Goal: Task Accomplishment & Management: Manage account settings

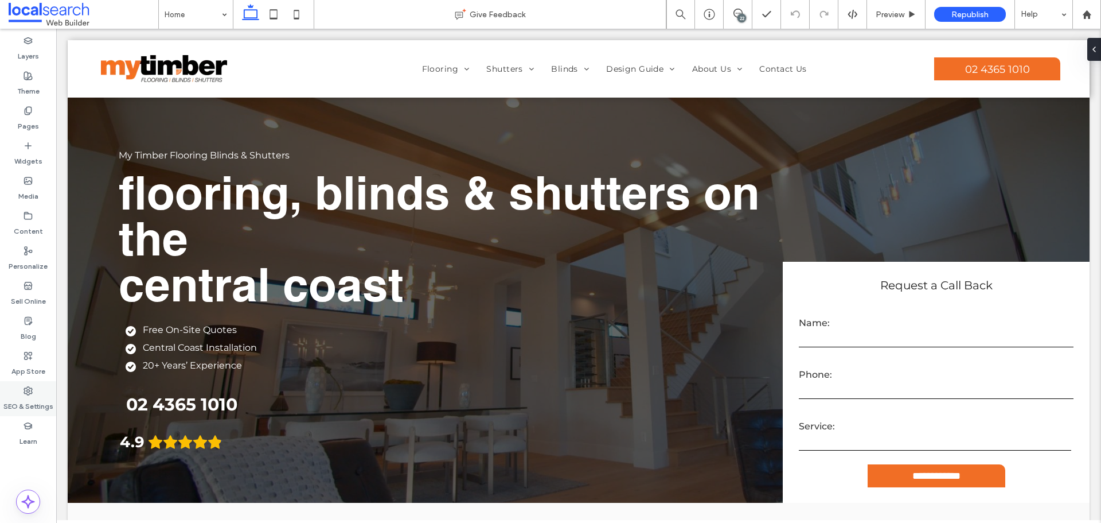
click at [33, 390] on div "SEO & Settings" at bounding box center [28, 398] width 56 height 35
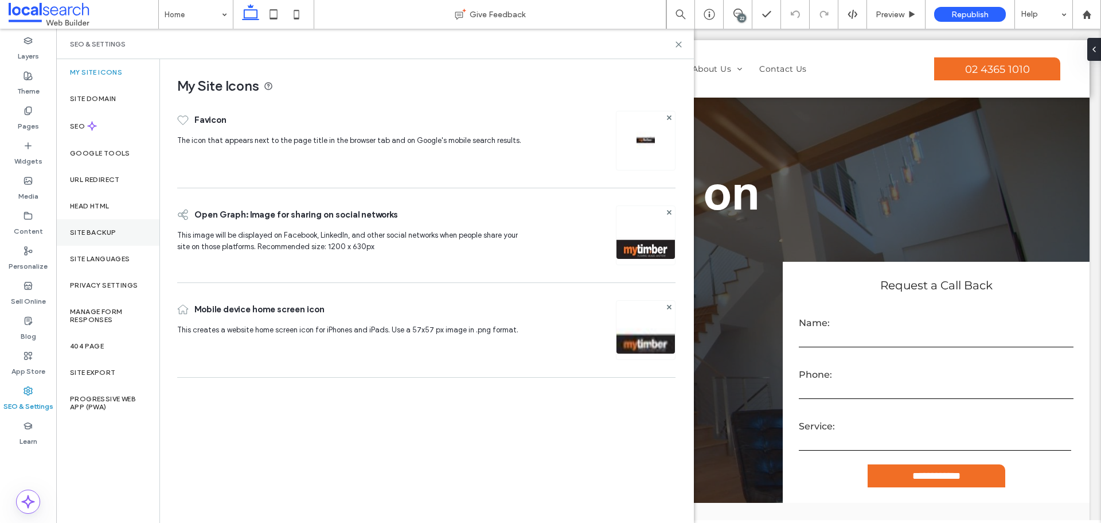
click at [131, 231] on div "Site Backup" at bounding box center [107, 232] width 103 height 26
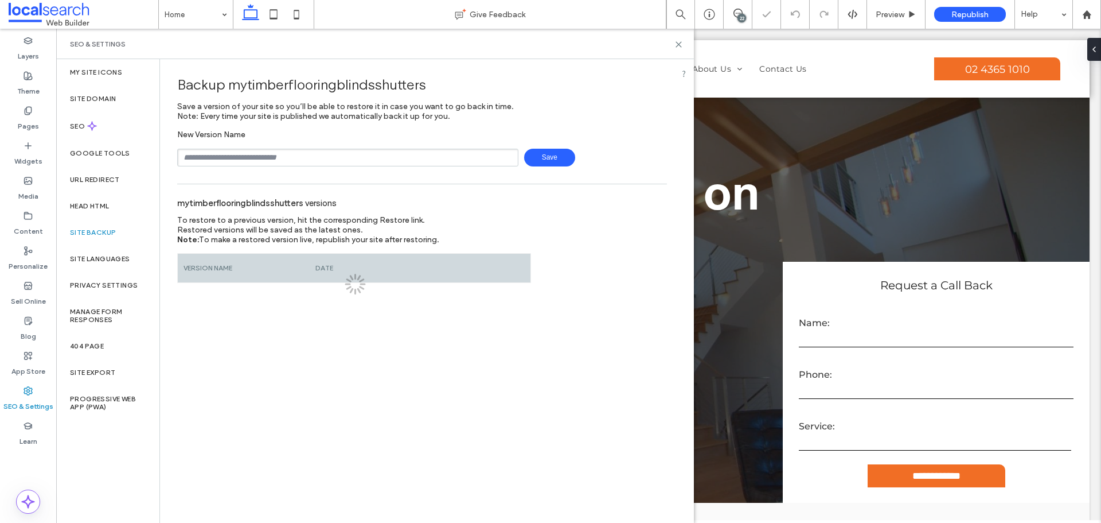
click at [311, 156] on input "text" at bounding box center [347, 158] width 341 height 18
type input "**********"
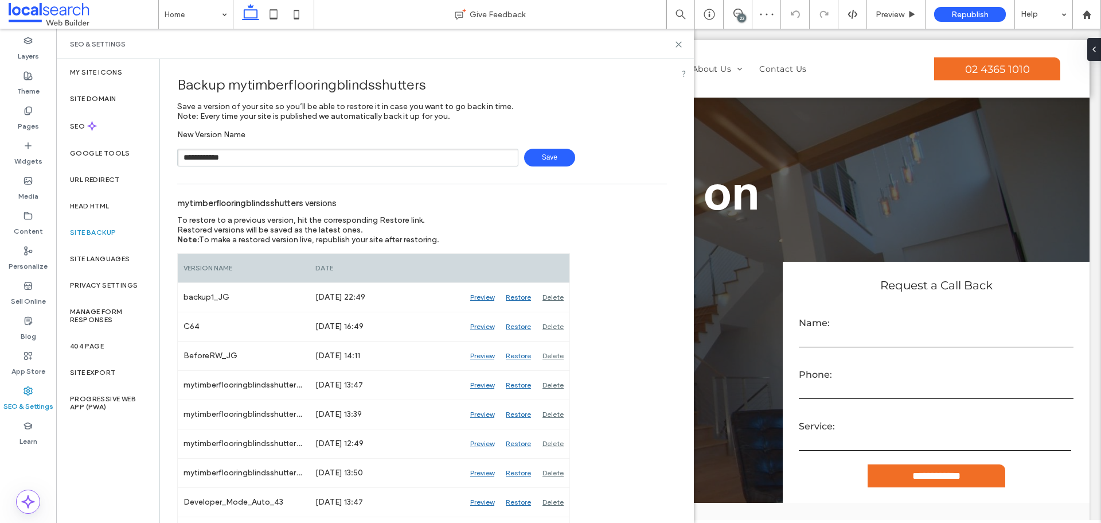
click at [550, 153] on span "Save" at bounding box center [549, 158] width 51 height 18
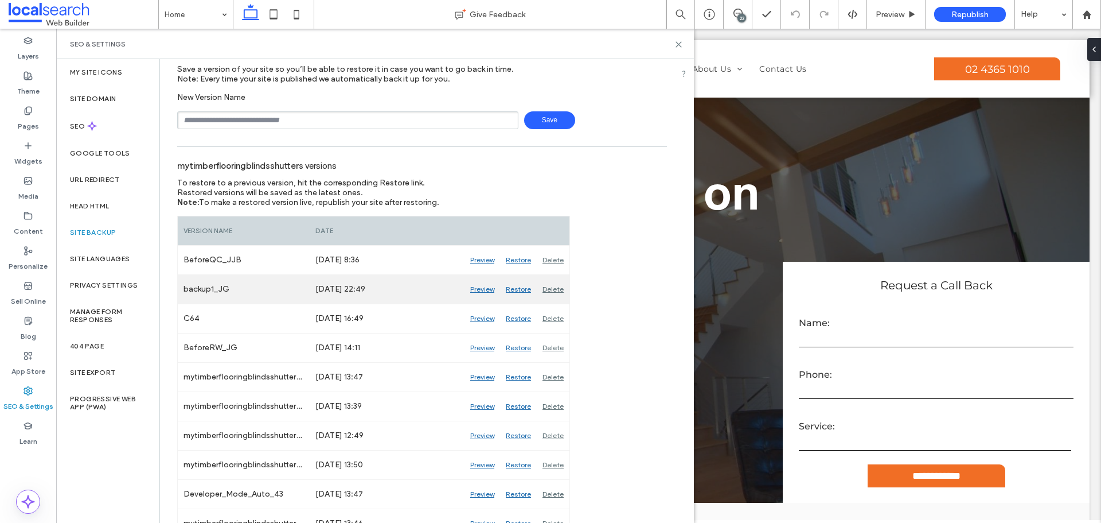
scroll to position [57, 0]
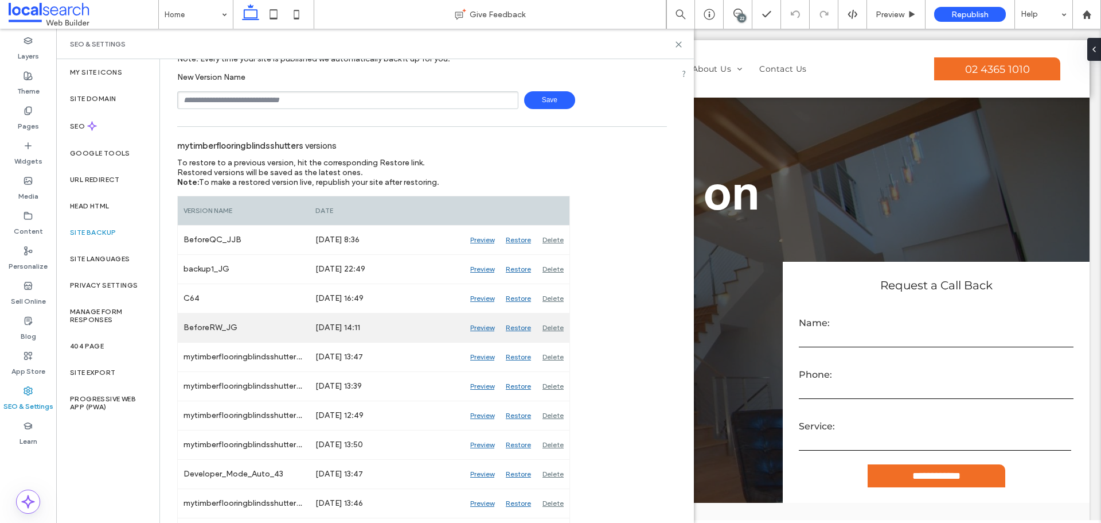
click at [478, 328] on div "Preview" at bounding box center [483, 327] width 36 height 29
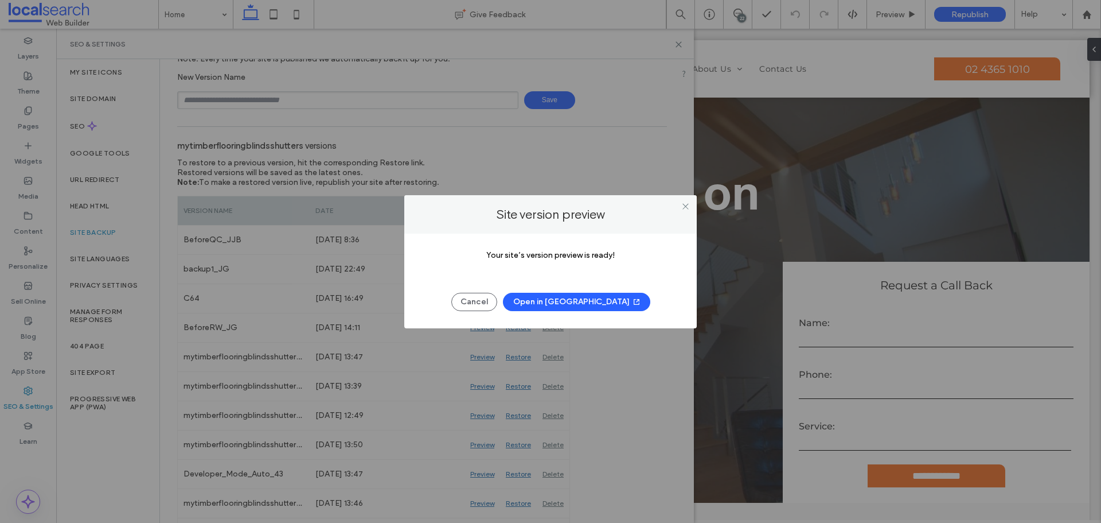
click at [580, 303] on button "Open in [GEOGRAPHIC_DATA]" at bounding box center [576, 302] width 147 height 18
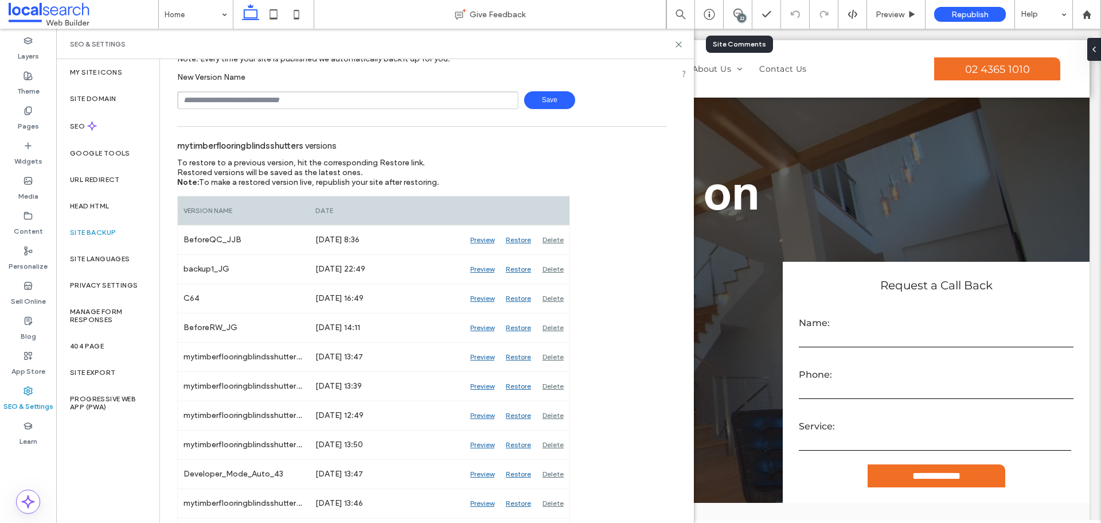
click at [736, 19] on div "22" at bounding box center [738, 14] width 28 height 11
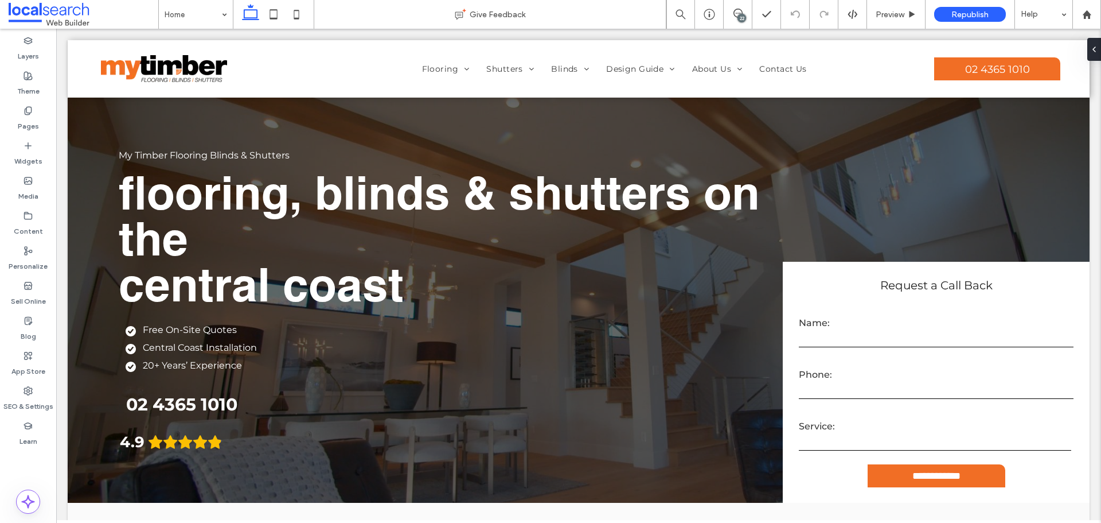
click at [739, 14] on div "22" at bounding box center [742, 18] width 9 height 9
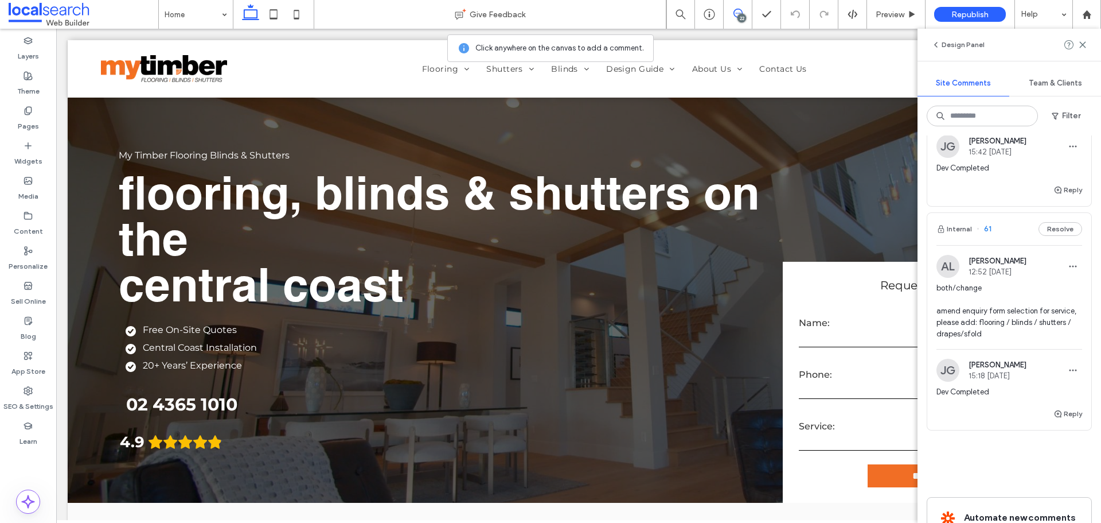
scroll to position [5679, 0]
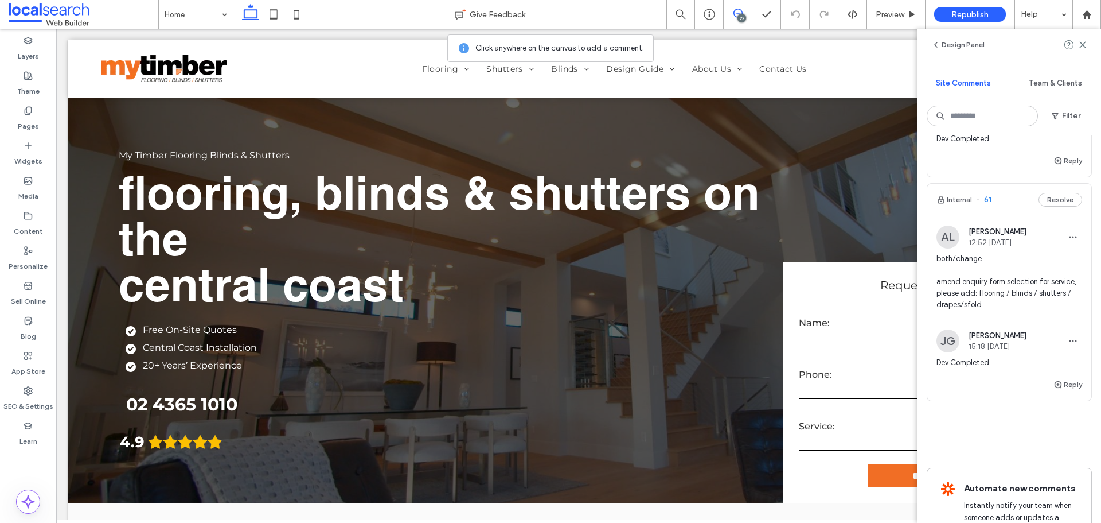
click at [1006, 287] on span "both/change amend enquiry form selection for service, please add: flooring / bl…" at bounding box center [1010, 281] width 146 height 57
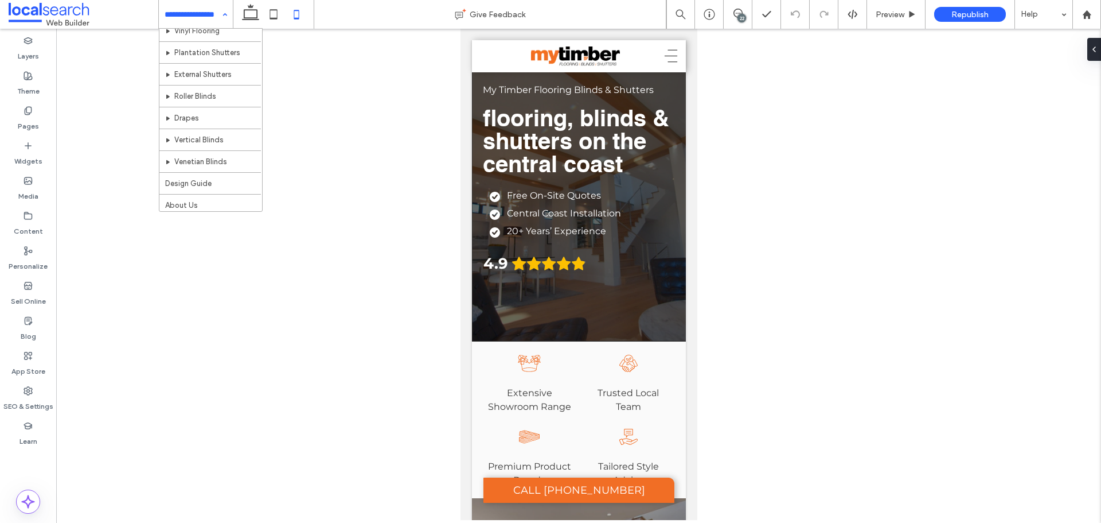
scroll to position [143, 0]
click at [740, 10] on use at bounding box center [738, 13] width 9 height 9
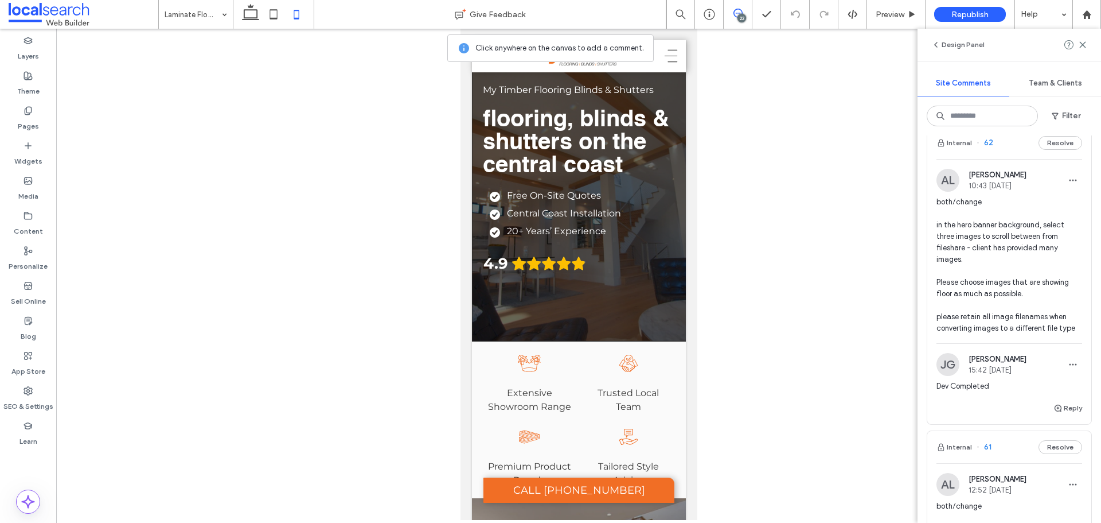
scroll to position [5357, 0]
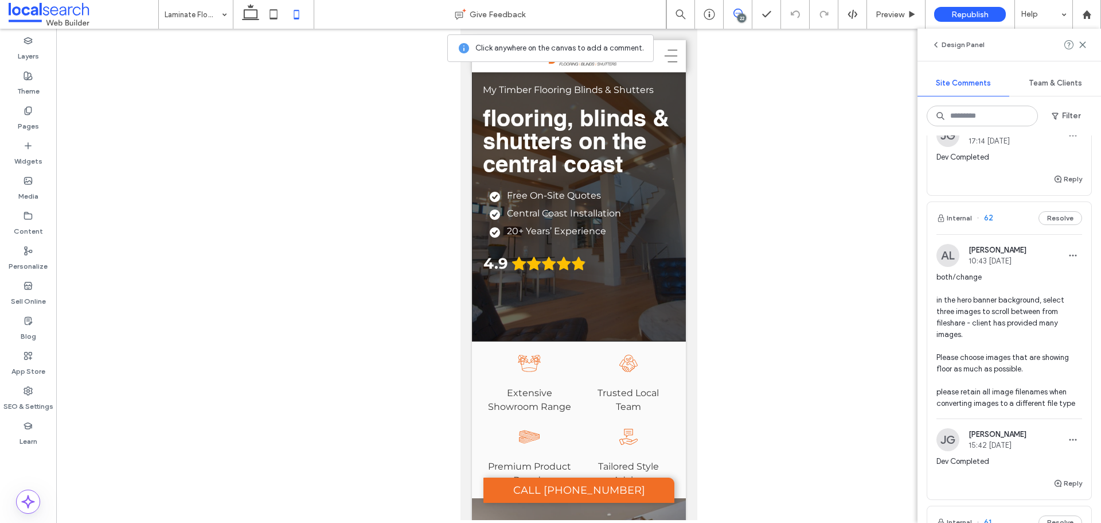
click at [984, 327] on span "both/change in the hero banner background, select three images to scroll betwee…" at bounding box center [1010, 340] width 146 height 138
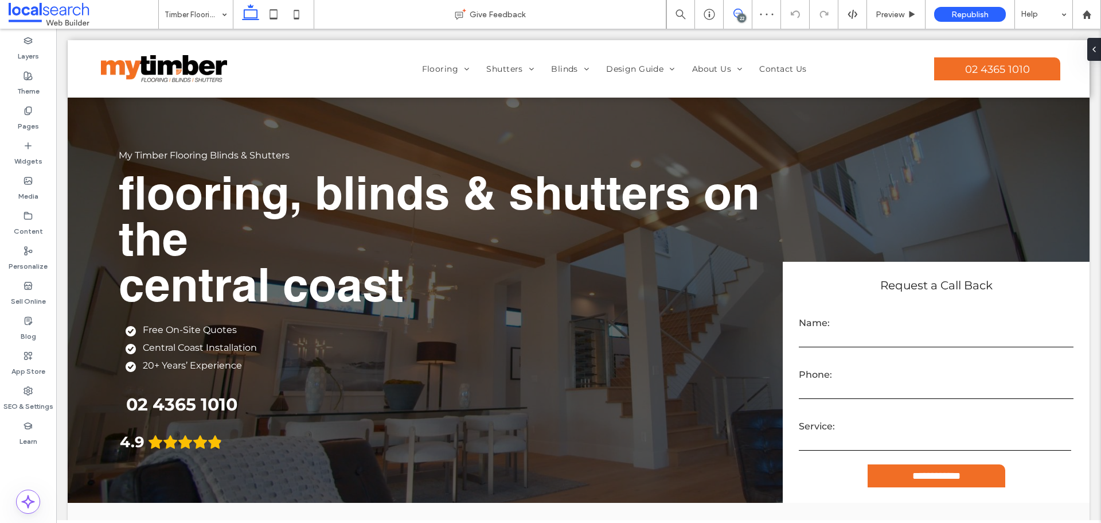
click at [736, 10] on icon at bounding box center [738, 13] width 9 height 9
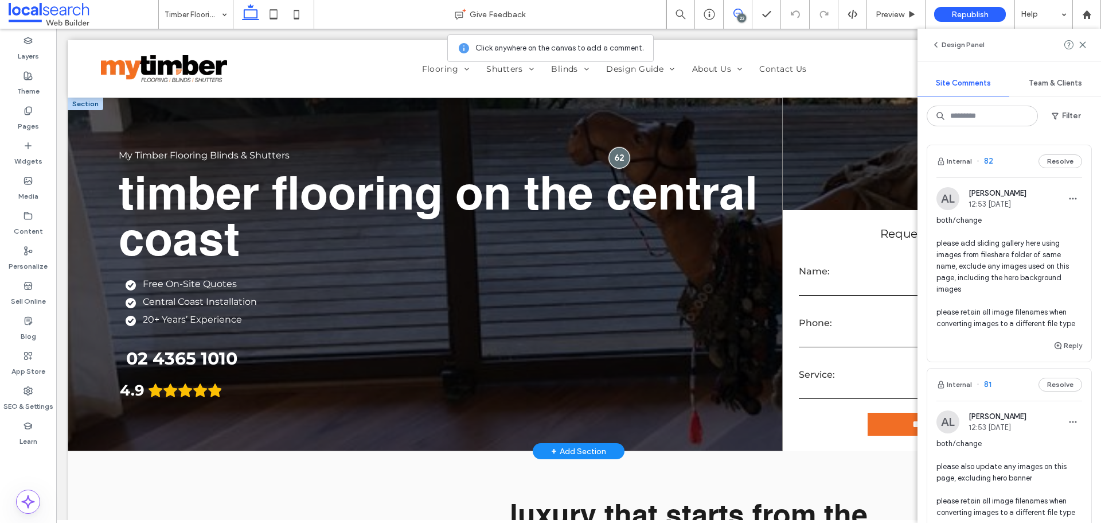
click at [613, 162] on div at bounding box center [619, 157] width 21 height 21
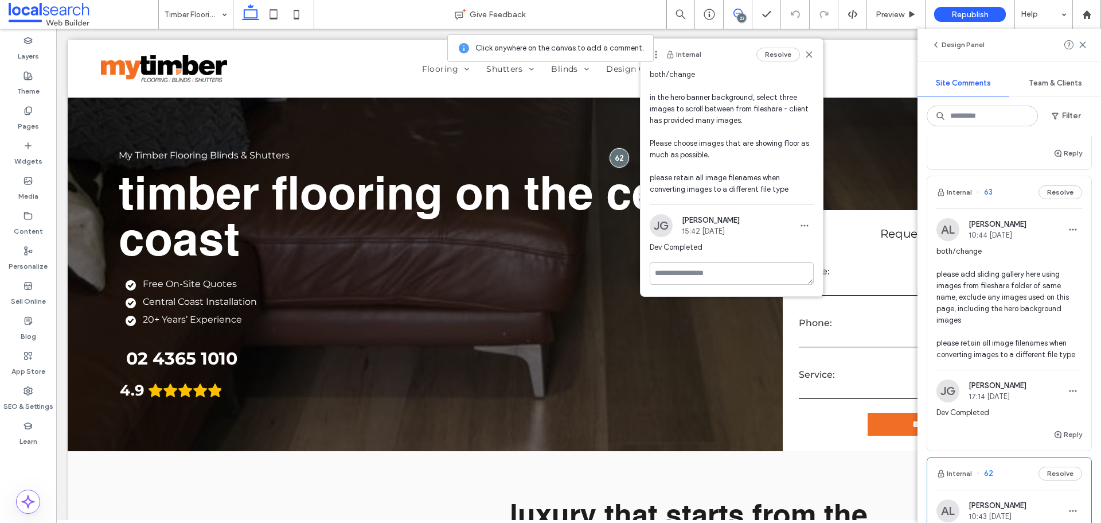
scroll to position [5106, 0]
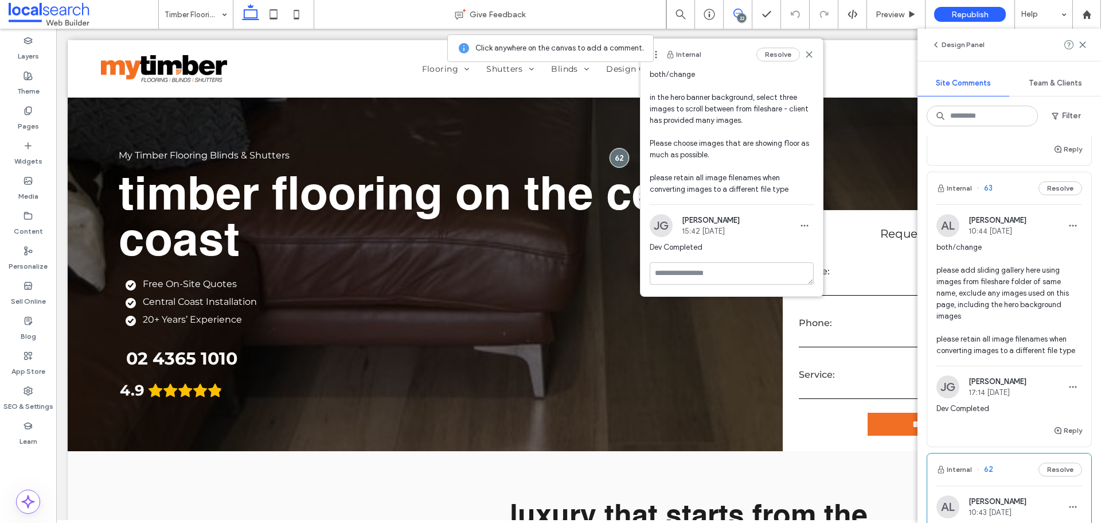
click at [1009, 293] on span "both/change please add sliding gallery here using images from fileshare folder …" at bounding box center [1010, 299] width 146 height 115
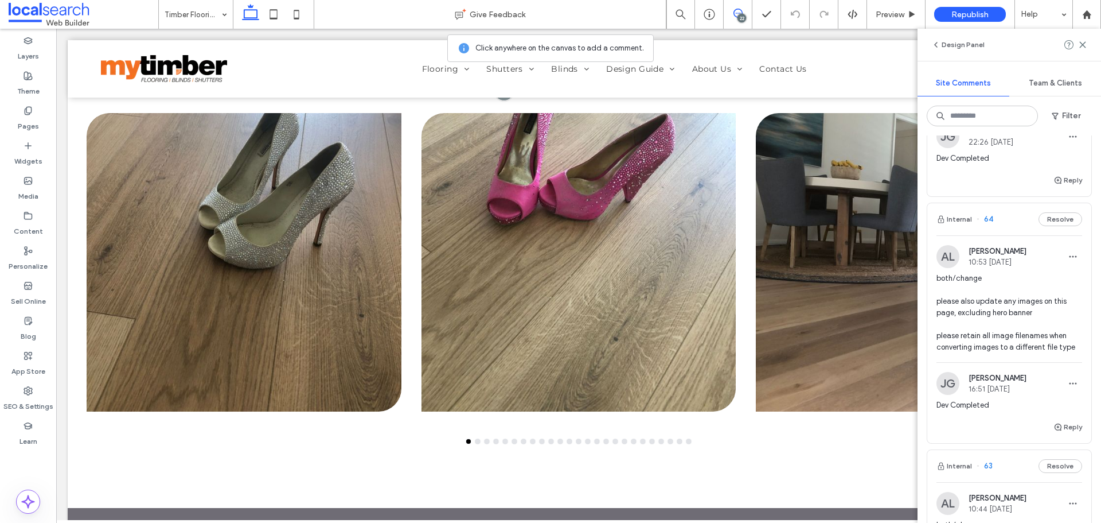
scroll to position [4761, 0]
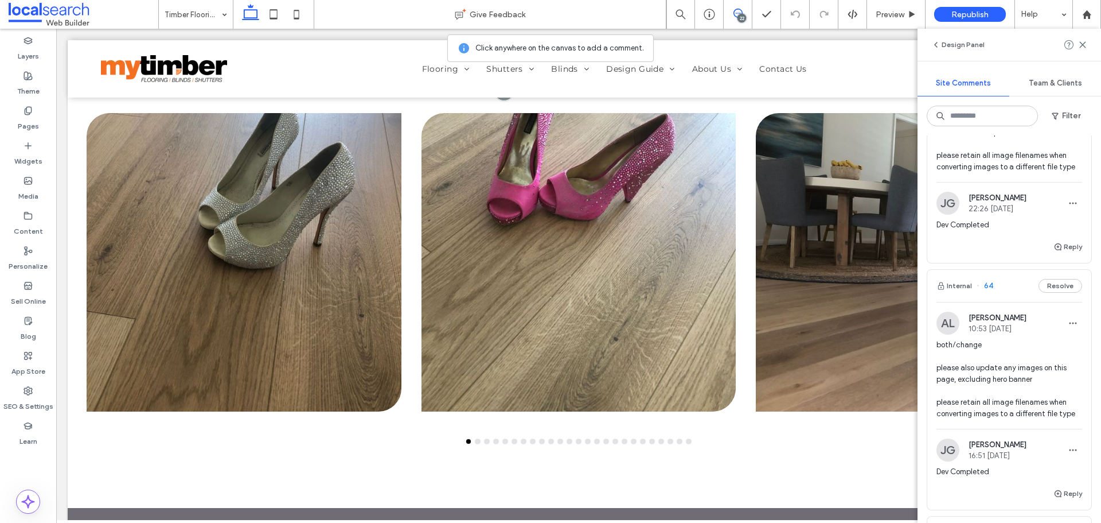
click at [991, 392] on span "both/change please also update any images on this page, excluding hero banner p…" at bounding box center [1010, 379] width 146 height 80
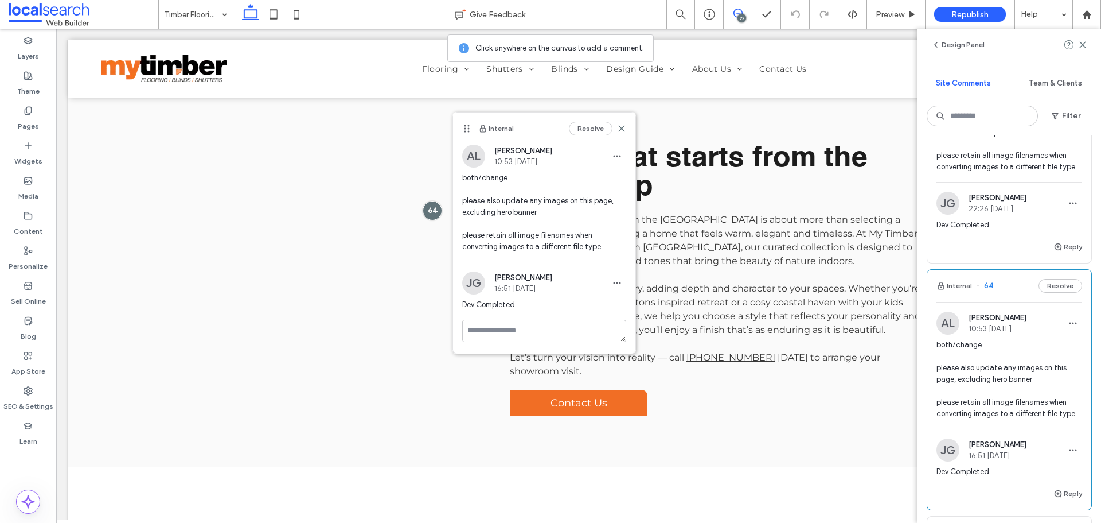
scroll to position [4589, 0]
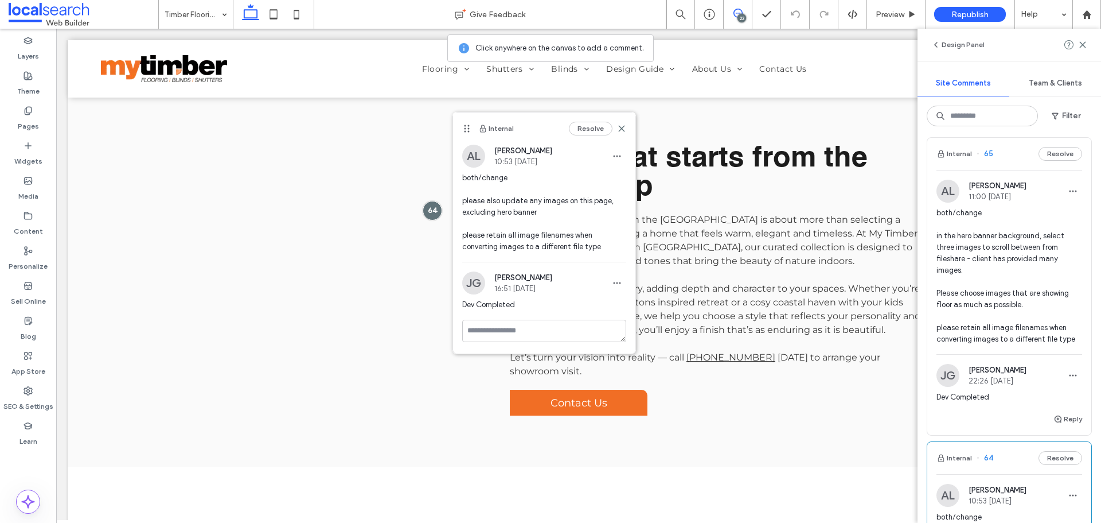
click at [1013, 304] on span "both/change in the hero banner background, select three images to scroll betwee…" at bounding box center [1010, 276] width 146 height 138
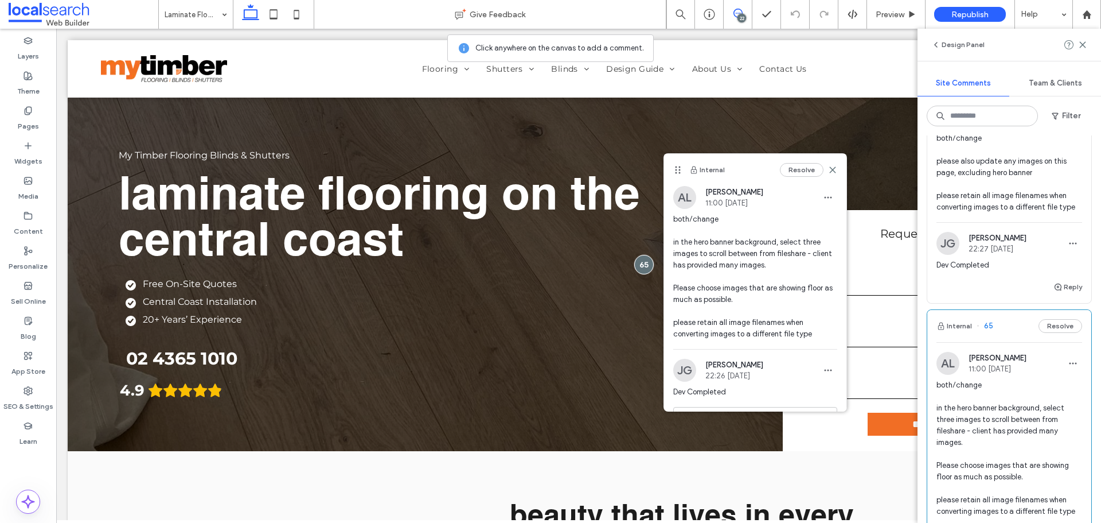
scroll to position [4303, 0]
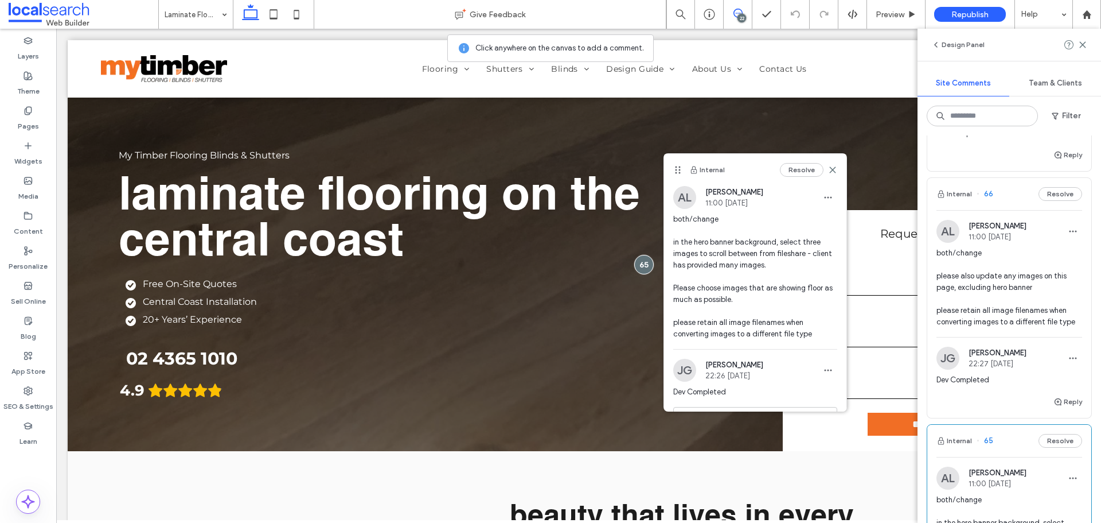
click at [999, 302] on span "both/change please also update any images on this page, excluding hero banner p…" at bounding box center [1010, 287] width 146 height 80
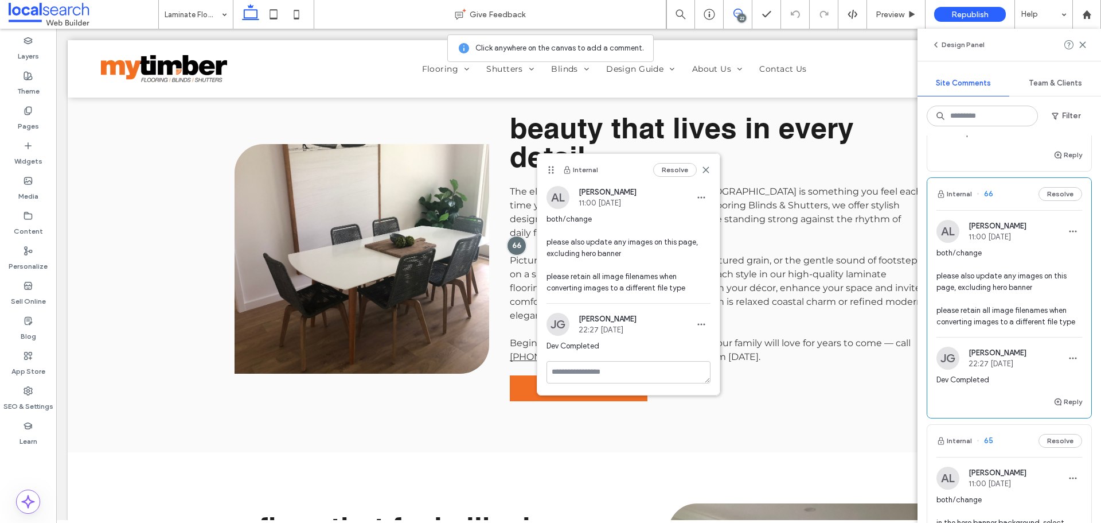
scroll to position [4073, 0]
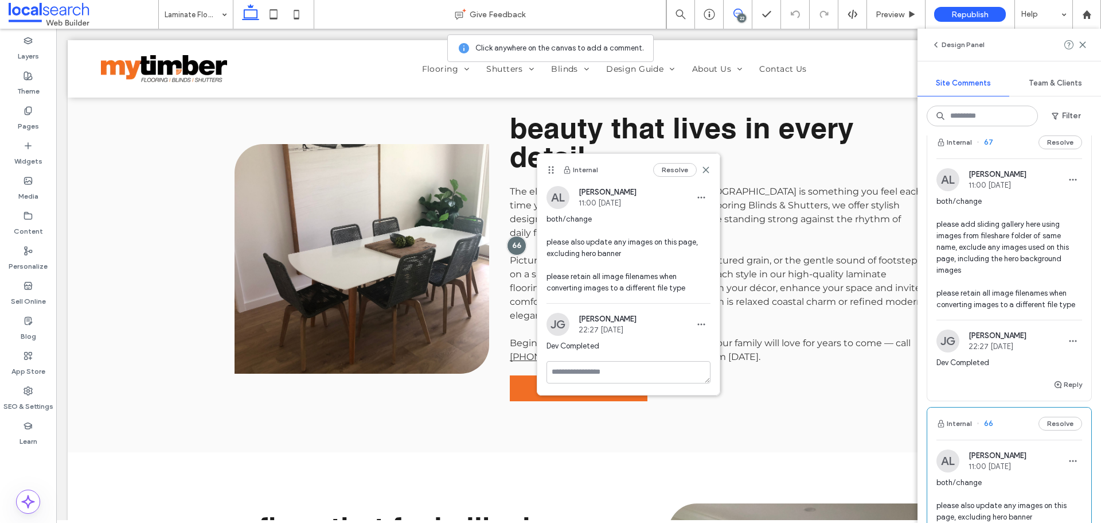
click at [1002, 277] on span "both/change please add sliding gallery here using images from fileshare folder …" at bounding box center [1010, 253] width 146 height 115
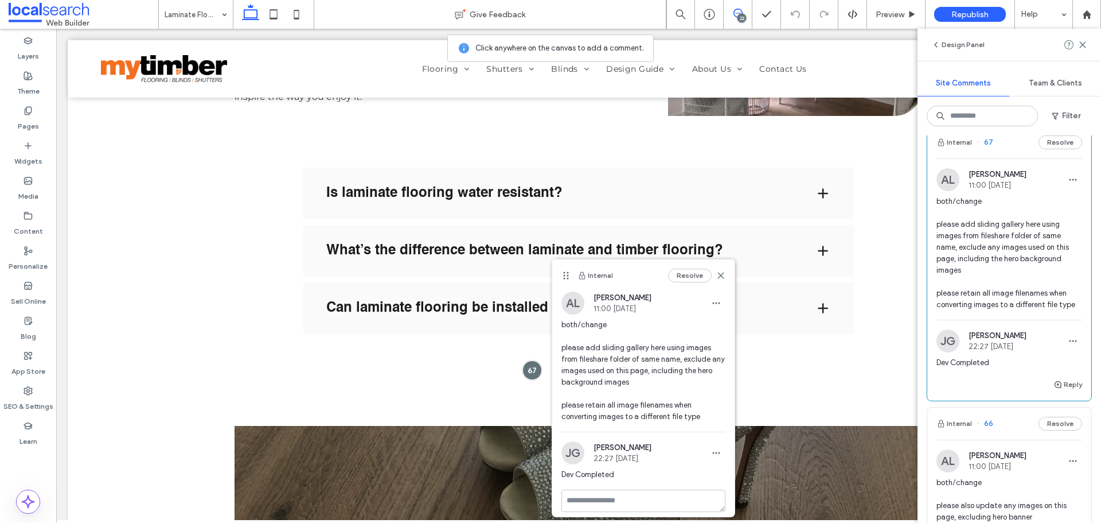
scroll to position [3844, 0]
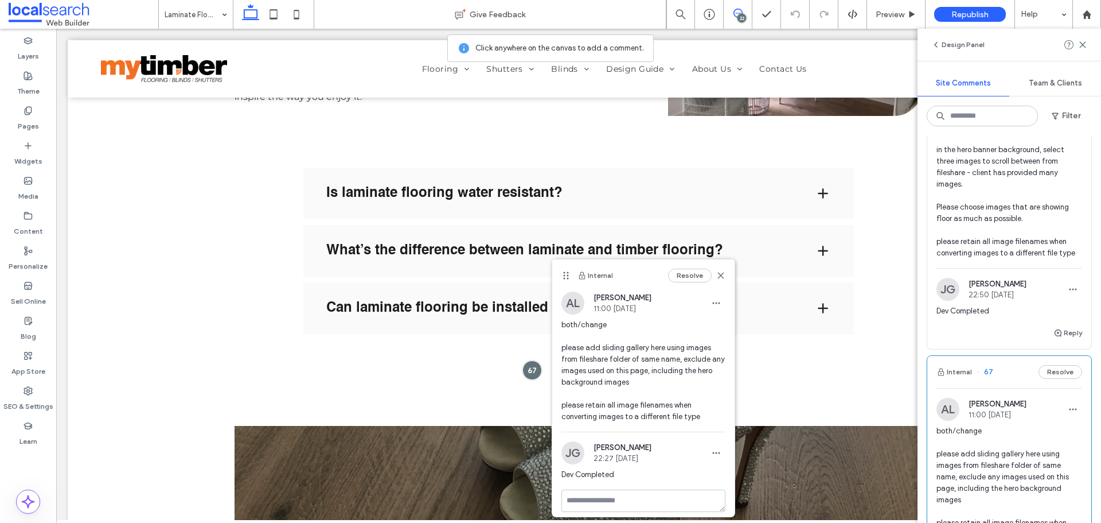
click at [1005, 232] on span "both/change in the hero banner background, select three images to scroll betwee…" at bounding box center [1010, 190] width 146 height 138
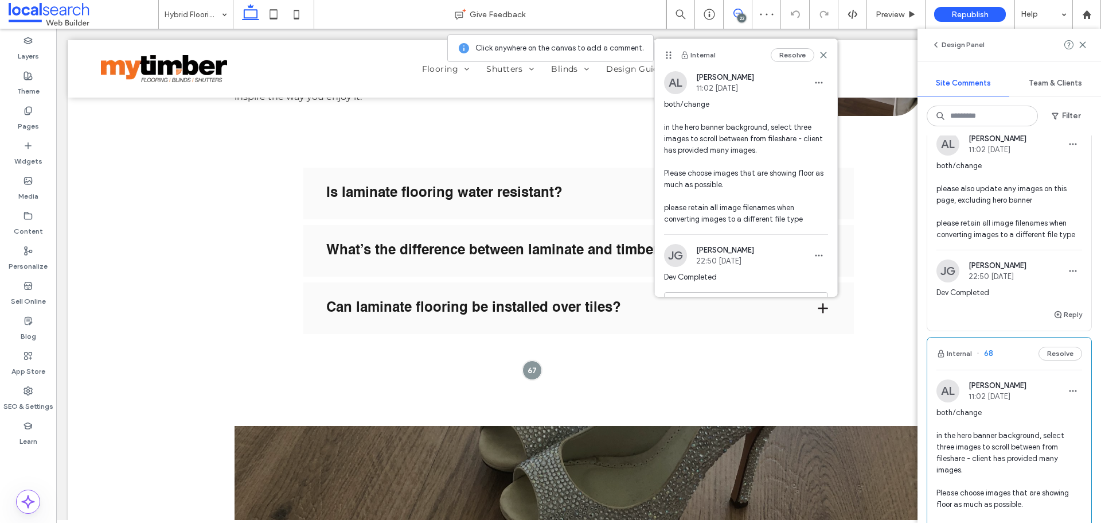
scroll to position [3557, 0]
click at [1005, 232] on span "both/change please also update any images on this page, excluding hero banner p…" at bounding box center [1010, 201] width 146 height 80
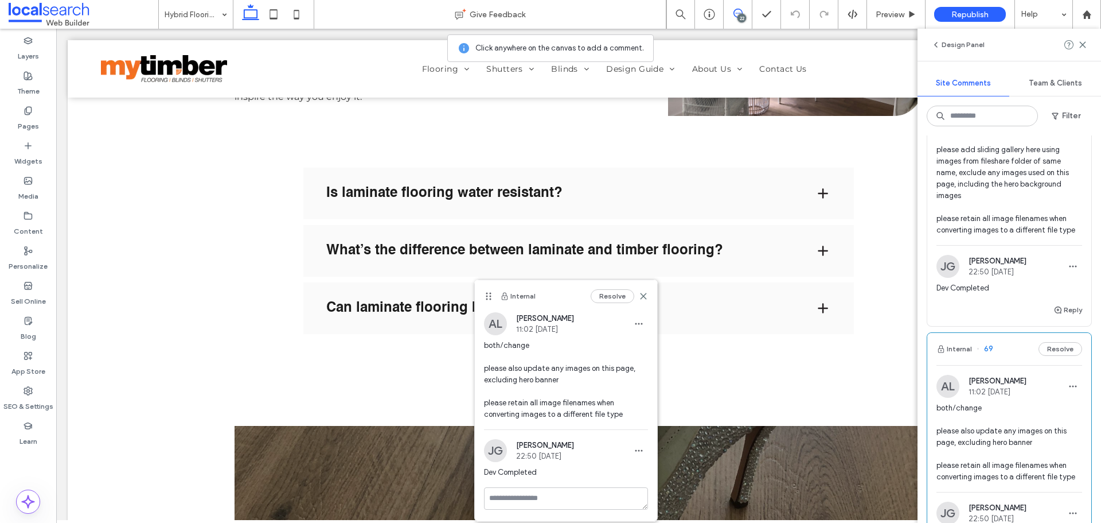
scroll to position [3270, 0]
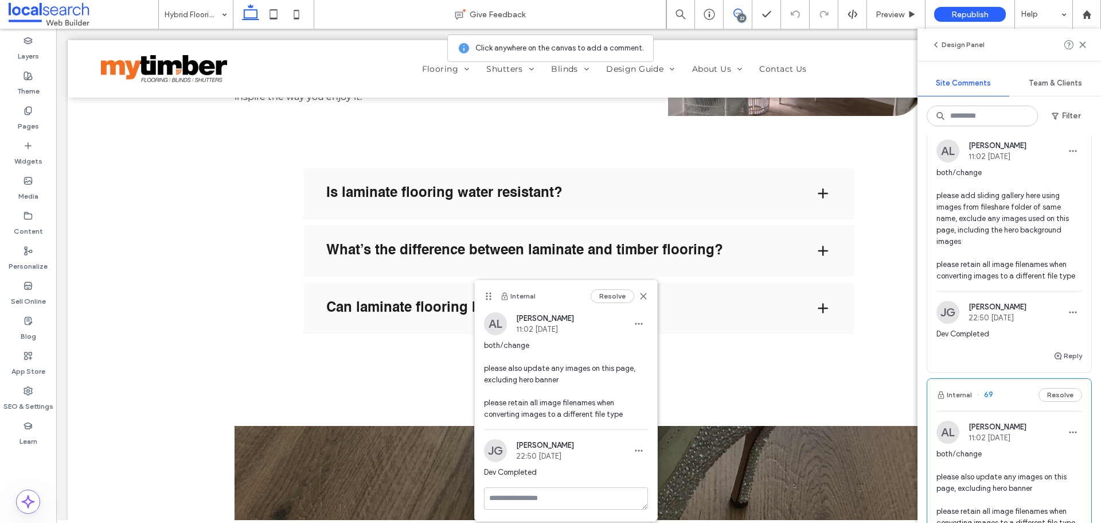
click at [1005, 232] on span "both/change please add sliding gallery here using images from fileshare folder …" at bounding box center [1010, 224] width 146 height 115
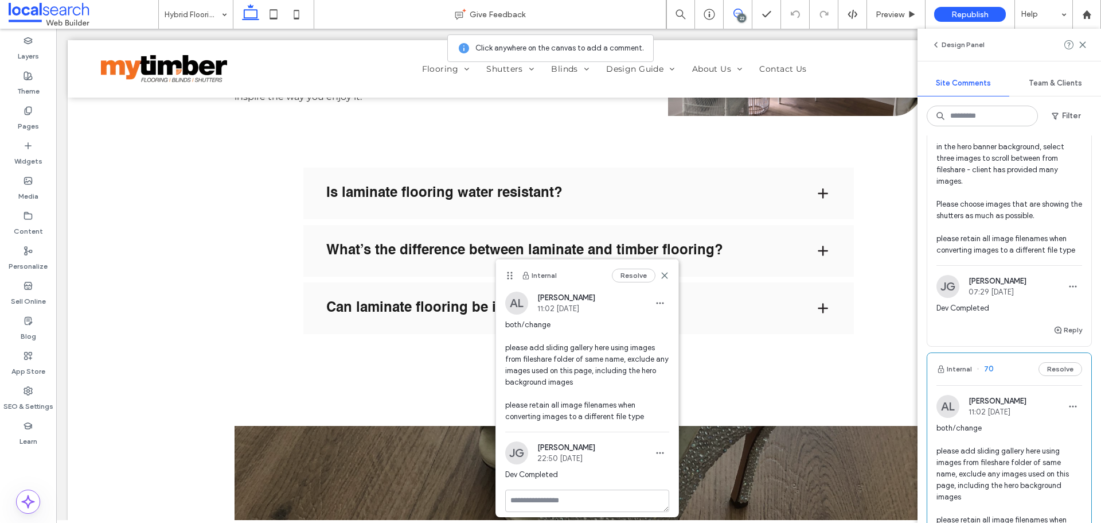
scroll to position [2983, 0]
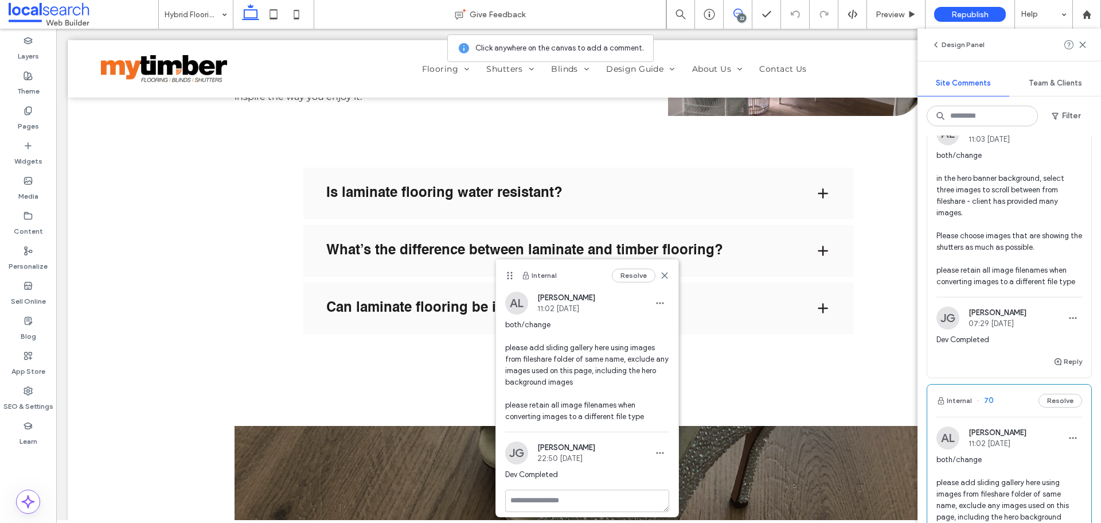
click at [1005, 232] on span "both/change in the hero banner background, select three images to scroll betwee…" at bounding box center [1010, 219] width 146 height 138
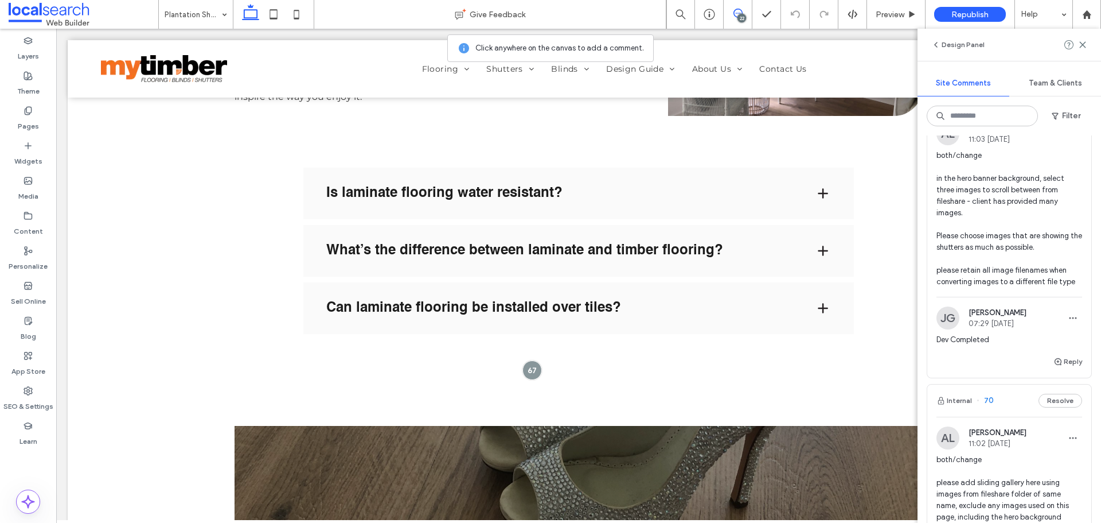
click at [1005, 232] on div at bounding box center [550, 261] width 1101 height 523
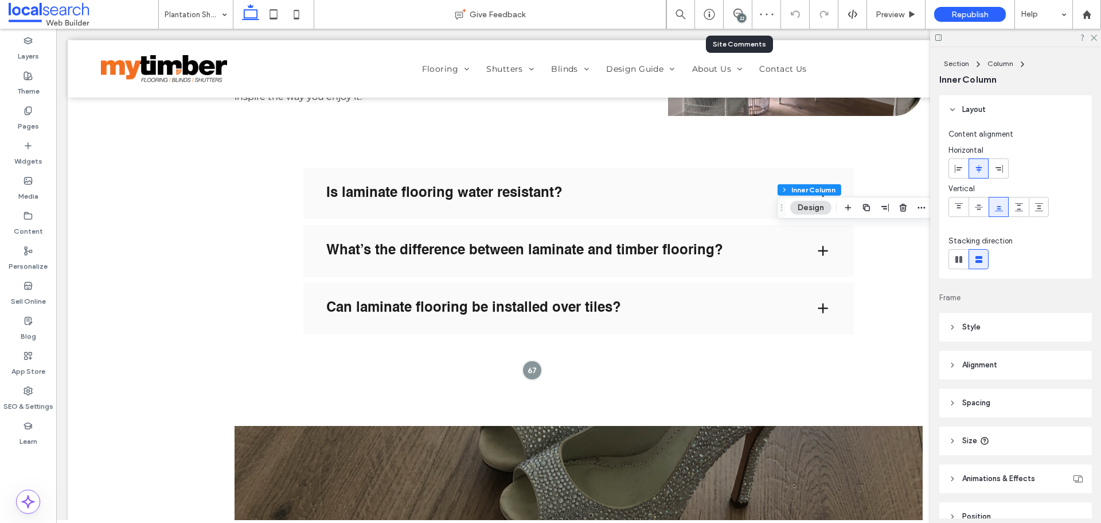
click at [747, 20] on div "22" at bounding box center [738, 14] width 29 height 29
click at [739, 14] on div "22" at bounding box center [742, 18] width 9 height 9
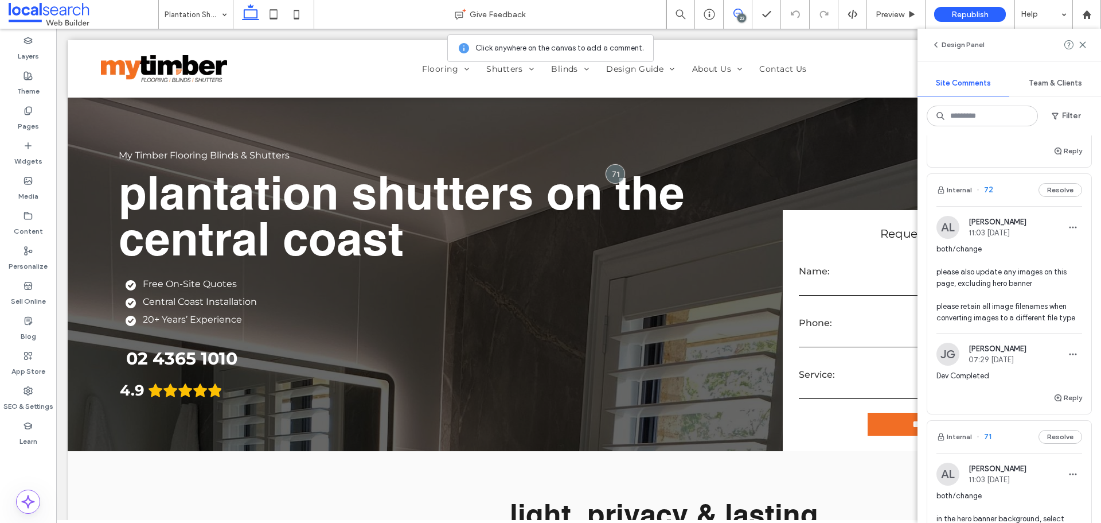
scroll to position [2639, 0]
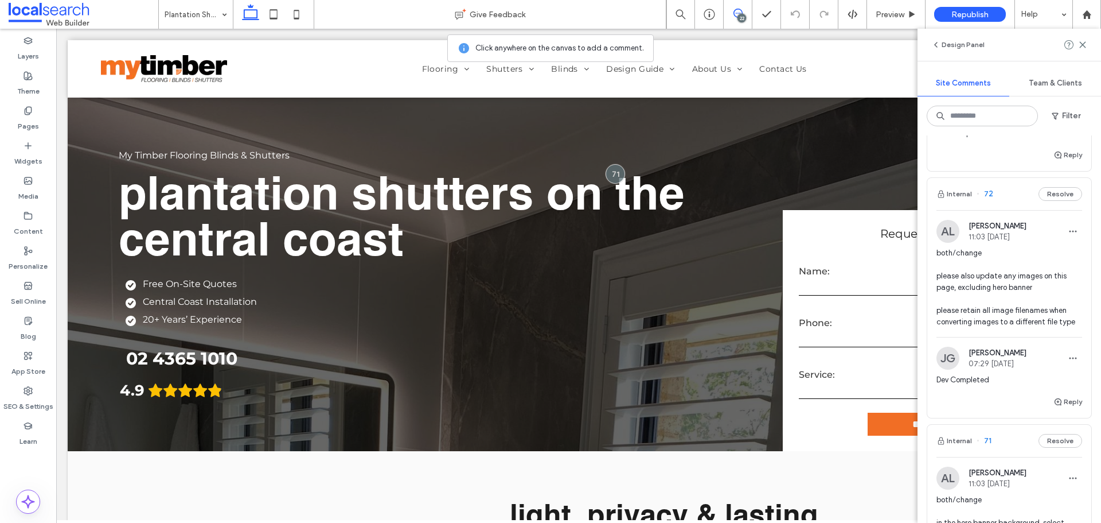
click at [996, 291] on span "both/change please also update any images on this page, excluding hero banner p…" at bounding box center [1010, 287] width 146 height 80
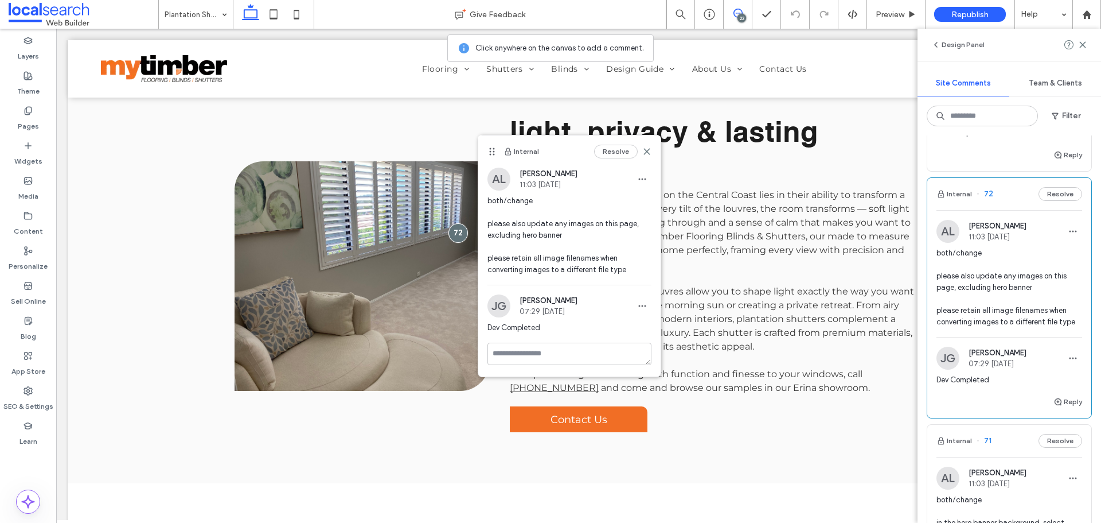
scroll to position [2409, 0]
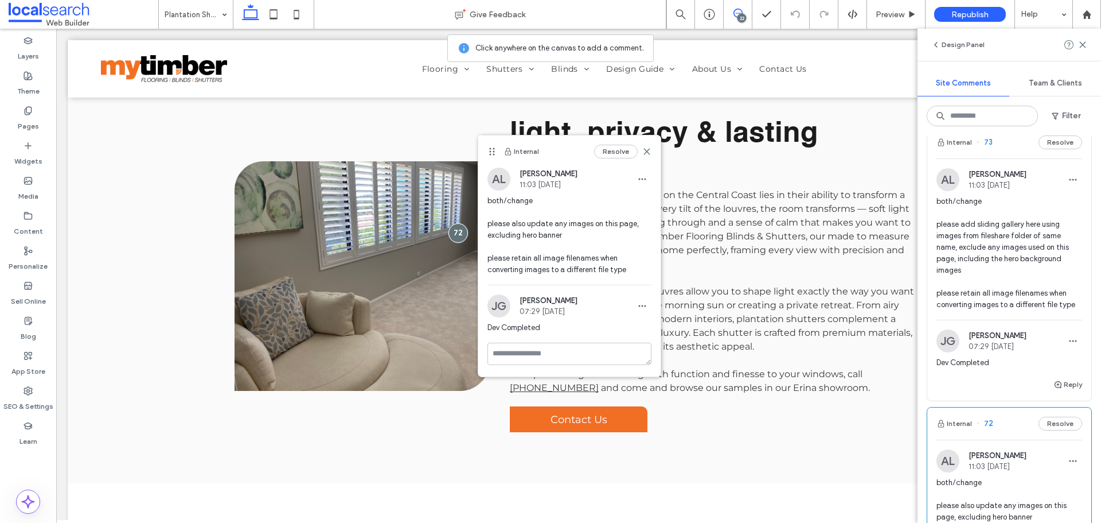
click at [998, 267] on span "both/change please add sliding gallery here using images from fileshare folder …" at bounding box center [1010, 253] width 146 height 115
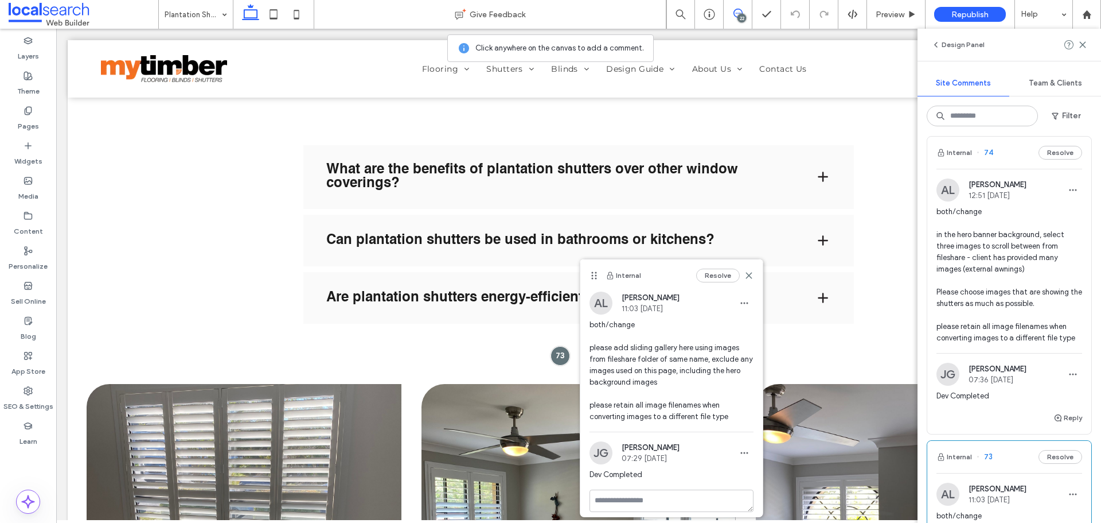
scroll to position [2065, 0]
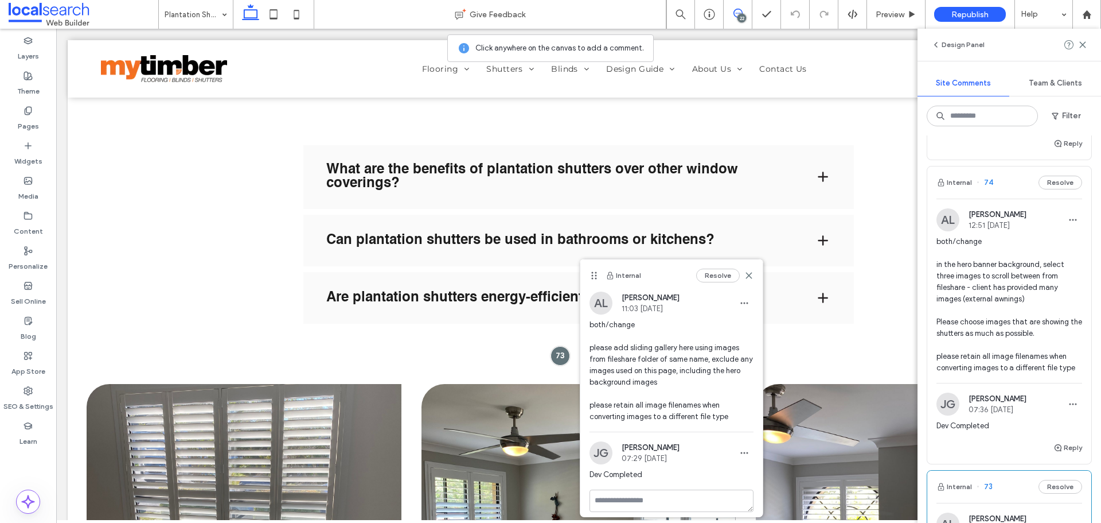
click at [998, 267] on span "both/change in the hero banner background, select three images to scroll betwee…" at bounding box center [1010, 305] width 146 height 138
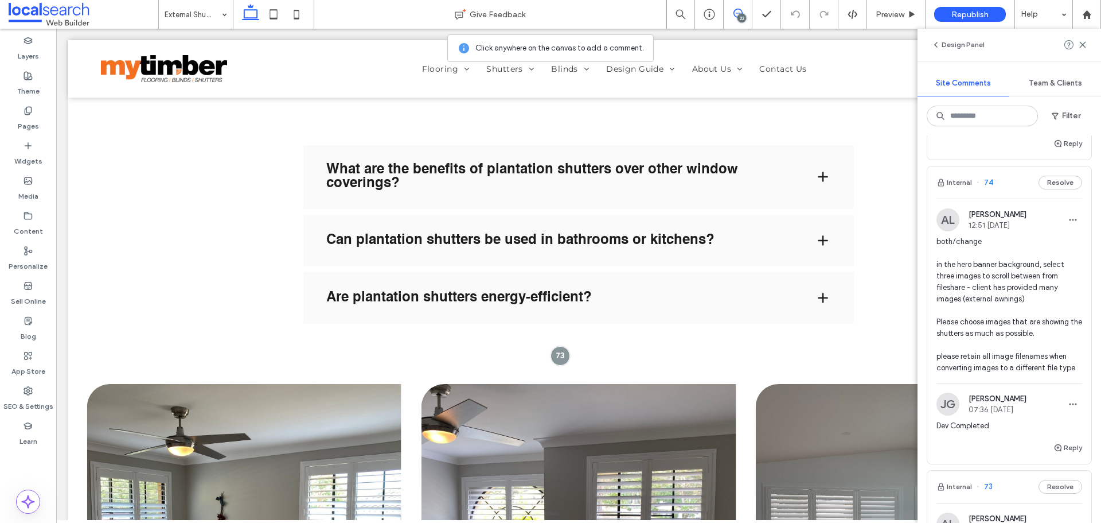
click at [998, 267] on div at bounding box center [550, 261] width 1101 height 523
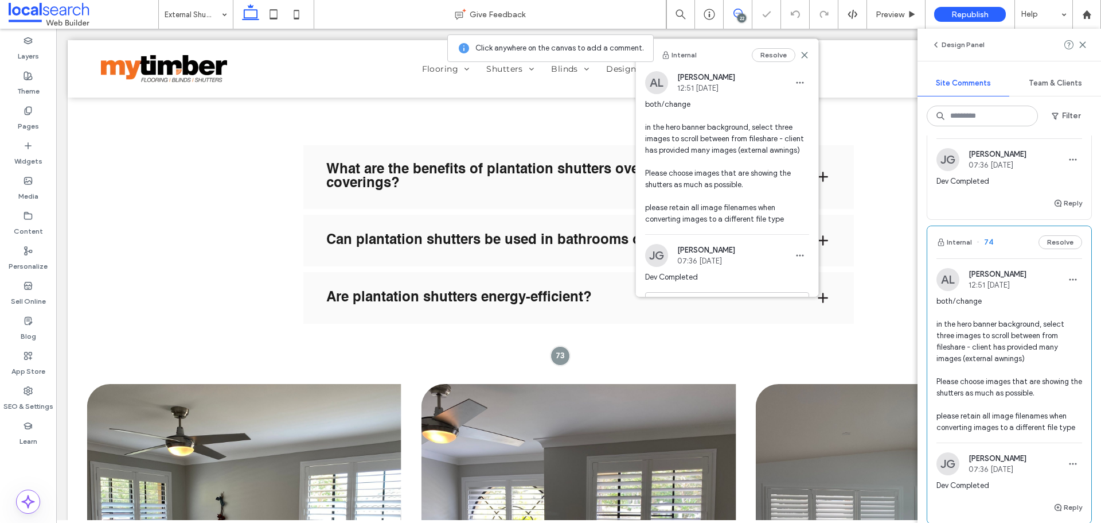
scroll to position [1836, 0]
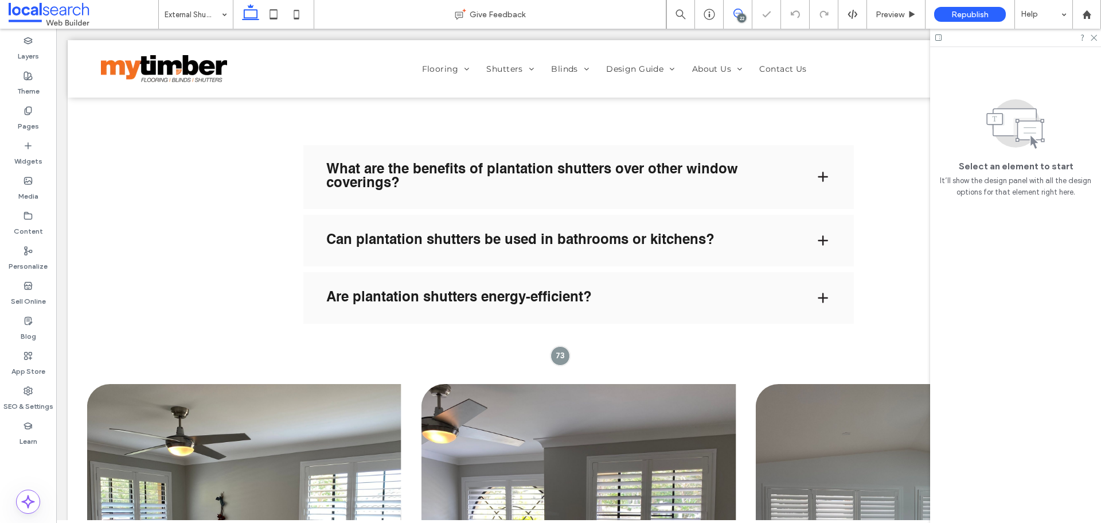
click at [1092, 41] on div at bounding box center [1015, 38] width 171 height 18
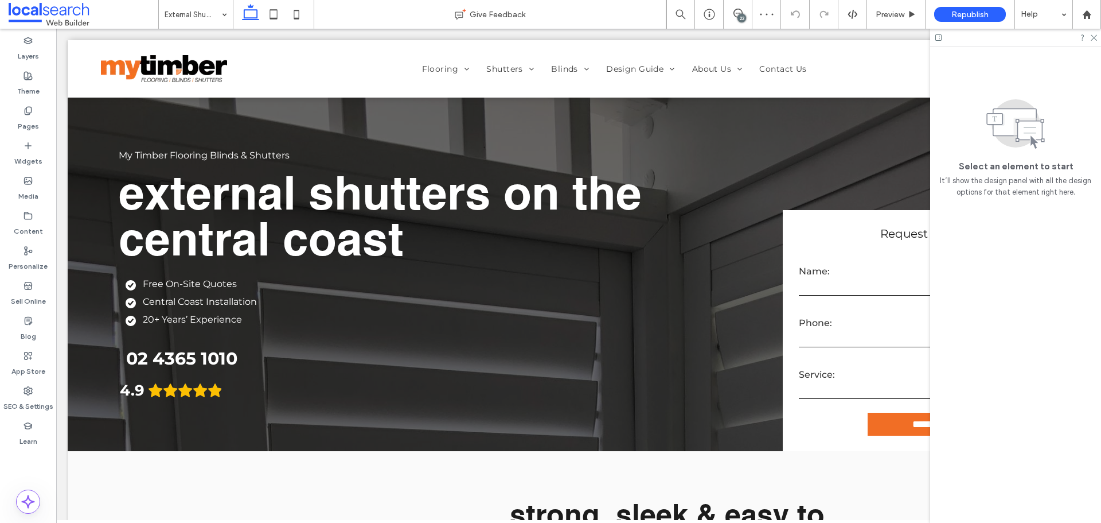
click at [740, 17] on div "22" at bounding box center [742, 18] width 9 height 9
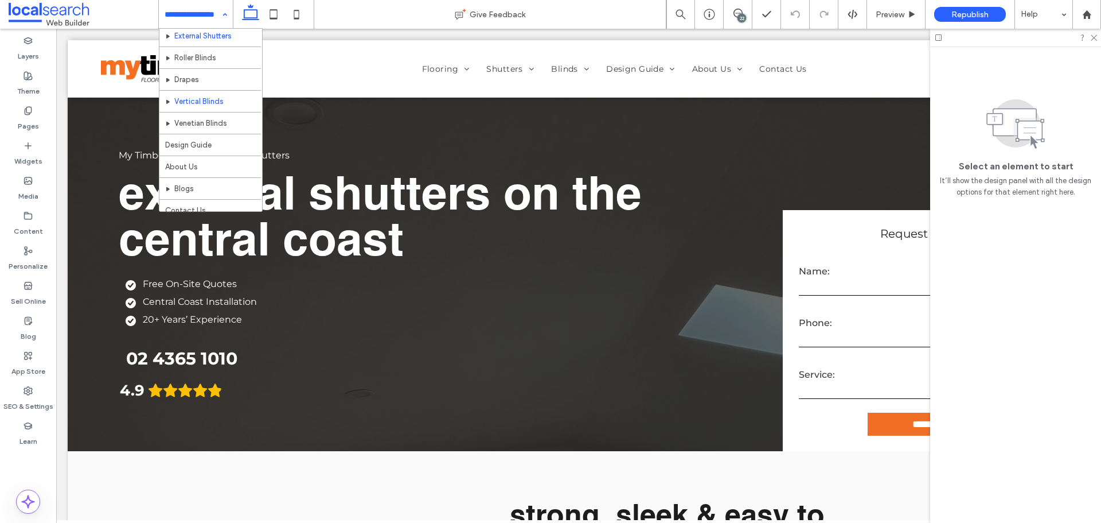
scroll to position [143, 0]
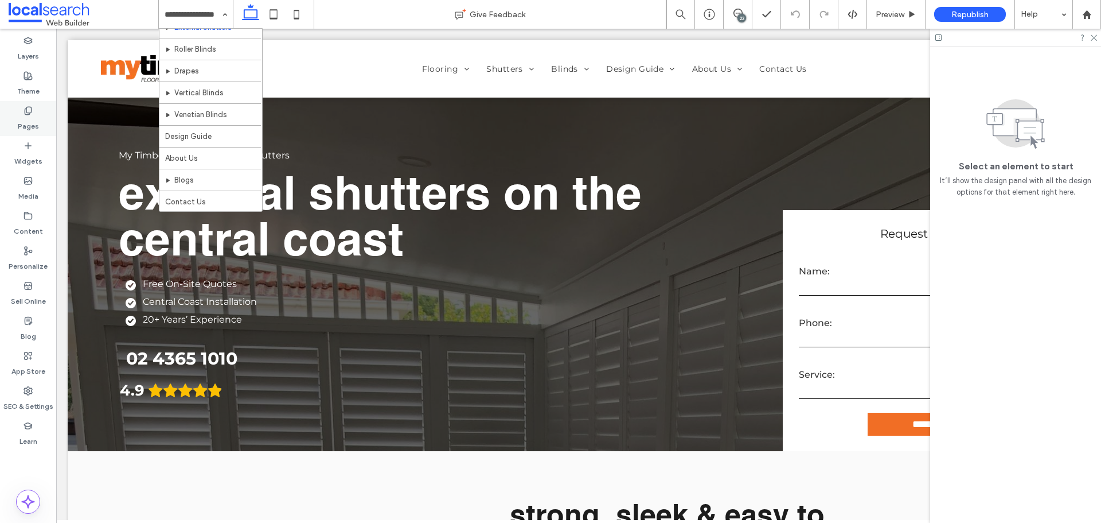
click at [33, 105] on div "Pages" at bounding box center [28, 118] width 56 height 35
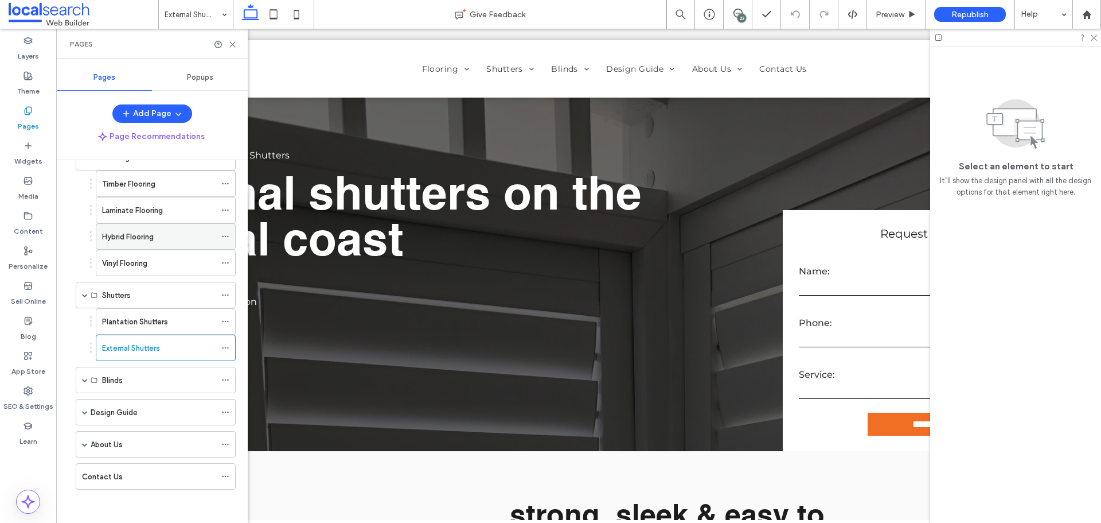
scroll to position [69, 0]
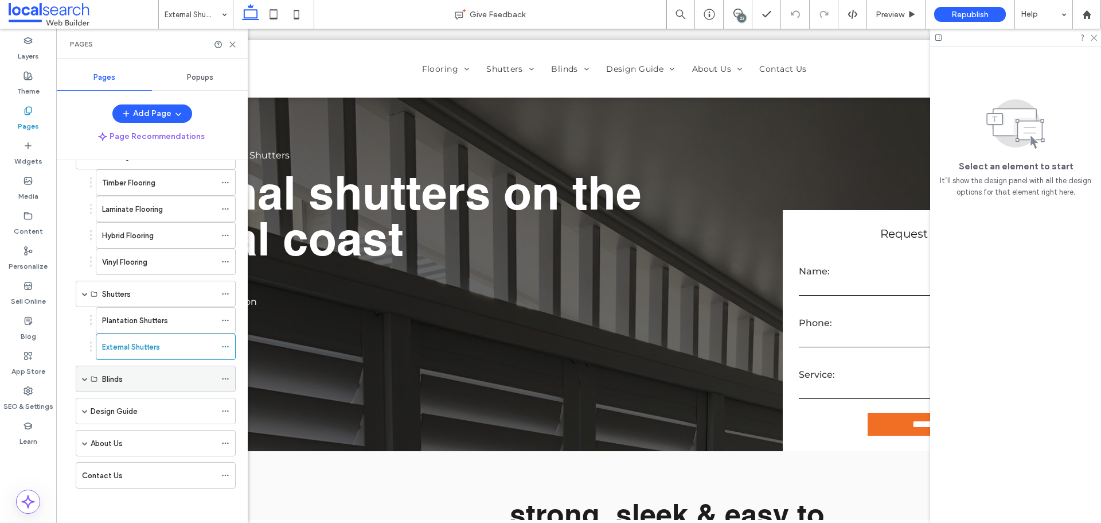
click at [87, 378] on span at bounding box center [85, 379] width 6 height 6
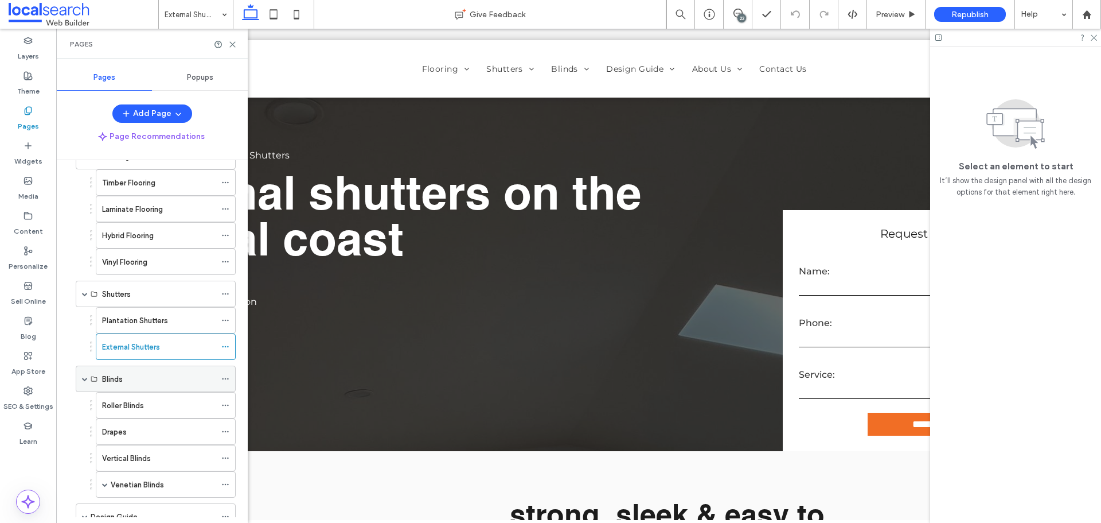
click at [81, 381] on div "Blinds" at bounding box center [156, 378] width 160 height 26
click at [85, 293] on span at bounding box center [85, 294] width 6 height 6
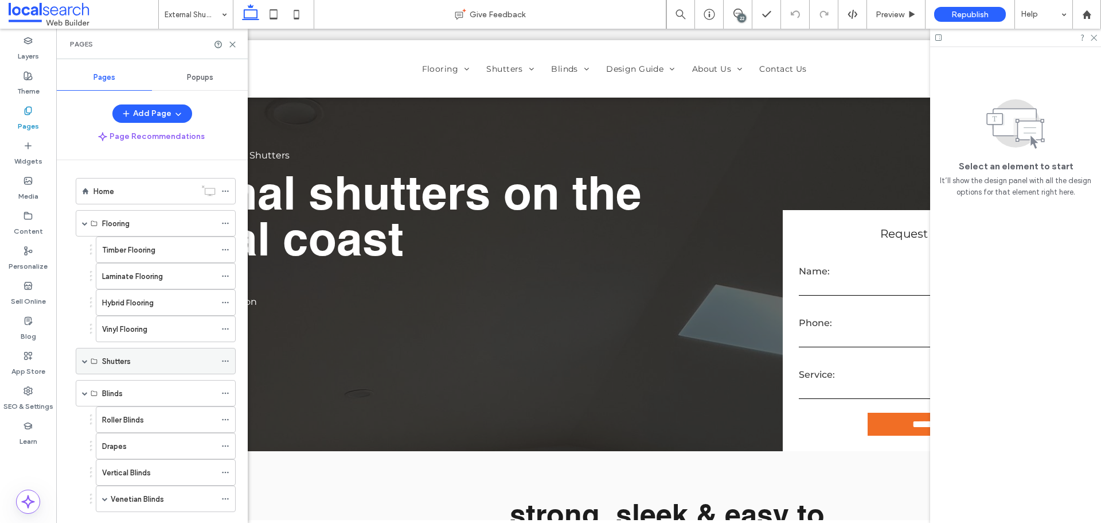
scroll to position [0, 0]
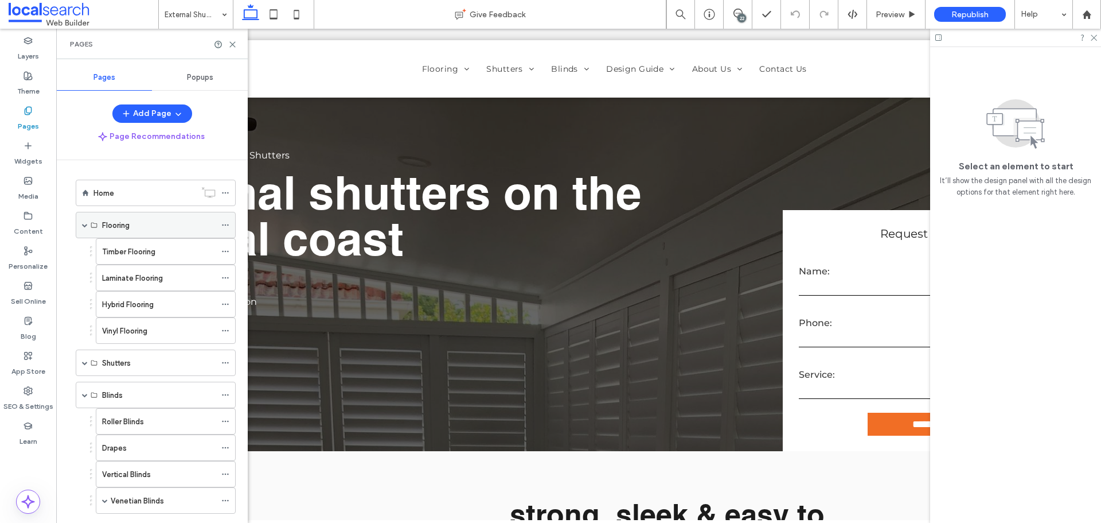
click at [83, 227] on span at bounding box center [85, 225] width 6 height 6
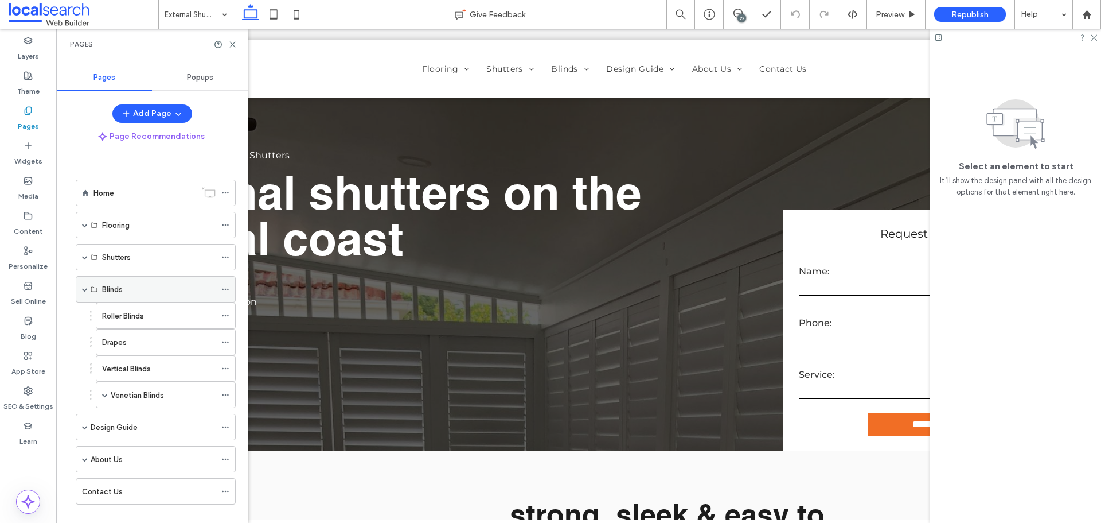
click at [85, 292] on span at bounding box center [85, 289] width 6 height 25
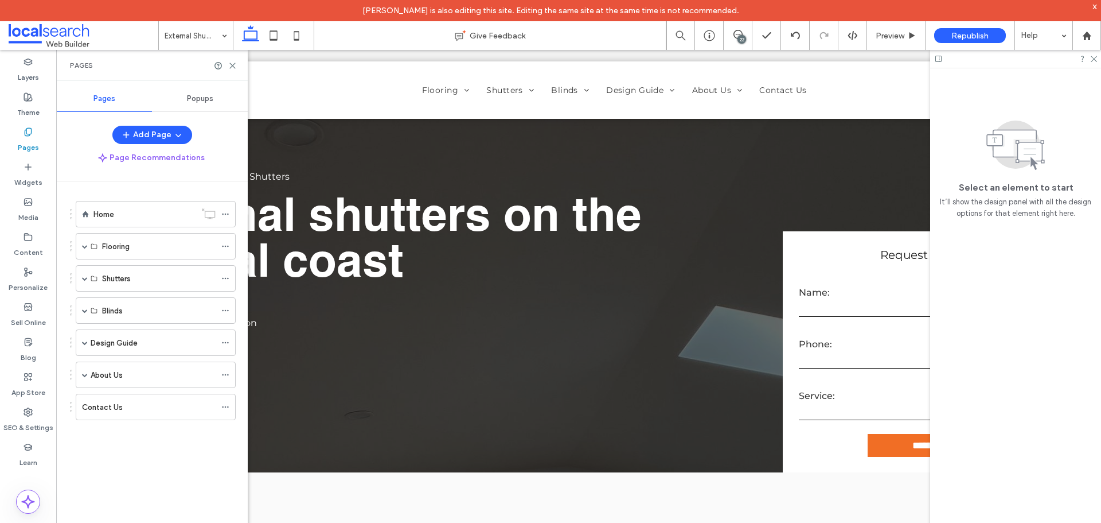
click at [1094, 5] on div "x" at bounding box center [1095, 6] width 5 height 10
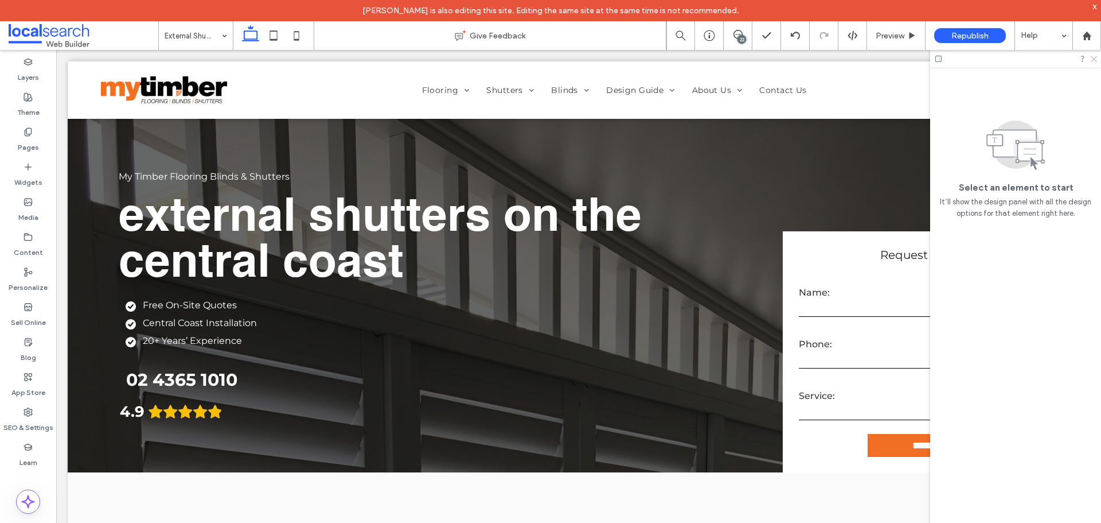
click at [1095, 56] on icon at bounding box center [1093, 57] width 7 height 7
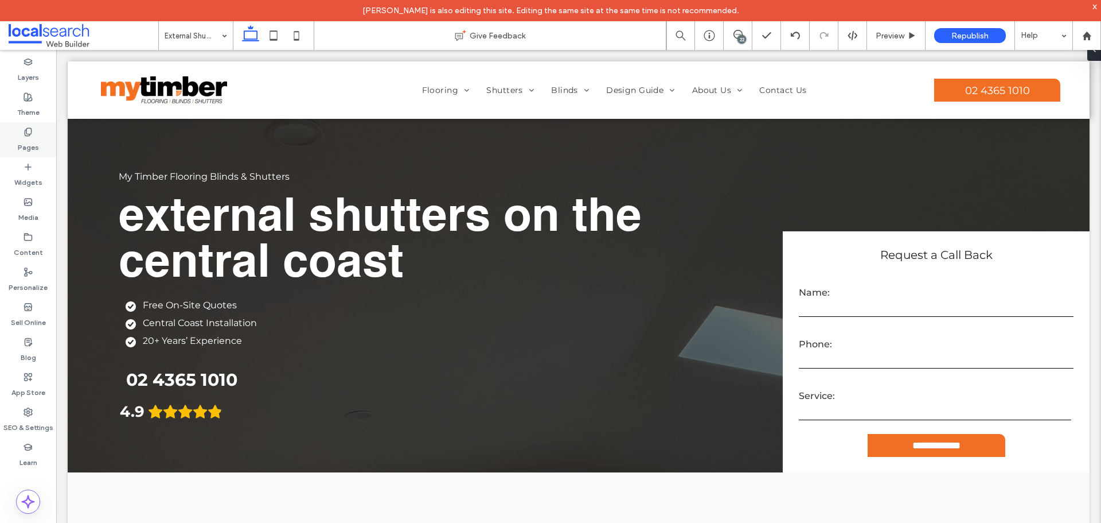
click at [30, 136] on icon at bounding box center [28, 131] width 9 height 9
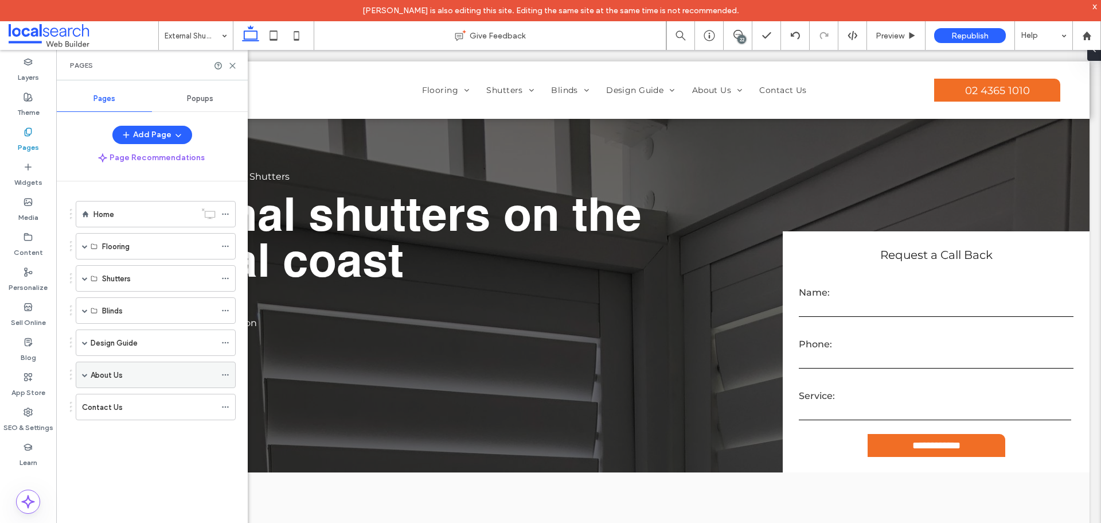
click at [85, 375] on span at bounding box center [85, 375] width 6 height 6
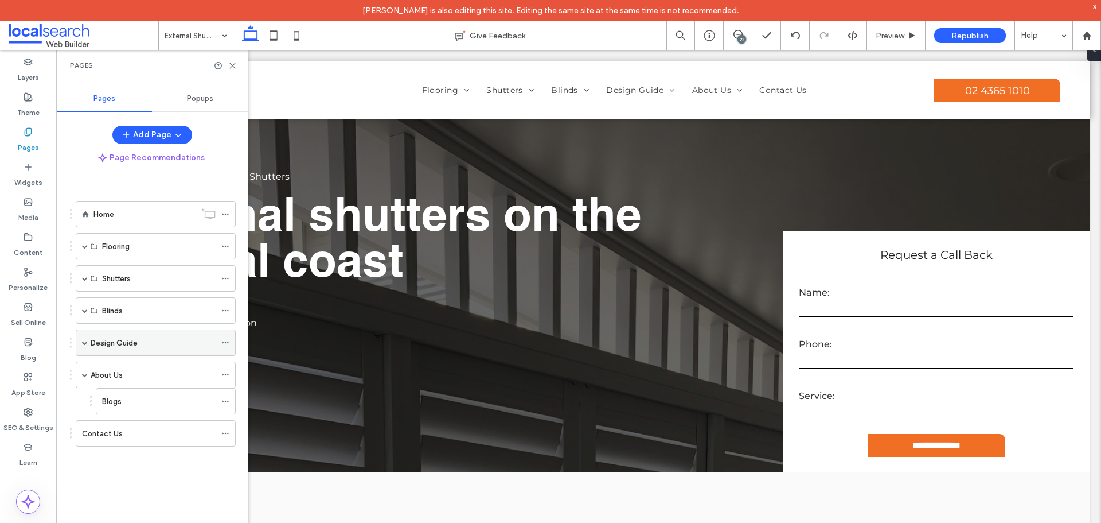
click at [83, 342] on span at bounding box center [85, 343] width 6 height 6
click at [80, 308] on div "Blinds" at bounding box center [156, 310] width 160 height 26
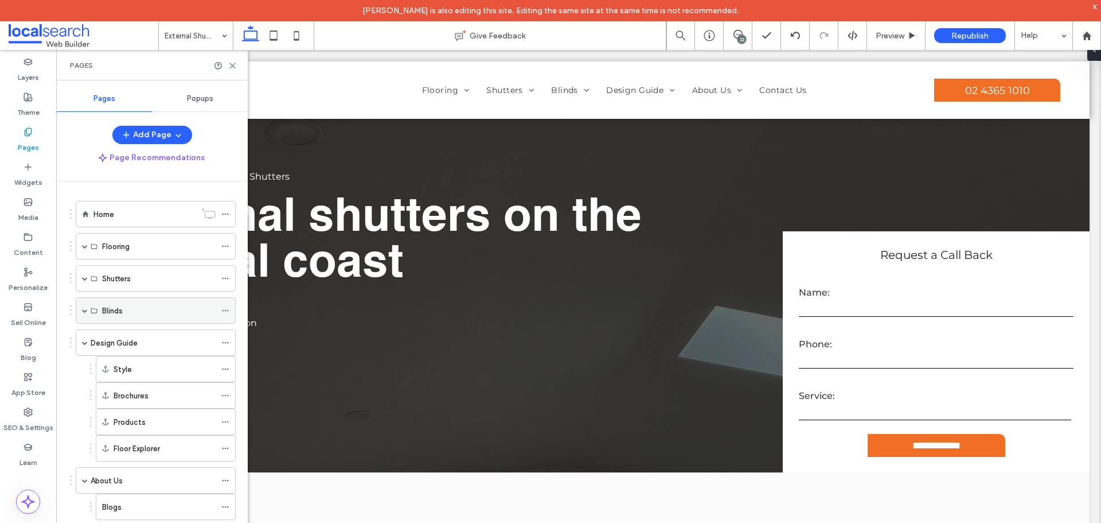
click at [87, 310] on span at bounding box center [85, 310] width 6 height 6
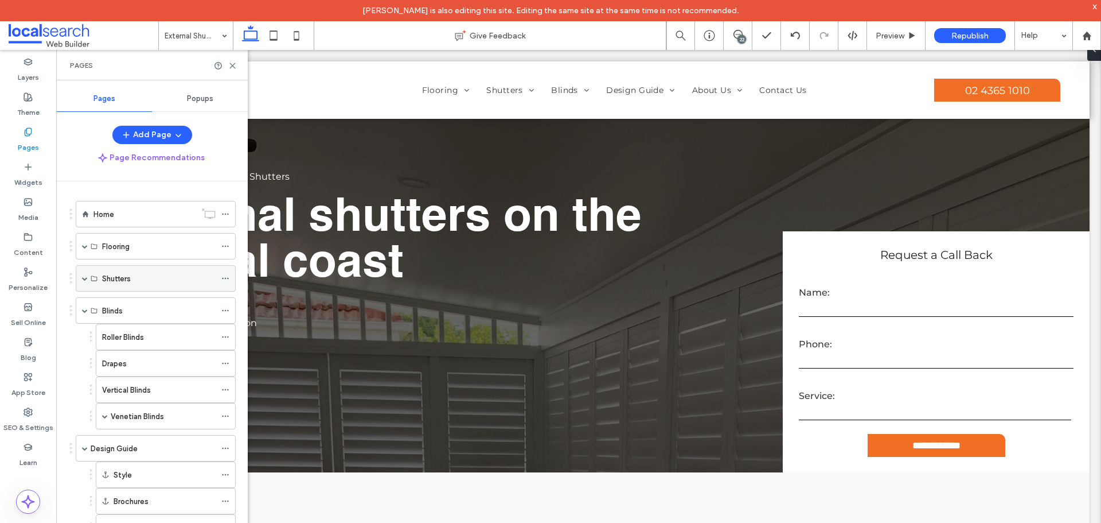
click at [83, 277] on span at bounding box center [85, 278] width 6 height 6
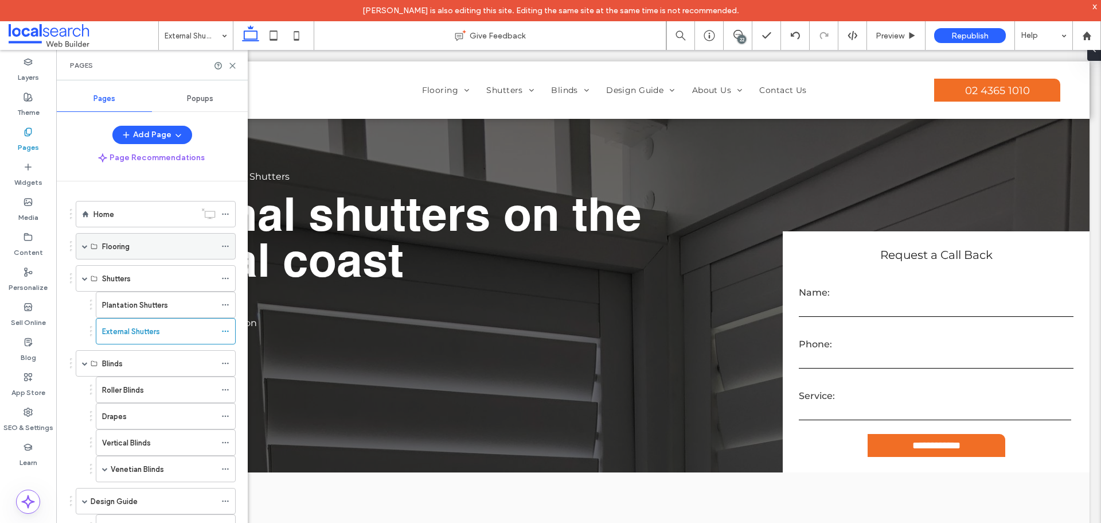
click at [83, 244] on span at bounding box center [85, 246] width 6 height 6
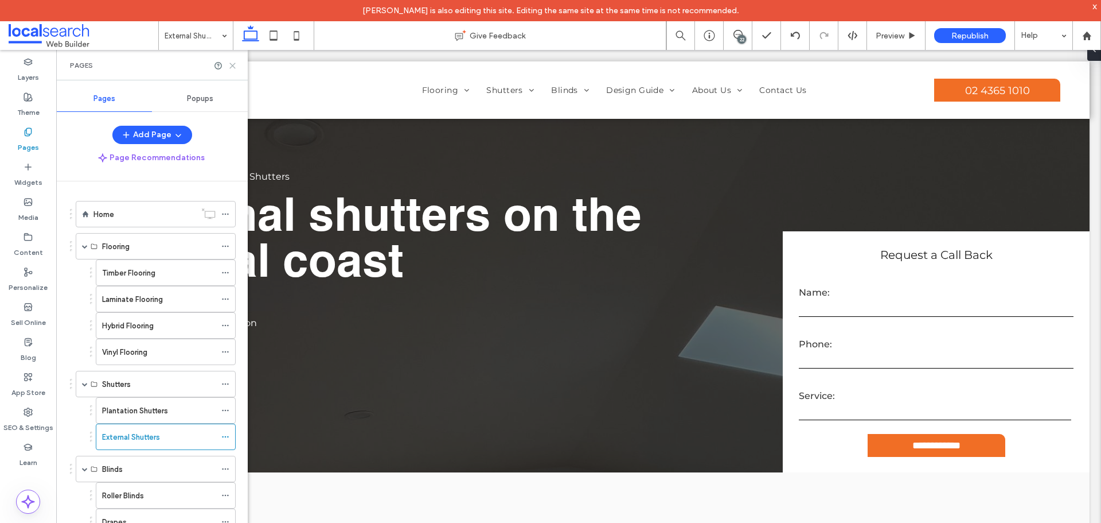
click at [231, 64] on use at bounding box center [232, 65] width 5 height 5
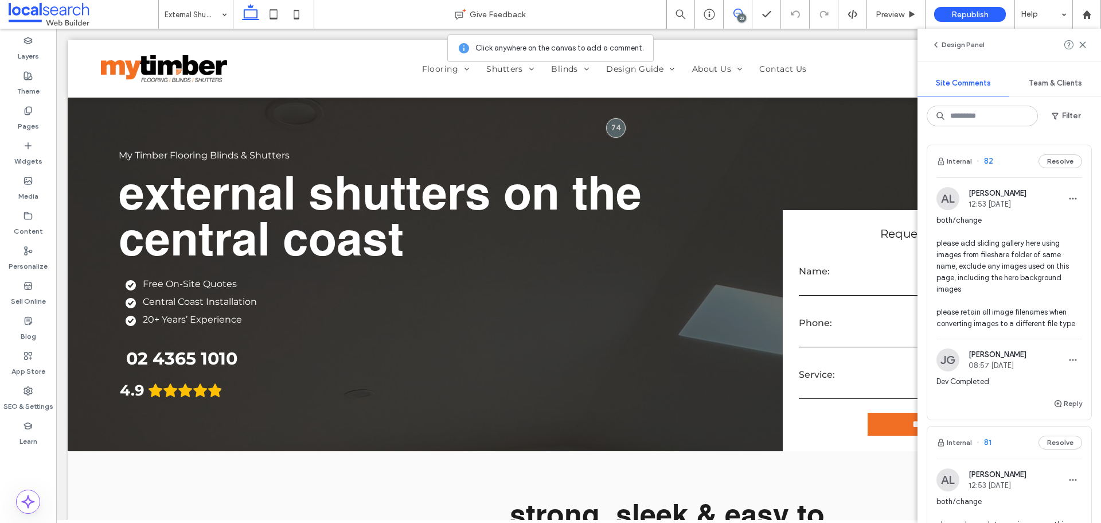
click at [994, 250] on span "both/change please add sliding gallery here using images from fileshare folder …" at bounding box center [1010, 272] width 146 height 115
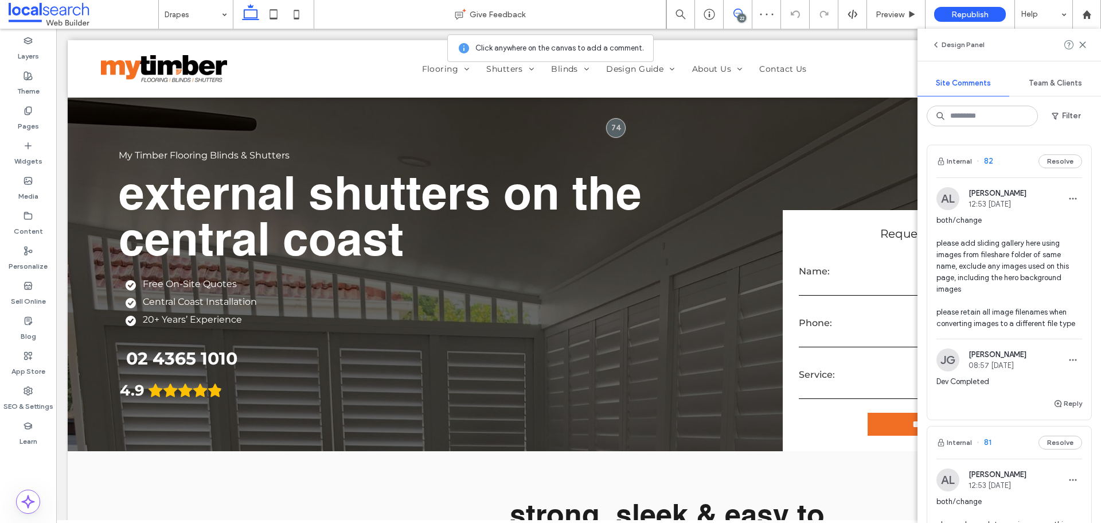
click at [739, 12] on icon at bounding box center [738, 13] width 9 height 9
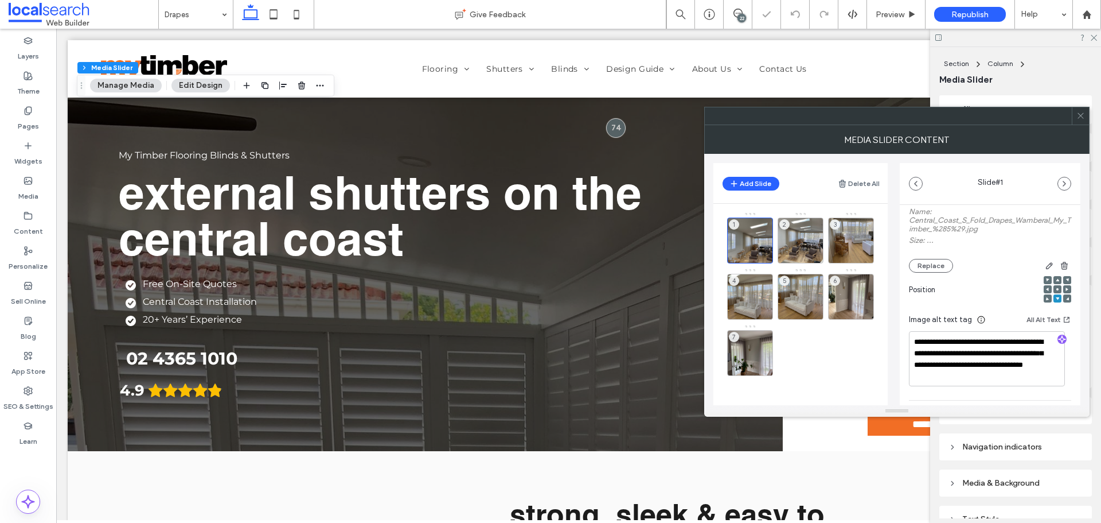
scroll to position [203, 0]
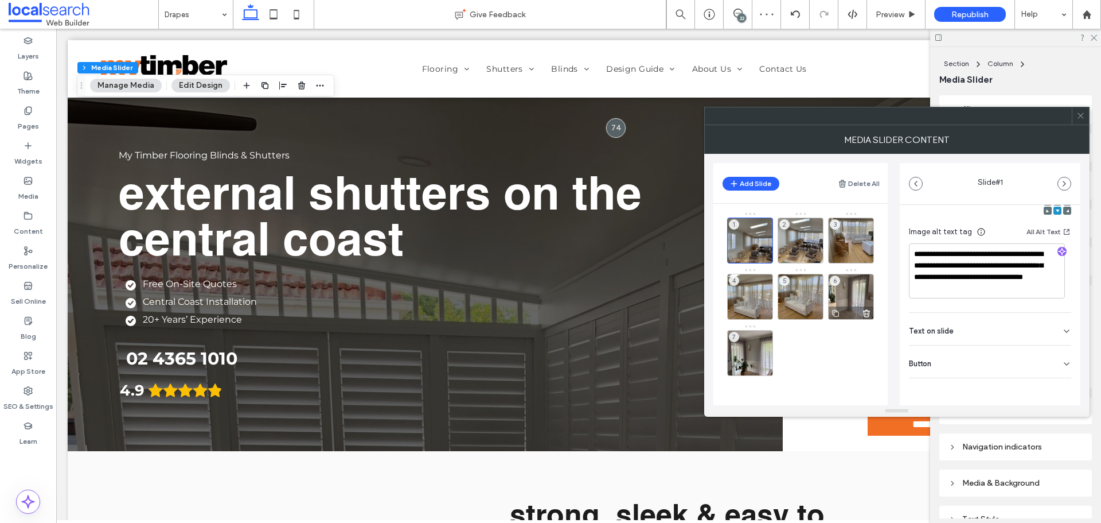
click at [831, 276] on div "6" at bounding box center [851, 297] width 46 height 46
click at [1078, 116] on icon at bounding box center [1081, 115] width 9 height 9
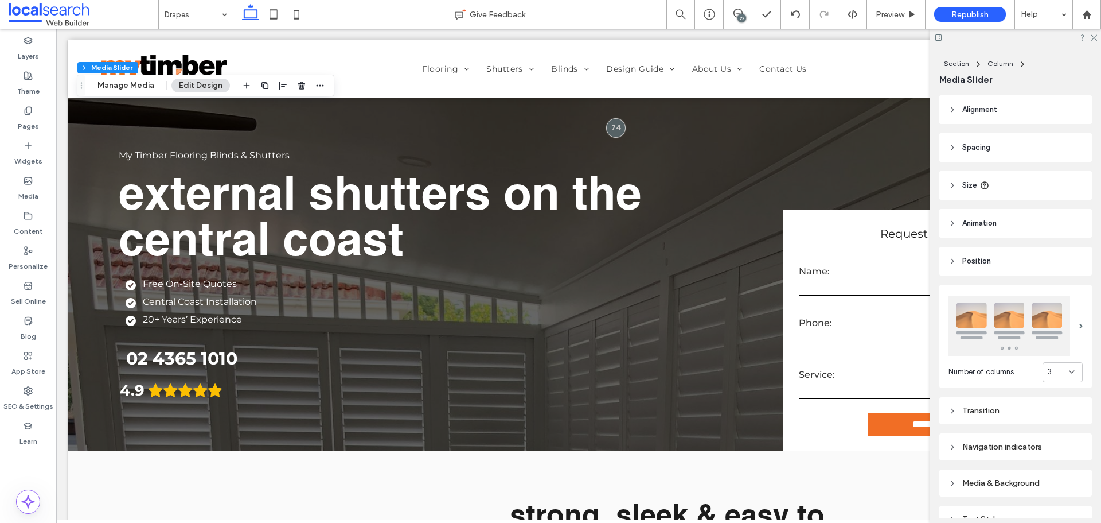
click at [1093, 31] on div at bounding box center [1015, 38] width 171 height 18
click at [1093, 33] on icon at bounding box center [1093, 36] width 7 height 7
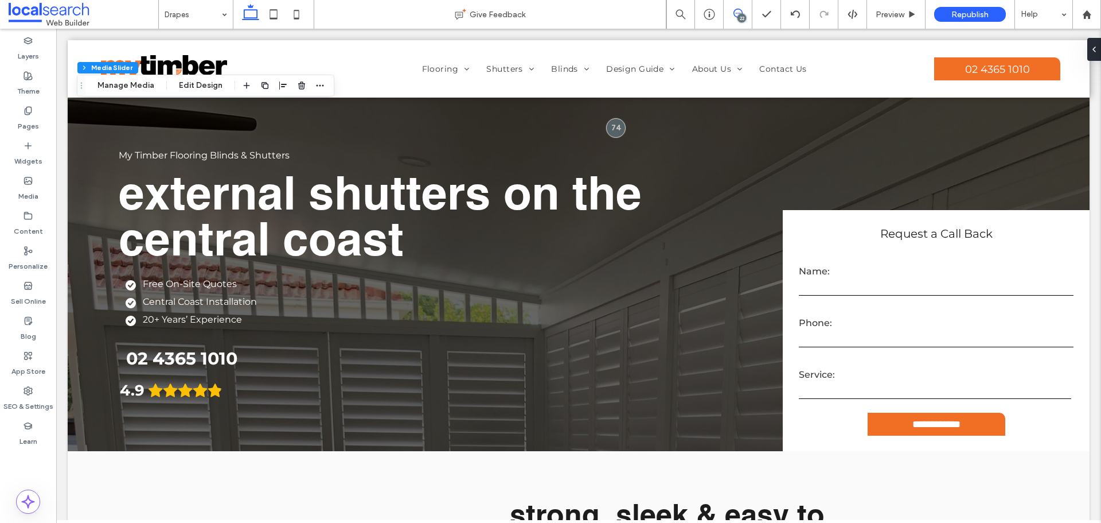
click at [735, 14] on icon at bounding box center [738, 13] width 9 height 9
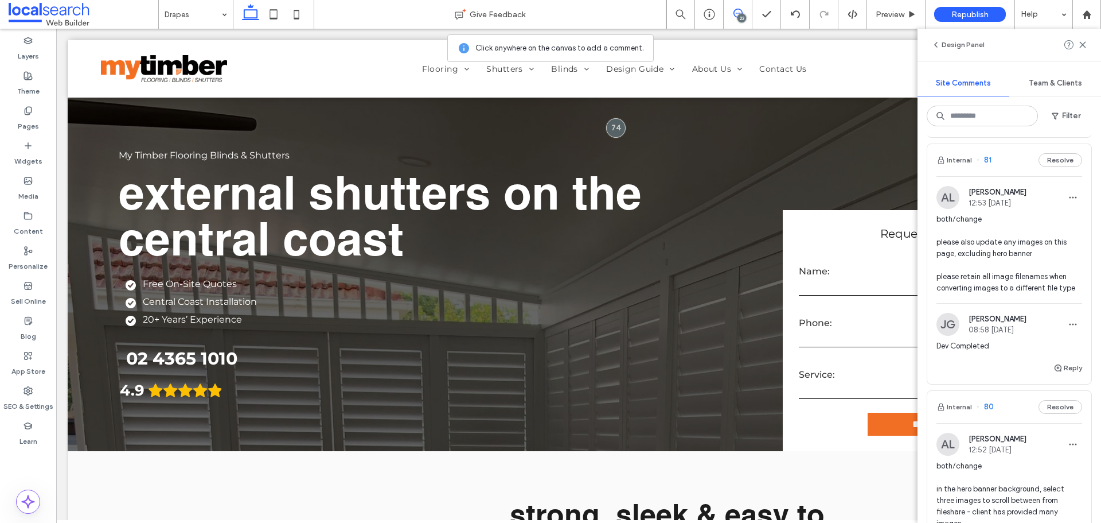
scroll to position [287, 0]
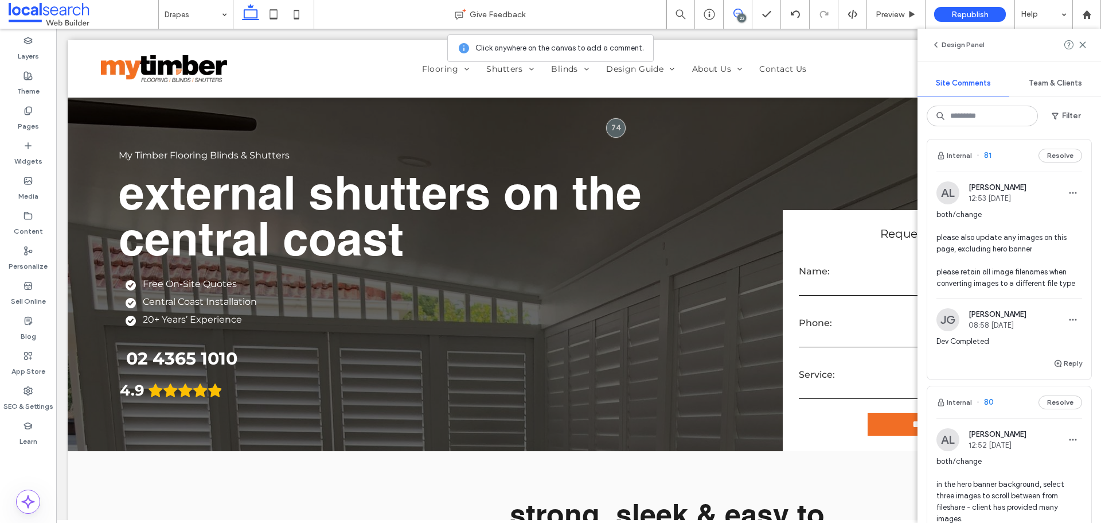
click at [1007, 219] on span "both/change please also update any images on this page, excluding hero banner p…" at bounding box center [1010, 249] width 146 height 80
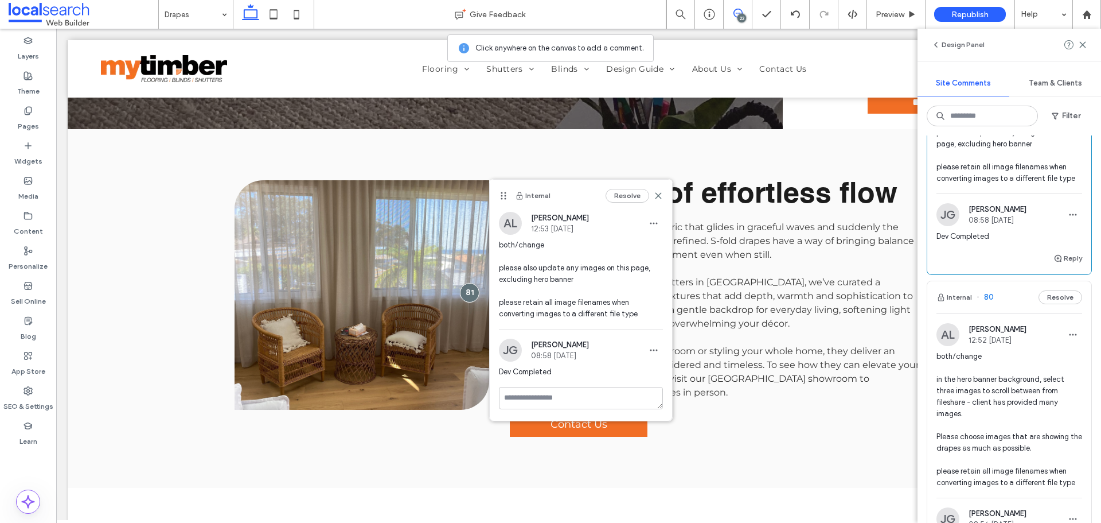
scroll to position [402, 0]
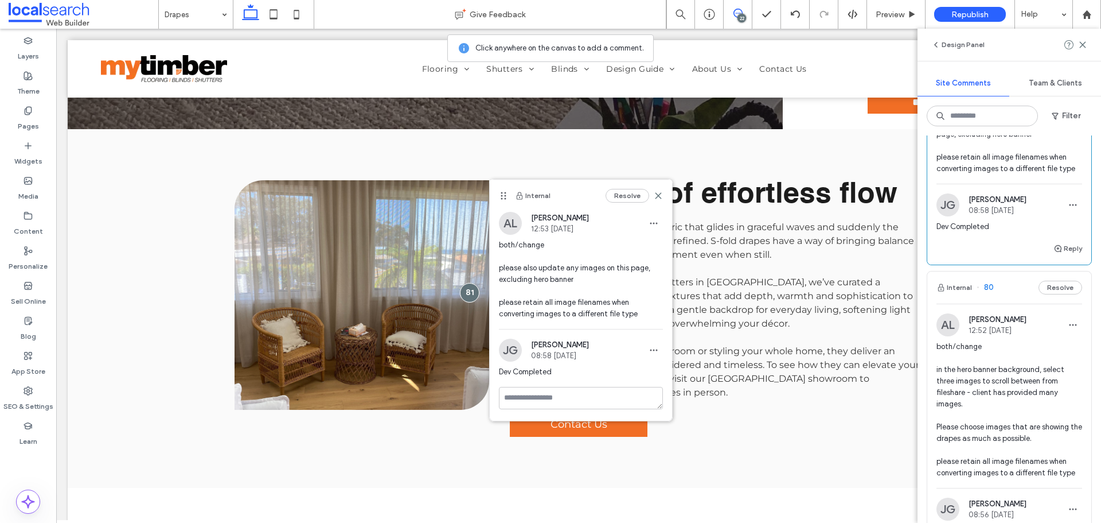
click at [982, 363] on span "both/change in the hero banner background, select three images to scroll betwee…" at bounding box center [1010, 410] width 146 height 138
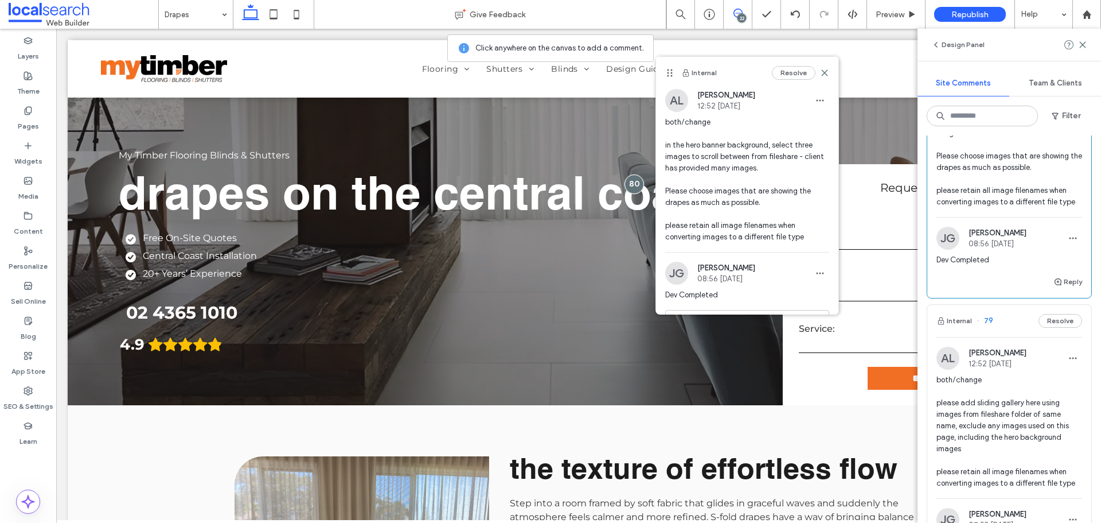
scroll to position [688, 0]
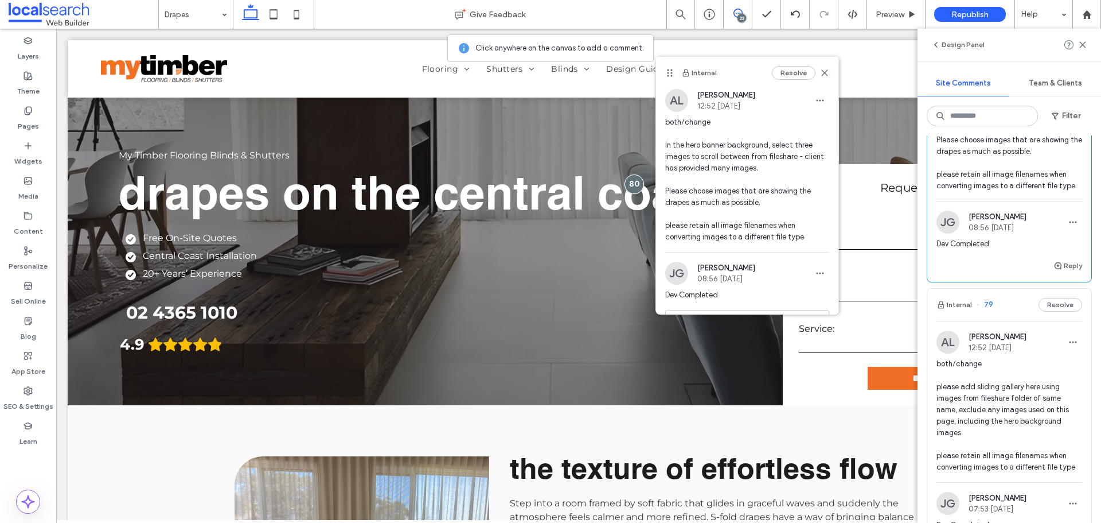
click at [982, 363] on span "both/change please add sliding gallery here using images from fileshare folder …" at bounding box center [1010, 415] width 146 height 115
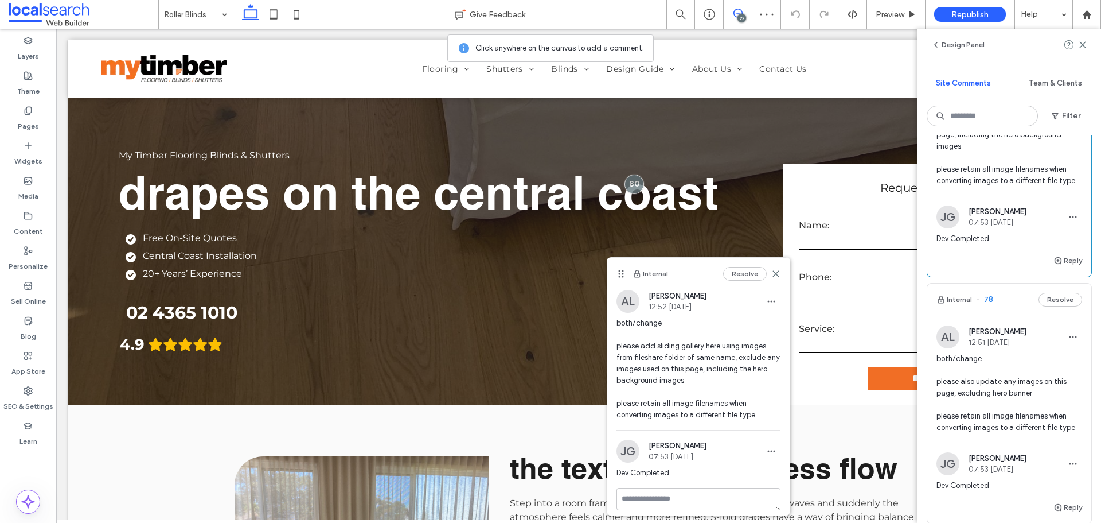
scroll to position [975, 0]
click at [982, 363] on span "both/change please also update any images on this page, excluding hero banner p…" at bounding box center [1010, 392] width 146 height 80
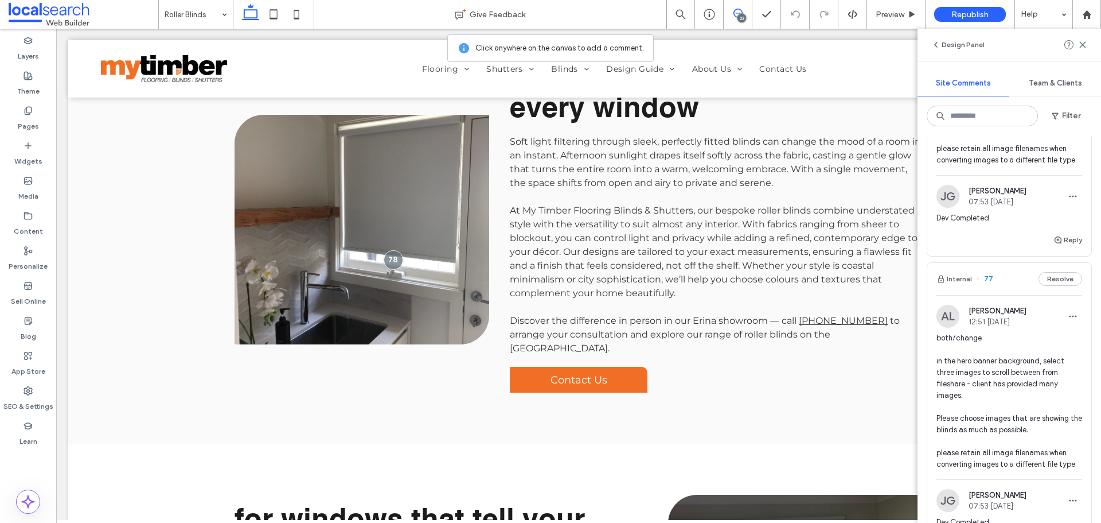
scroll to position [1262, 0]
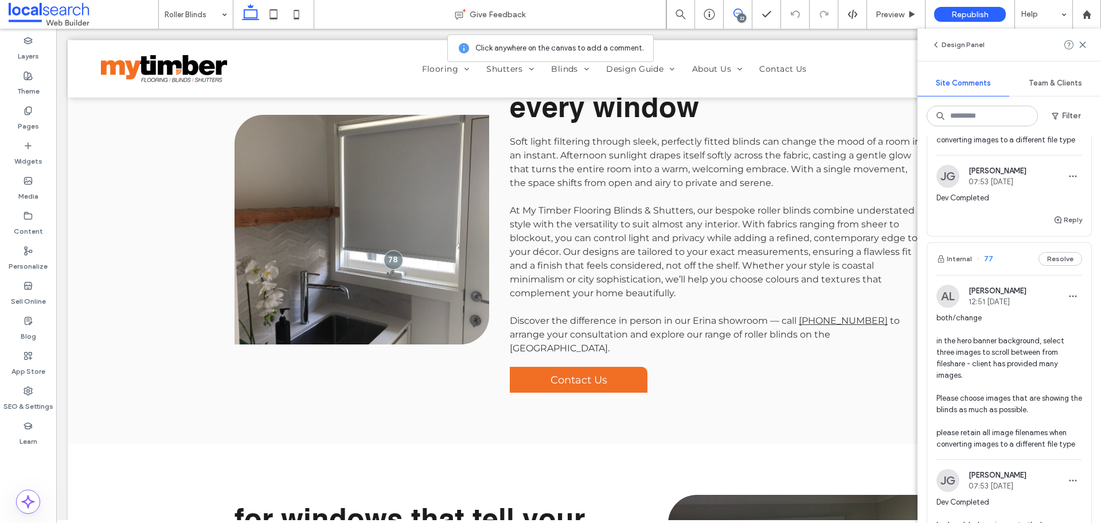
click at [991, 333] on span "both/change in the hero banner background, select three images to scroll betwee…" at bounding box center [1010, 381] width 146 height 138
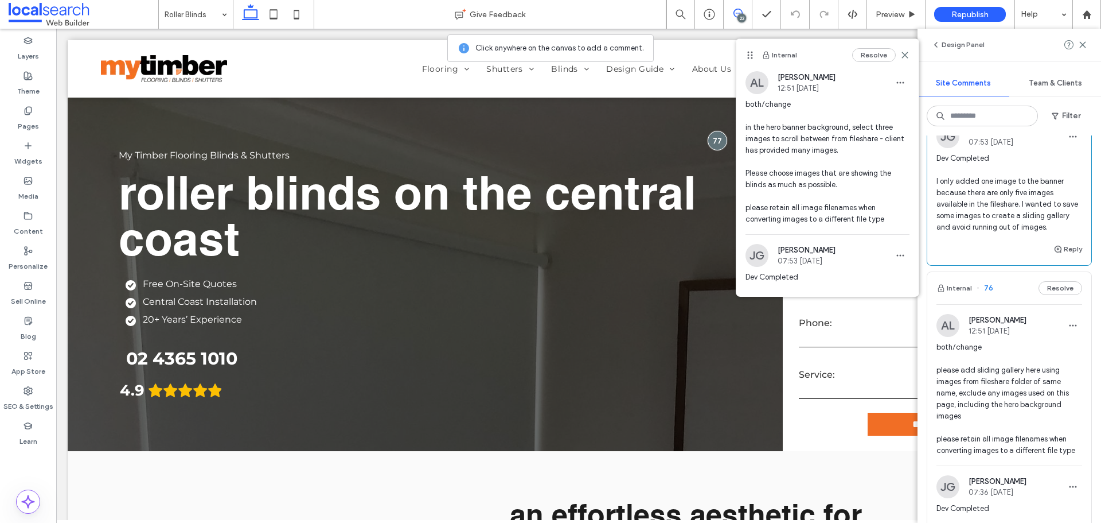
scroll to position [1606, 0]
click at [991, 364] on span "both/change please add sliding gallery here using images from fileshare folder …" at bounding box center [1010, 398] width 146 height 115
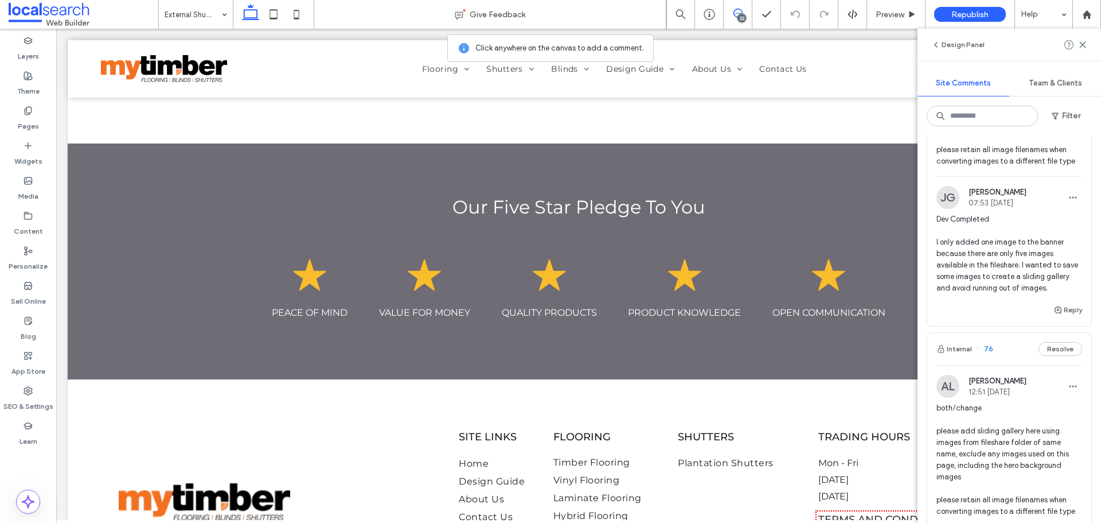
scroll to position [1492, 0]
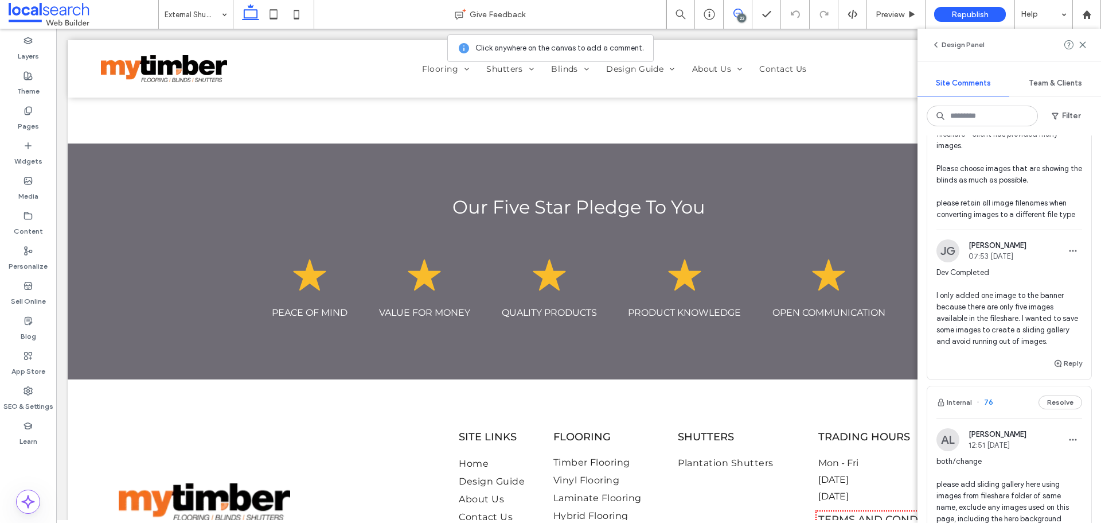
click at [979, 317] on span "Dev Completed I only added one image to the banner because there are only five …" at bounding box center [1010, 307] width 146 height 80
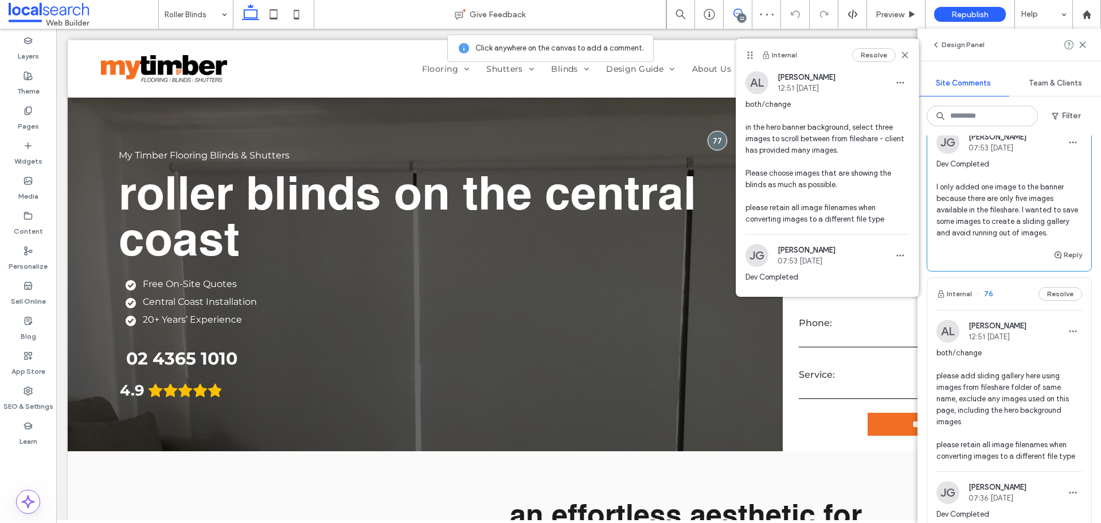
scroll to position [1606, 0]
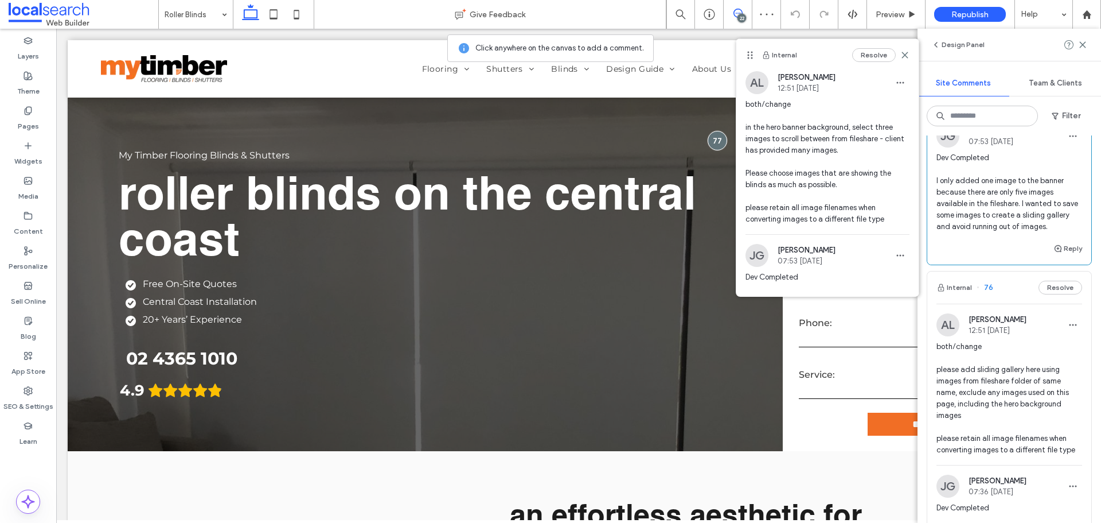
click at [998, 397] on span "both/change please add sliding gallery here using images from fileshare folder …" at bounding box center [1010, 398] width 146 height 115
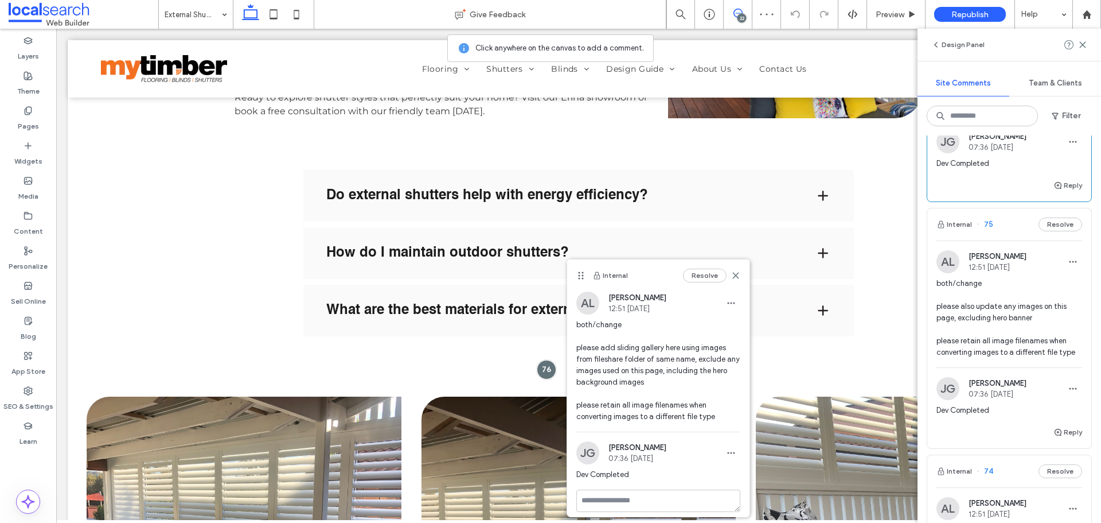
click at [998, 320] on span "both/change please also update any images on this page, excluding hero banner p…" at bounding box center [1010, 318] width 146 height 80
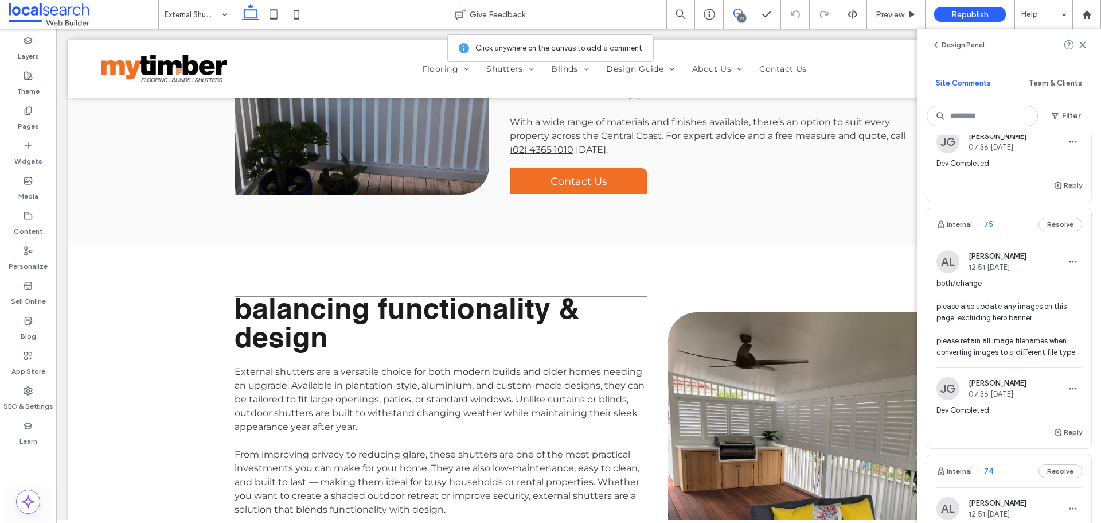
scroll to position [723, 0]
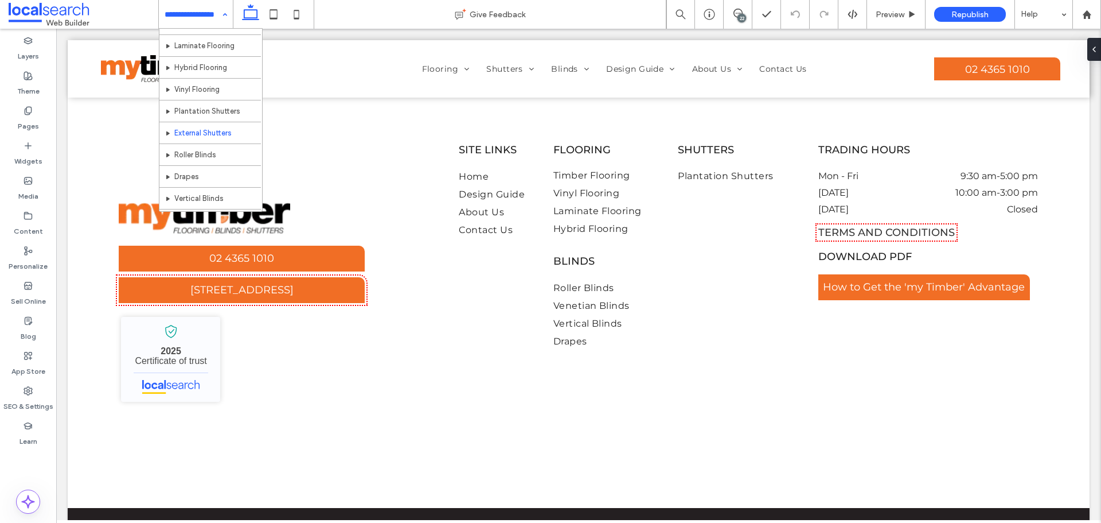
scroll to position [57, 0]
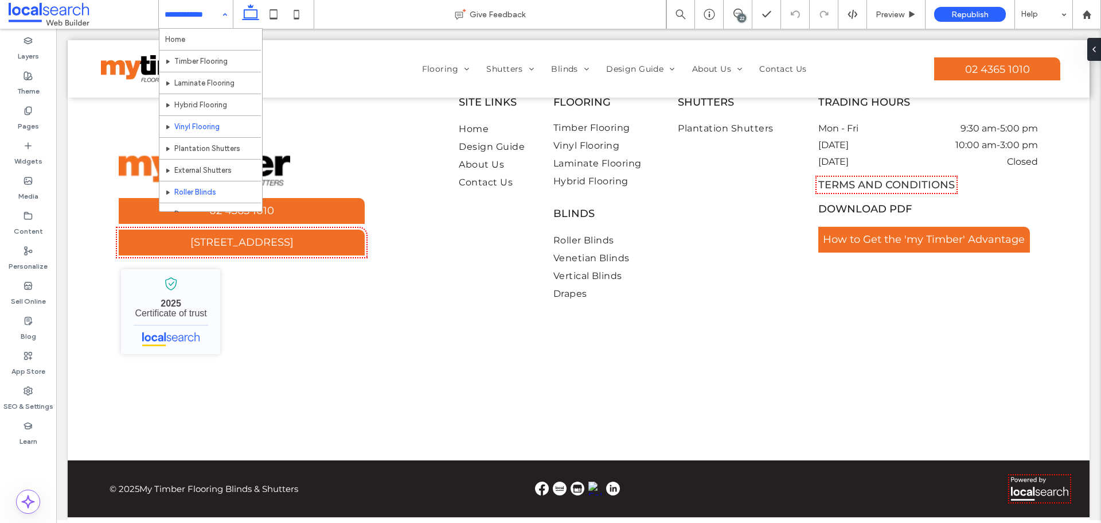
scroll to position [57, 0]
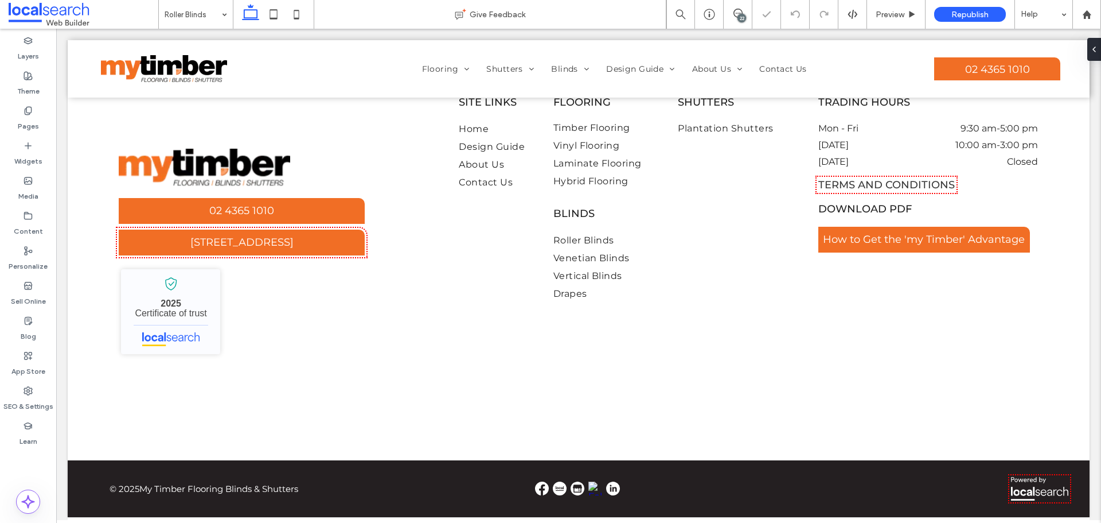
click at [220, 21] on div "Roller Blinds" at bounding box center [196, 14] width 74 height 29
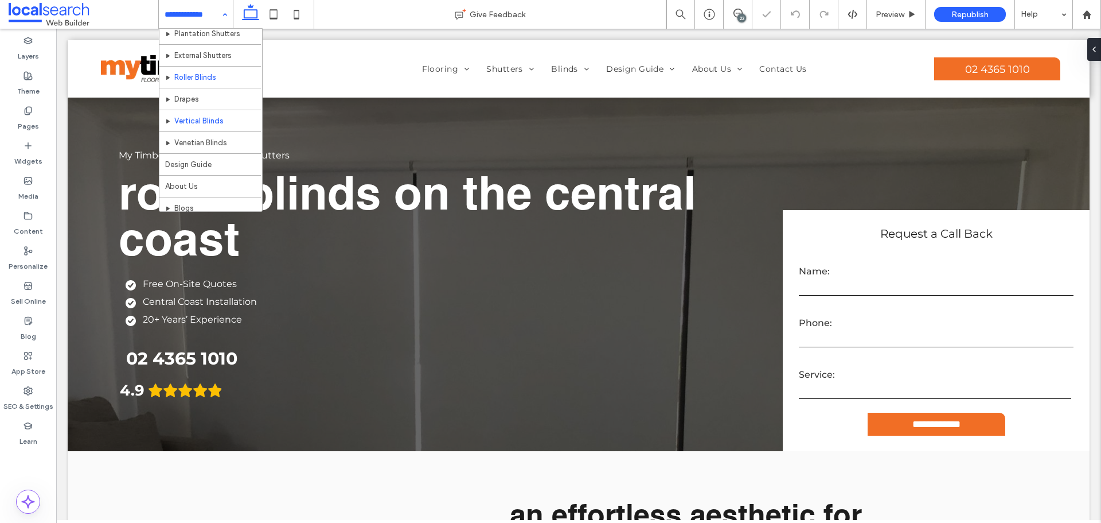
scroll to position [0, 0]
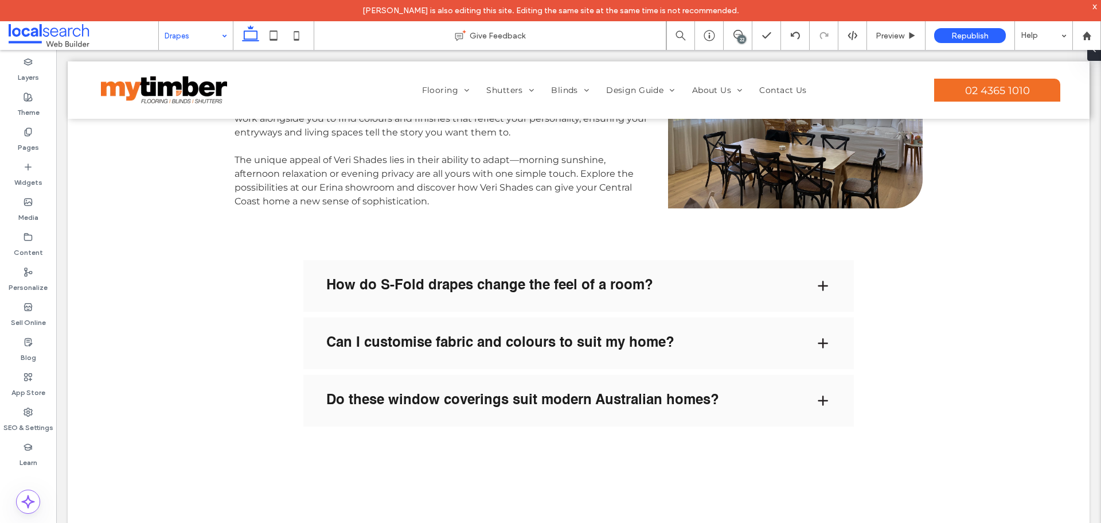
click at [223, 30] on div "Drapes" at bounding box center [196, 35] width 74 height 29
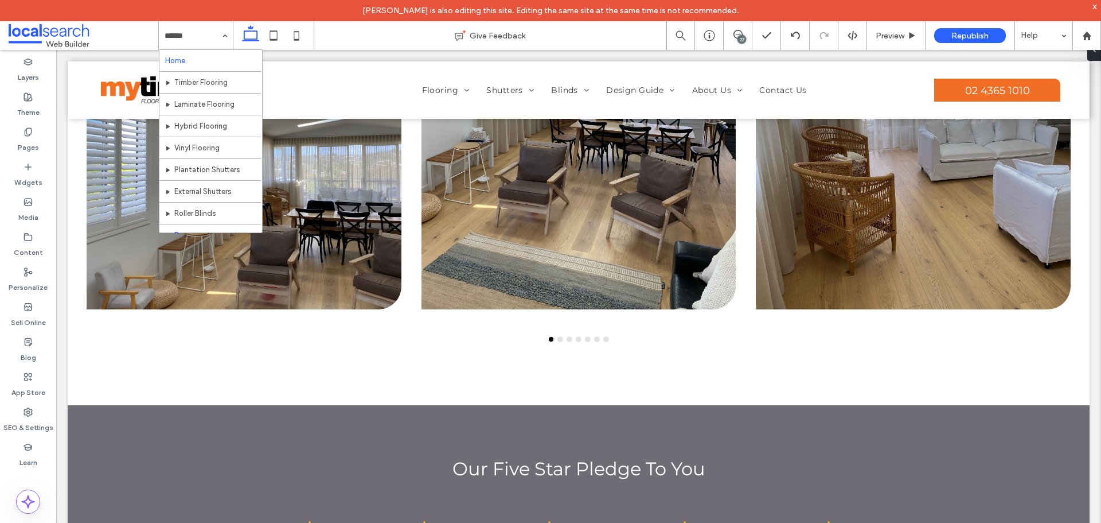
scroll to position [143, 0]
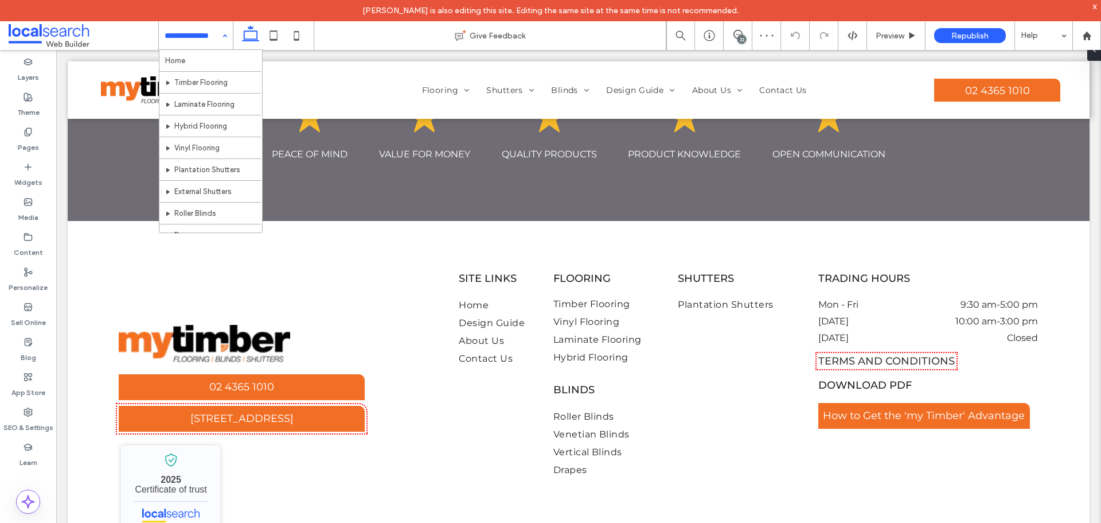
click at [183, 43] on input at bounding box center [193, 35] width 57 height 29
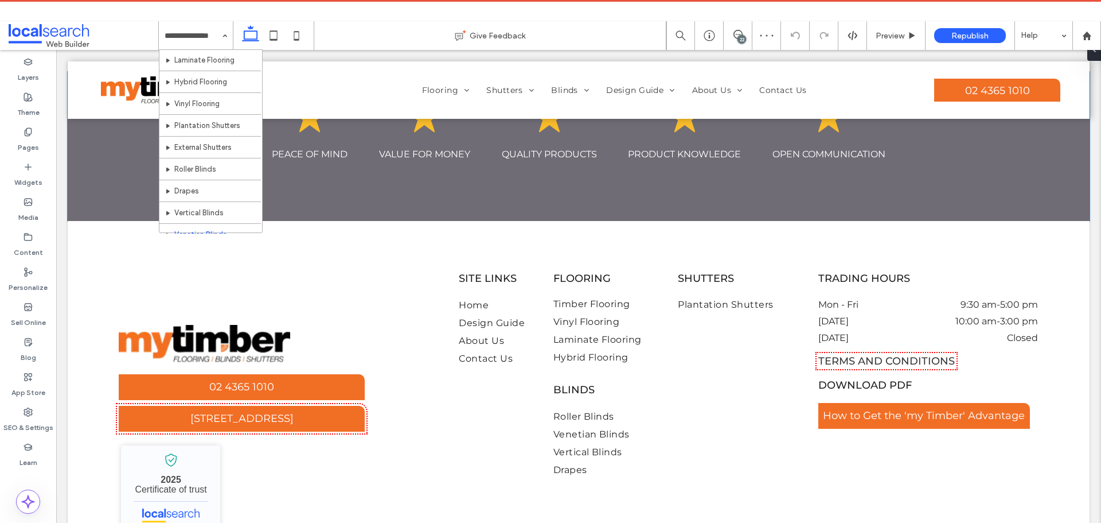
scroll to position [57, 0]
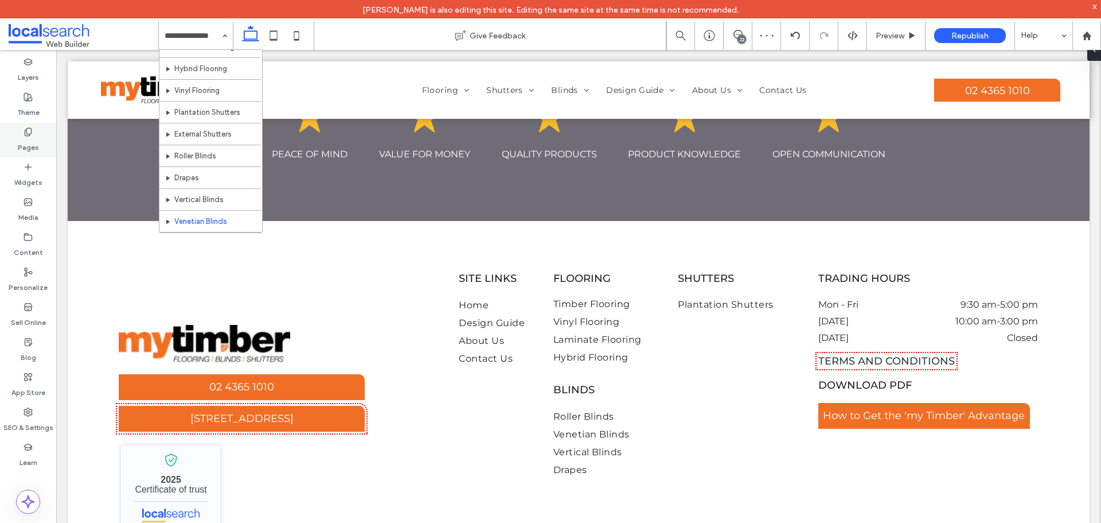
click at [34, 133] on div "Pages" at bounding box center [28, 139] width 56 height 35
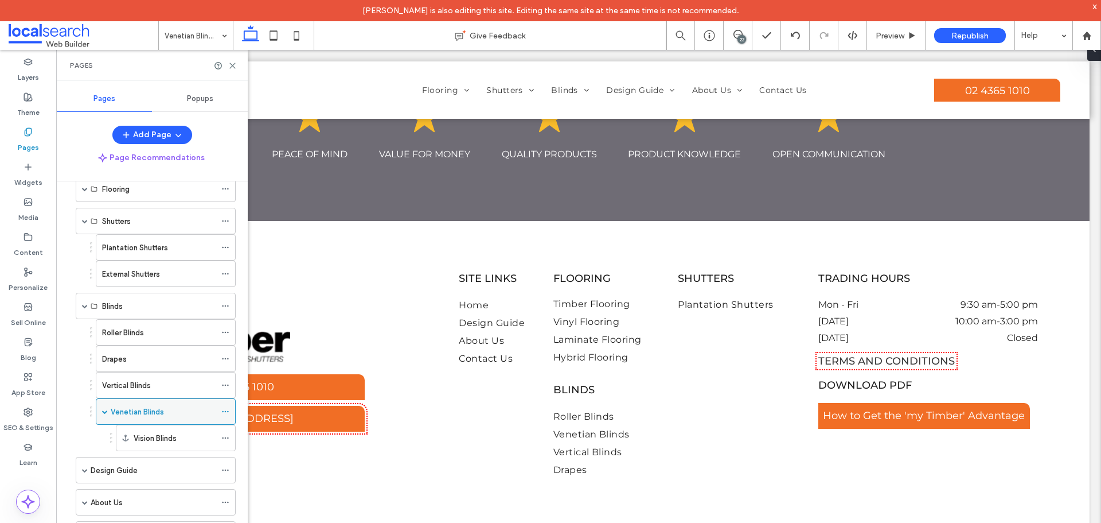
click at [103, 412] on span at bounding box center [105, 411] width 6 height 6
click at [108, 277] on label "External Shutters" at bounding box center [131, 274] width 58 height 20
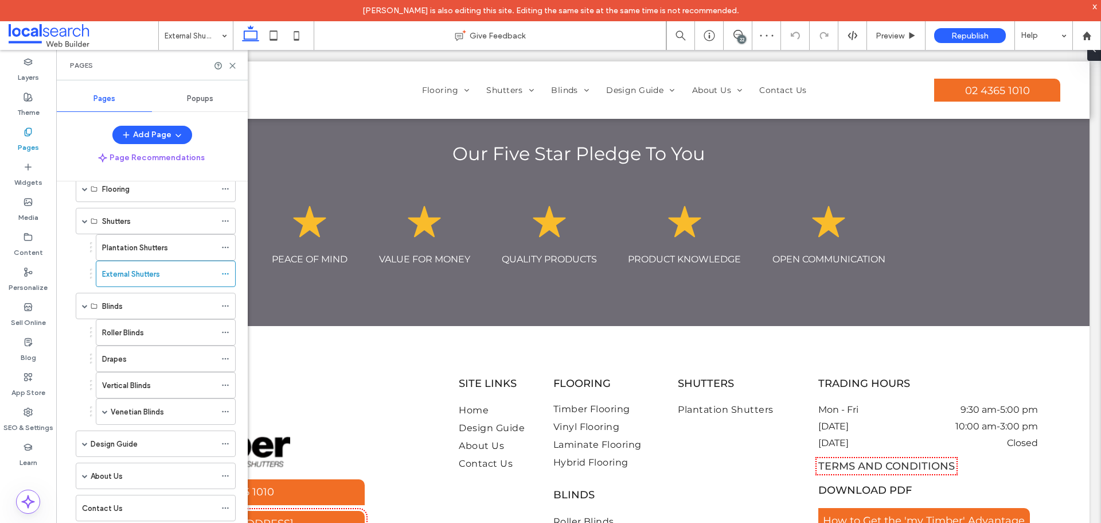
scroll to position [1664, 0]
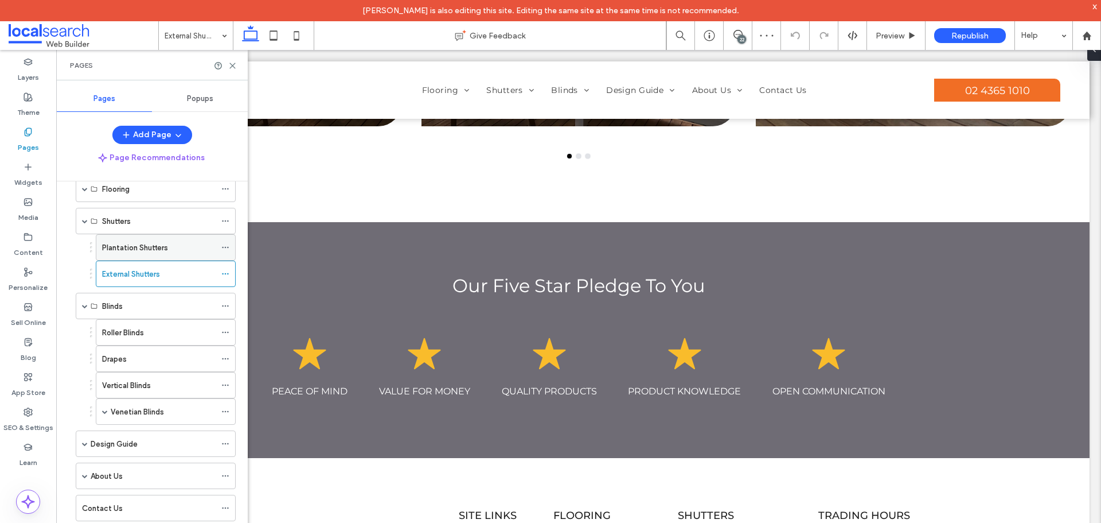
click at [115, 250] on label "Plantation Shutters" at bounding box center [135, 247] width 66 height 20
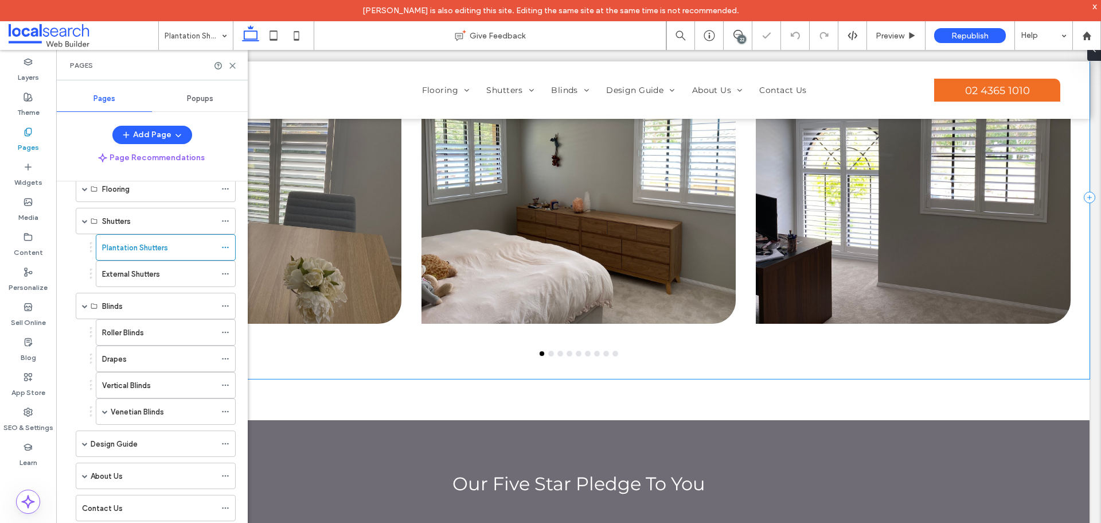
scroll to position [1606, 0]
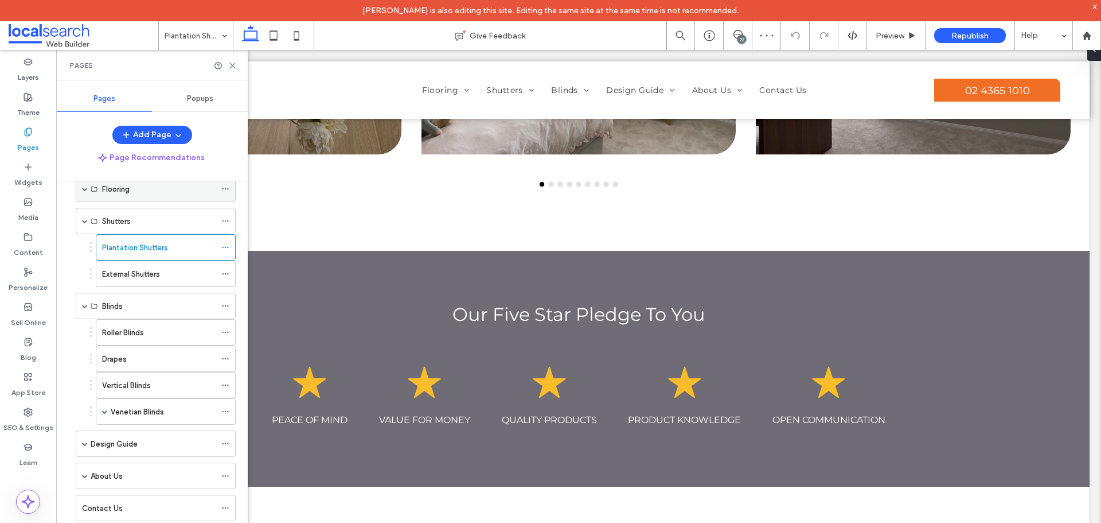
click at [86, 222] on span at bounding box center [85, 221] width 6 height 6
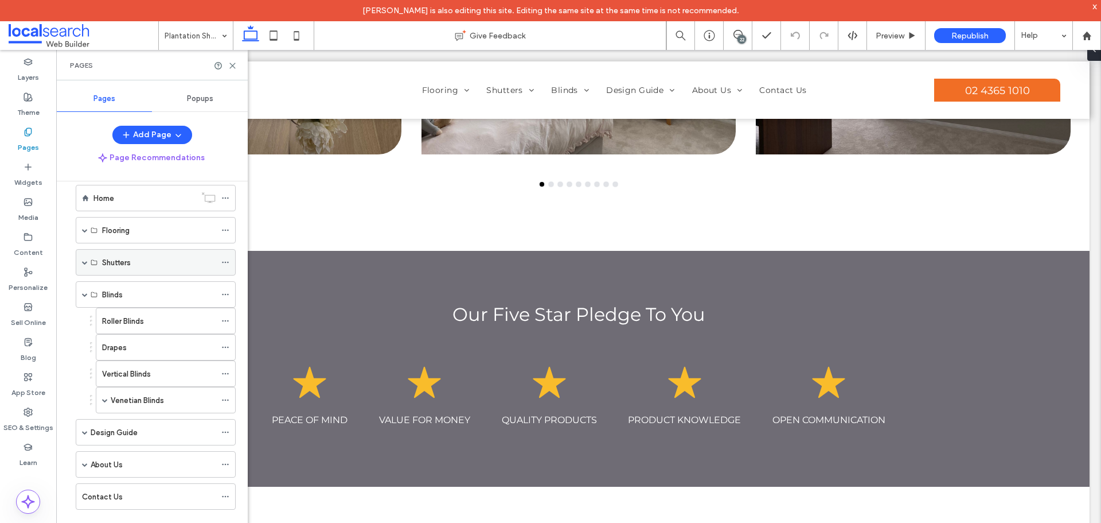
click at [84, 264] on span at bounding box center [85, 262] width 6 height 6
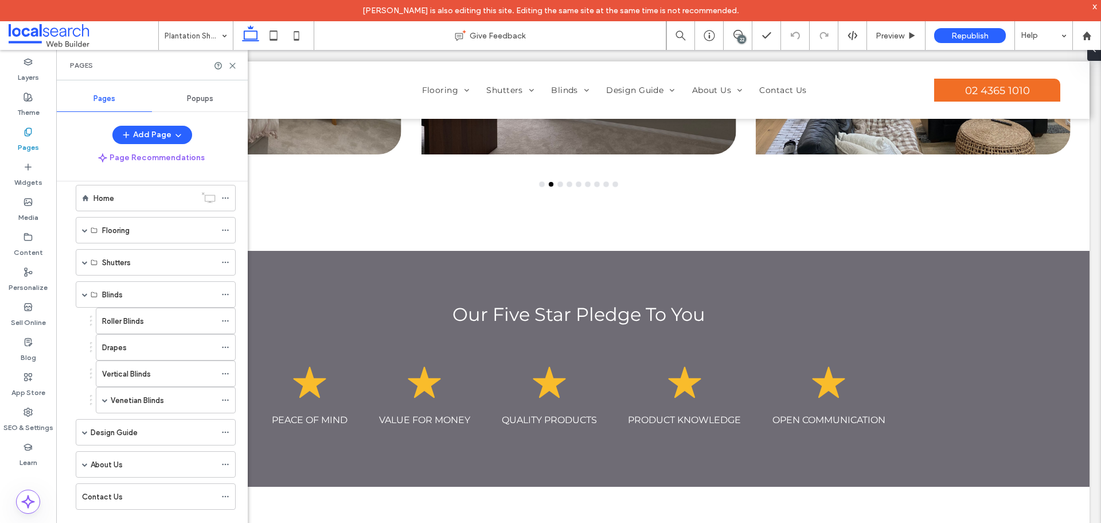
scroll to position [57, 0]
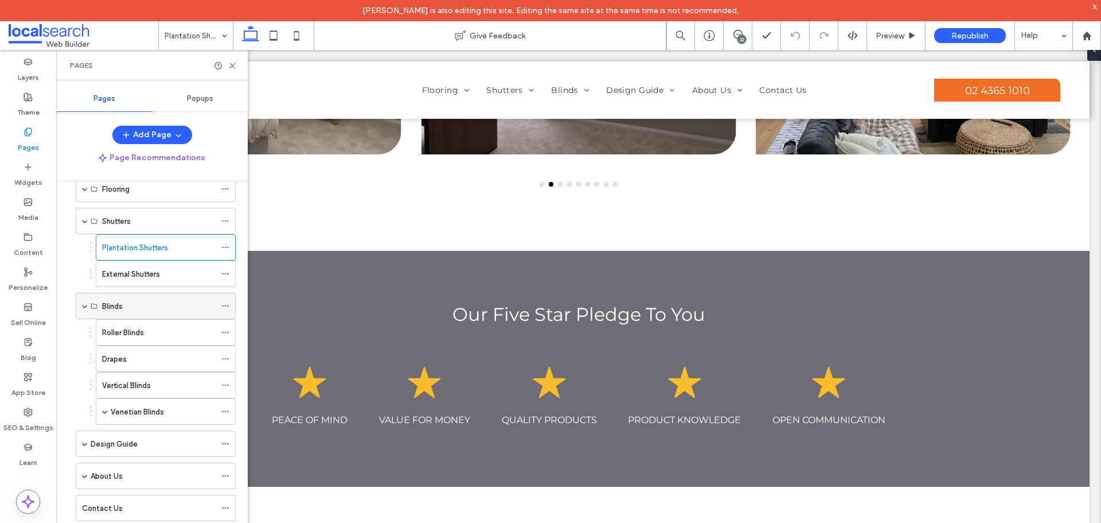
click at [80, 307] on div "Blinds" at bounding box center [156, 306] width 160 height 26
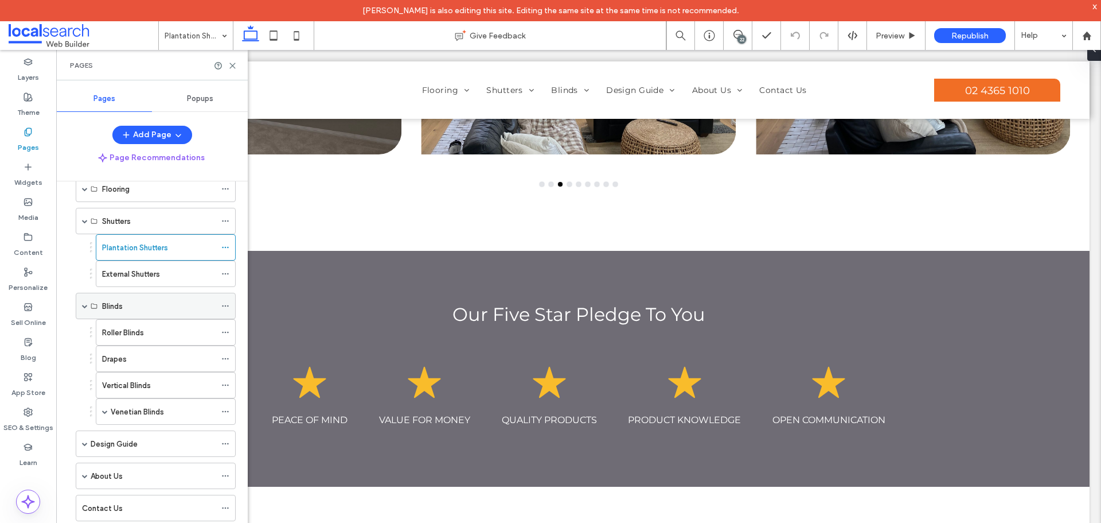
click at [83, 306] on span at bounding box center [85, 306] width 6 height 6
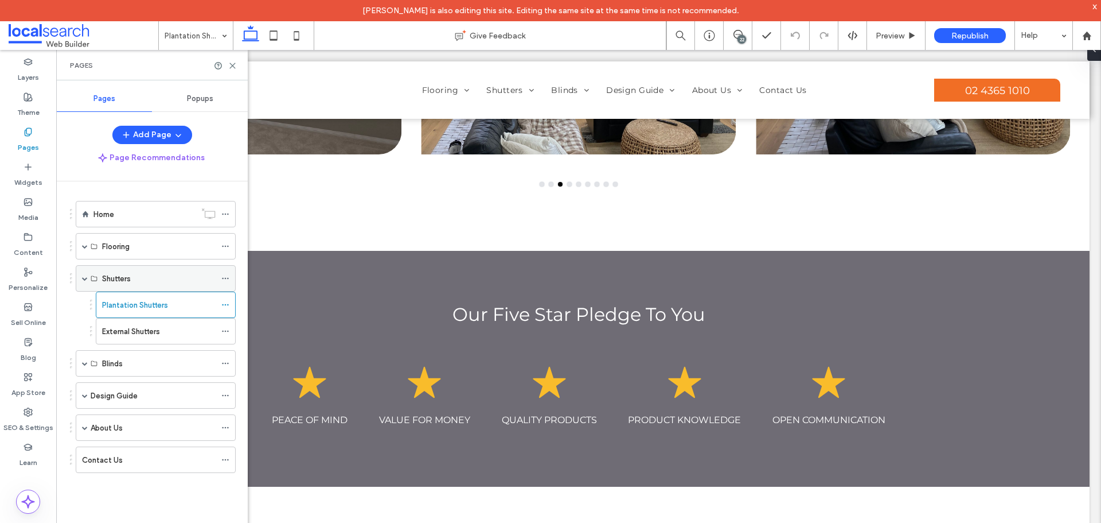
scroll to position [0, 0]
click at [84, 279] on span at bounding box center [85, 278] width 6 height 6
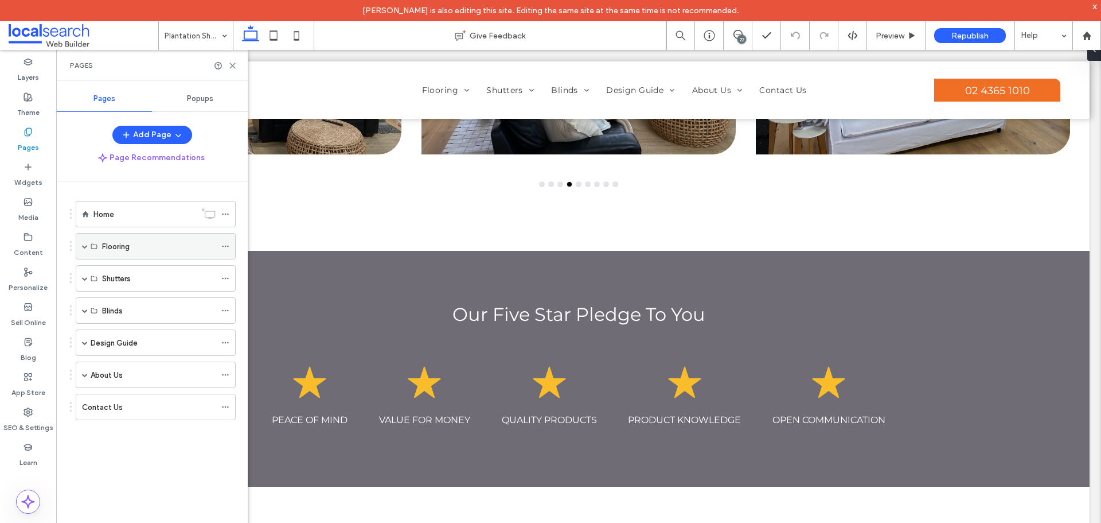
click at [85, 247] on span at bounding box center [85, 246] width 6 height 6
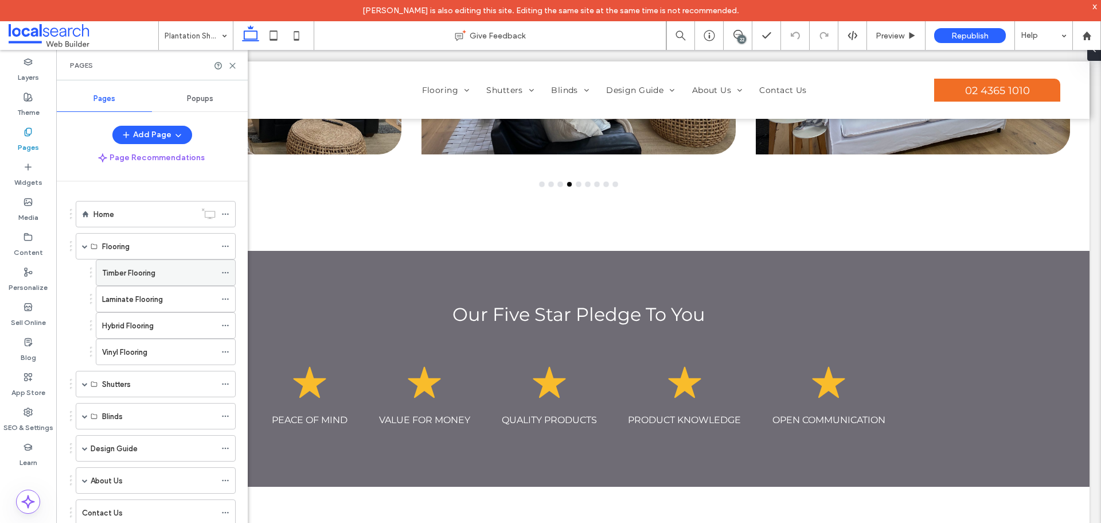
click at [126, 267] on label "Timber Flooring" at bounding box center [128, 273] width 53 height 20
click at [118, 301] on label "Laminate Flooring" at bounding box center [132, 299] width 61 height 20
click at [155, 324] on div "Hybrid Flooring" at bounding box center [159, 326] width 114 height 12
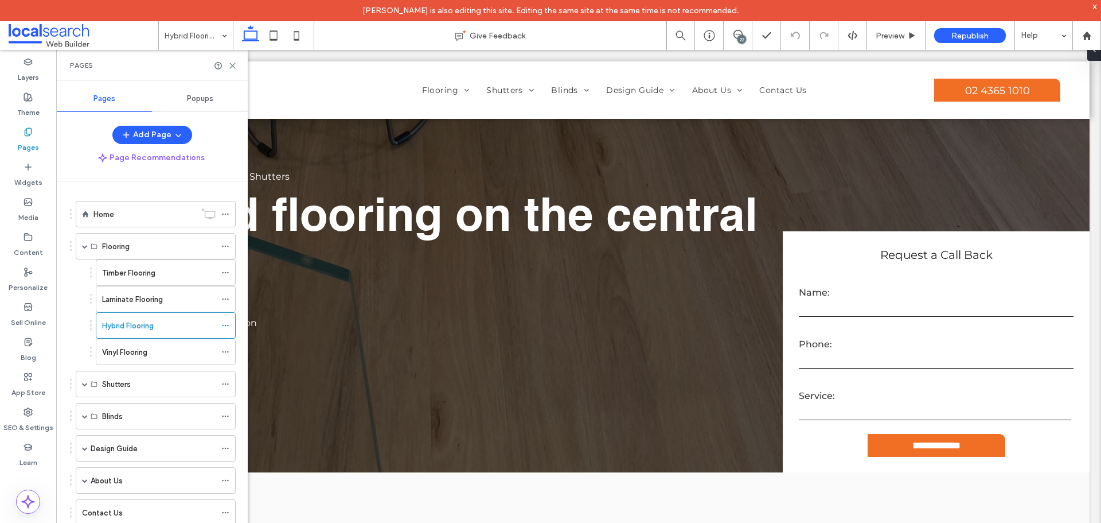
click at [159, 356] on div "Vinyl Flooring" at bounding box center [159, 352] width 114 height 12
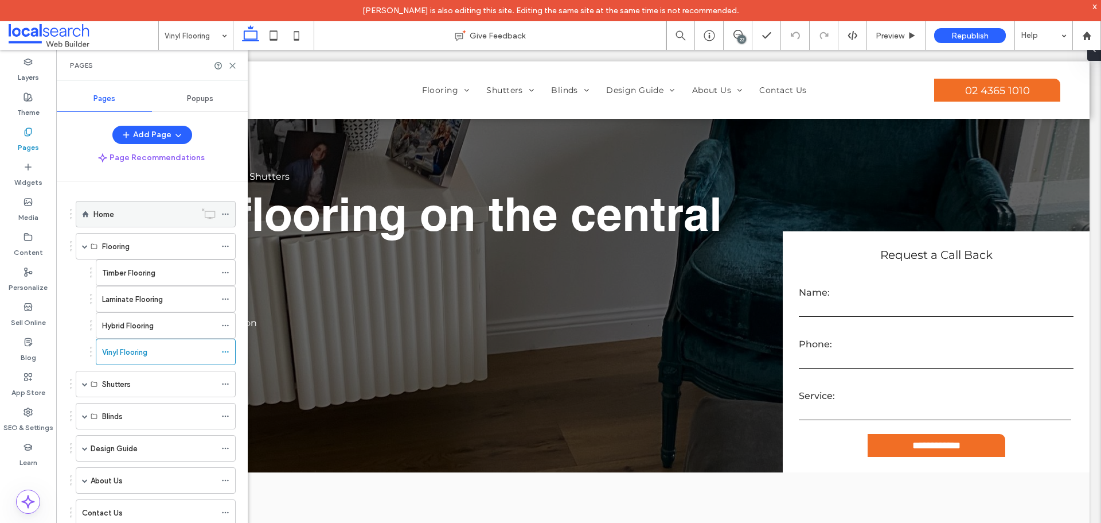
click at [147, 208] on div "Home" at bounding box center [145, 214] width 102 height 12
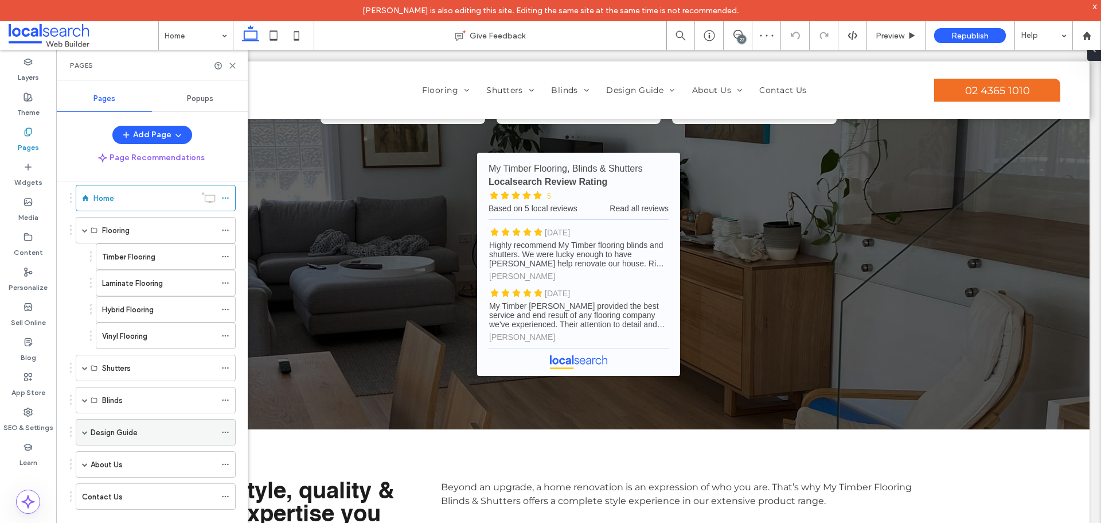
click at [81, 431] on div "Design Guide" at bounding box center [156, 432] width 160 height 26
click at [85, 433] on span at bounding box center [85, 432] width 6 height 6
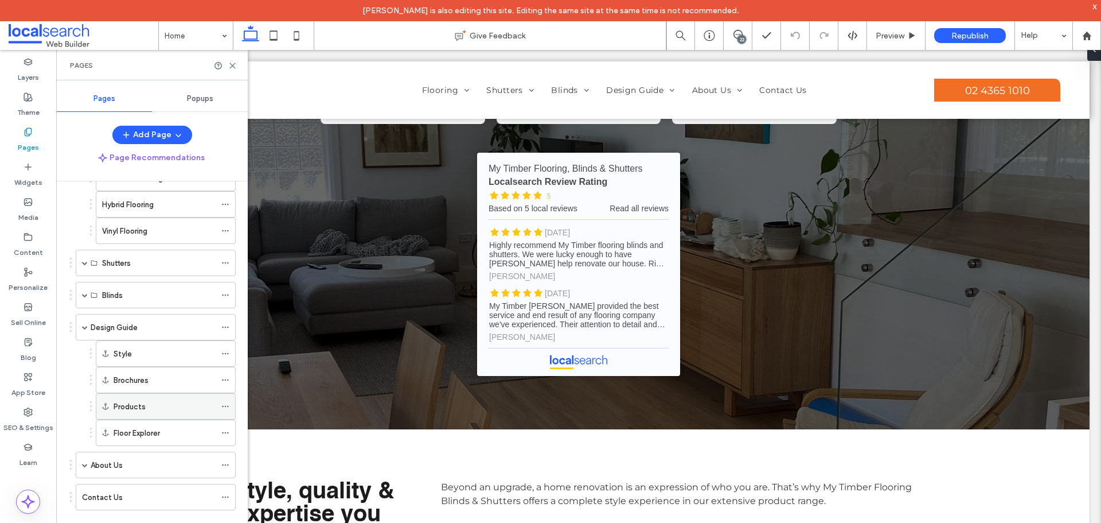
scroll to position [122, 0]
click at [135, 326] on label "Design Guide" at bounding box center [114, 327] width 47 height 20
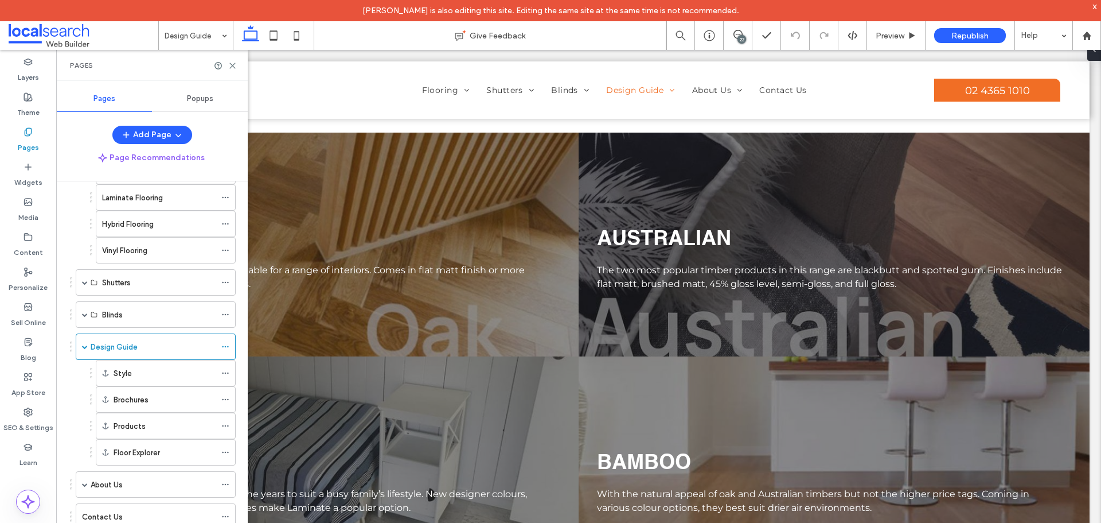
scroll to position [122, 0]
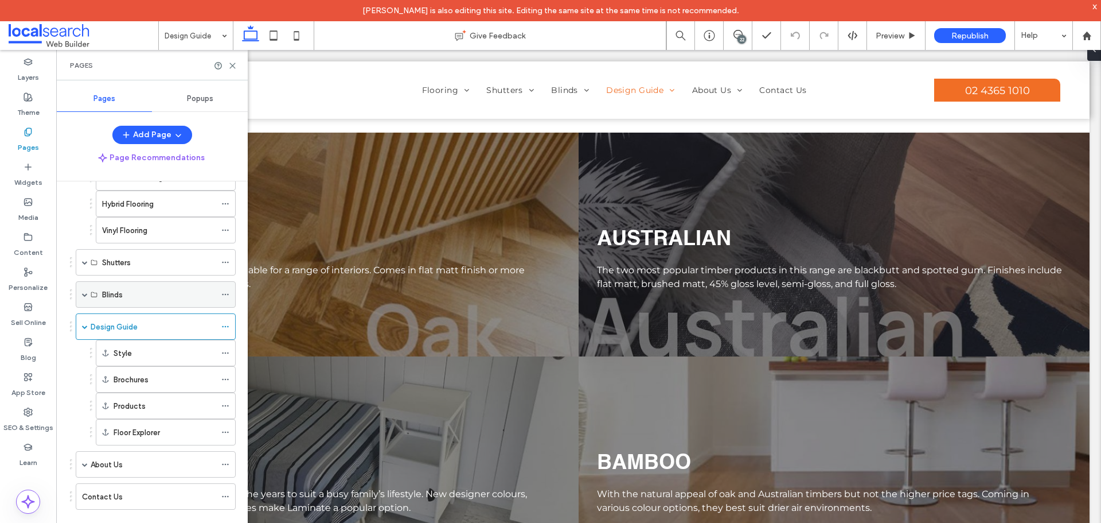
click at [81, 295] on div "Blinds" at bounding box center [156, 294] width 160 height 26
click at [83, 262] on span at bounding box center [85, 262] width 6 height 6
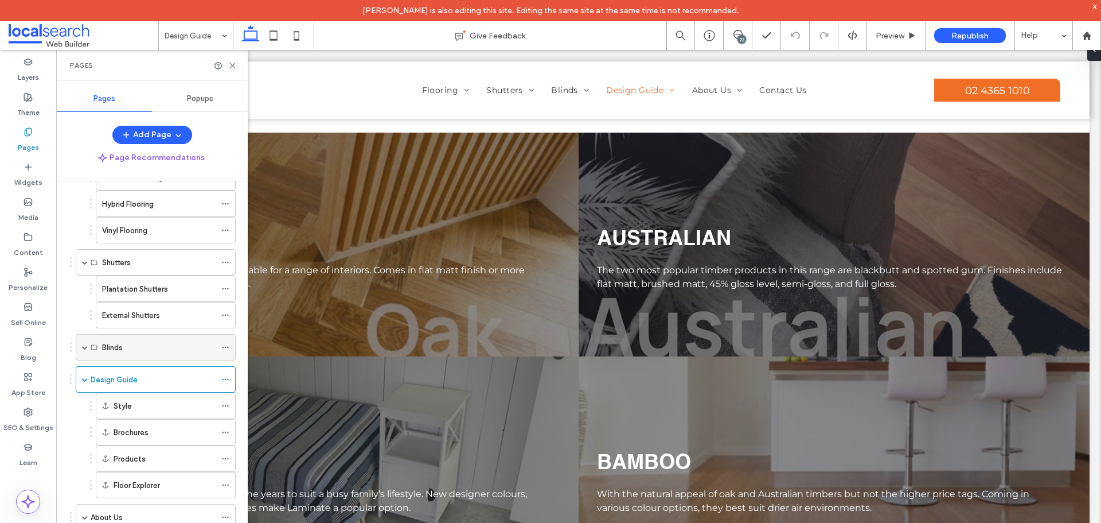
click at [83, 348] on span at bounding box center [85, 347] width 6 height 6
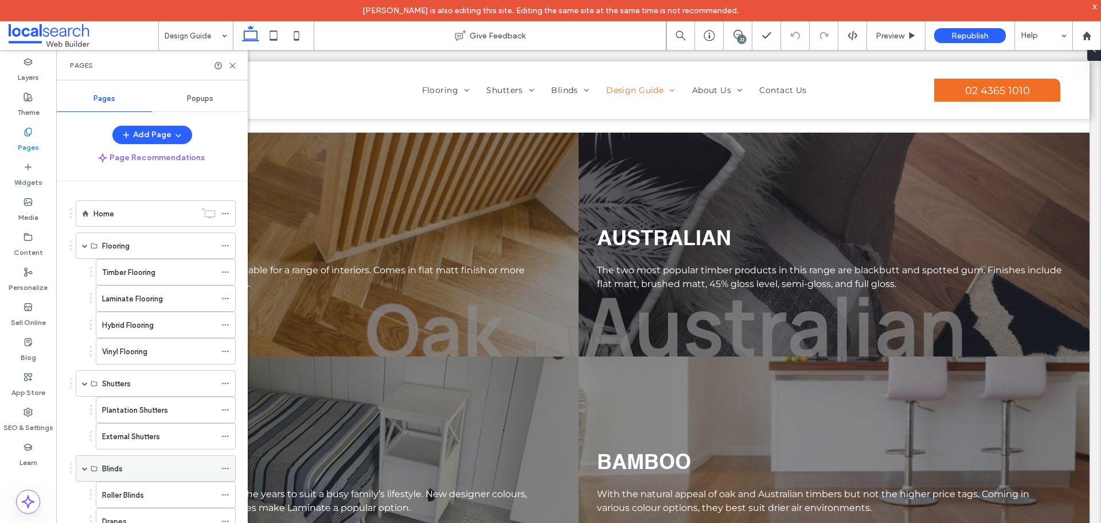
scroll to position [0, 0]
click at [119, 214] on div "Home" at bounding box center [145, 214] width 102 height 12
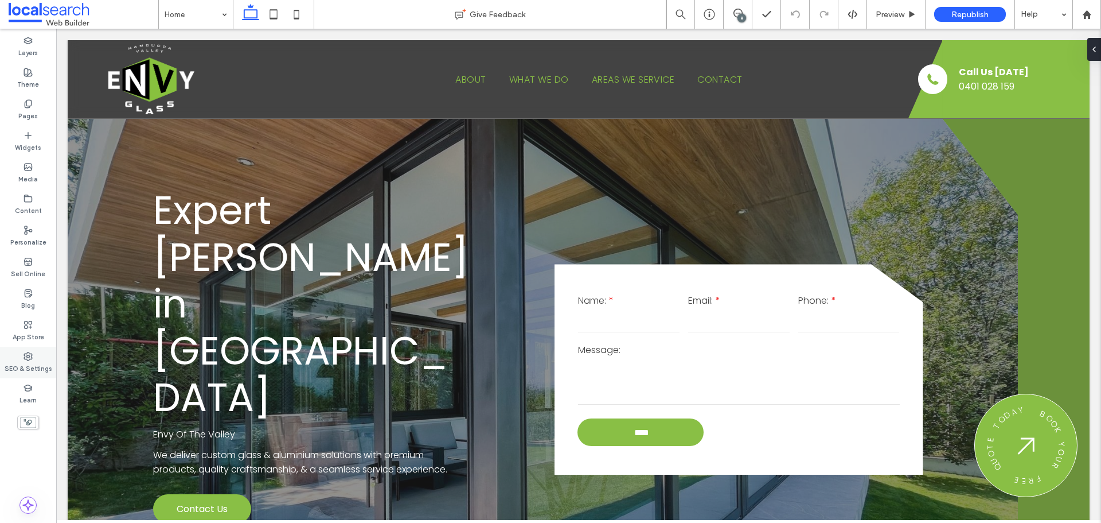
click at [44, 361] on label "SEO & Settings" at bounding box center [29, 367] width 48 height 13
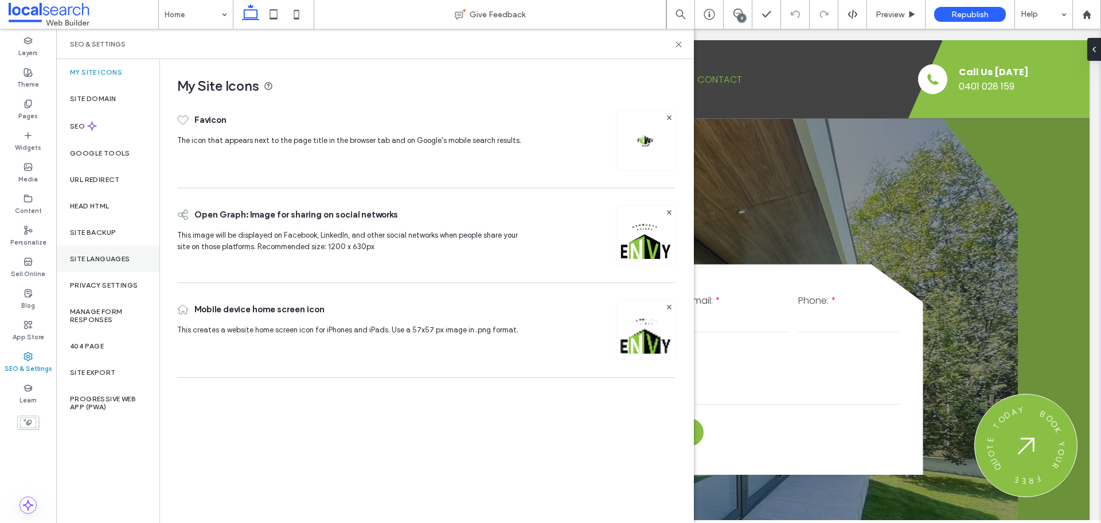
click at [105, 252] on div "Site Languages" at bounding box center [107, 259] width 103 height 26
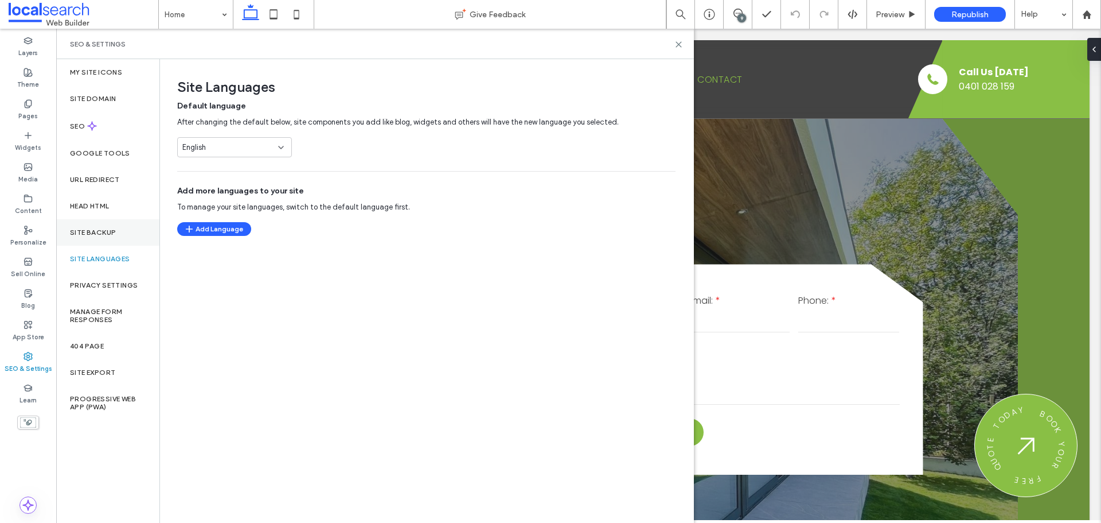
click at [107, 233] on label "Site Backup" at bounding box center [93, 232] width 46 height 8
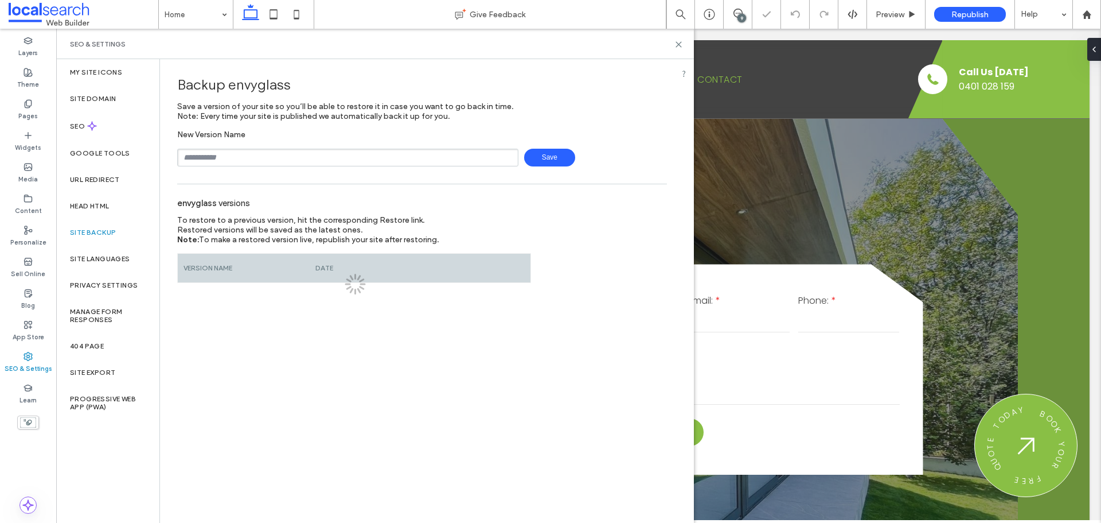
click at [219, 162] on input "text" at bounding box center [347, 158] width 341 height 18
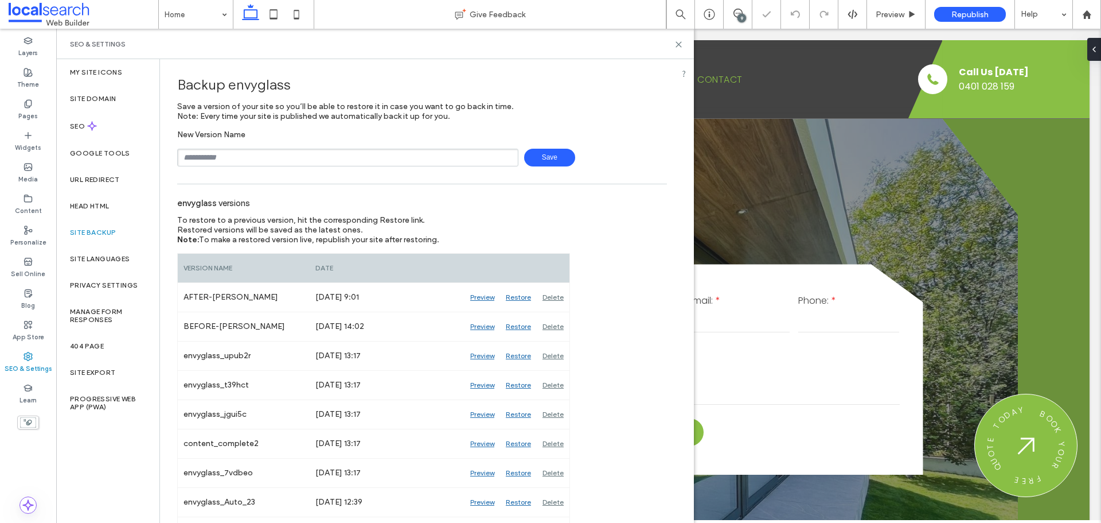
type input "**********"
click at [561, 158] on span "Save" at bounding box center [549, 158] width 51 height 18
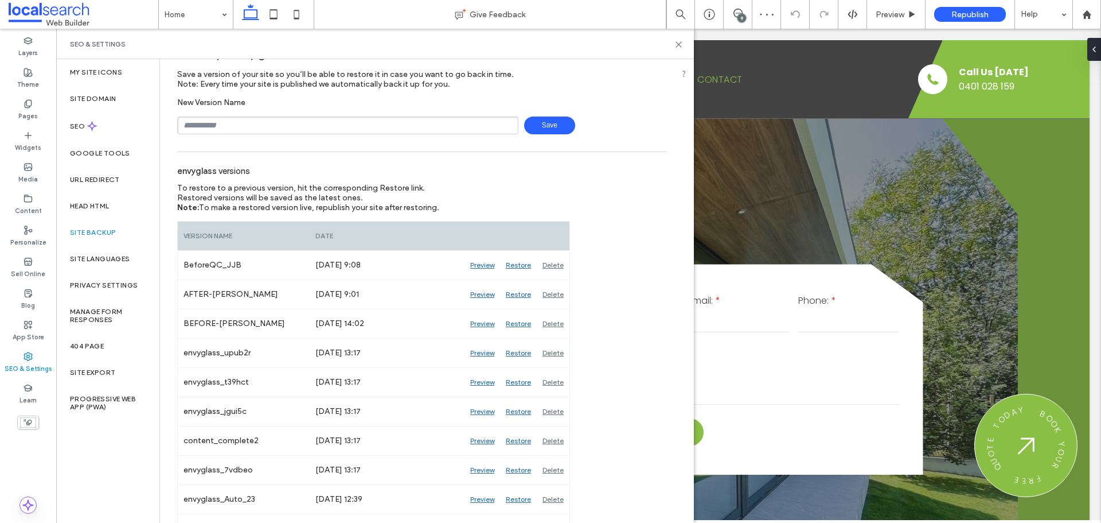
scroll to position [57, 0]
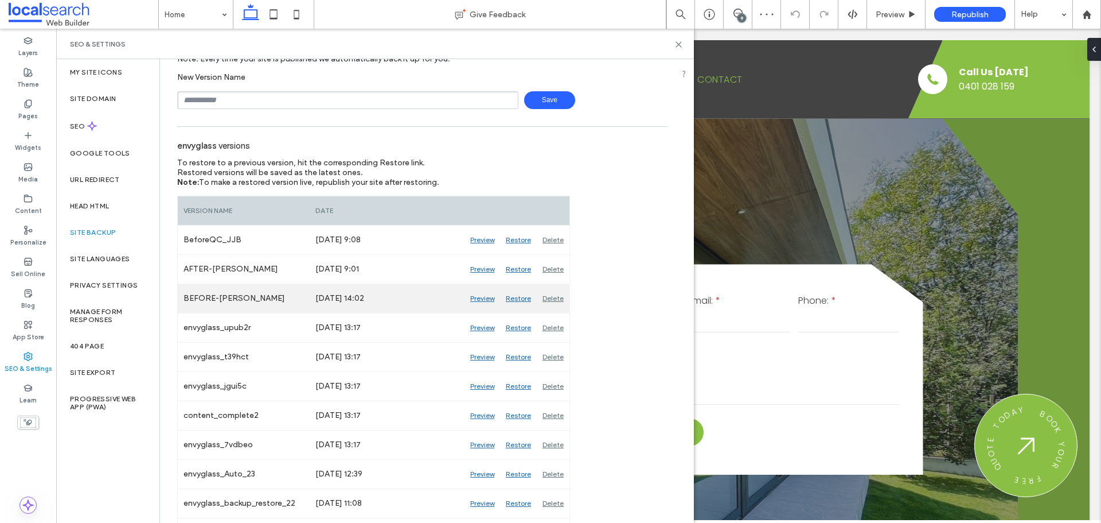
click at [474, 299] on div "Preview" at bounding box center [483, 298] width 36 height 29
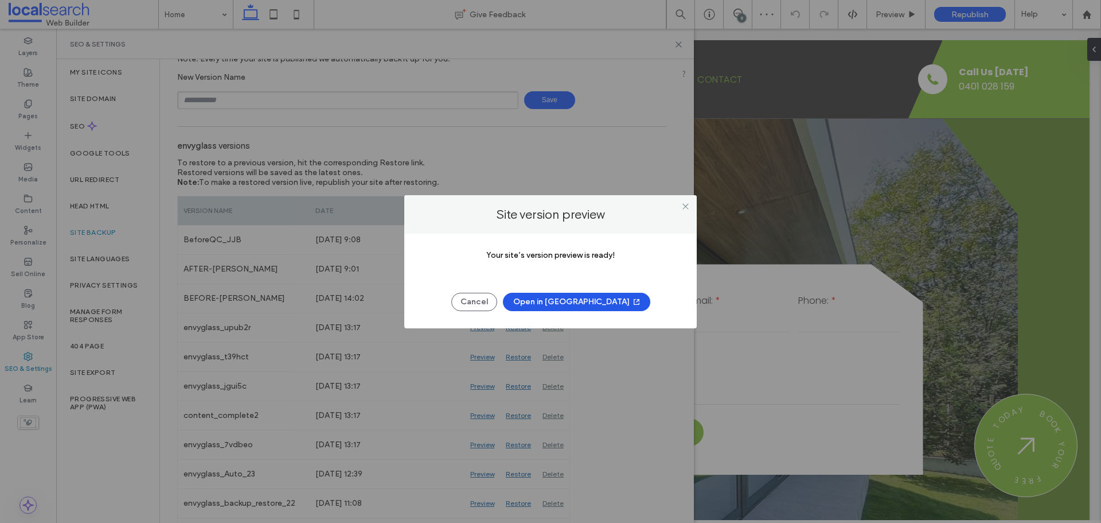
click at [568, 299] on button "Open in [GEOGRAPHIC_DATA]" at bounding box center [576, 302] width 147 height 18
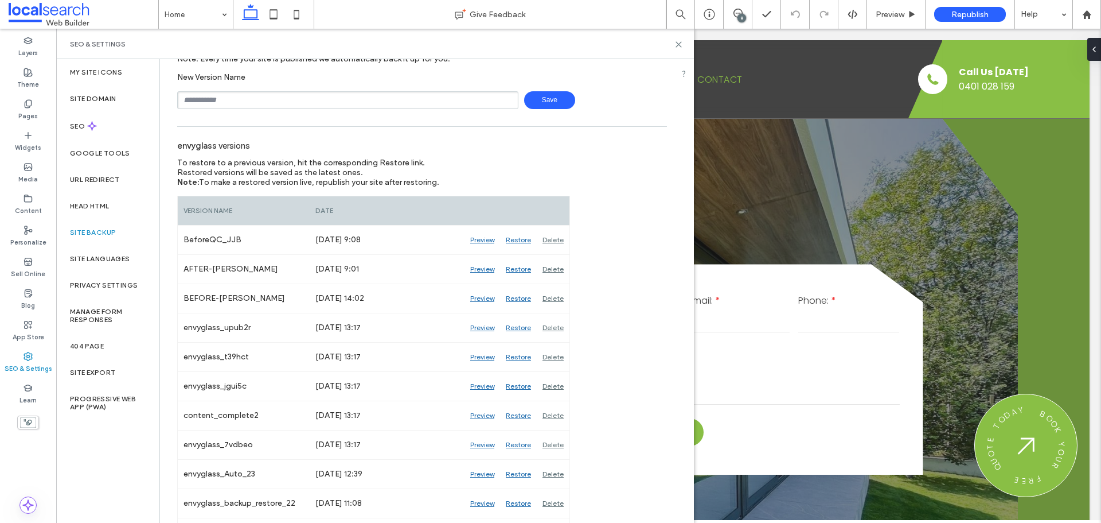
click at [673, 45] on div "SEO & Settings" at bounding box center [375, 44] width 610 height 9
drag, startPoint x: 677, startPoint y: 44, endPoint x: 653, endPoint y: 6, distance: 44.9
click at [677, 44] on icon at bounding box center [679, 44] width 9 height 9
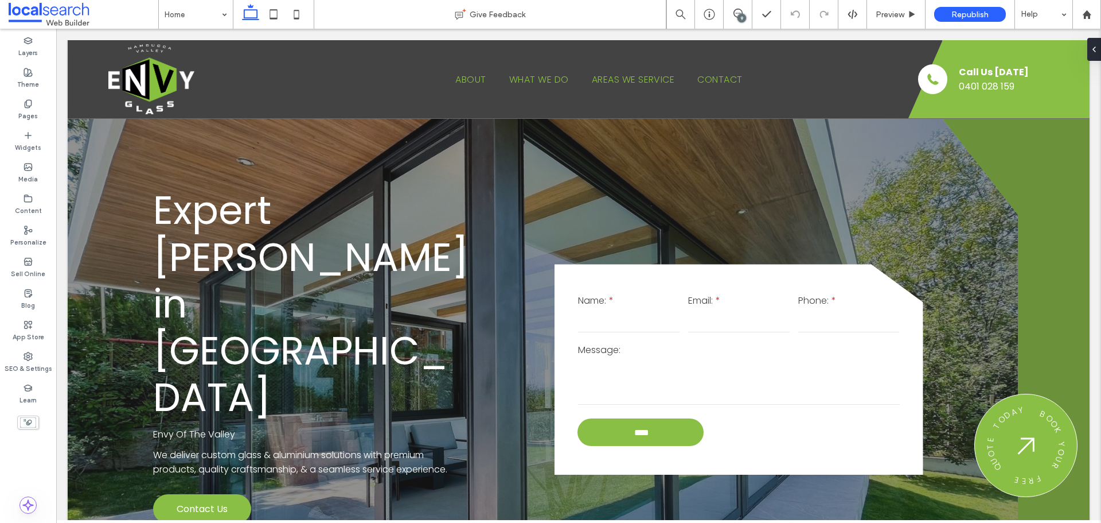
click at [739, 15] on div "9" at bounding box center [742, 18] width 9 height 9
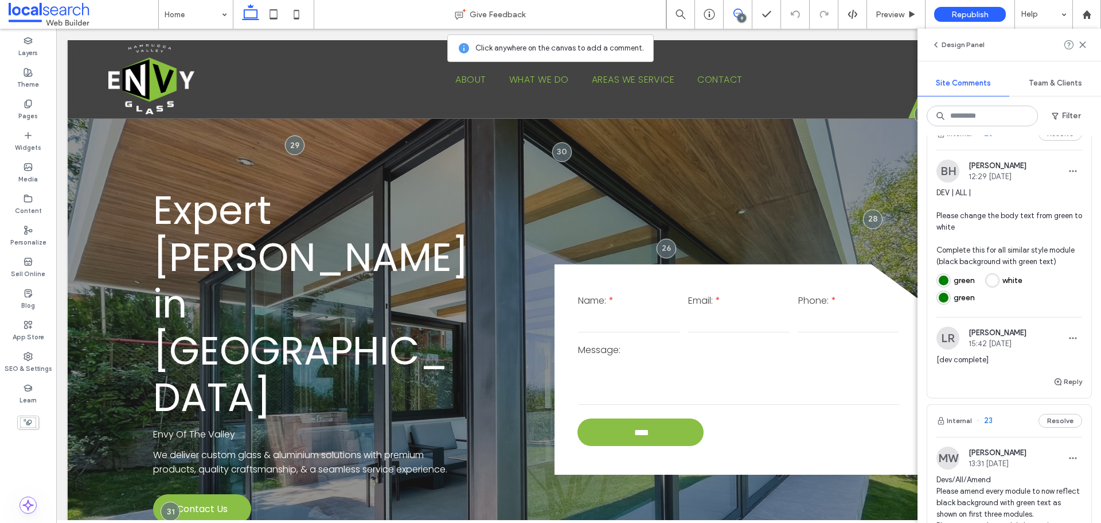
scroll to position [1262, 0]
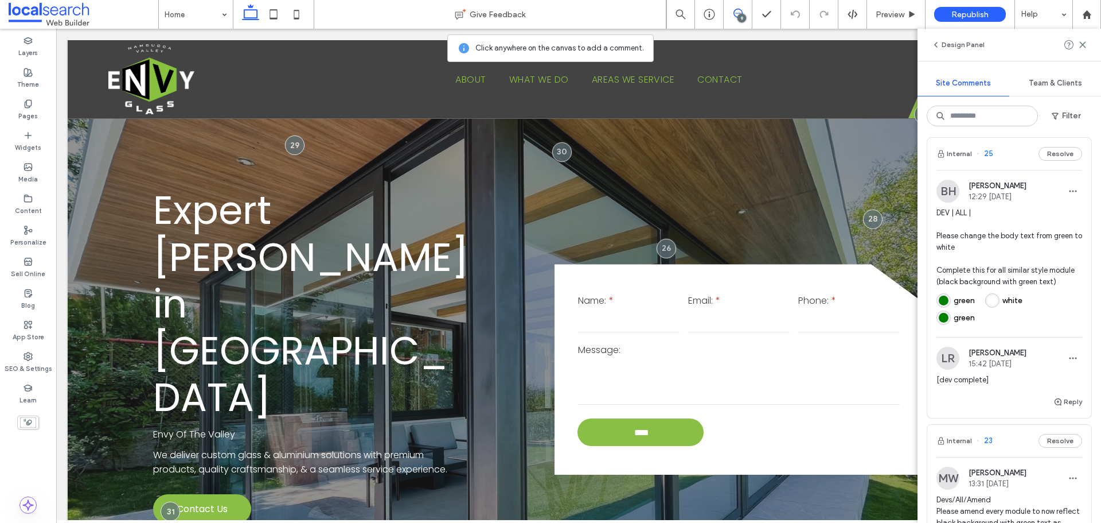
click at [1006, 272] on span "DEV | ALL | Please change the body text from green to white Complete this for a…" at bounding box center [1010, 247] width 146 height 80
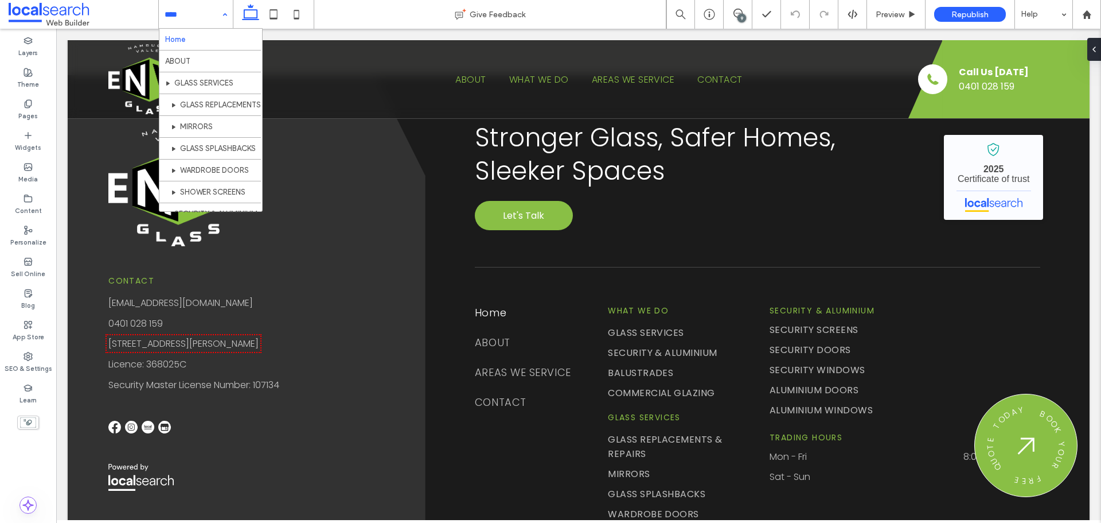
scroll to position [0, 0]
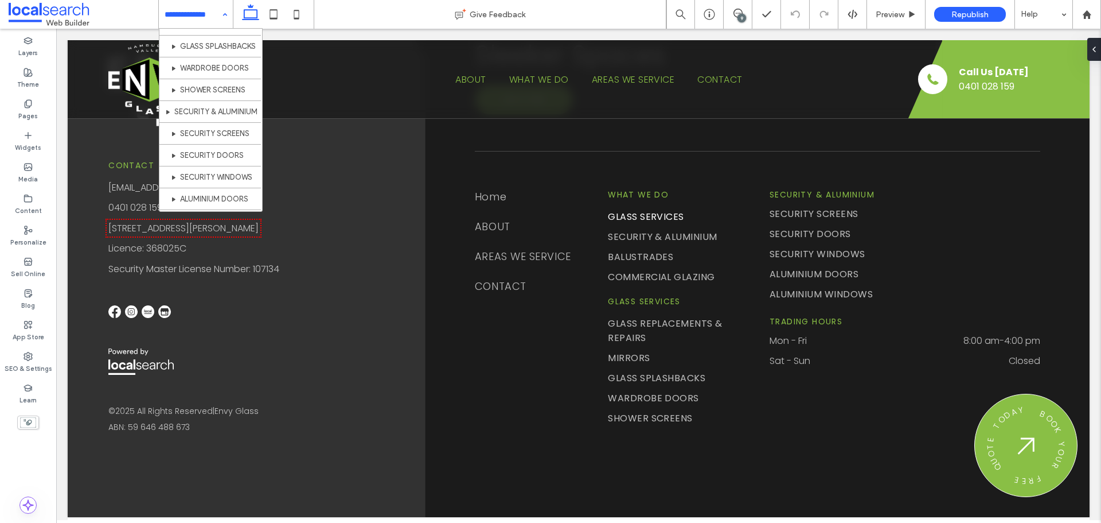
scroll to position [115, 0]
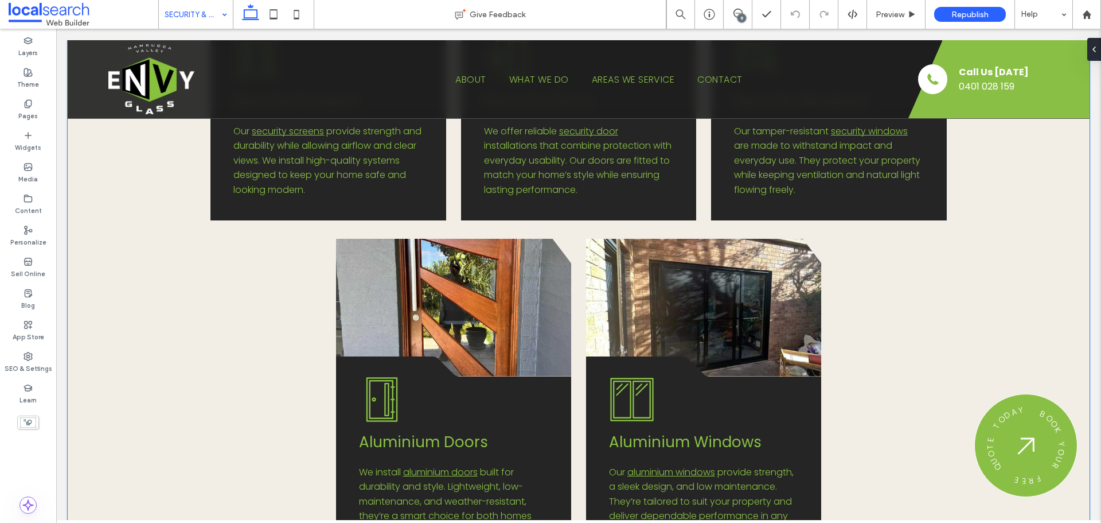
scroll to position [402, 0]
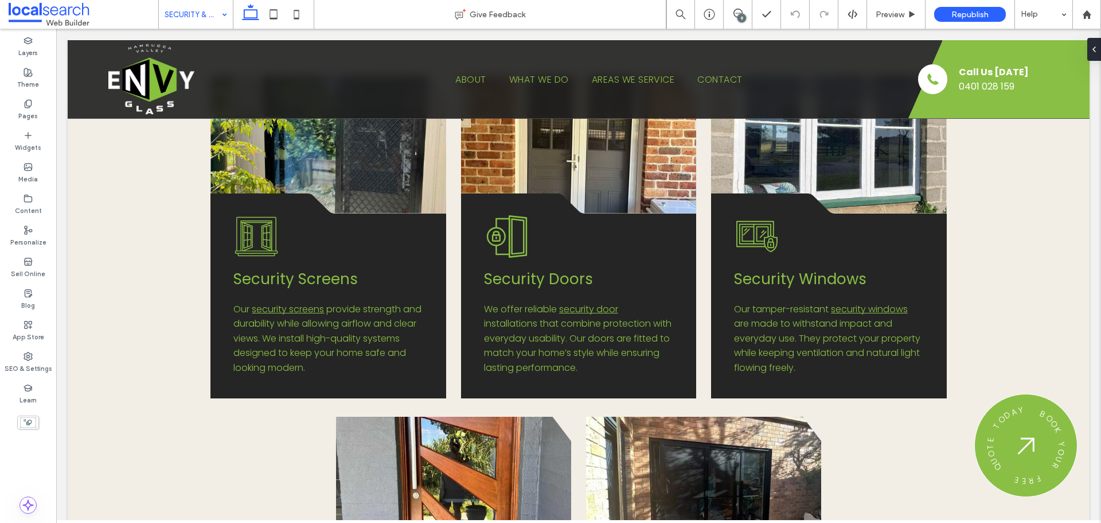
click at [219, 16] on div "SECURITY & ALUMINIUM" at bounding box center [196, 14] width 74 height 29
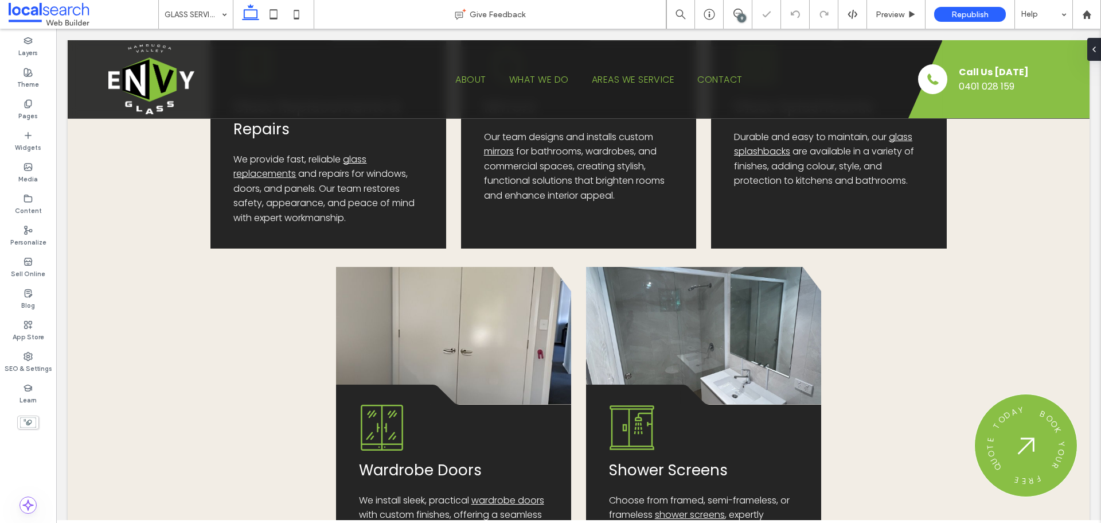
click at [207, 15] on input at bounding box center [193, 14] width 57 height 29
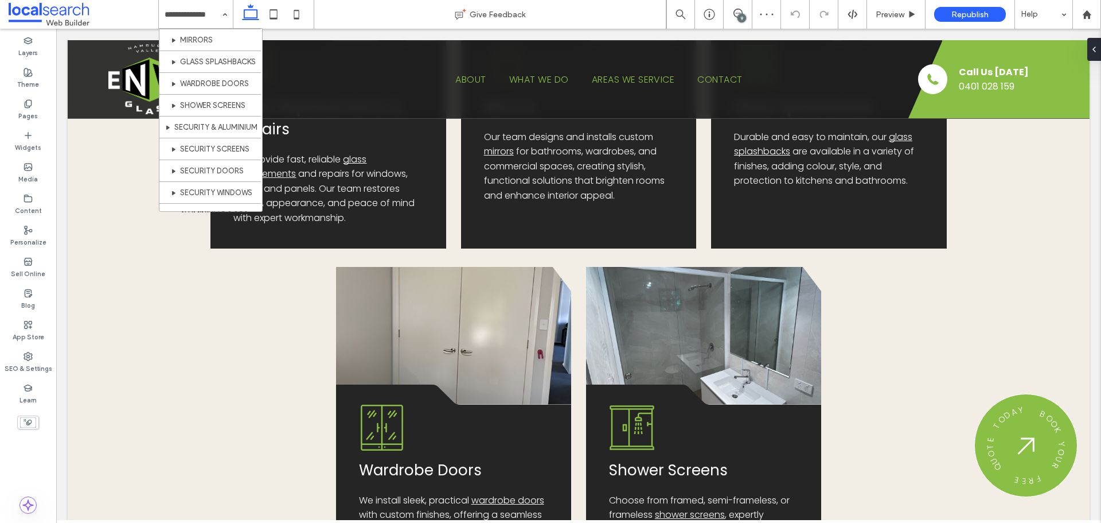
scroll to position [115, 0]
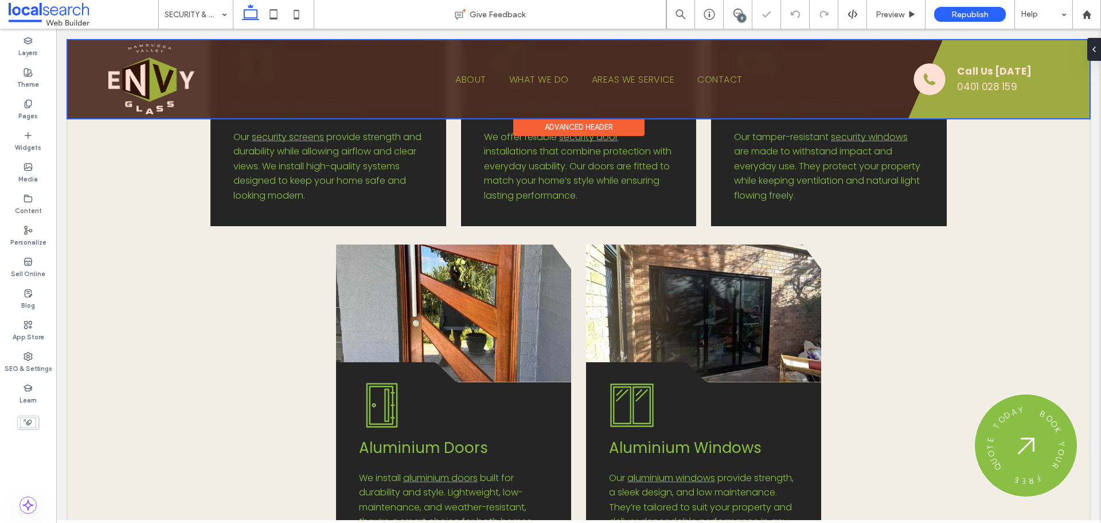
scroll to position [344, 0]
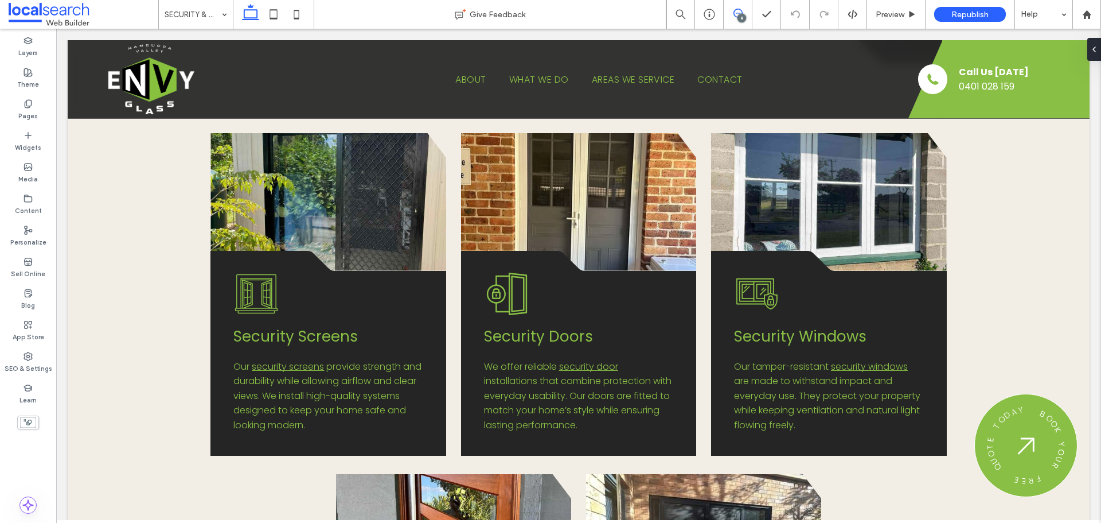
click at [731, 12] on span at bounding box center [738, 13] width 28 height 9
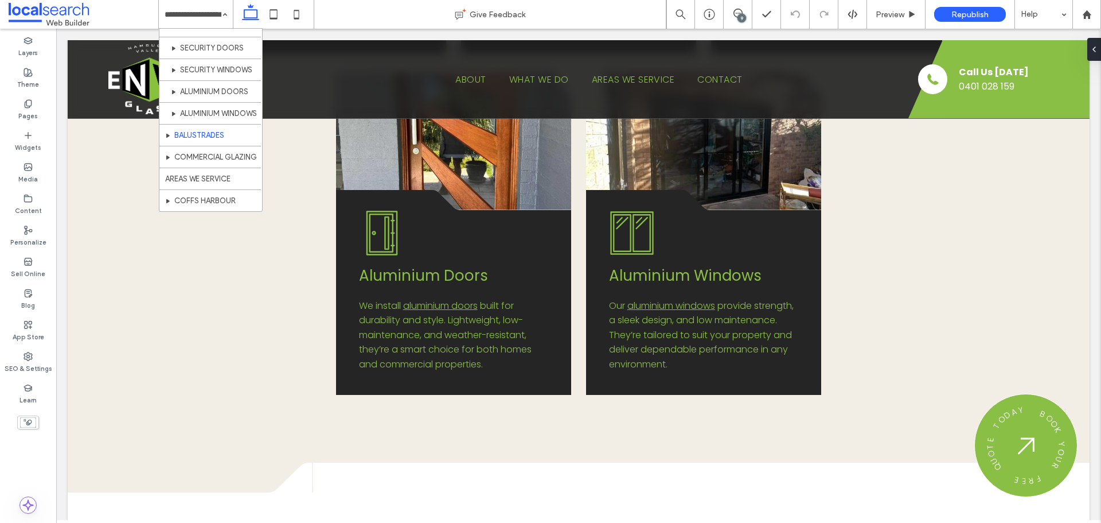
scroll to position [229, 0]
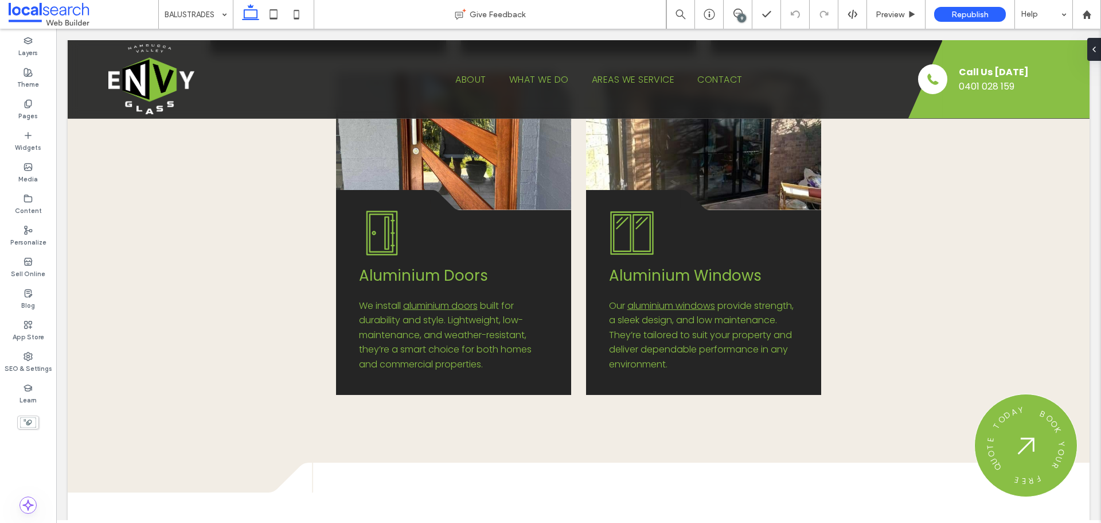
click at [215, 18] on input at bounding box center [193, 14] width 57 height 29
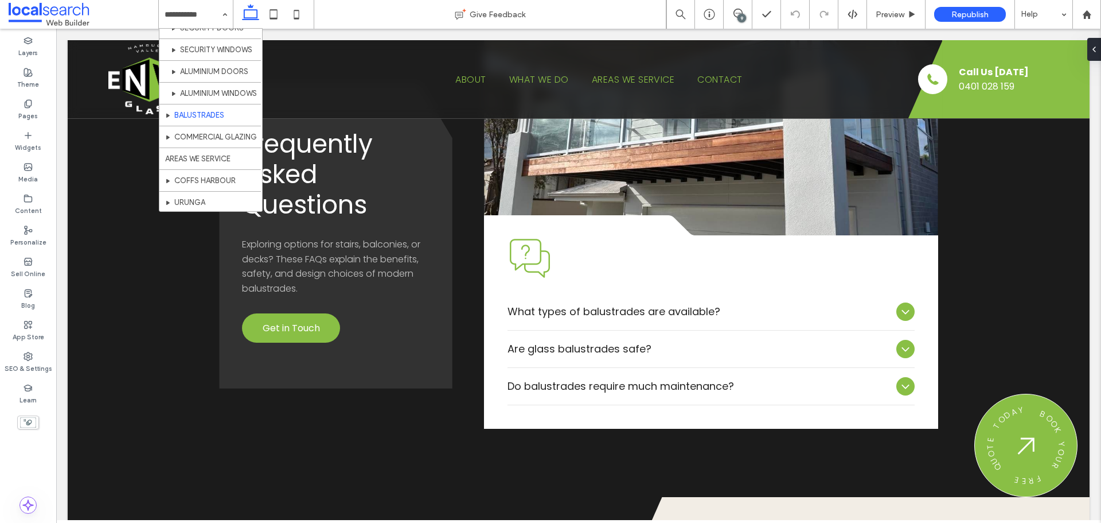
scroll to position [287, 0]
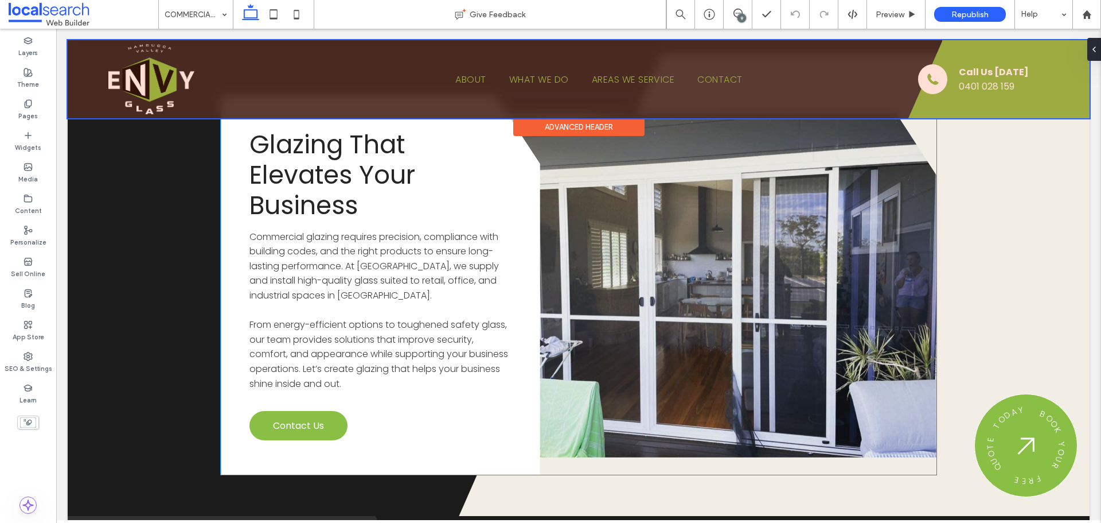
scroll to position [2065, 0]
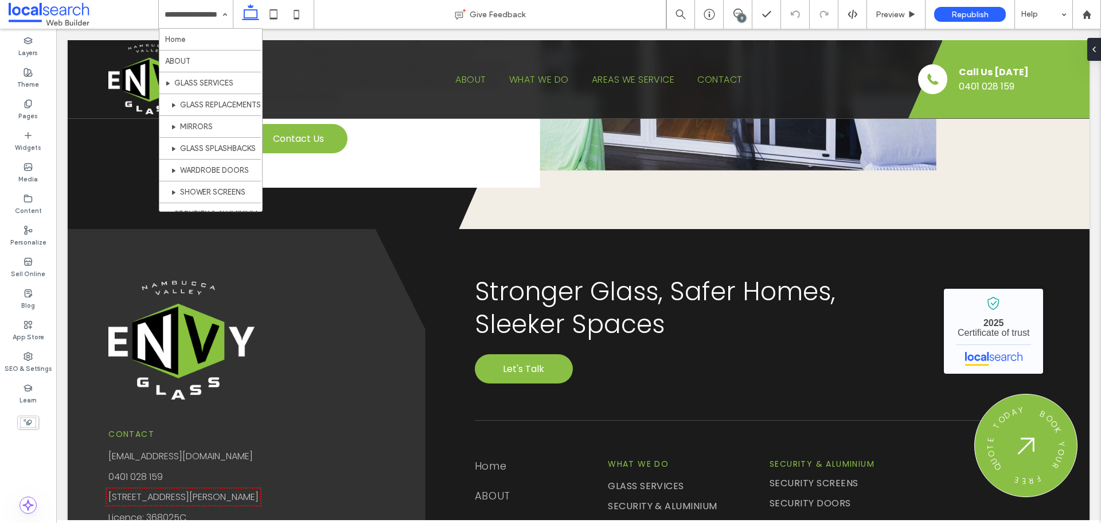
click at [219, 21] on div "Home ABOUT GLASS SERVICES GLASS REPLACEMENTS & REPAIRS MIRRORS GLASS SPLASHBACK…" at bounding box center [196, 14] width 74 height 29
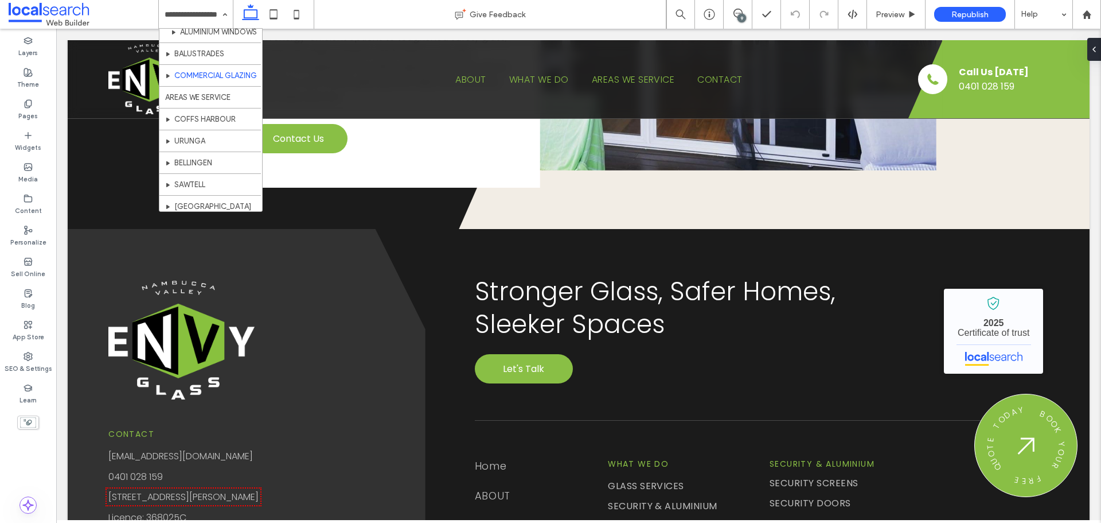
scroll to position [317, 0]
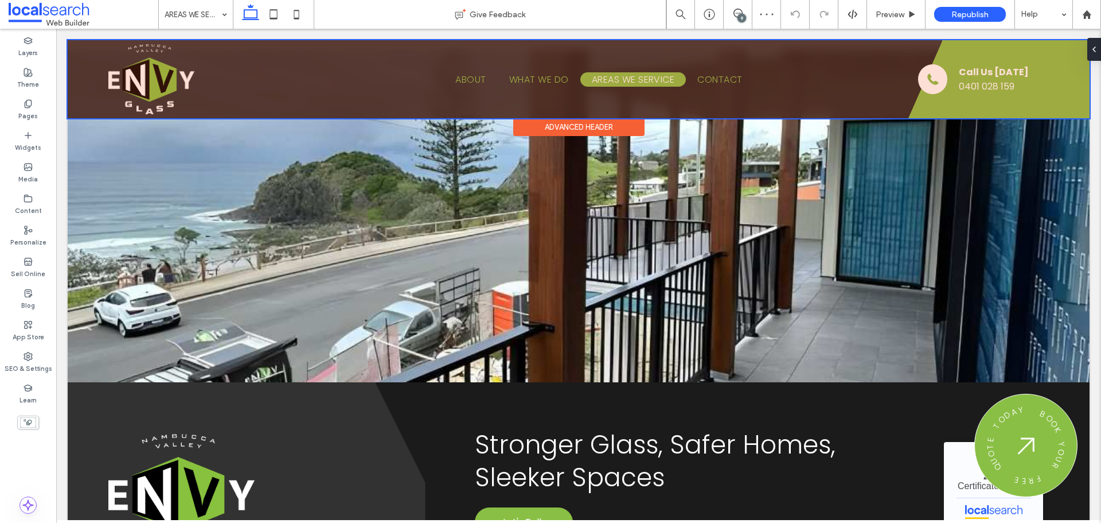
scroll to position [1549, 0]
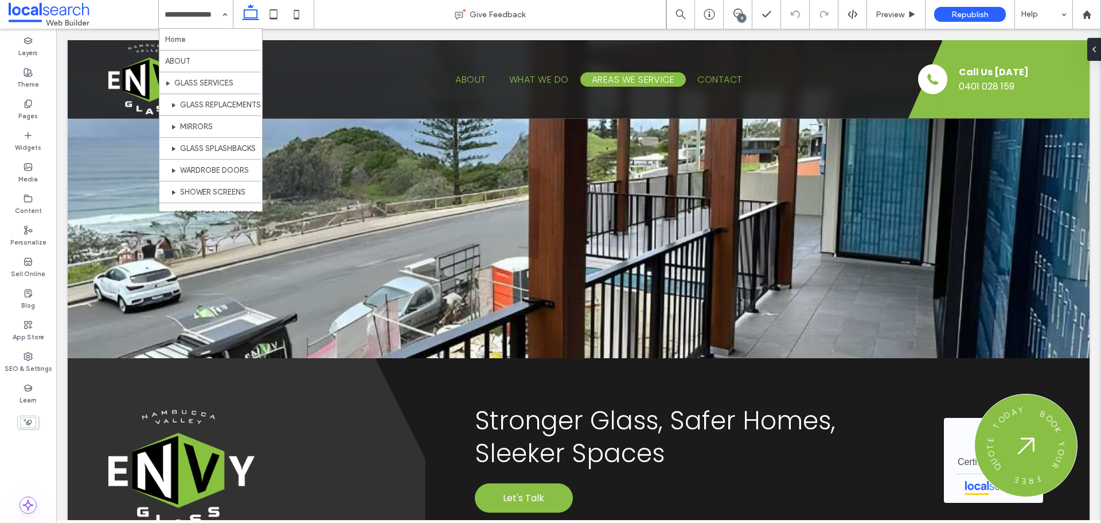
click at [184, 23] on input at bounding box center [193, 14] width 57 height 29
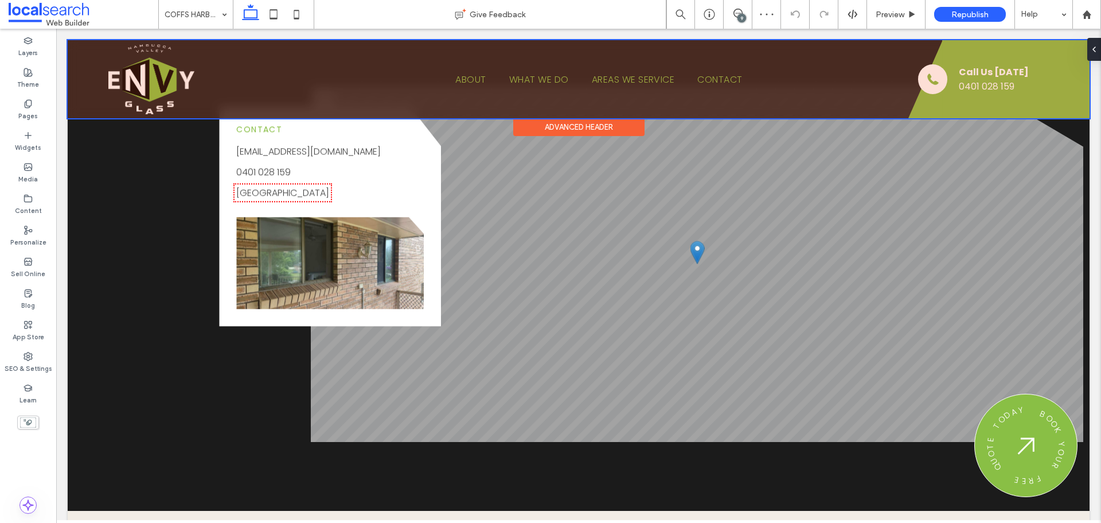
scroll to position [1205, 0]
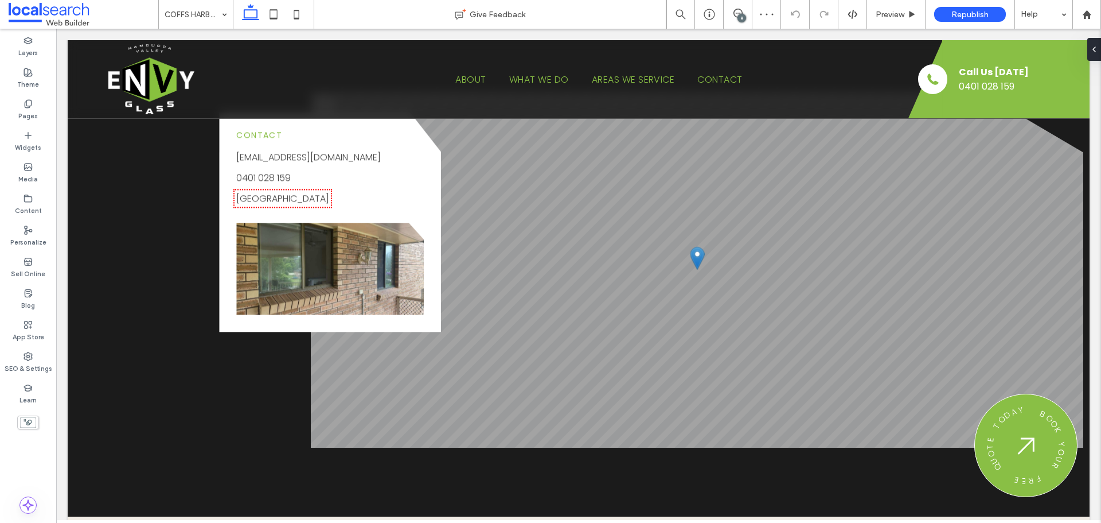
click at [746, 18] on div "9" at bounding box center [742, 18] width 9 height 9
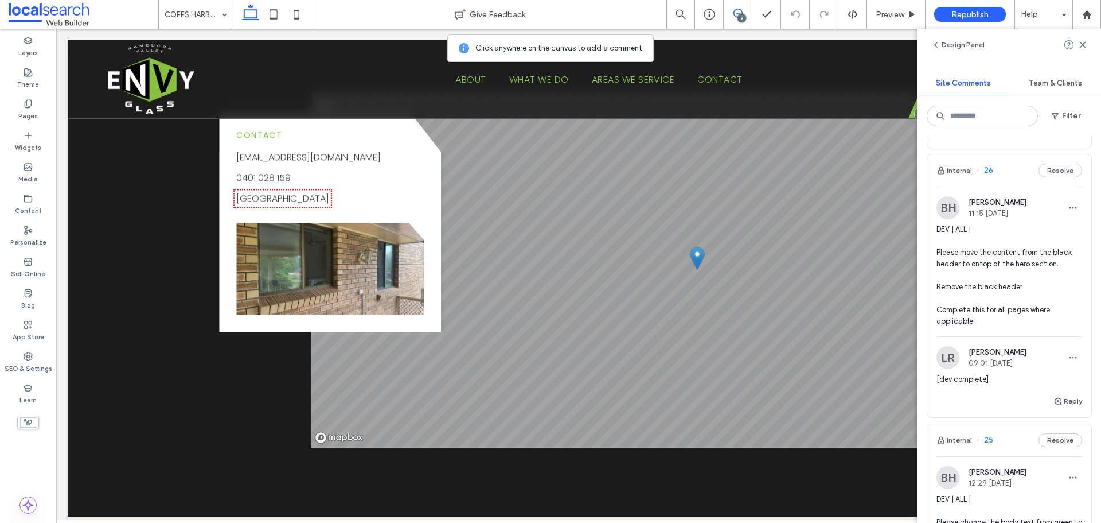
scroll to position [975, 0]
click at [988, 292] on span "DEV | ALL | Please move the content from the black header to ontop of the hero …" at bounding box center [1010, 275] width 146 height 103
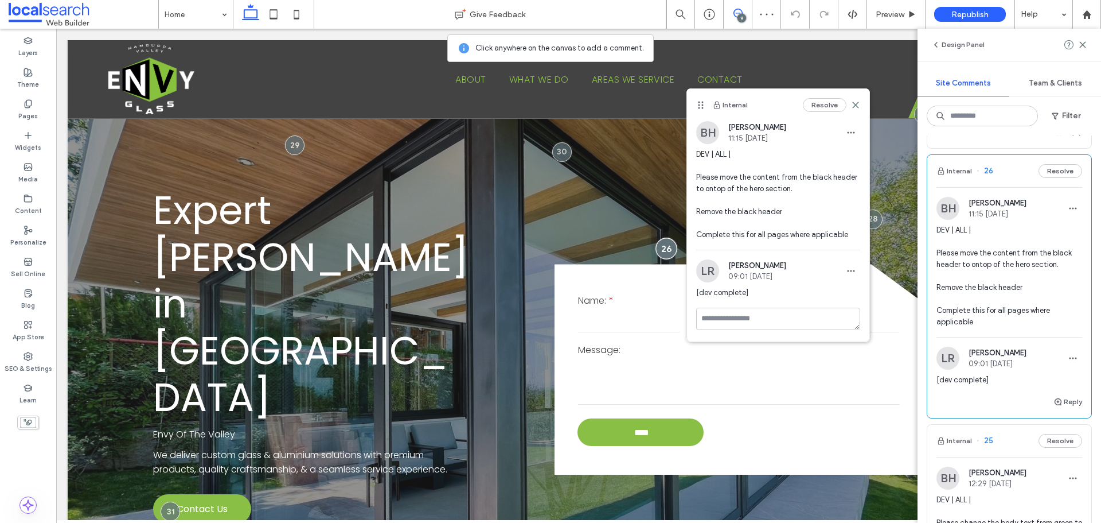
click at [658, 237] on div at bounding box center [666, 247] width 21 height 21
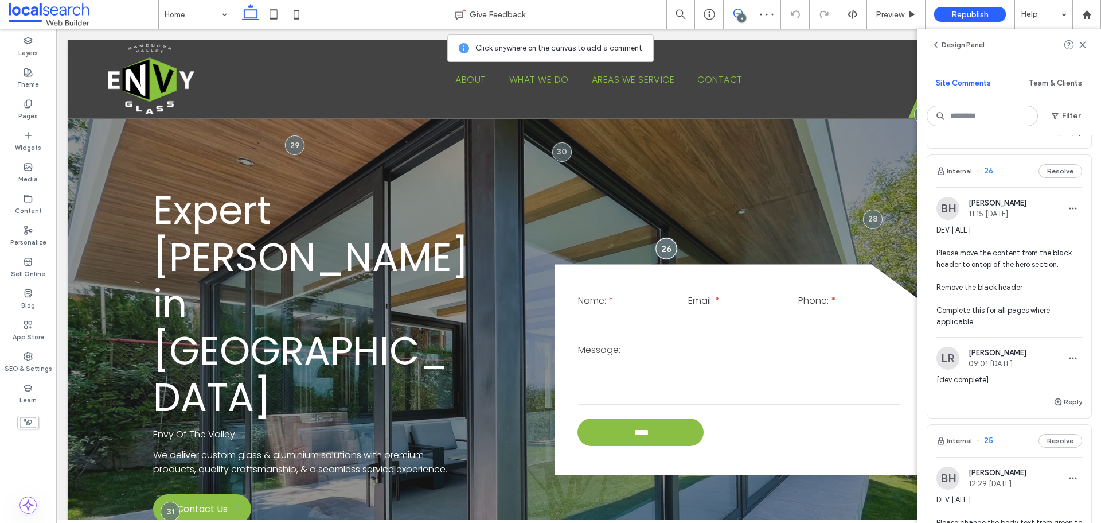
click at [658, 237] on div at bounding box center [666, 247] width 21 height 21
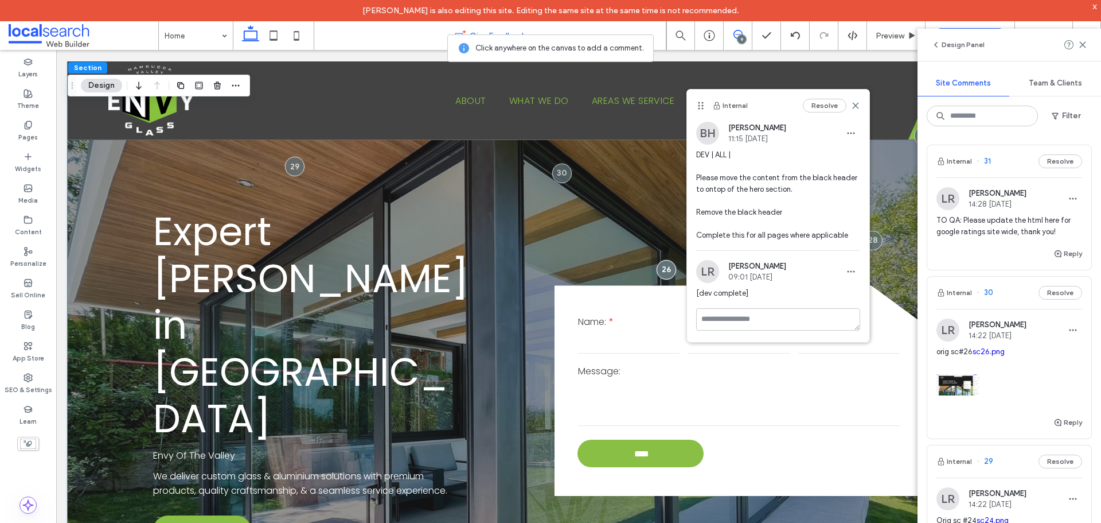
scroll to position [975, 0]
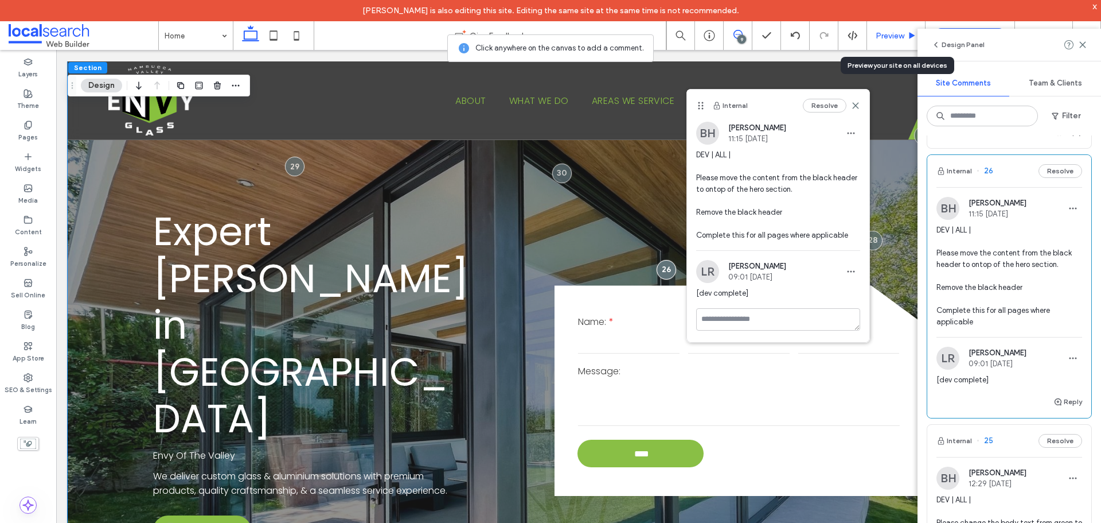
click at [881, 38] on span "Preview" at bounding box center [890, 36] width 29 height 10
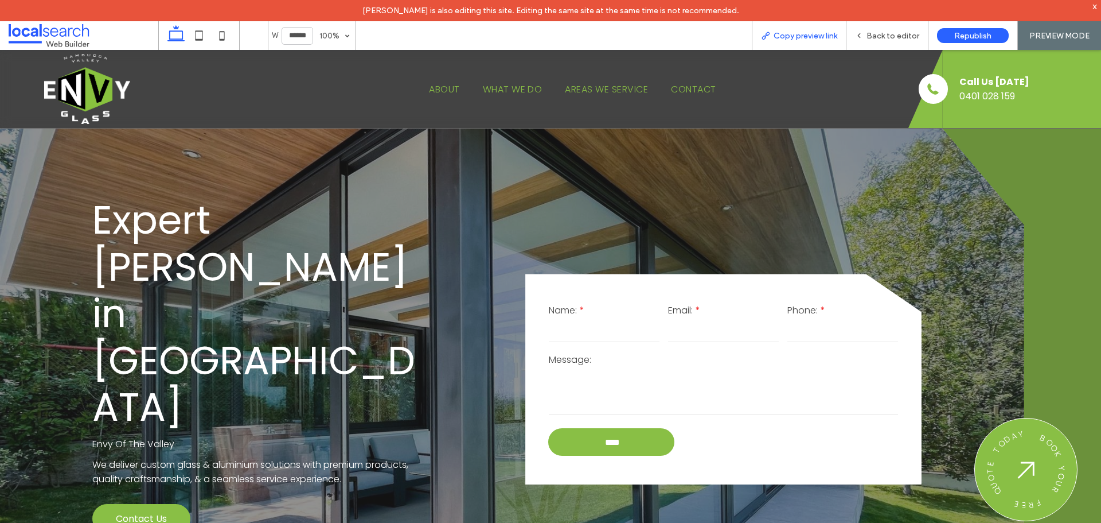
click at [817, 32] on span "Copy preview link" at bounding box center [806, 36] width 64 height 10
click at [869, 36] on span "Back to editor" at bounding box center [893, 36] width 53 height 10
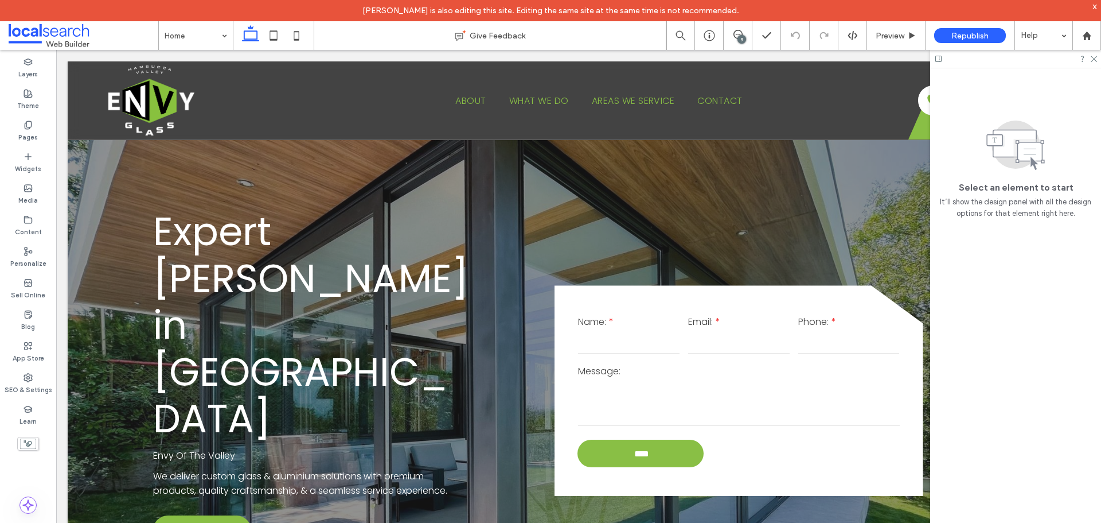
click at [734, 40] on div "9" at bounding box center [738, 35] width 28 height 11
click at [740, 36] on div "9" at bounding box center [742, 39] width 9 height 9
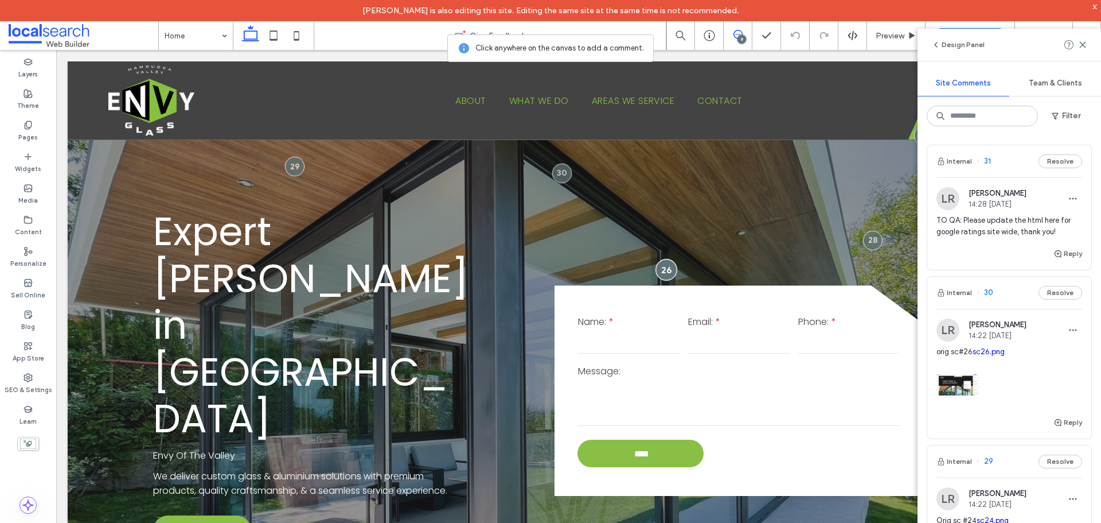
click at [665, 259] on div at bounding box center [666, 269] width 21 height 21
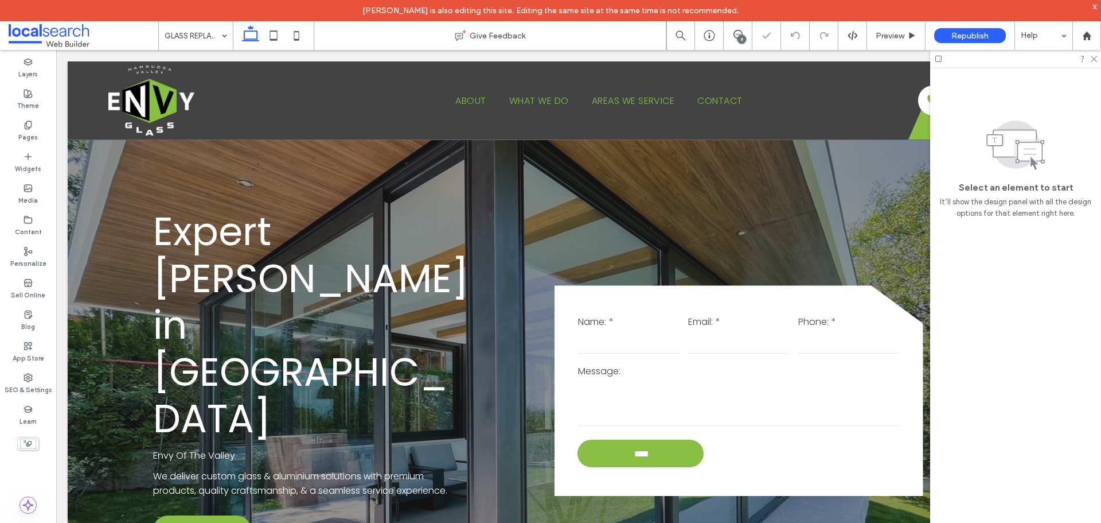
click at [221, 39] on div "GLASS REPLACEMENTS & REPAIRS" at bounding box center [196, 35] width 74 height 29
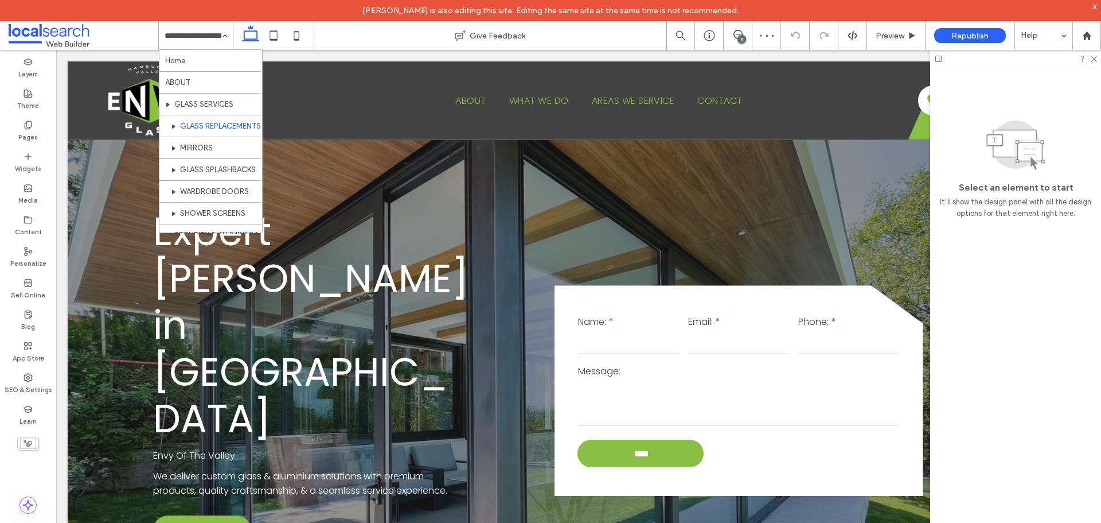
scroll to position [57, 0]
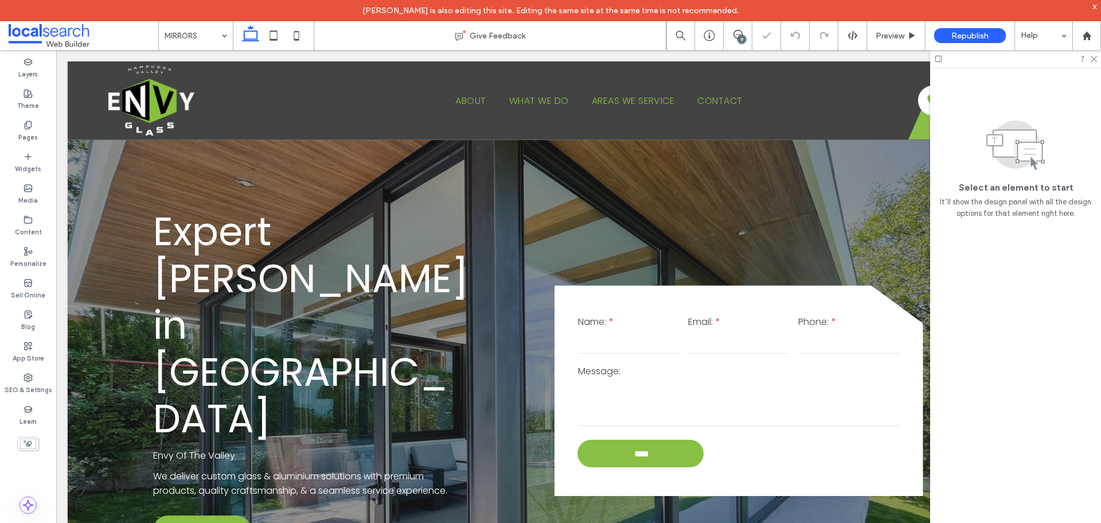
click at [223, 34] on div "MIRRORS" at bounding box center [196, 35] width 74 height 29
click at [190, 41] on input at bounding box center [193, 35] width 57 height 29
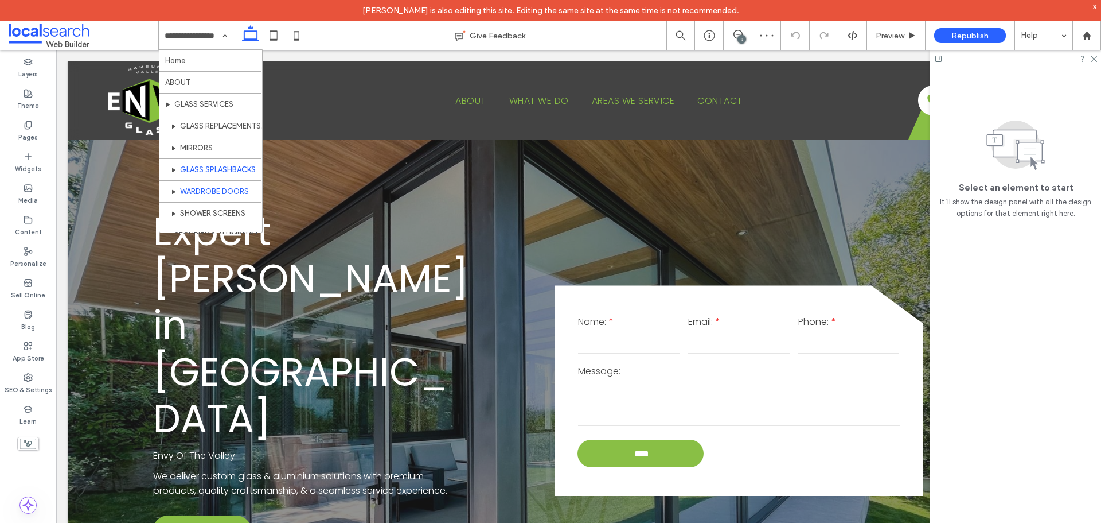
scroll to position [57, 0]
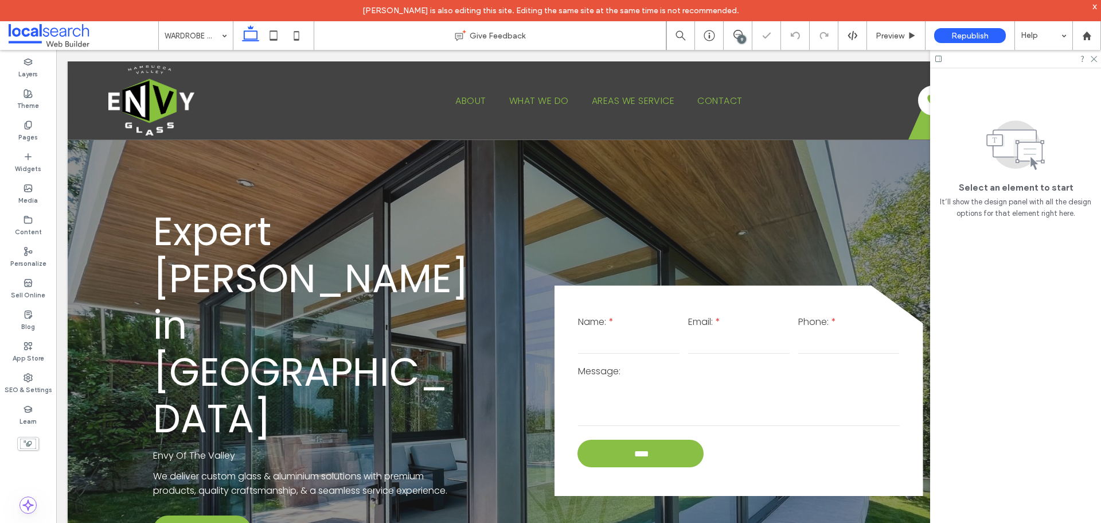
click at [200, 44] on input at bounding box center [193, 35] width 57 height 29
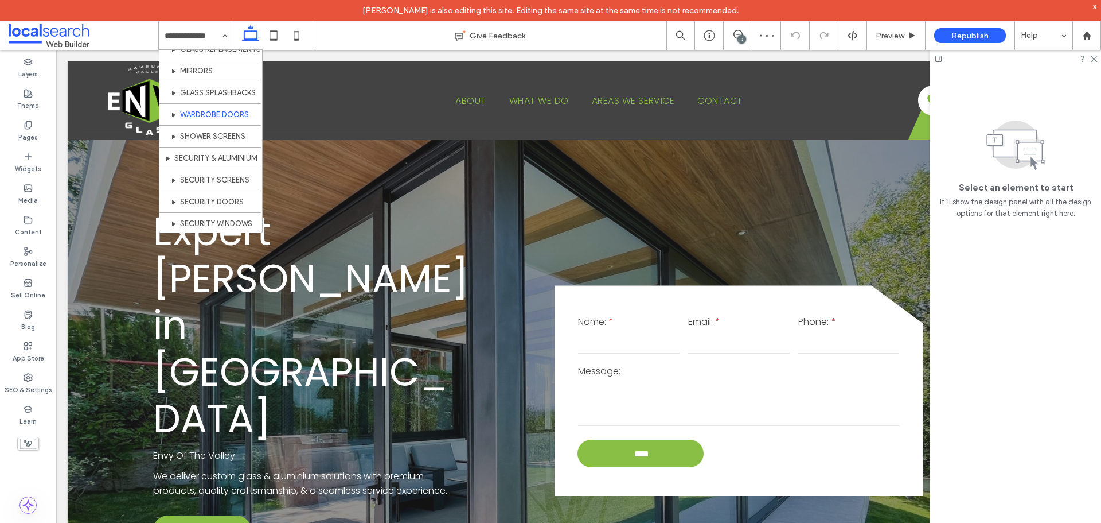
scroll to position [57, 0]
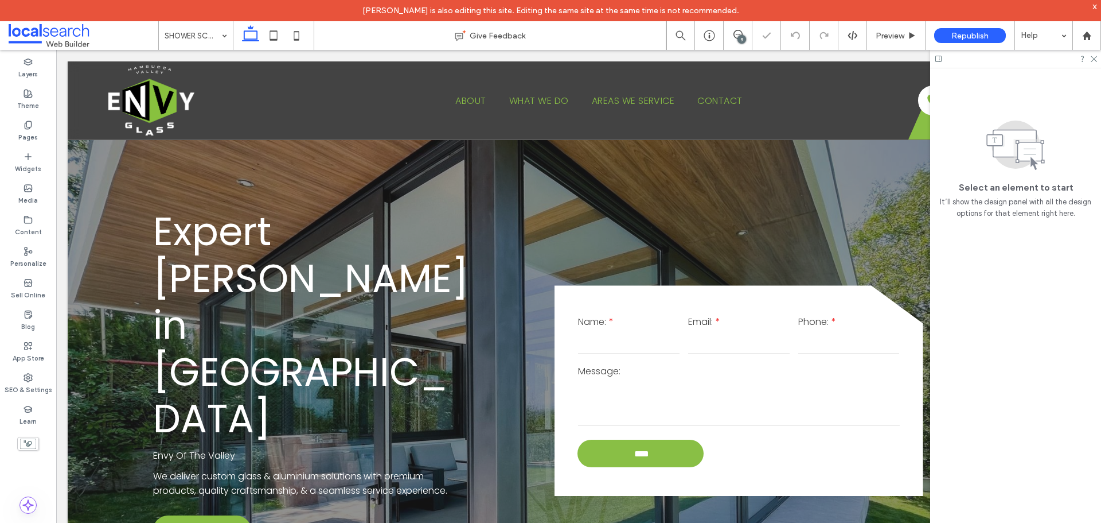
click at [196, 41] on input at bounding box center [193, 35] width 57 height 29
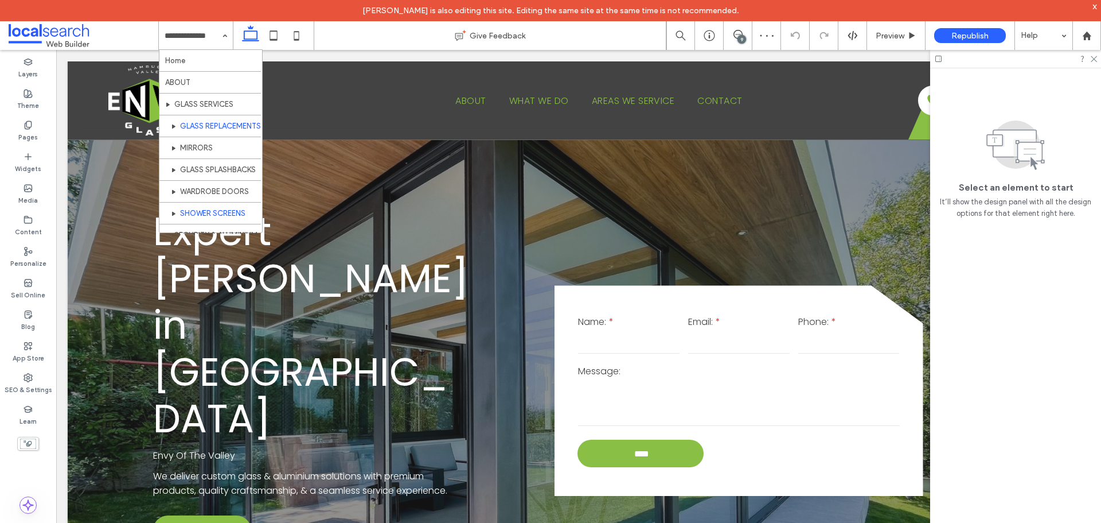
scroll to position [115, 0]
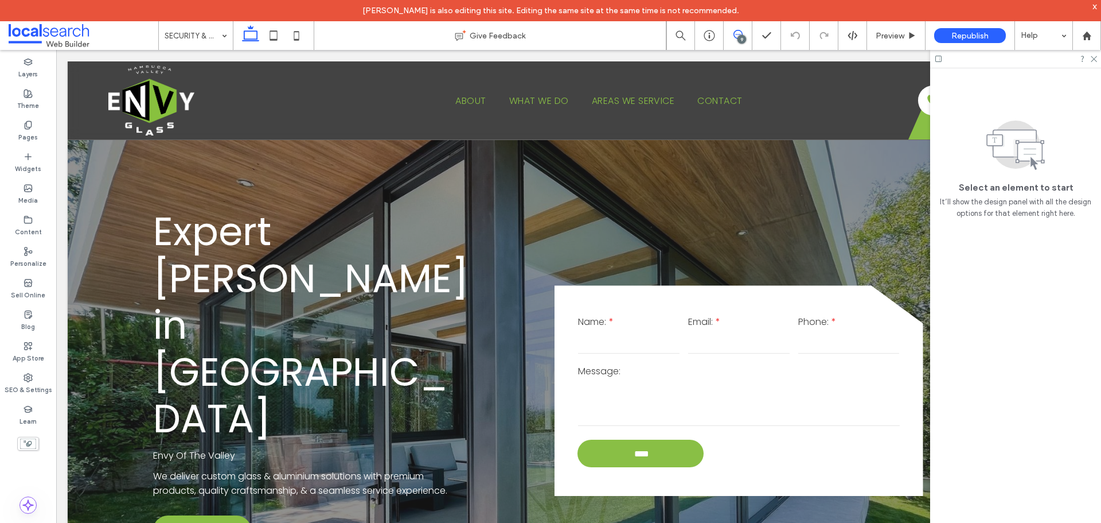
click at [742, 32] on icon at bounding box center [738, 34] width 9 height 9
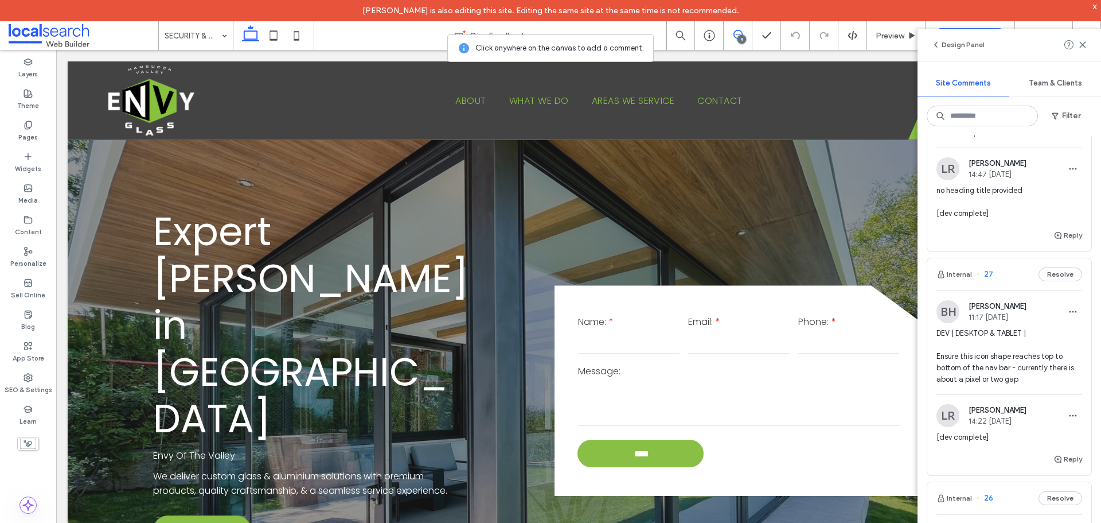
scroll to position [688, 0]
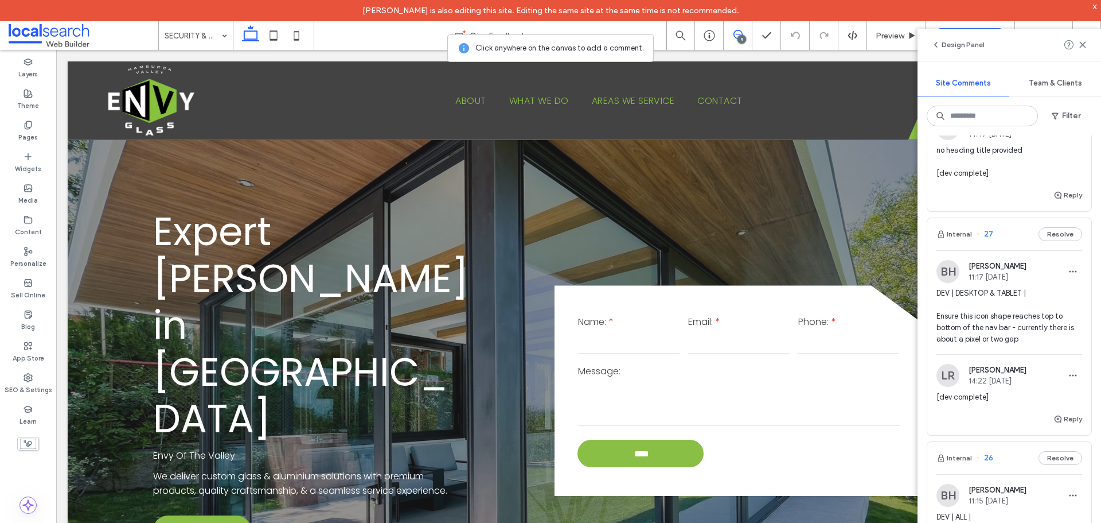
click at [988, 316] on span "DEV | DESKTOP & TABLET | Ensure this icon shape reaches top to bottom of the na…" at bounding box center [1010, 315] width 146 height 57
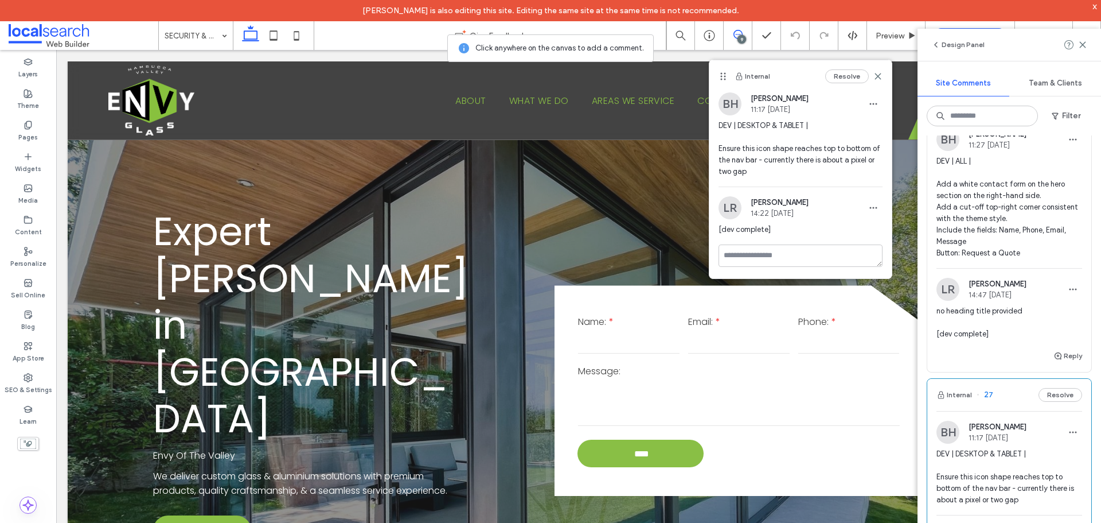
scroll to position [459, 0]
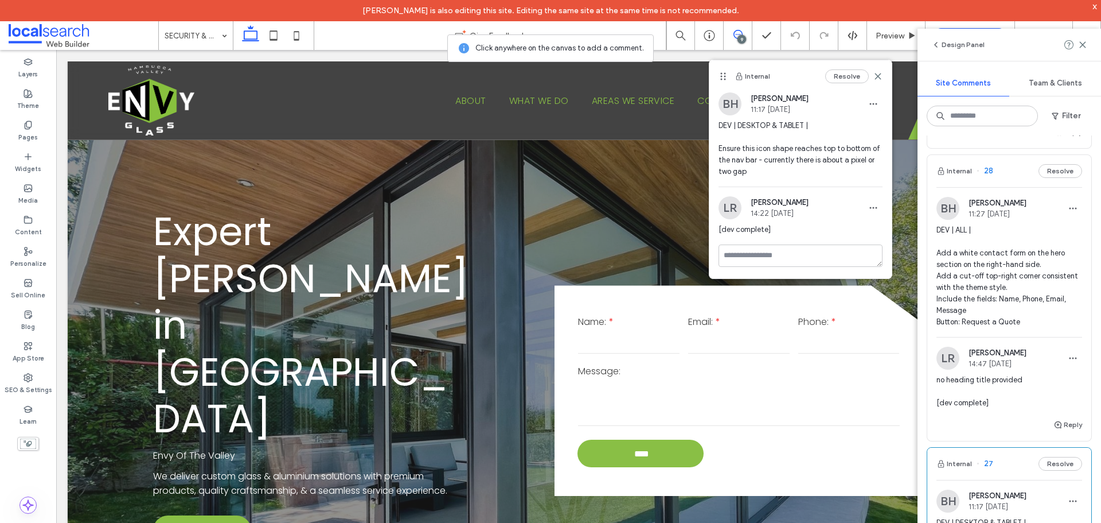
click at [1009, 263] on span "DEV | ALL | Add a white contact form on the hero section on the right-hand side…" at bounding box center [1010, 275] width 146 height 103
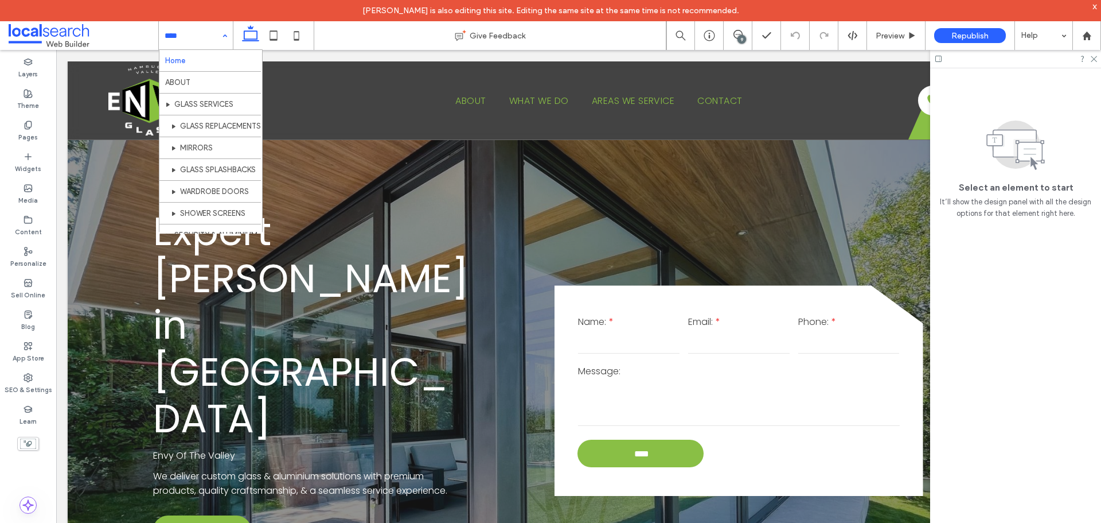
click at [227, 38] on div "Home ABOUT GLASS SERVICES GLASS REPLACEMENTS & REPAIRS MIRRORS GLASS SPLASHBACK…" at bounding box center [196, 35] width 74 height 29
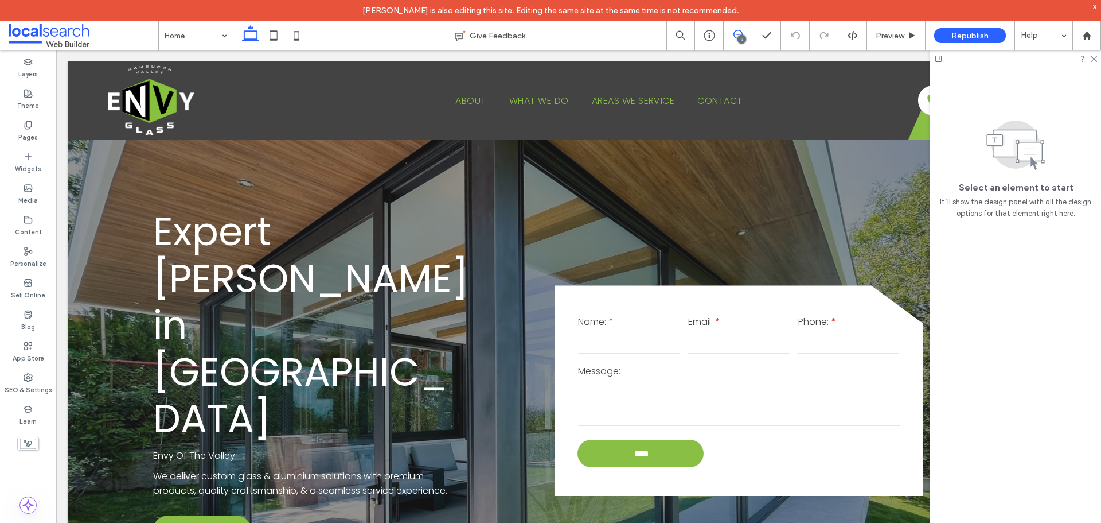
click at [742, 32] on icon at bounding box center [738, 34] width 9 height 9
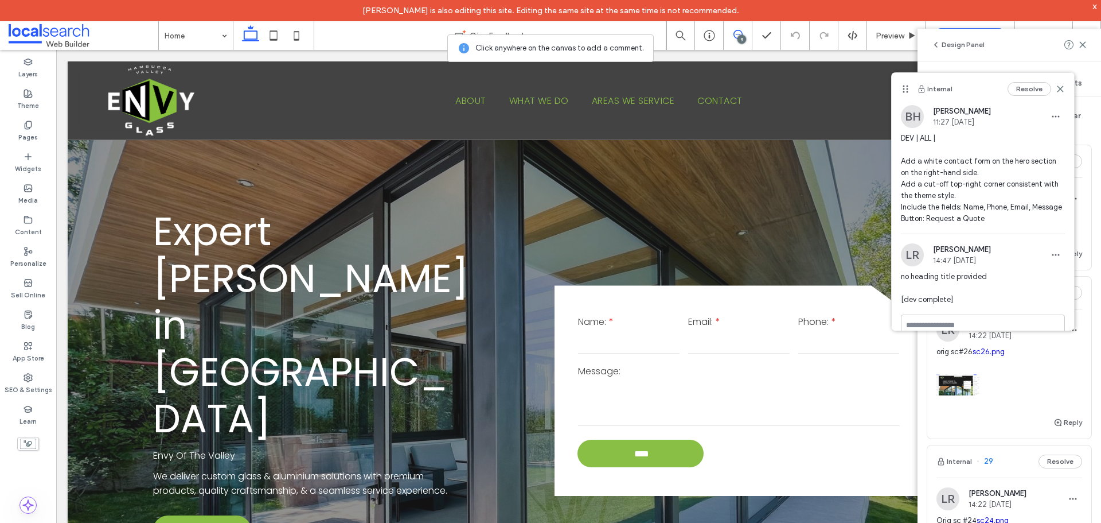
scroll to position [30, 0]
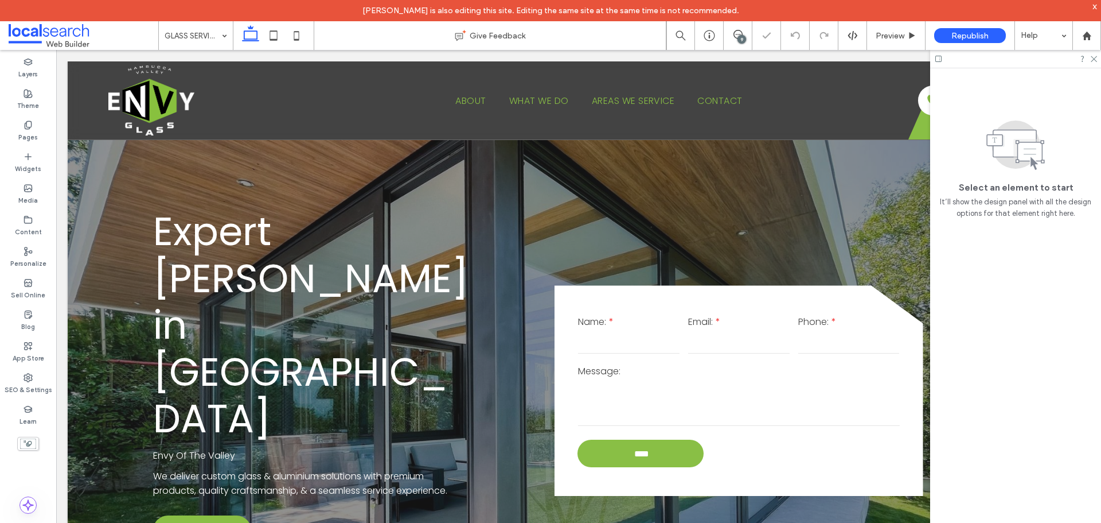
click at [206, 37] on input at bounding box center [193, 35] width 57 height 29
click at [223, 38] on div "GLASS REPLACEMENTS & REPAIRS" at bounding box center [196, 35] width 74 height 29
click at [736, 36] on icon at bounding box center [738, 34] width 9 height 9
click at [743, 44] on div "9" at bounding box center [738, 35] width 29 height 29
click at [739, 33] on icon at bounding box center [738, 34] width 9 height 9
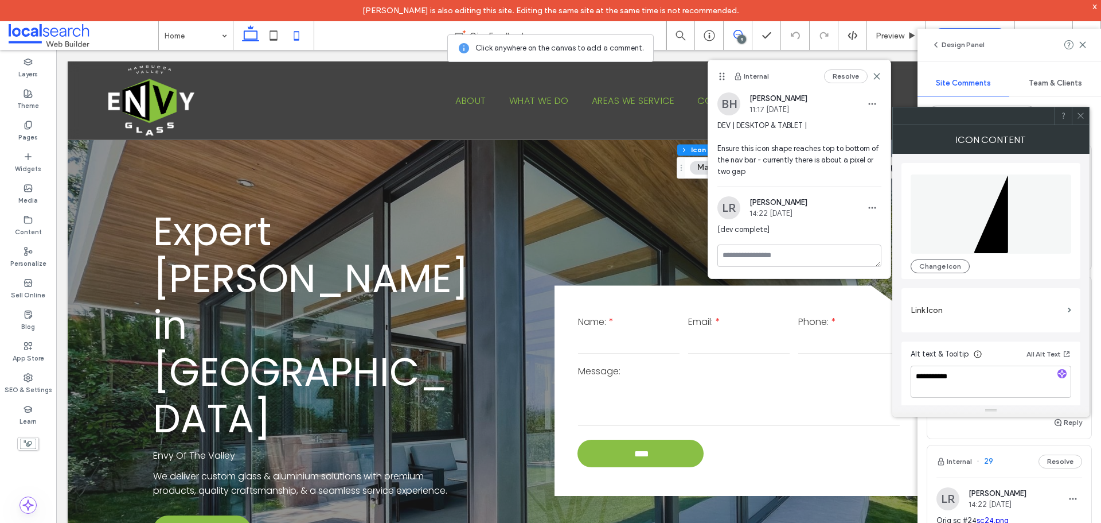
click at [301, 40] on icon at bounding box center [296, 35] width 23 height 23
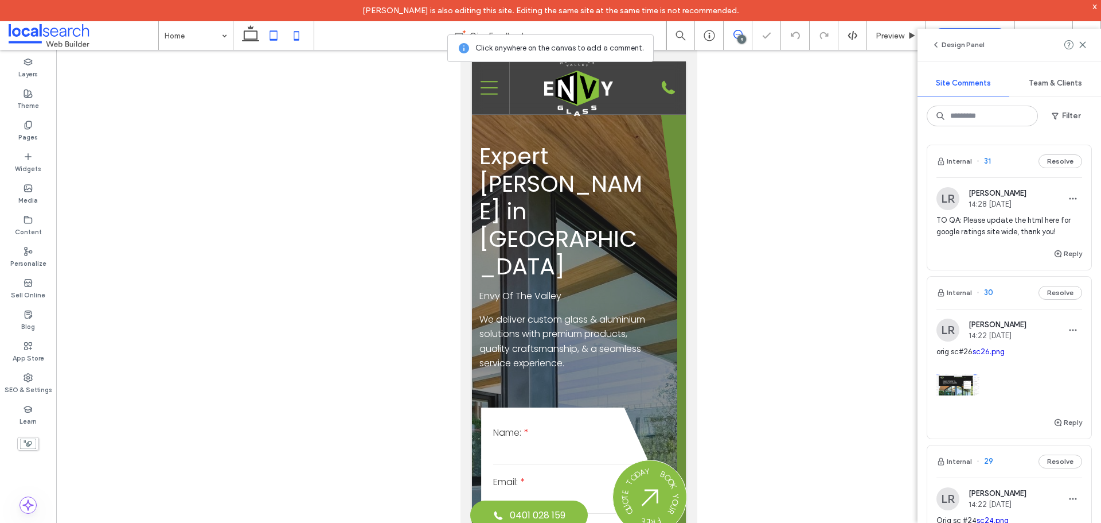
click at [271, 34] on icon at bounding box center [273, 35] width 23 height 23
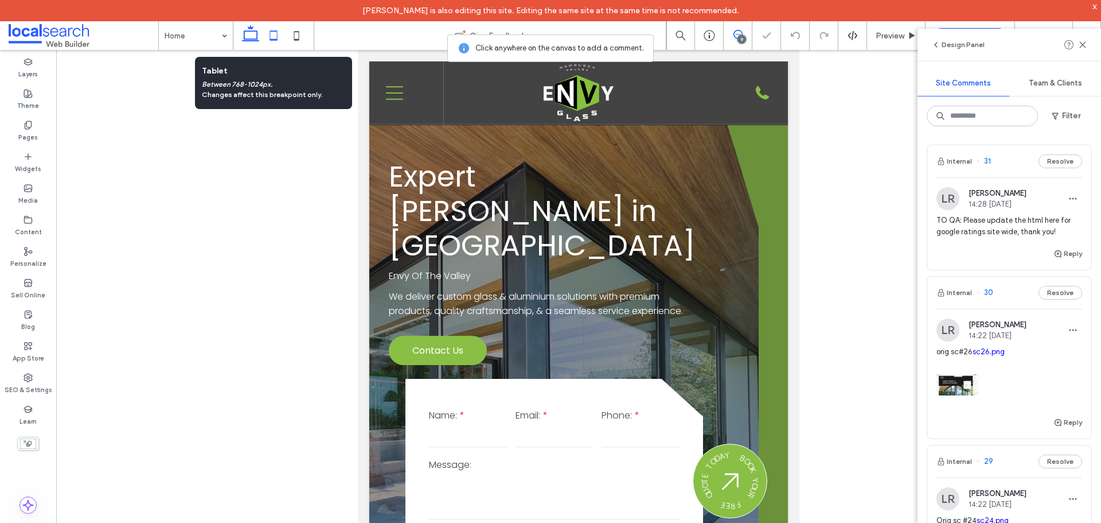
click at [242, 36] on icon at bounding box center [250, 35] width 23 height 23
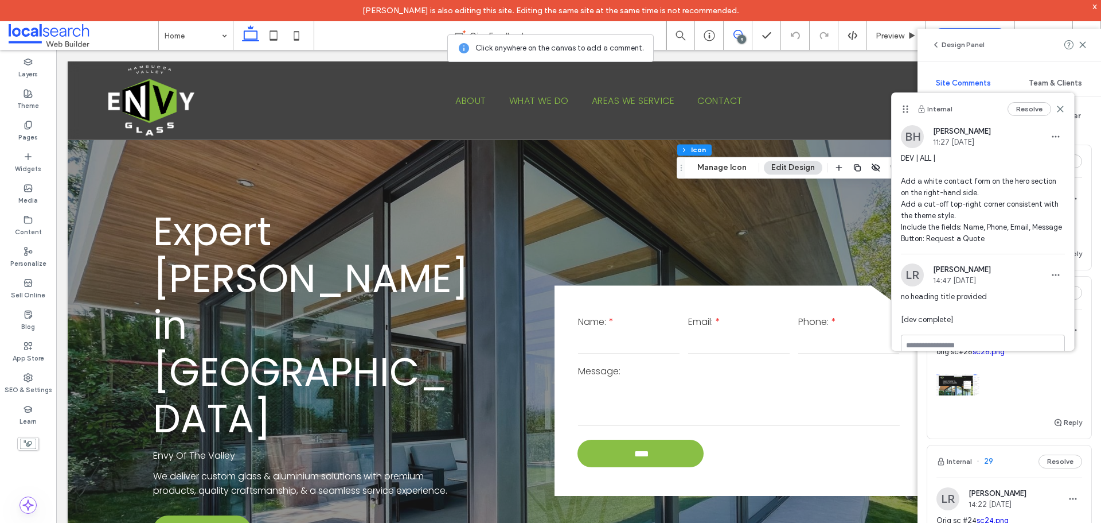
click at [972, 407] on div "orig sc#26 sc26.png" at bounding box center [1010, 380] width 146 height 69
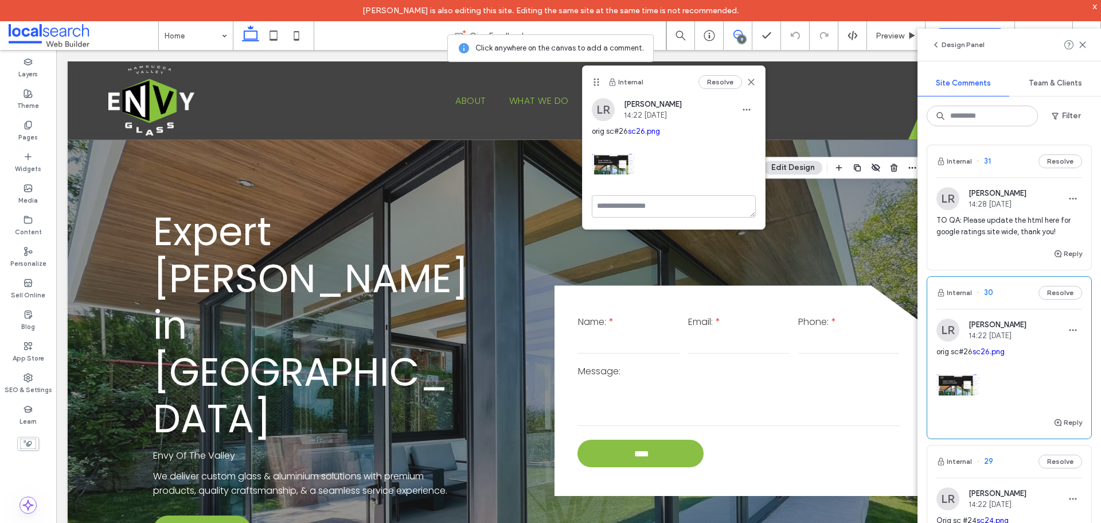
click at [1023, 245] on div "TO QA: Please update the html here for google ratings site wide, thank you!" at bounding box center [1010, 231] width 146 height 32
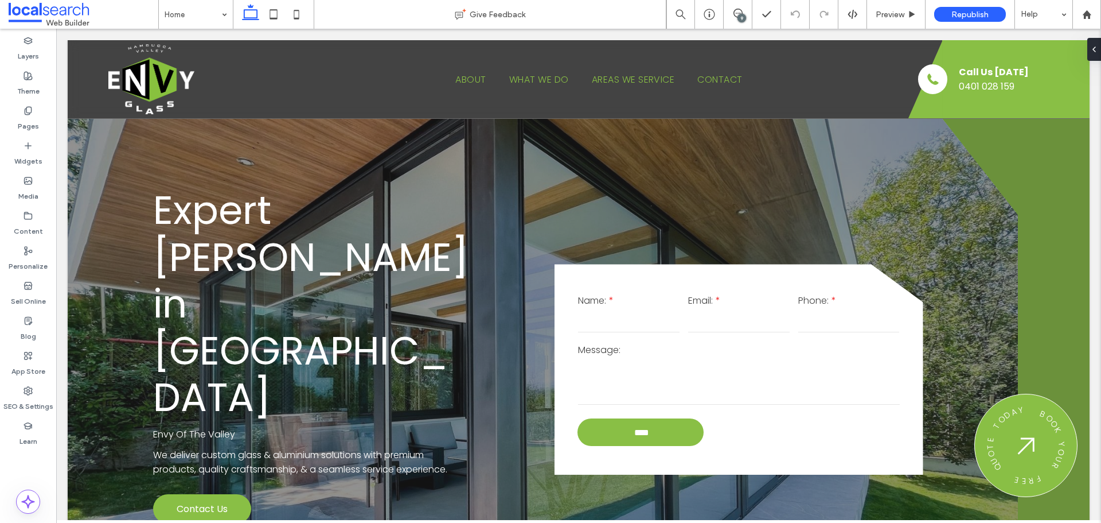
click at [738, 7] on div "9" at bounding box center [738, 14] width 29 height 29
click at [739, 17] on div "9" at bounding box center [742, 18] width 9 height 9
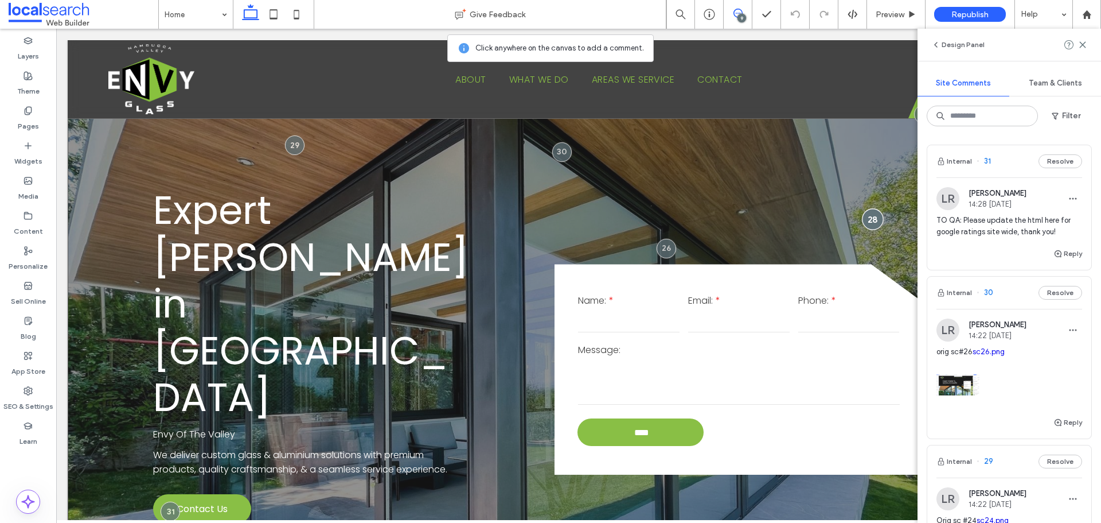
click at [870, 208] on div at bounding box center [873, 218] width 21 height 21
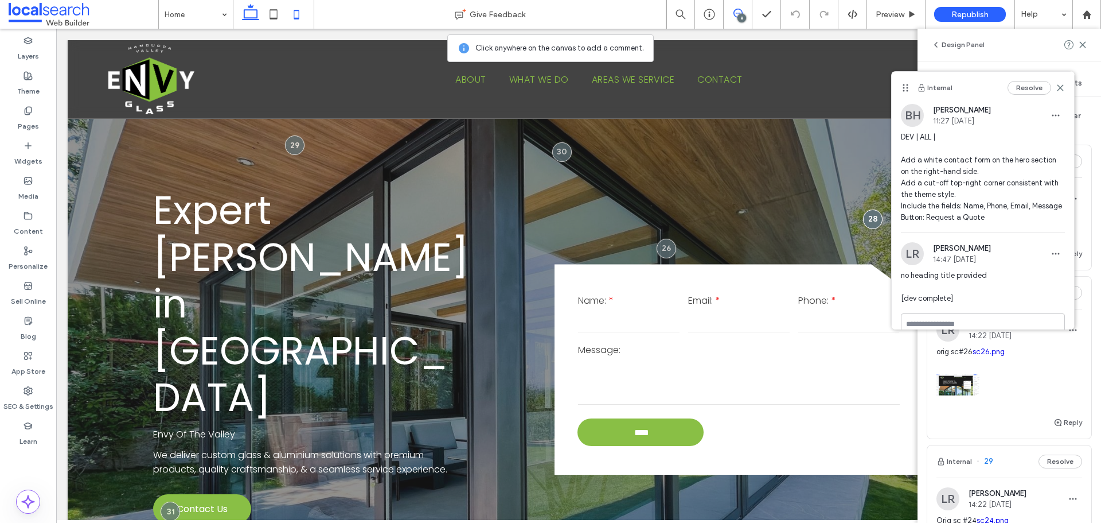
drag, startPoint x: 270, startPoint y: 15, endPoint x: 299, endPoint y: 18, distance: 29.5
click at [270, 14] on use at bounding box center [273, 14] width 7 height 10
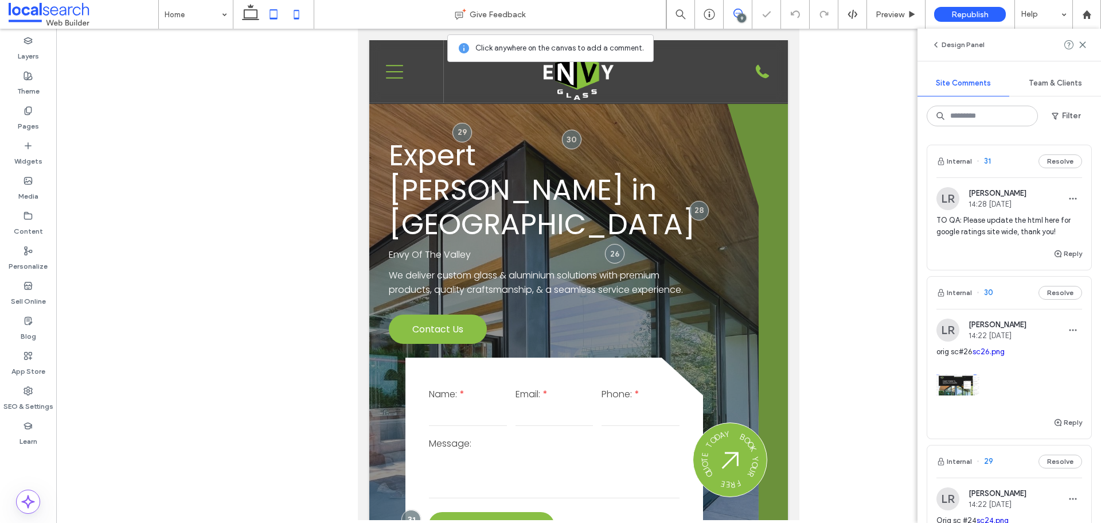
click at [300, 18] on icon at bounding box center [296, 14] width 23 height 23
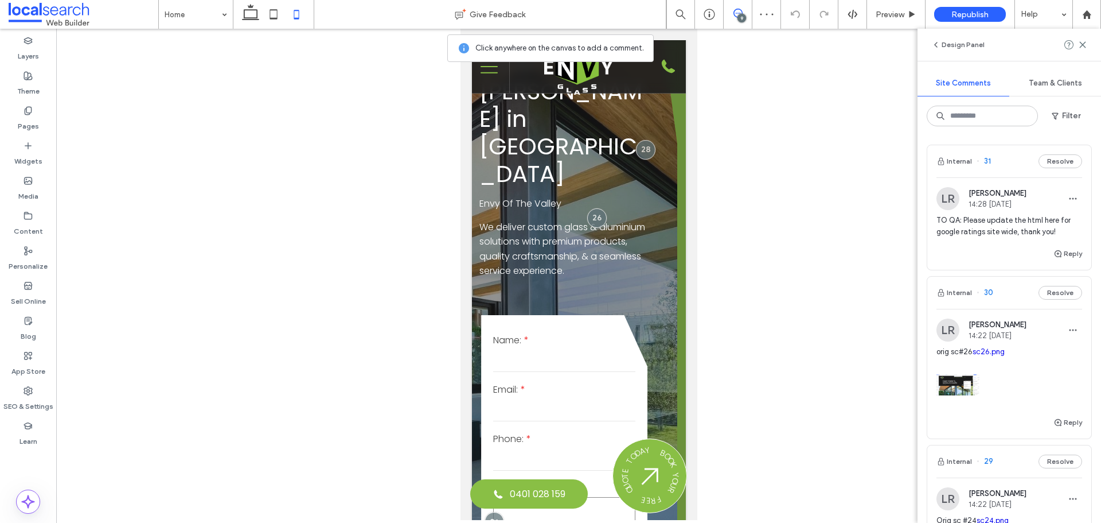
scroll to position [57, 0]
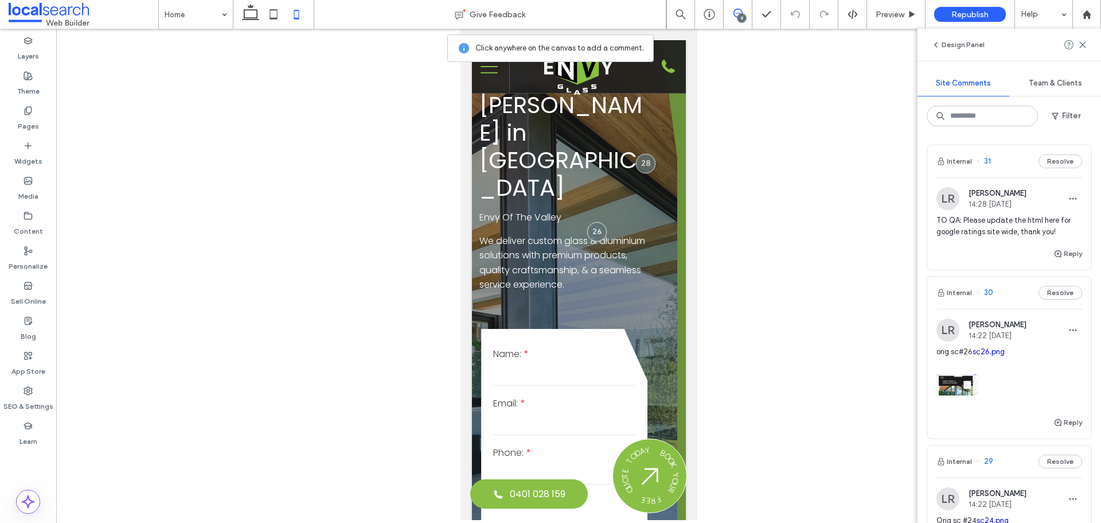
click at [746, 17] on div "9" at bounding box center [742, 18] width 9 height 9
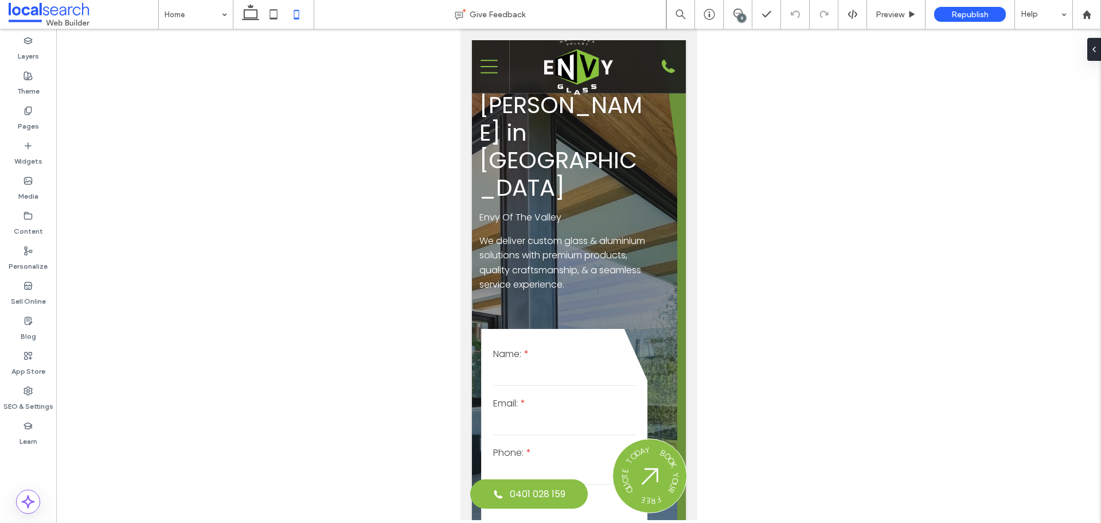
click at [746, 17] on div "9" at bounding box center [742, 18] width 9 height 9
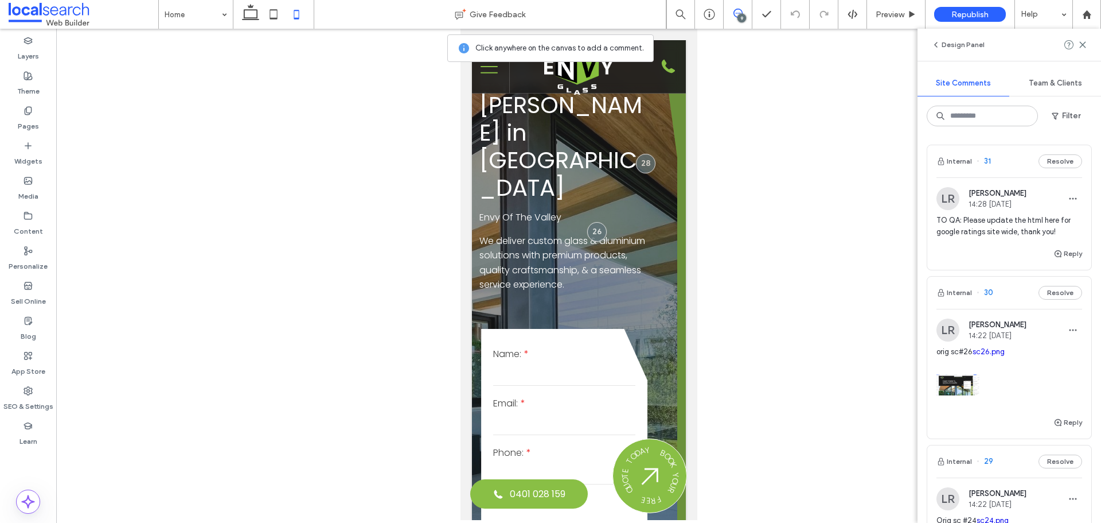
click at [746, 17] on div "9" at bounding box center [742, 18] width 9 height 9
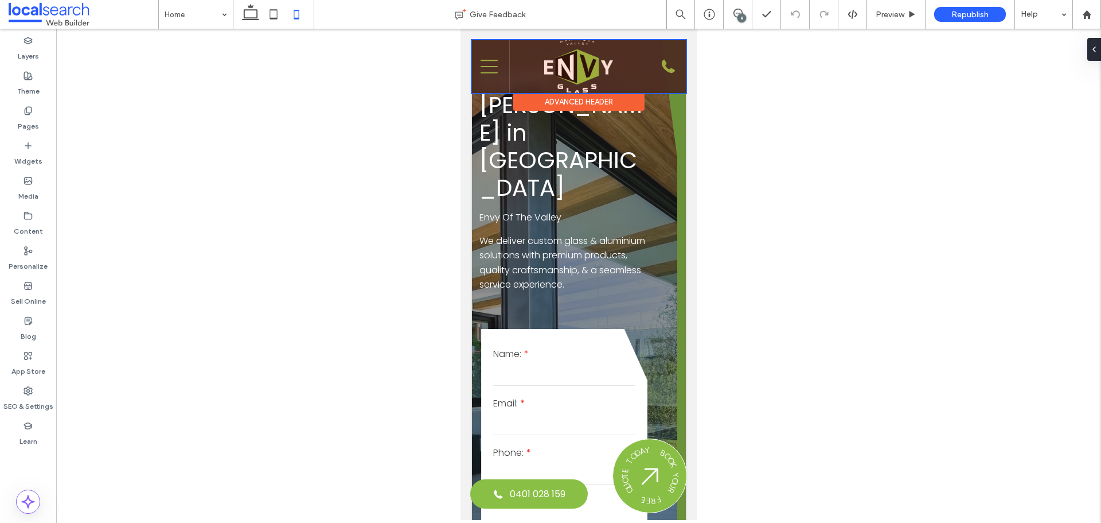
click at [565, 77] on div at bounding box center [579, 66] width 214 height 53
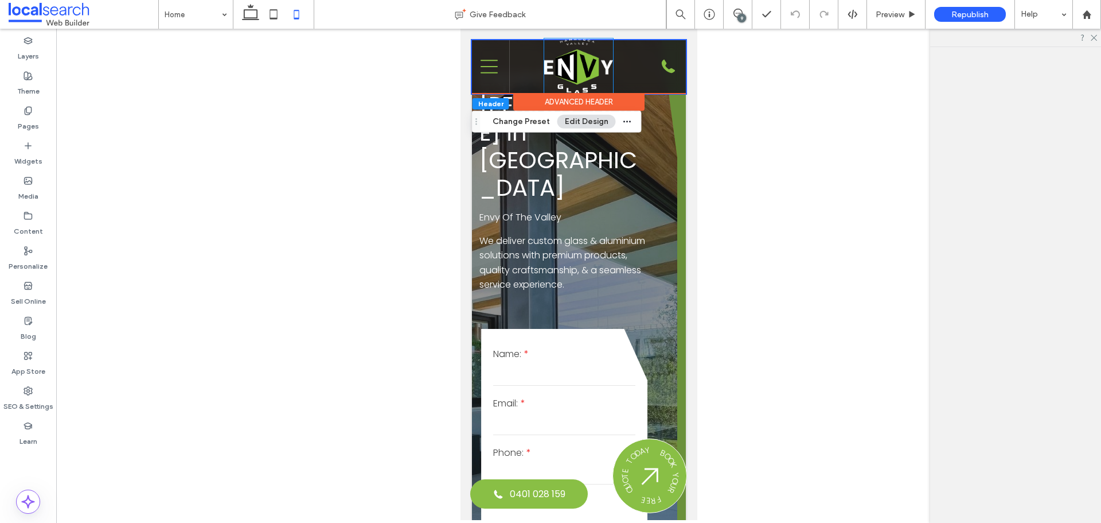
click at [565, 77] on img at bounding box center [578, 66] width 69 height 56
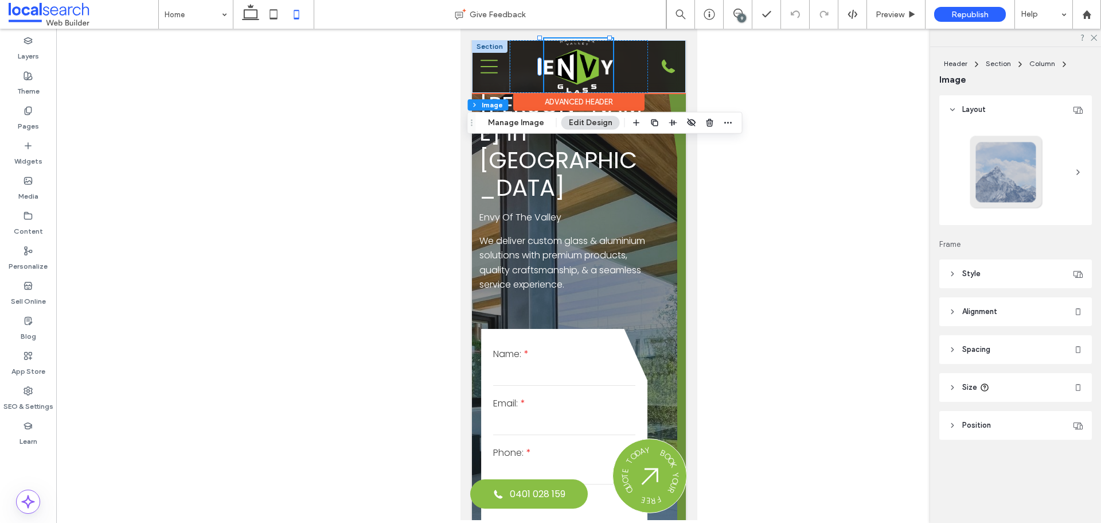
type input "**"
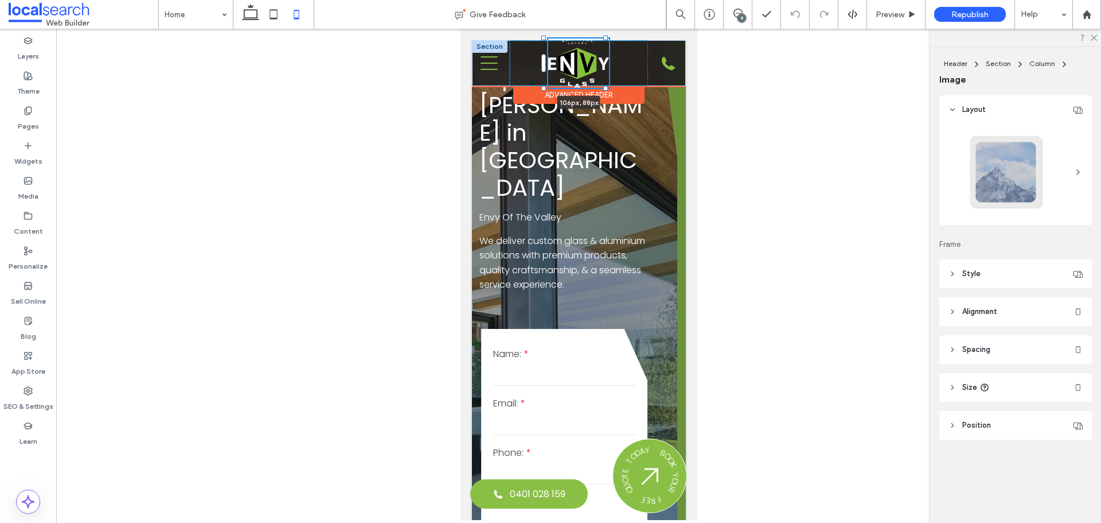
click at [543, 40] on div at bounding box center [543, 38] width 5 height 5
type input "***"
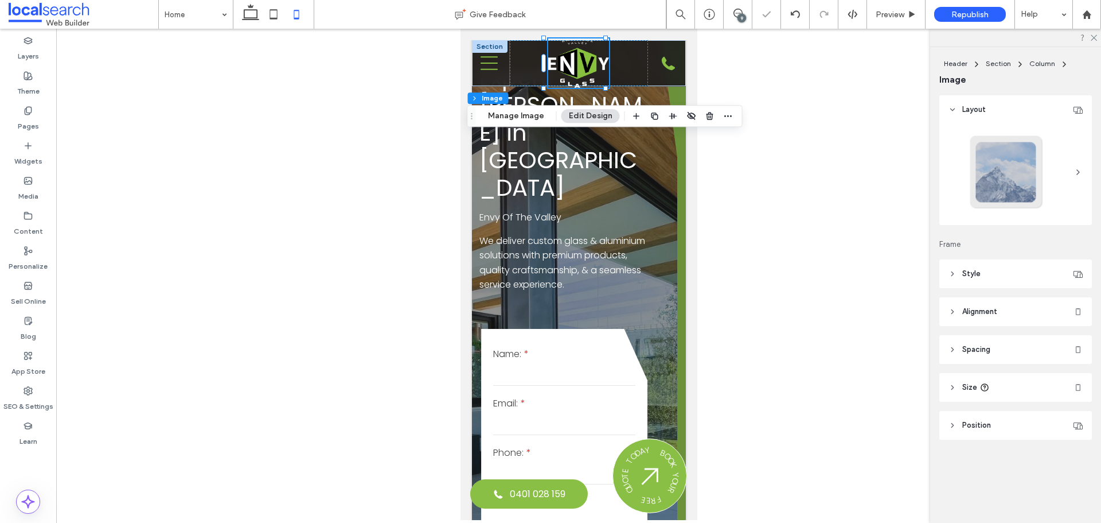
click at [992, 320] on header "Alignment" at bounding box center [1016, 311] width 153 height 29
click at [971, 380] on span "Spacing" at bounding box center [977, 382] width 28 height 11
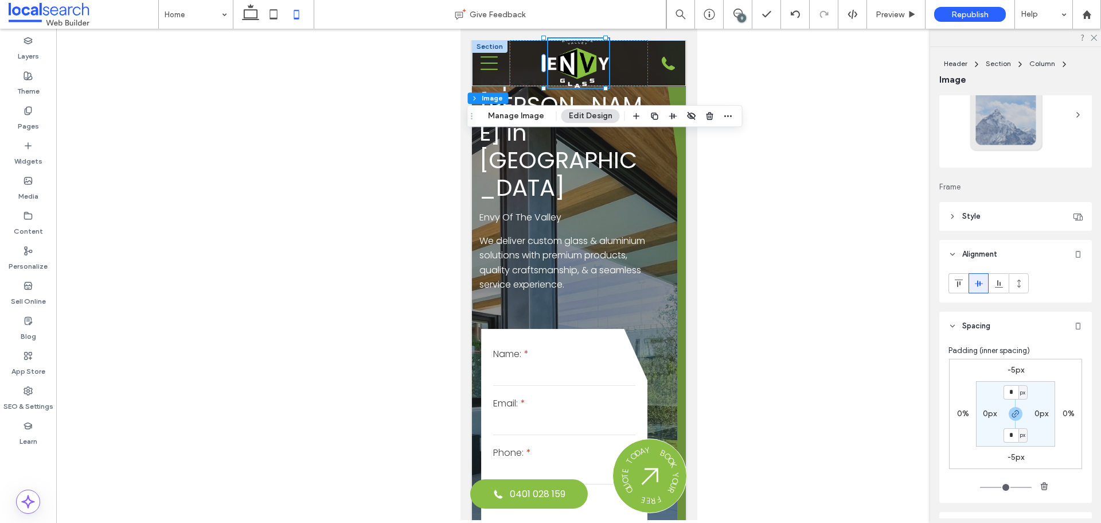
click at [1012, 458] on label "-5px" at bounding box center [1016, 457] width 17 height 10
type input "*"
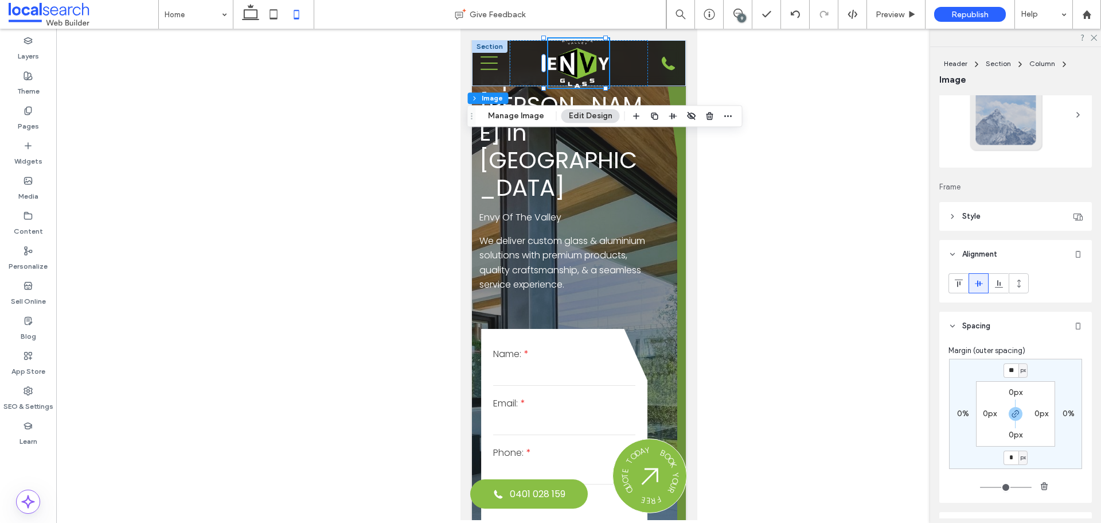
type input "*"
click at [922, 377] on div at bounding box center [578, 274] width 1045 height 491
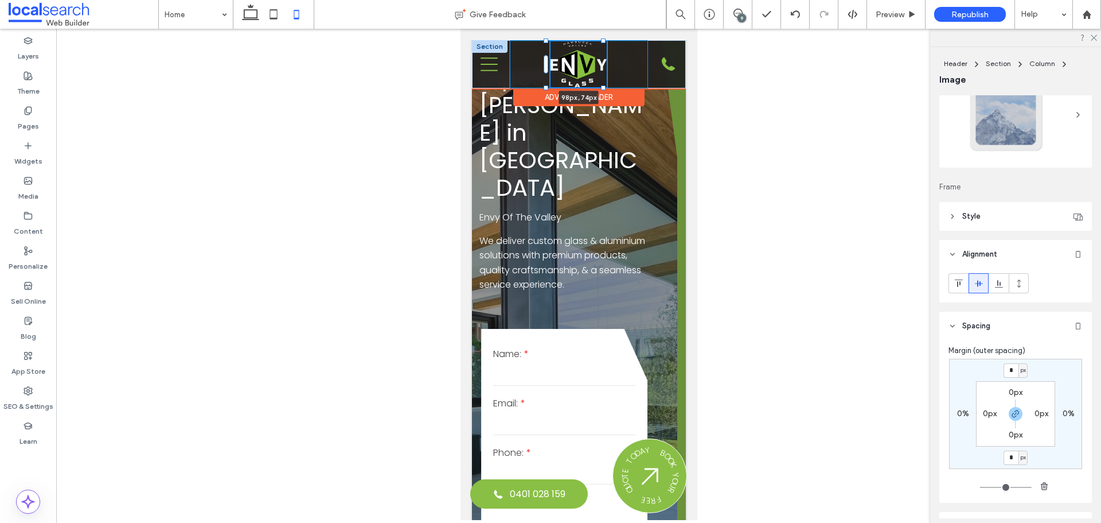
click at [544, 41] on div at bounding box center [545, 40] width 5 height 5
type input "**"
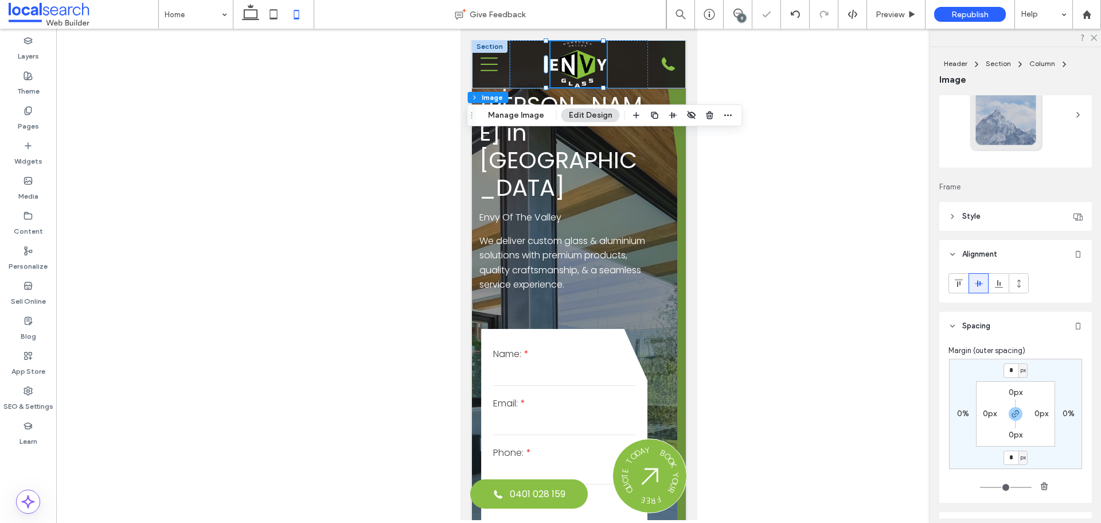
click at [422, 113] on div at bounding box center [578, 274] width 1045 height 491
click at [750, 221] on div at bounding box center [578, 274] width 1045 height 491
click at [614, 254] on div "We deliver custom glass & aluminium solutions with premium products, quality cr…" at bounding box center [563, 273] width 169 height 81
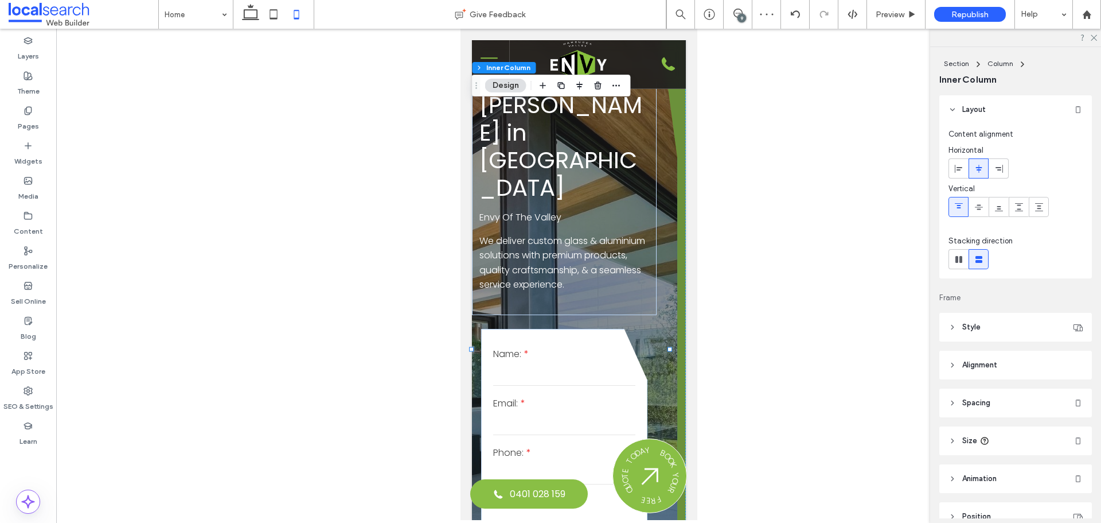
click at [654, 336] on div "Expert Glazier in Nambucca Heads Envy Of The Valley We deliver custom glass & a…" at bounding box center [574, 376] width 205 height 683
click at [255, 12] on icon at bounding box center [250, 14] width 23 height 23
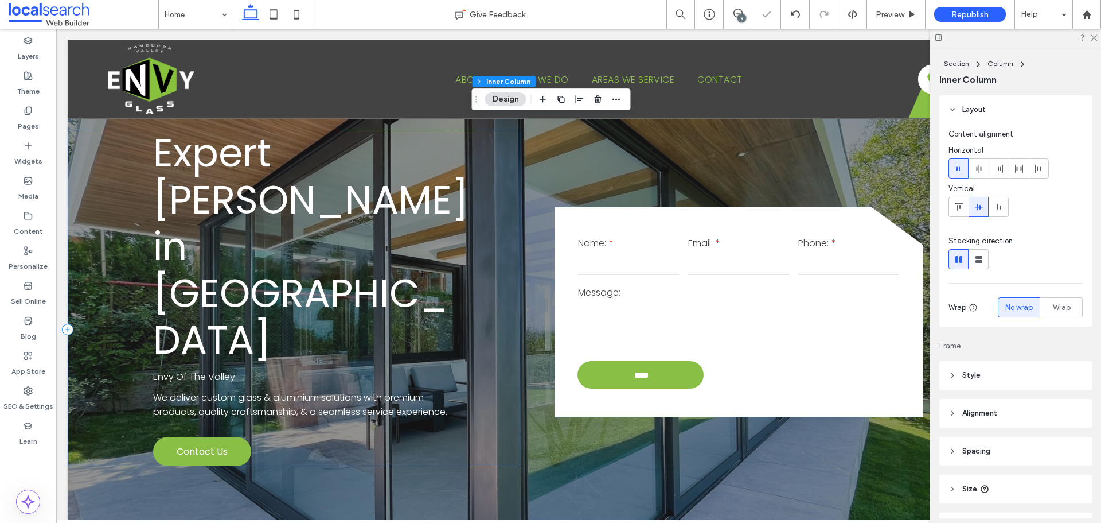
type input "*"
type input "***"
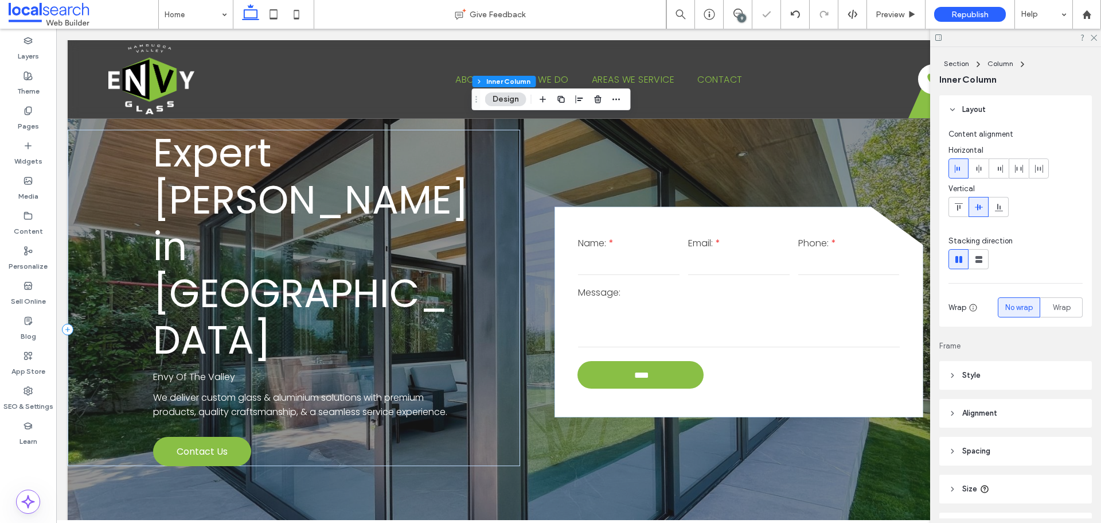
type input "***"
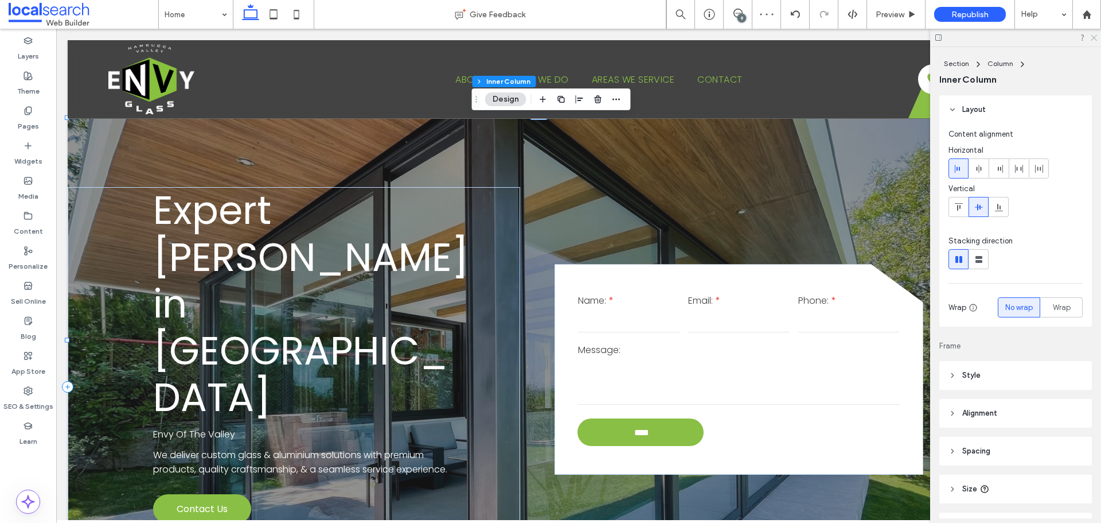
drag, startPoint x: 1094, startPoint y: 37, endPoint x: 1030, endPoint y: 24, distance: 65.7
click at [1094, 37] on use at bounding box center [1094, 38] width 6 height 6
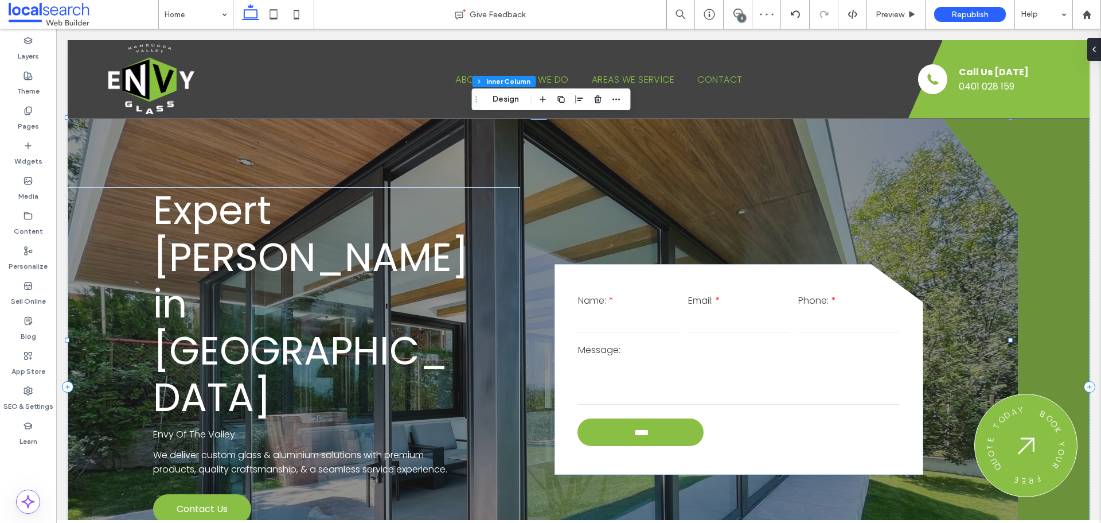
click at [740, 16] on div "9" at bounding box center [742, 18] width 9 height 9
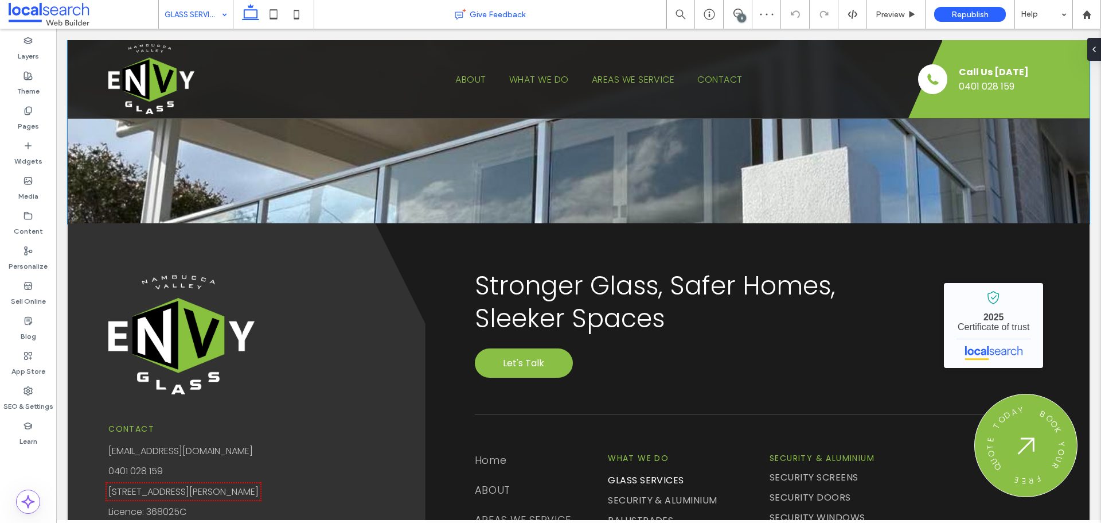
scroll to position [1893, 0]
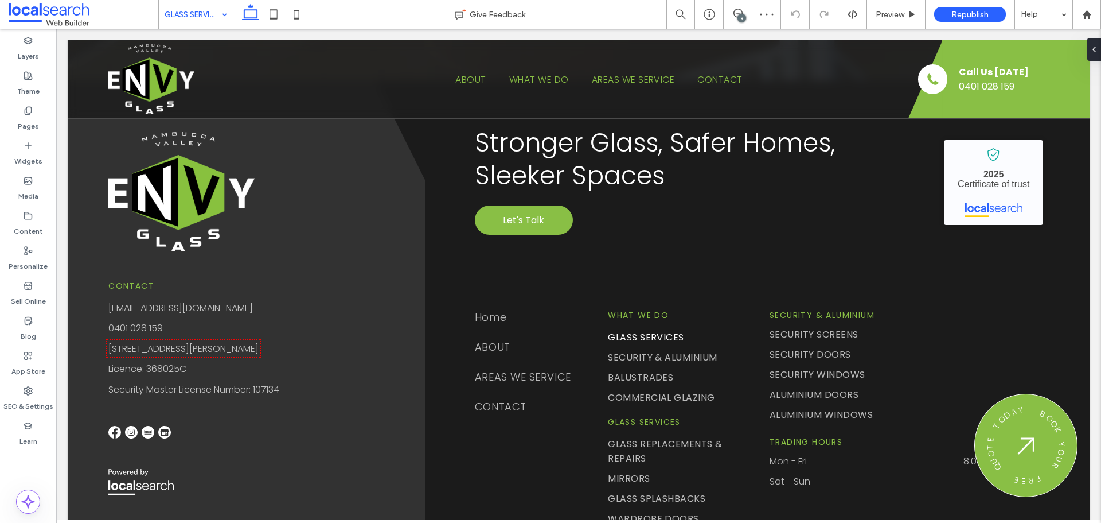
click at [205, 15] on input at bounding box center [193, 14] width 57 height 29
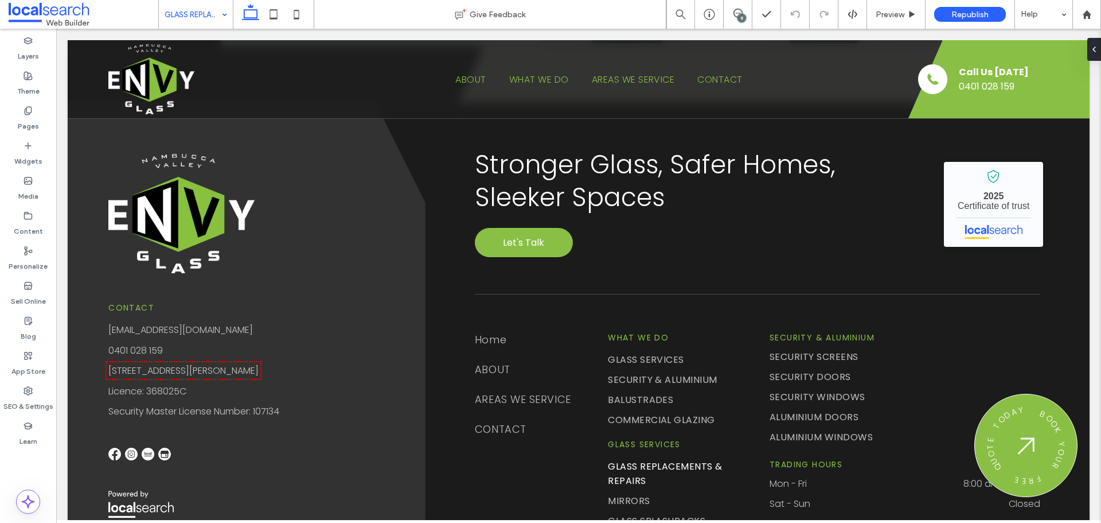
scroll to position [2276, 0]
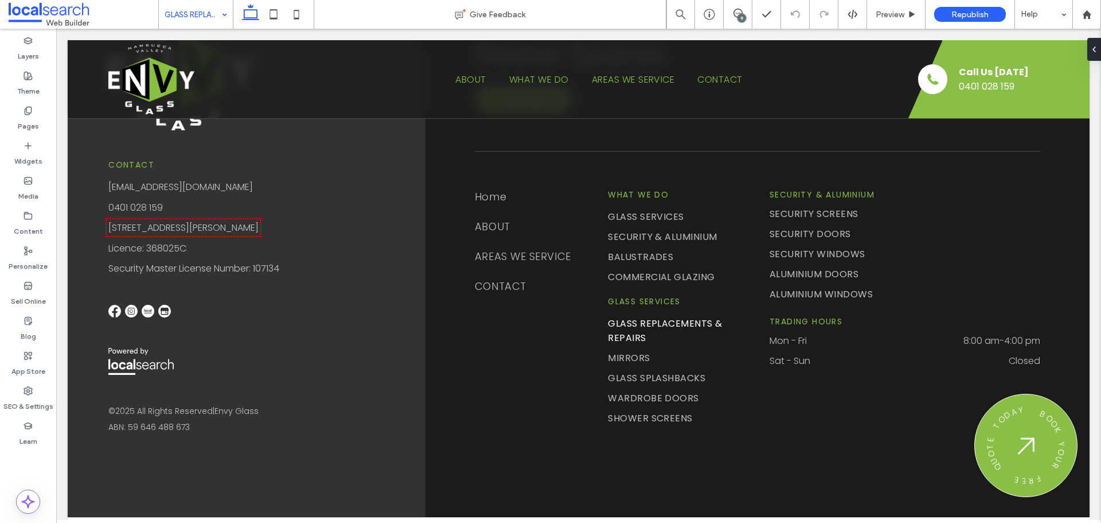
click at [204, 20] on input at bounding box center [193, 14] width 57 height 29
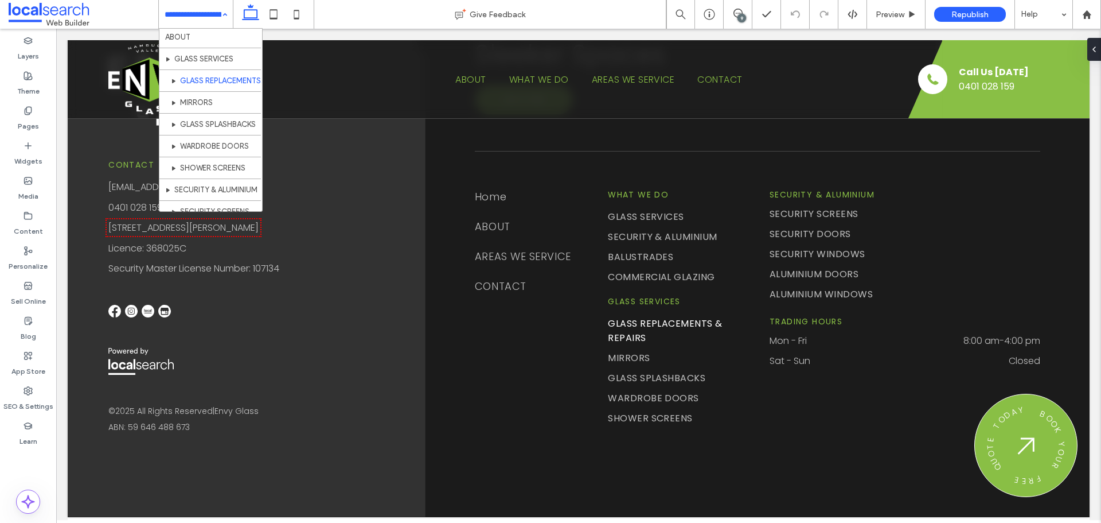
scroll to position [57, 0]
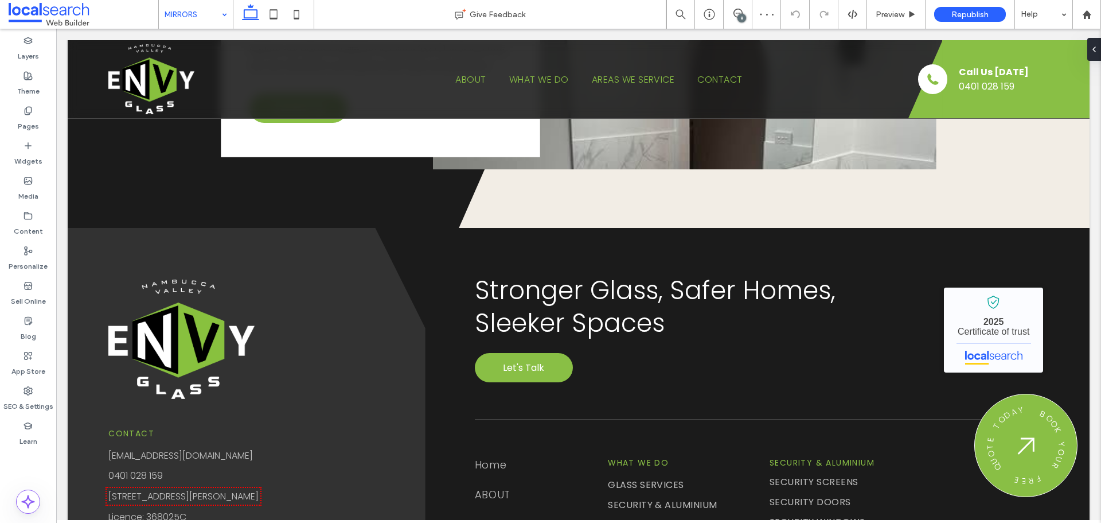
scroll to position [2237, 0]
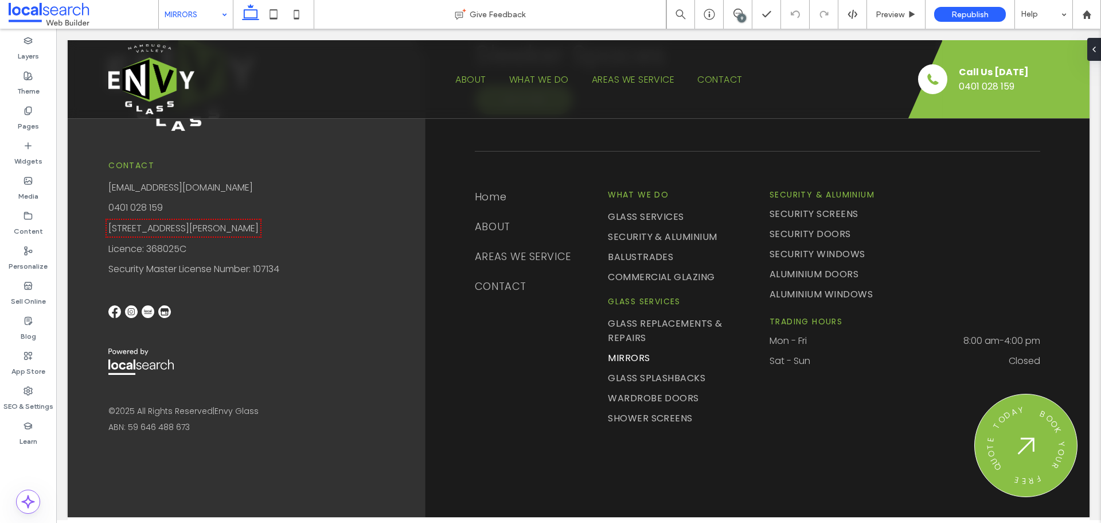
click at [192, 22] on input at bounding box center [193, 14] width 57 height 29
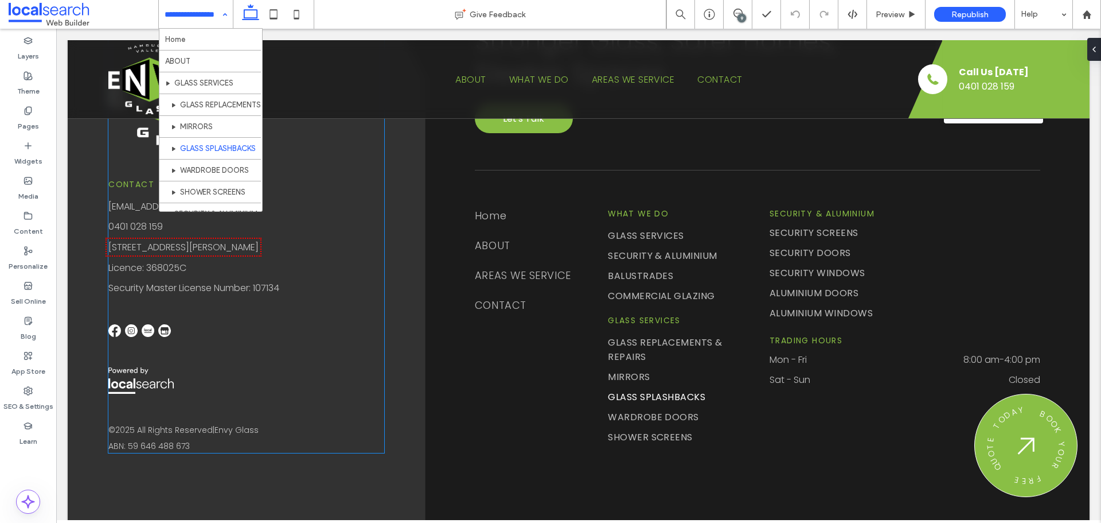
scroll to position [2224, 0]
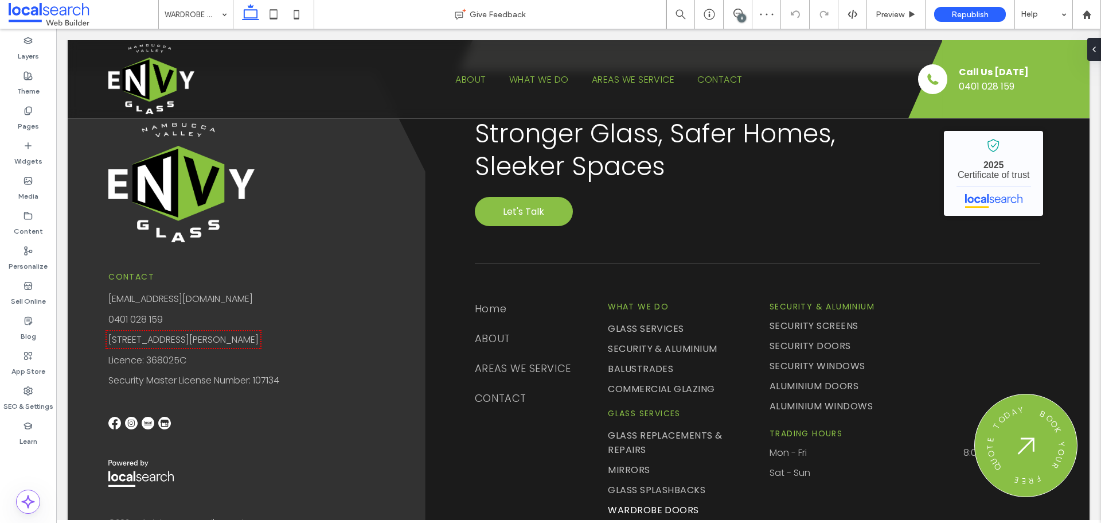
scroll to position [2234, 0]
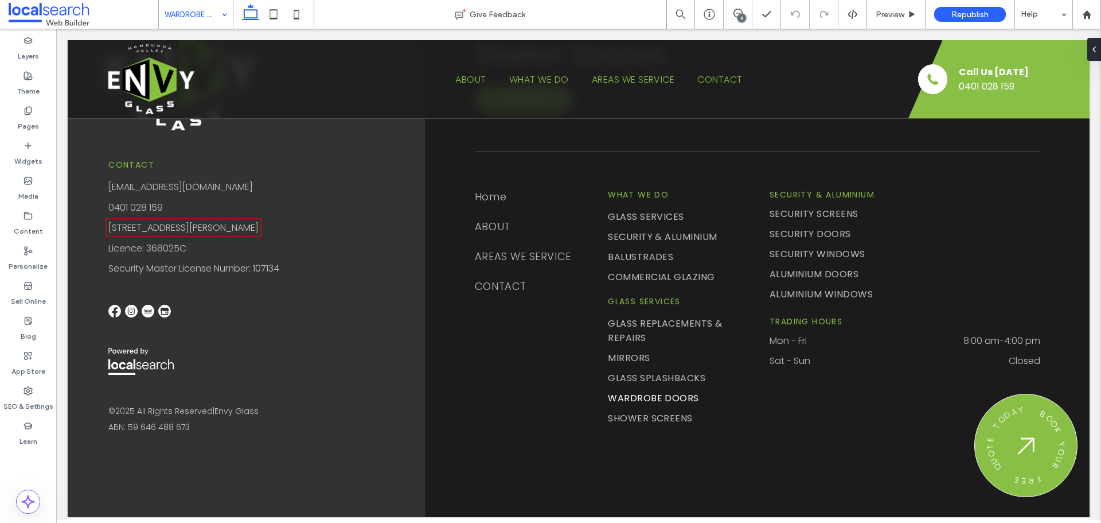
click at [207, 15] on input at bounding box center [193, 14] width 57 height 29
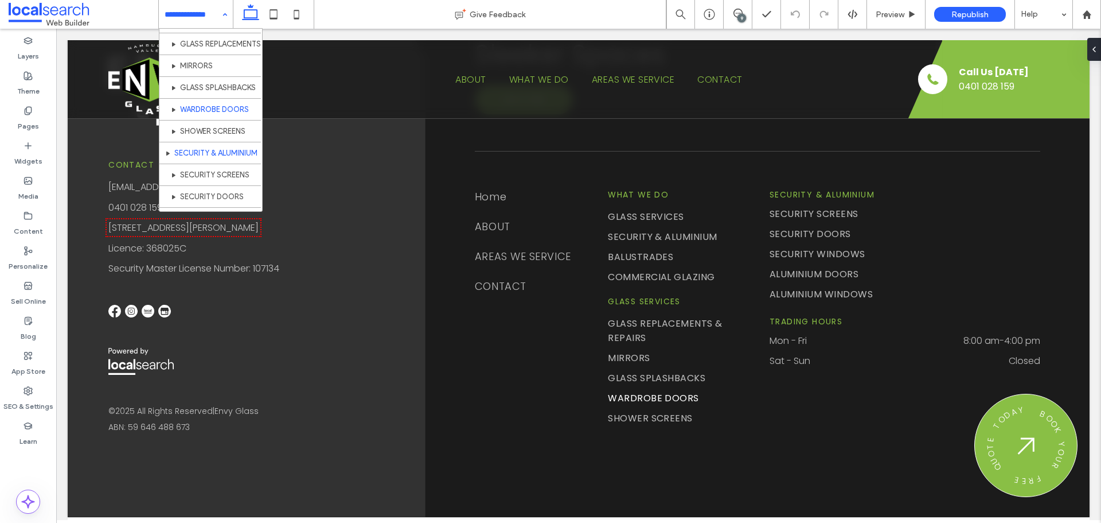
scroll to position [115, 0]
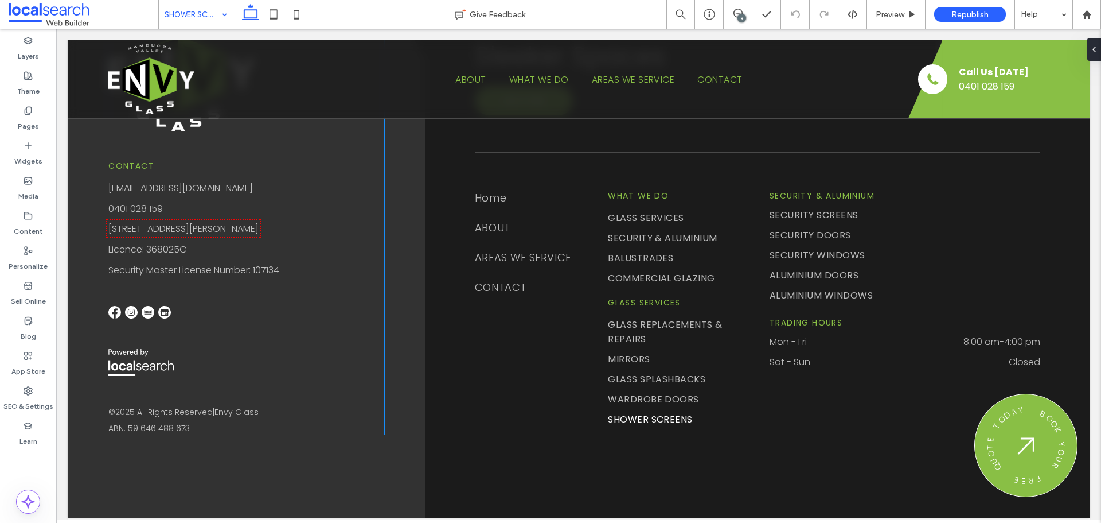
scroll to position [3678, 0]
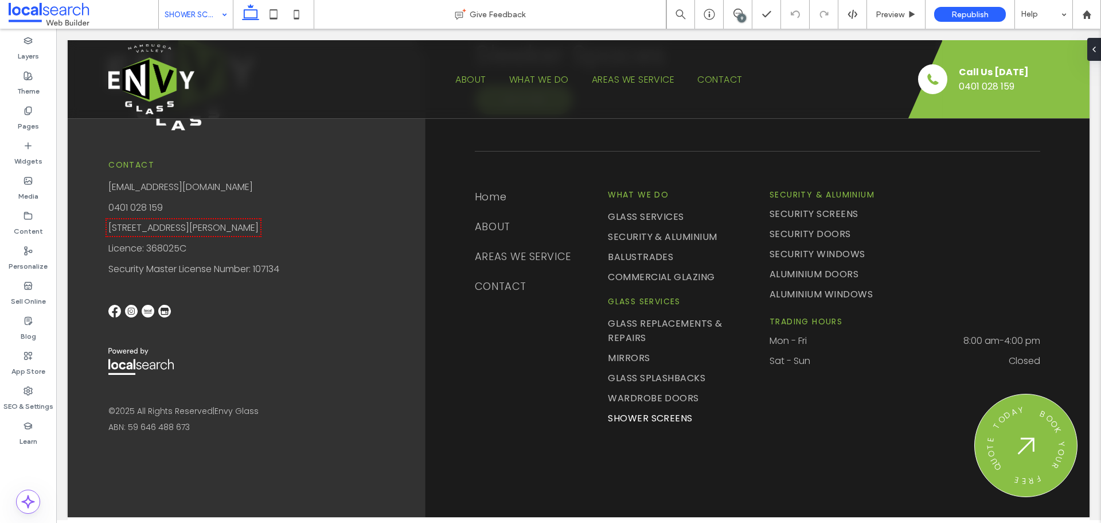
click at [198, 9] on input at bounding box center [193, 14] width 57 height 29
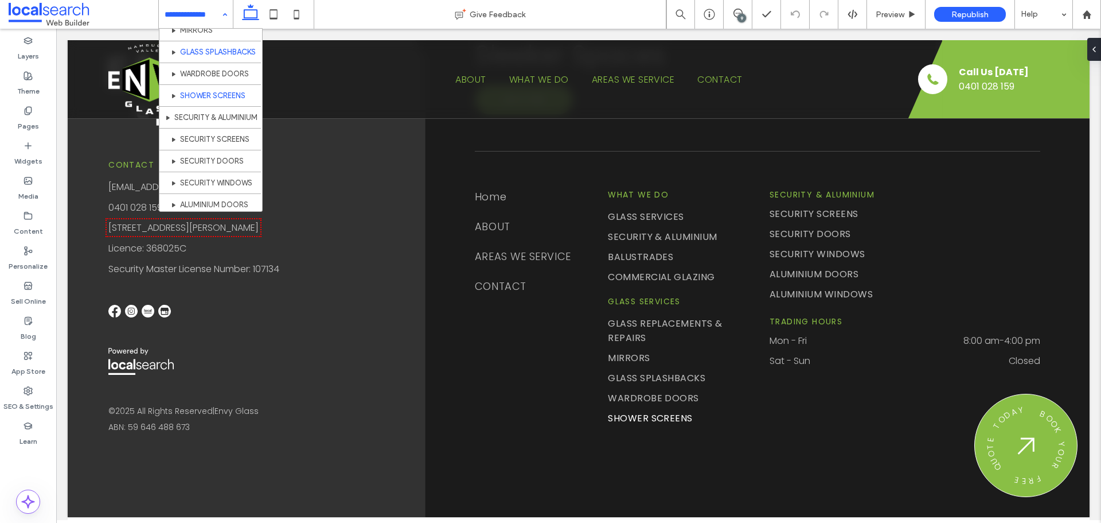
scroll to position [115, 0]
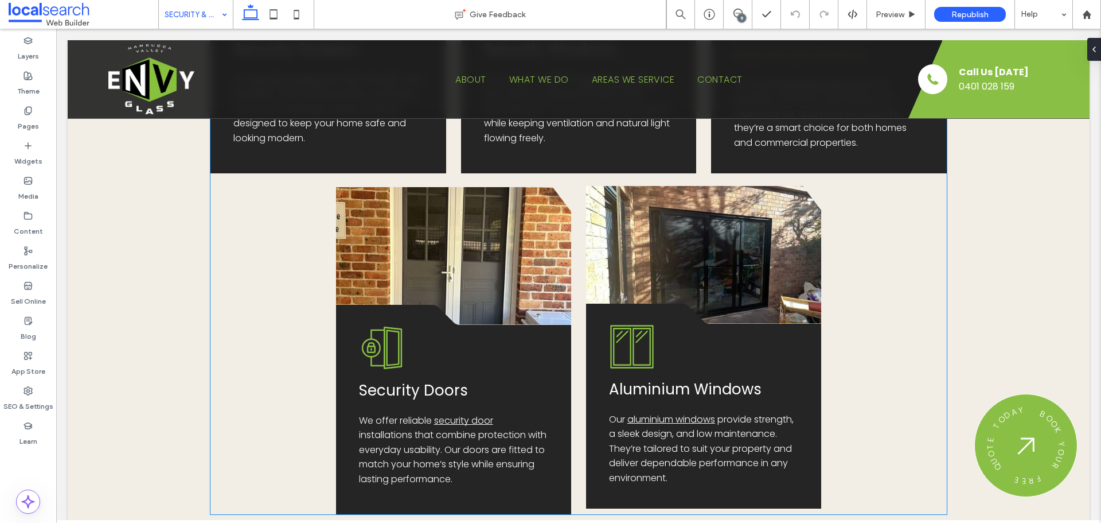
scroll to position [402, 0]
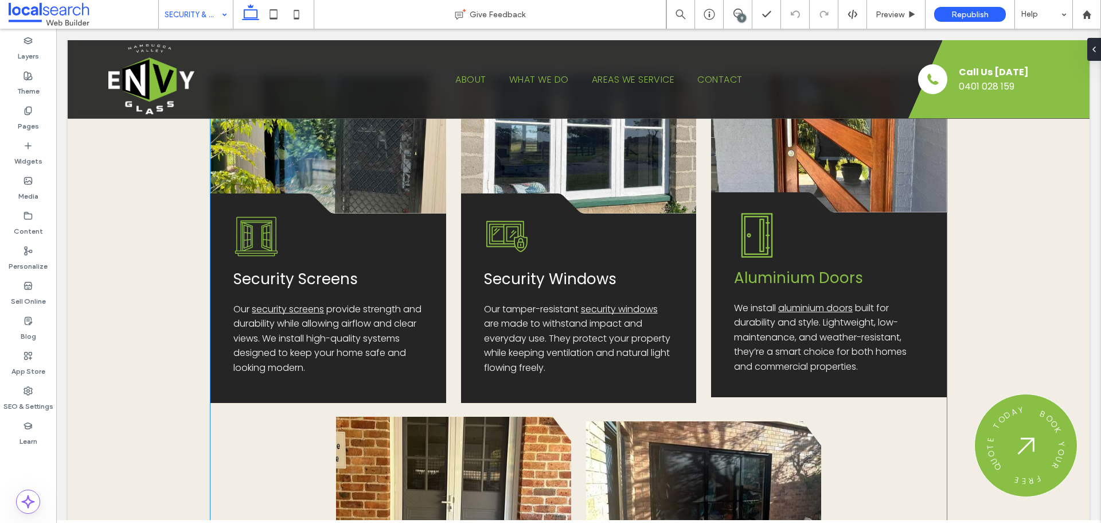
click at [791, 280] on span "Aluminium Doors" at bounding box center [798, 277] width 129 height 21
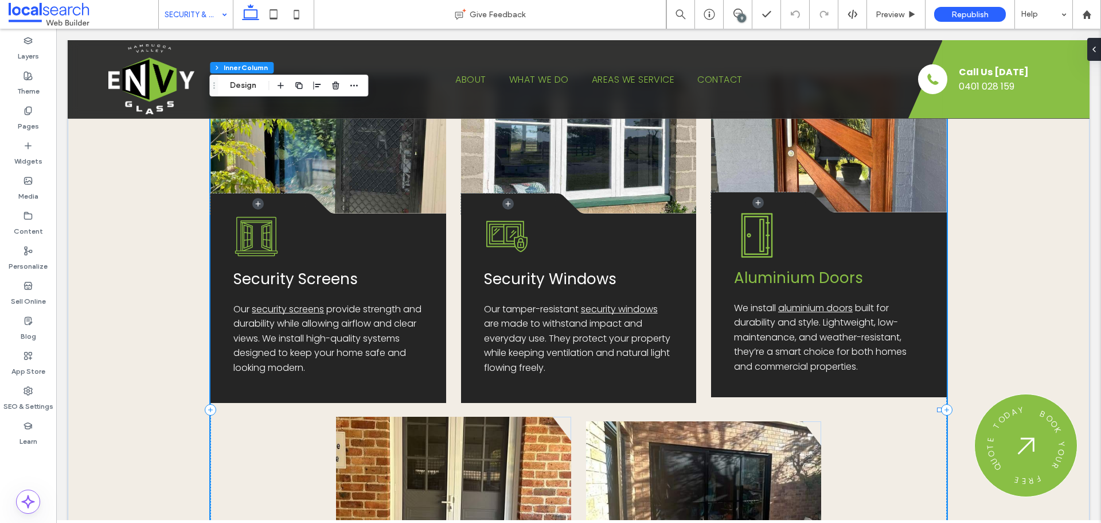
click at [791, 280] on span "Aluminium Doors" at bounding box center [798, 277] width 129 height 21
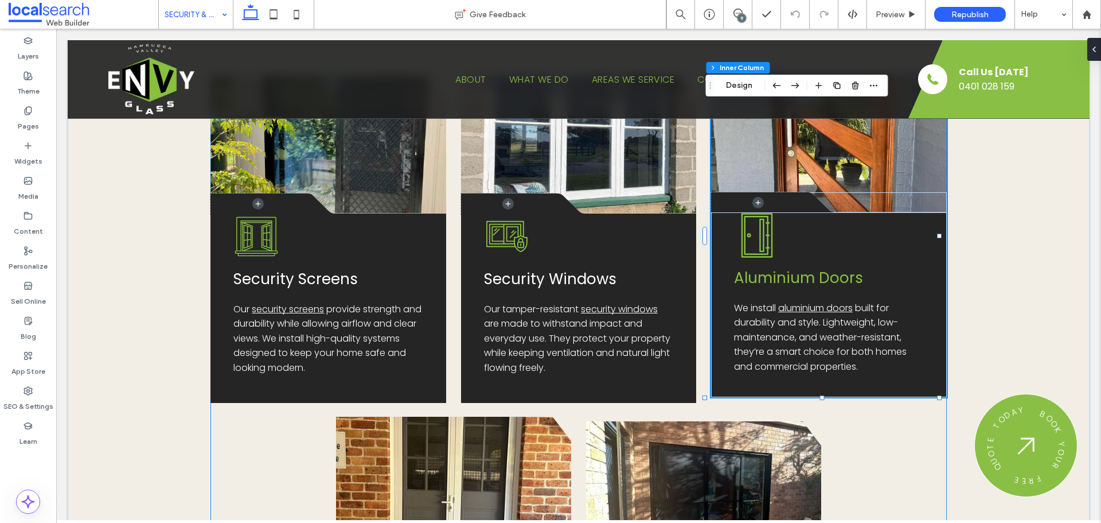
click at [791, 280] on span "Aluminium Doors" at bounding box center [798, 277] width 129 height 21
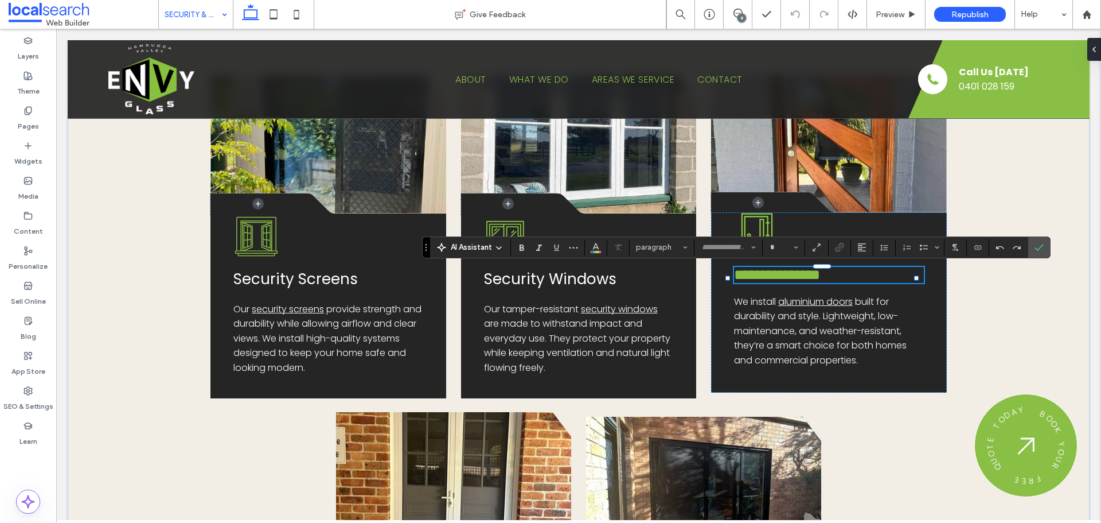
type input "*******"
type input "**"
click at [791, 280] on span "**********" at bounding box center [777, 274] width 86 height 14
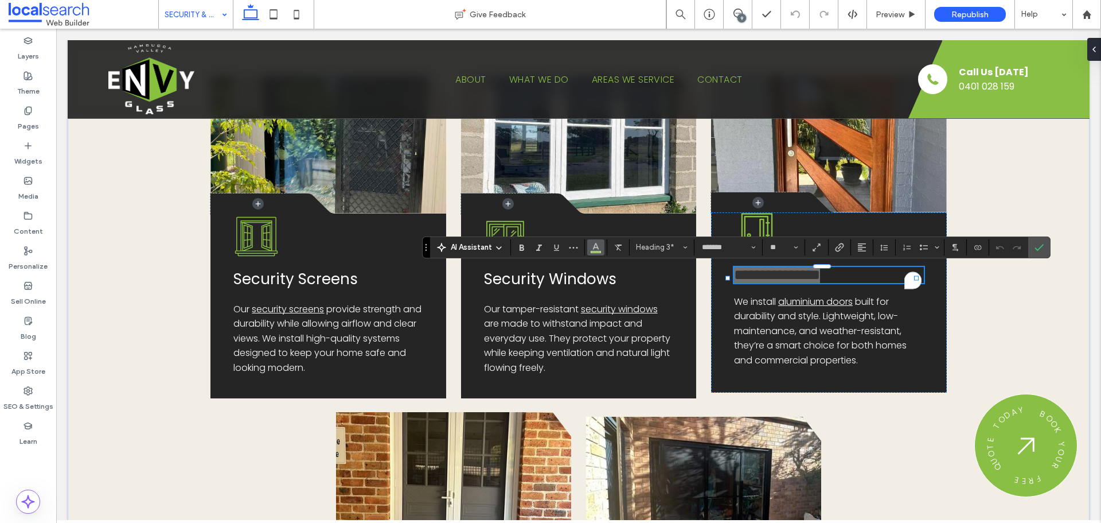
click at [597, 244] on use "Color" at bounding box center [596, 246] width 6 height 6
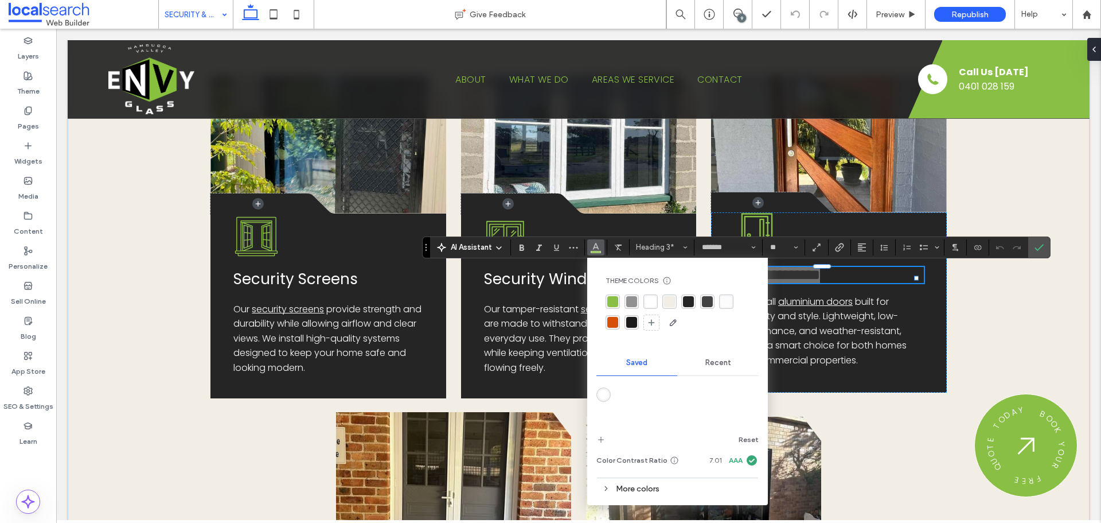
click at [651, 300] on div "rgba(255, 255, 255, 1)" at bounding box center [650, 301] width 11 height 11
click at [1037, 246] on icon "Confirm" at bounding box center [1039, 247] width 9 height 9
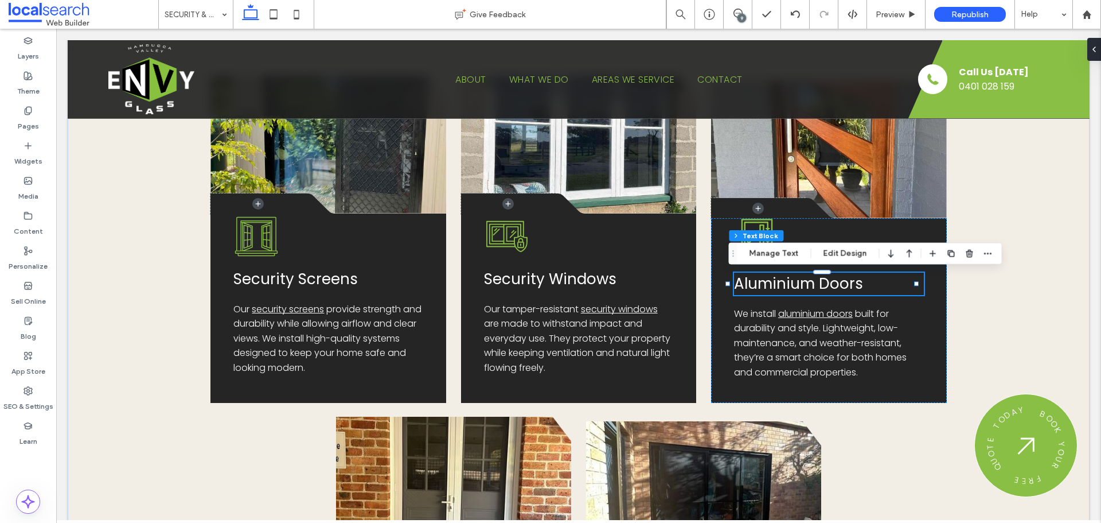
scroll to position [402, 0]
click at [121, 308] on div "Border Icon .cls-1-1856497771-1856497771 { fill: none; } .cls-2-1856497771-1856…" at bounding box center [579, 424] width 1022 height 835
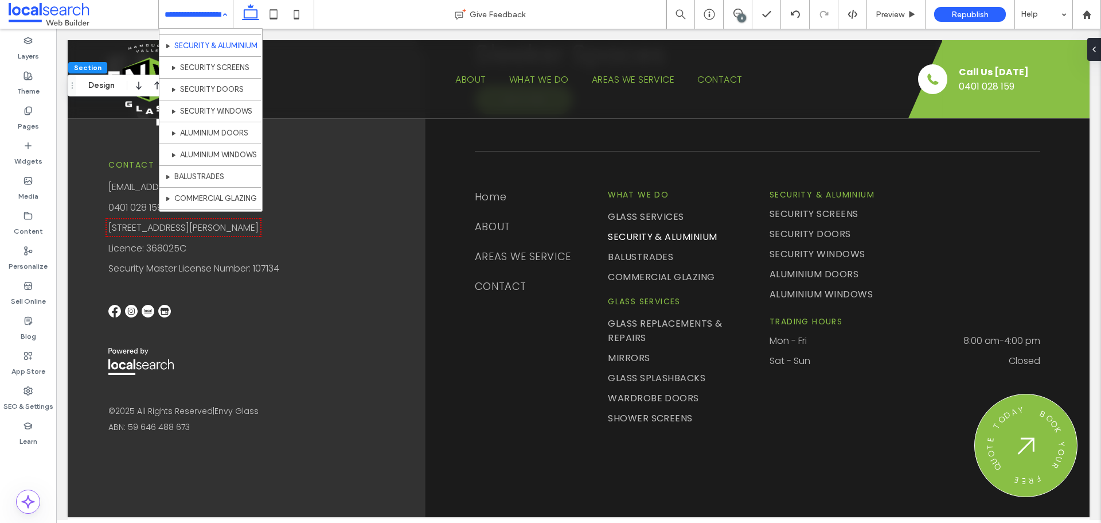
scroll to position [172, 0]
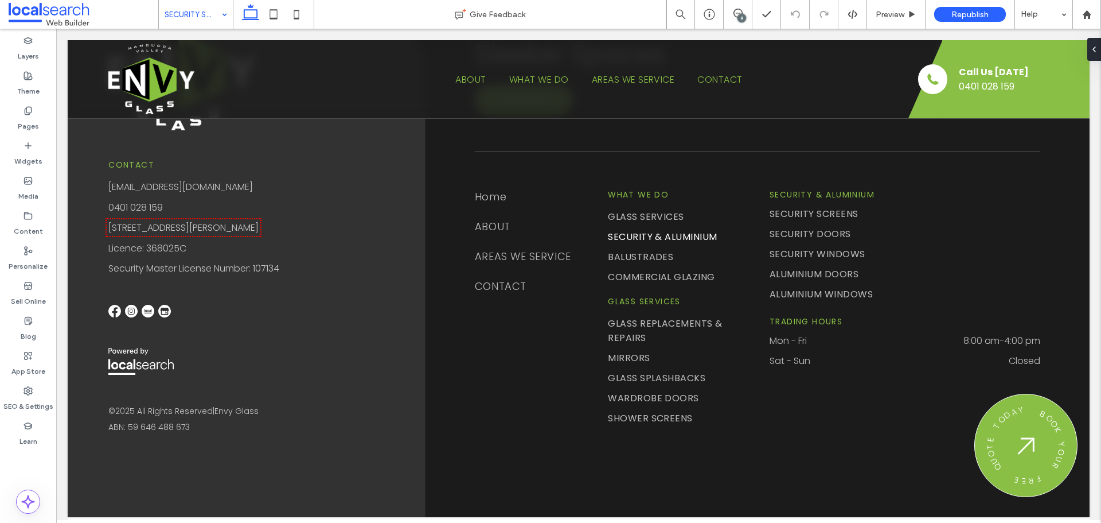
click at [215, 24] on input at bounding box center [193, 14] width 57 height 29
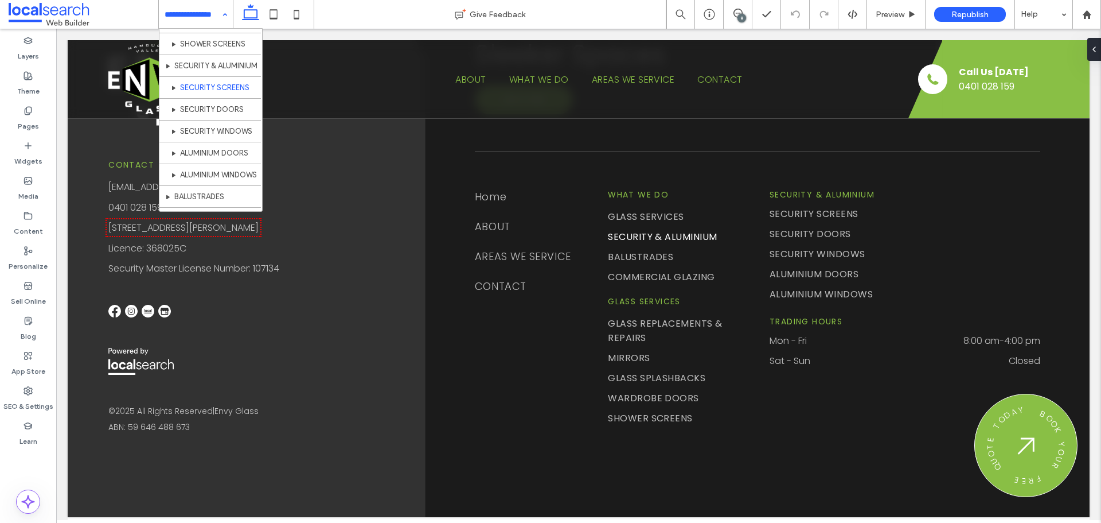
scroll to position [172, 0]
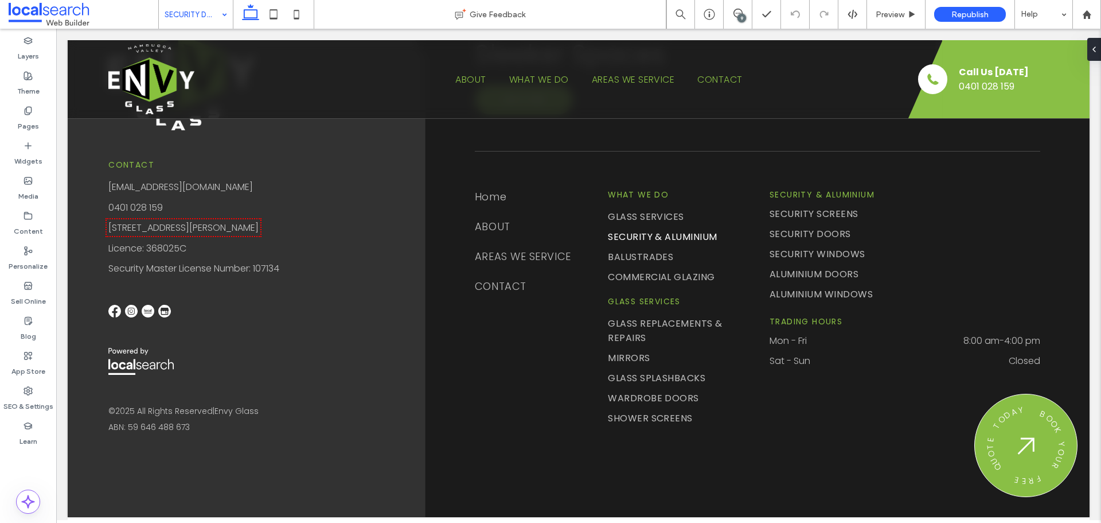
click at [226, 14] on div "SECURITY DOORS" at bounding box center [196, 14] width 74 height 29
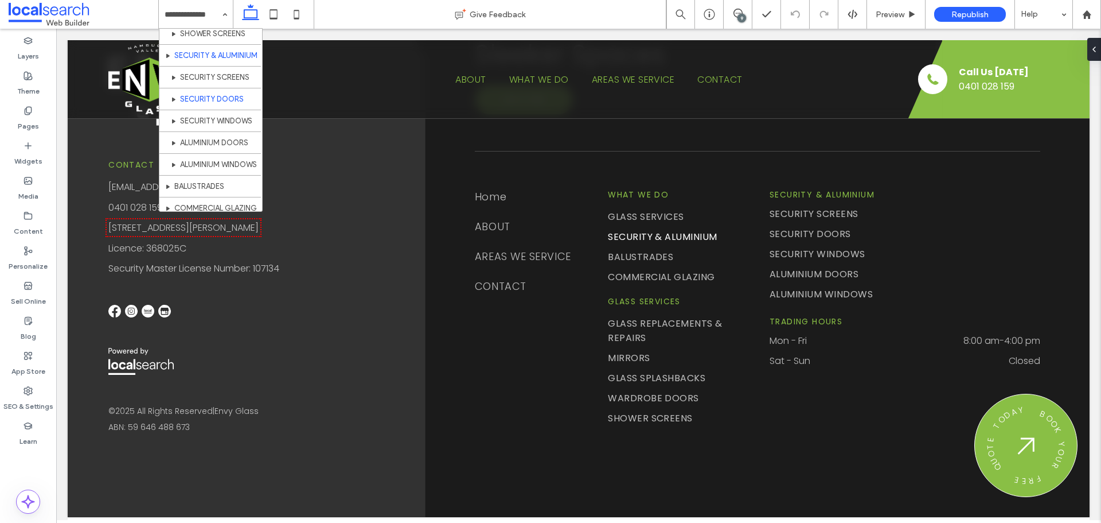
scroll to position [172, 0]
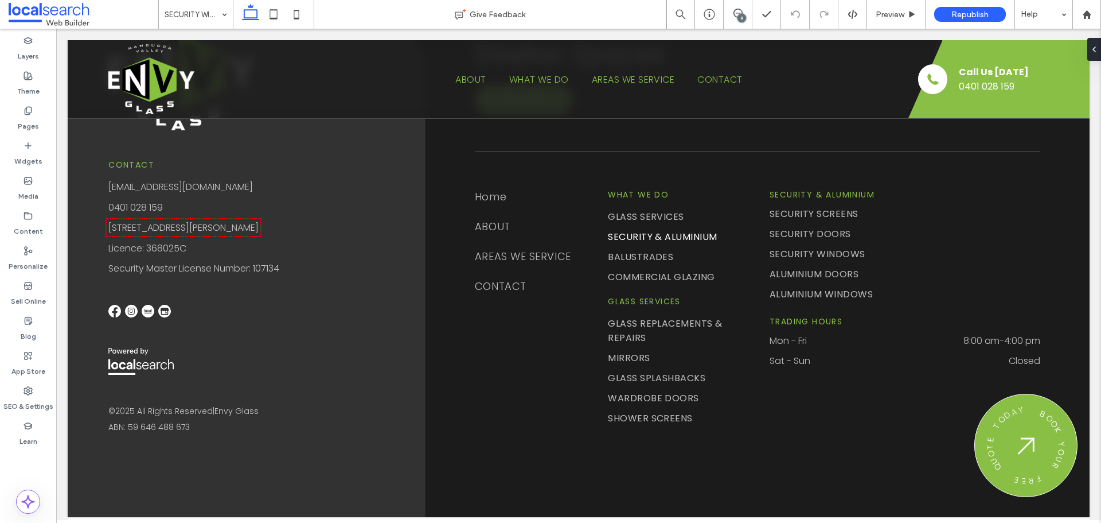
click at [198, 26] on input at bounding box center [193, 14] width 57 height 29
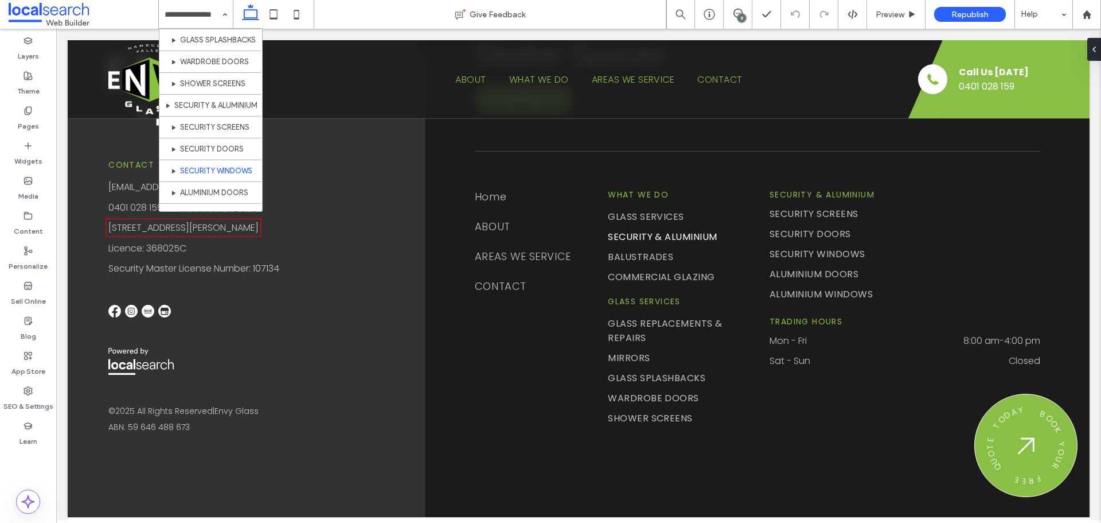
scroll to position [172, 0]
click at [223, 16] on div "Home ABOUT GLASS SERVICES GLASS REPLACEMENTS & REPAIRS MIRRORS GLASS SPLASHBACK…" at bounding box center [196, 14] width 74 height 29
click at [219, 18] on div "Home ABOUT GLASS SERVICES GLASS REPLACEMENTS & REPAIRS MIRRORS GLASS SPLASHBACK…" at bounding box center [196, 14] width 74 height 29
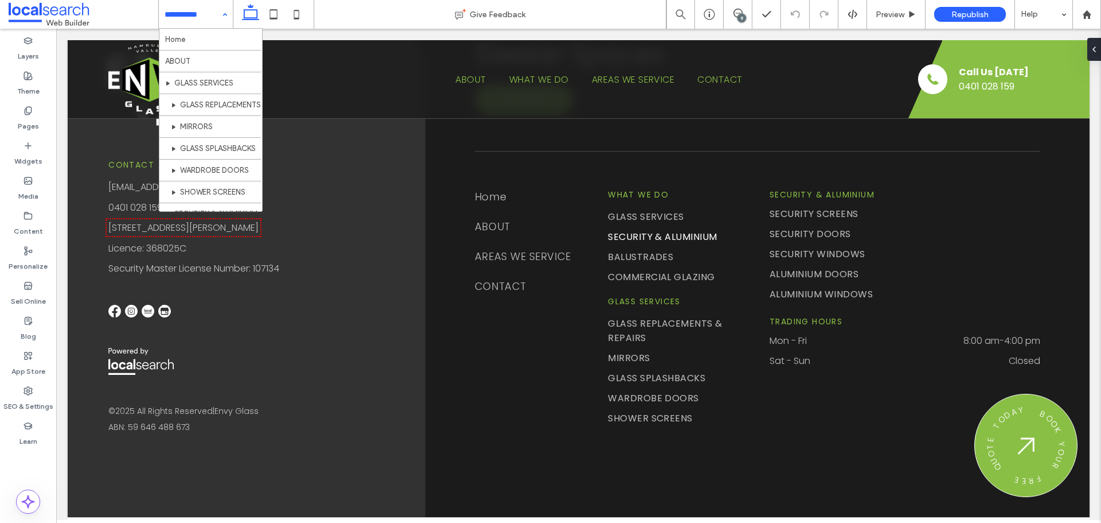
click at [216, 14] on input at bounding box center [193, 14] width 57 height 29
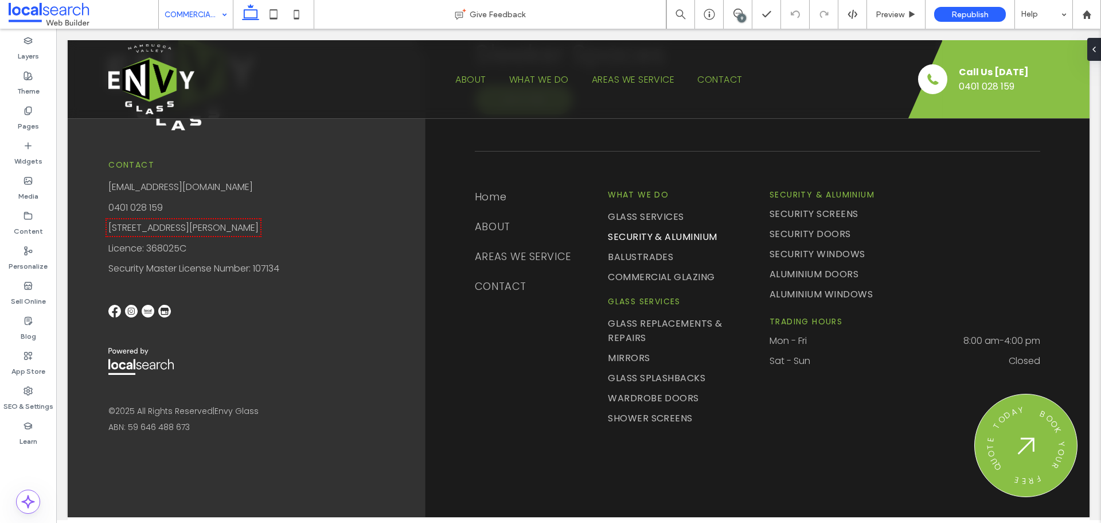
click at [231, 14] on div "COMMERCIAL GLAZING" at bounding box center [196, 14] width 74 height 29
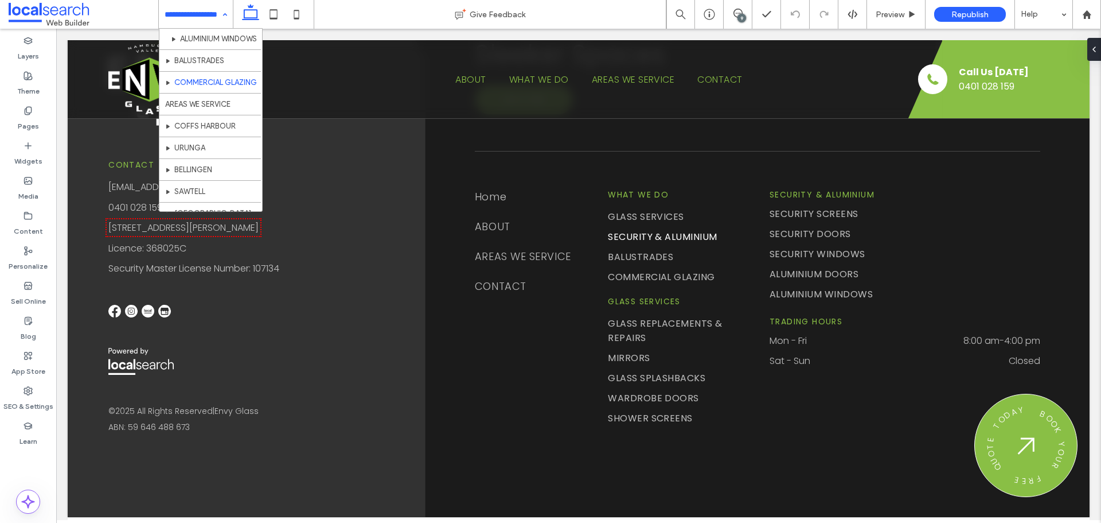
scroll to position [287, 0]
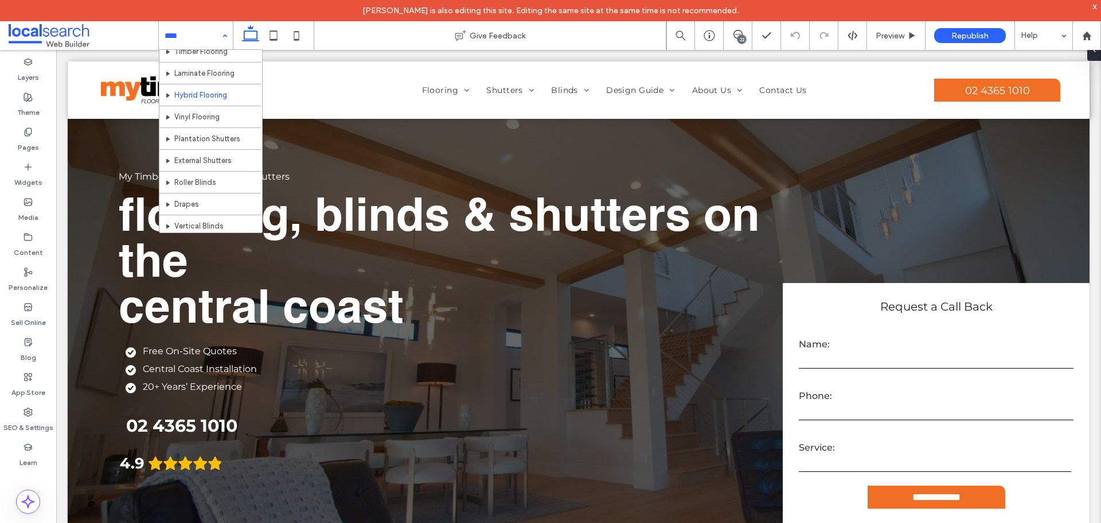
scroll to position [57, 0]
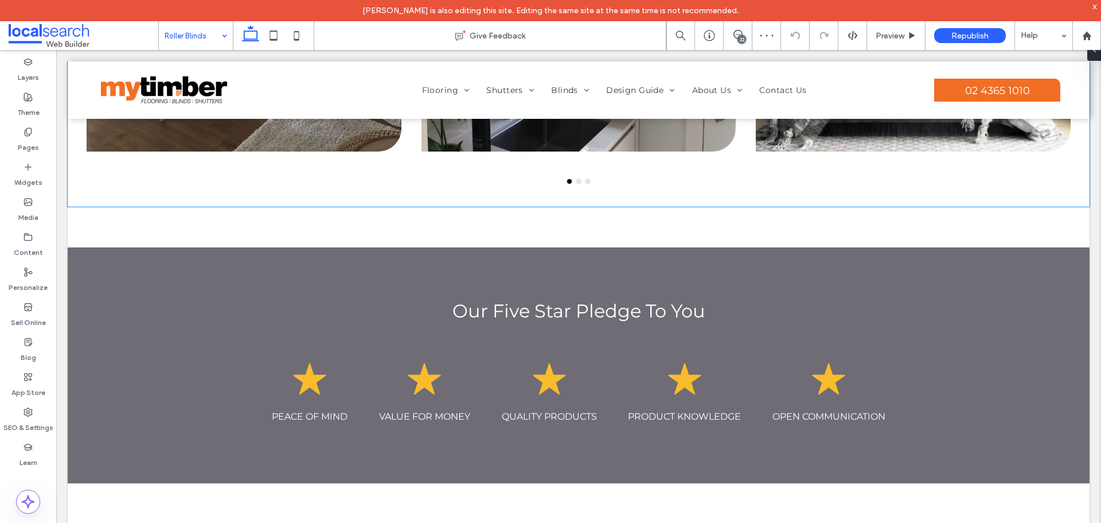
scroll to position [1319, 0]
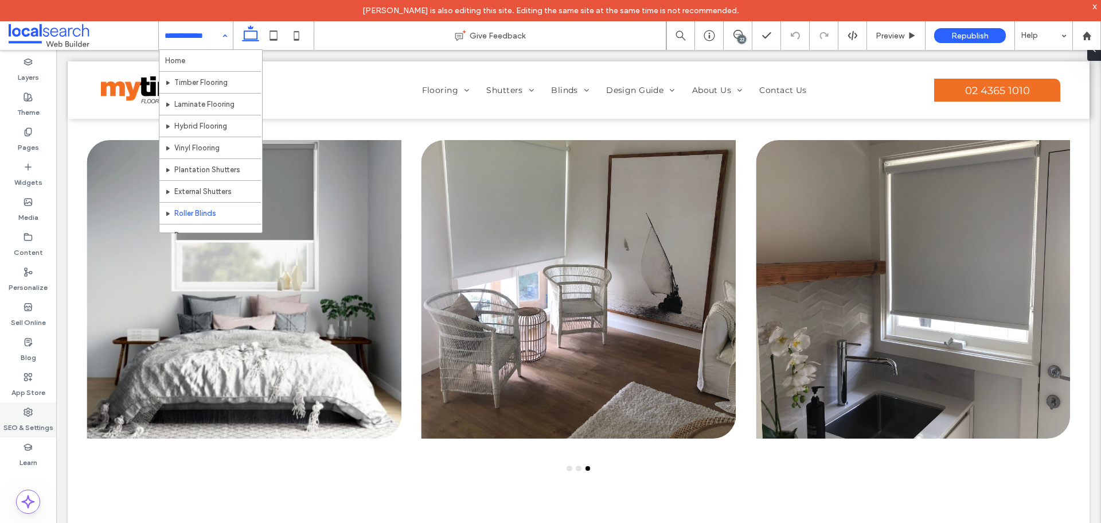
click at [41, 414] on div "SEO & Settings" at bounding box center [28, 419] width 56 height 35
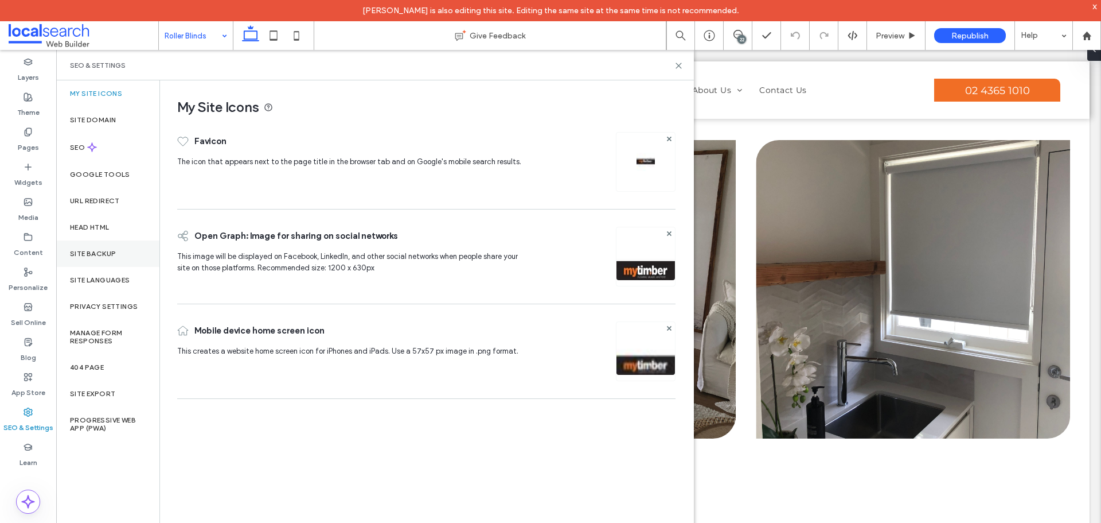
click at [96, 242] on div "Site Backup" at bounding box center [107, 253] width 103 height 26
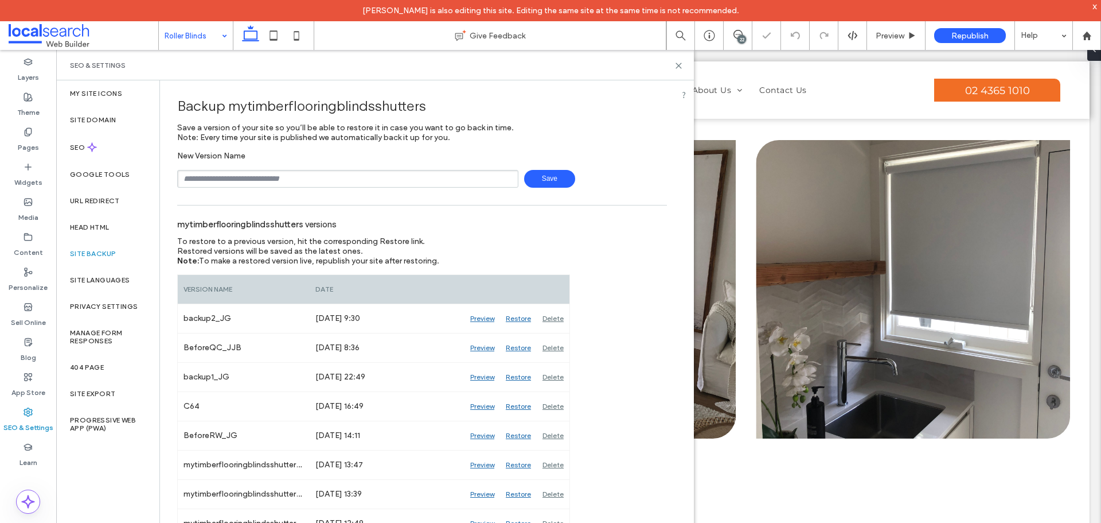
click at [248, 185] on input "text" at bounding box center [347, 179] width 341 height 18
type input "**********"
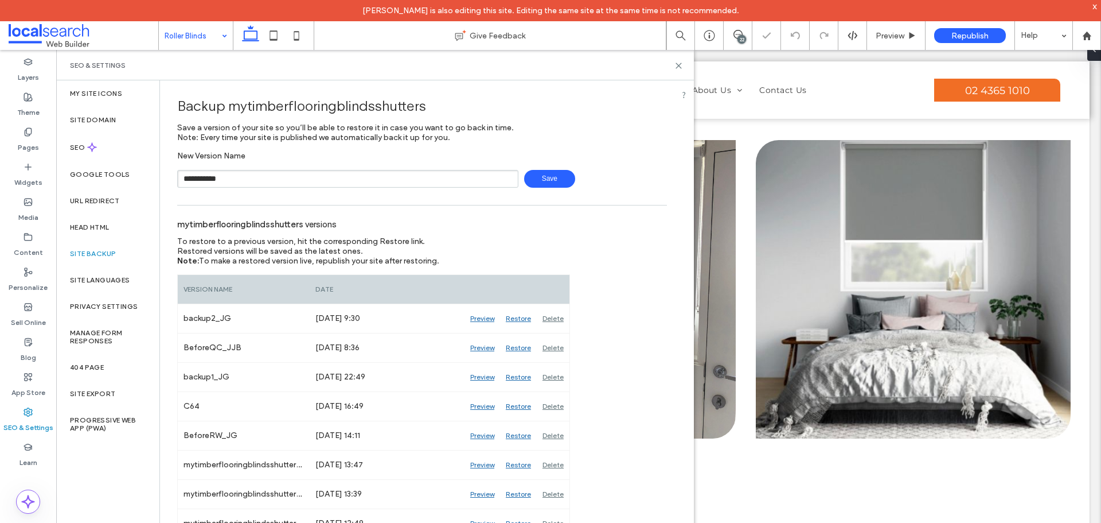
click at [558, 180] on span "Save" at bounding box center [549, 179] width 51 height 18
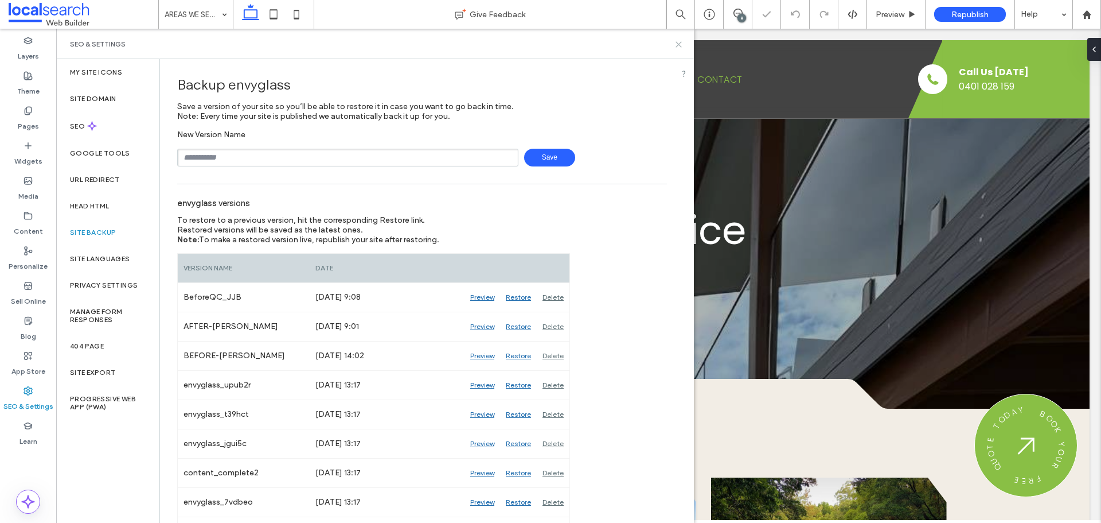
click at [675, 42] on icon at bounding box center [679, 44] width 9 height 9
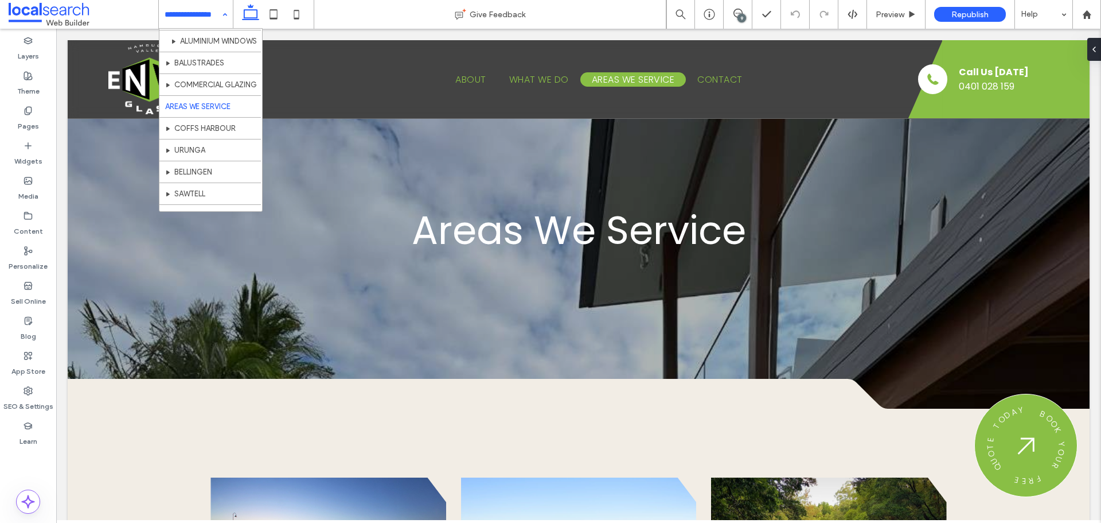
scroll to position [317, 0]
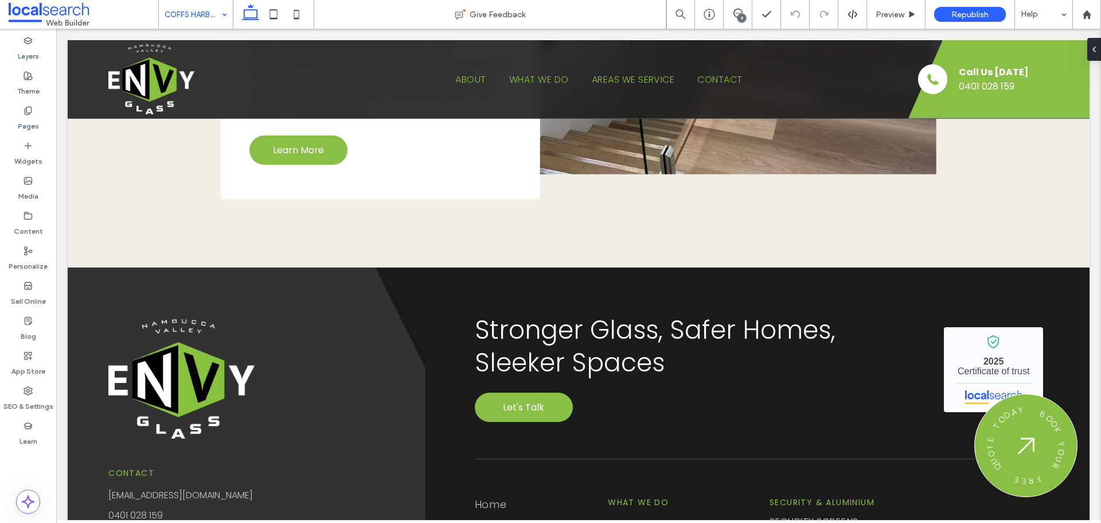
scroll to position [4091, 0]
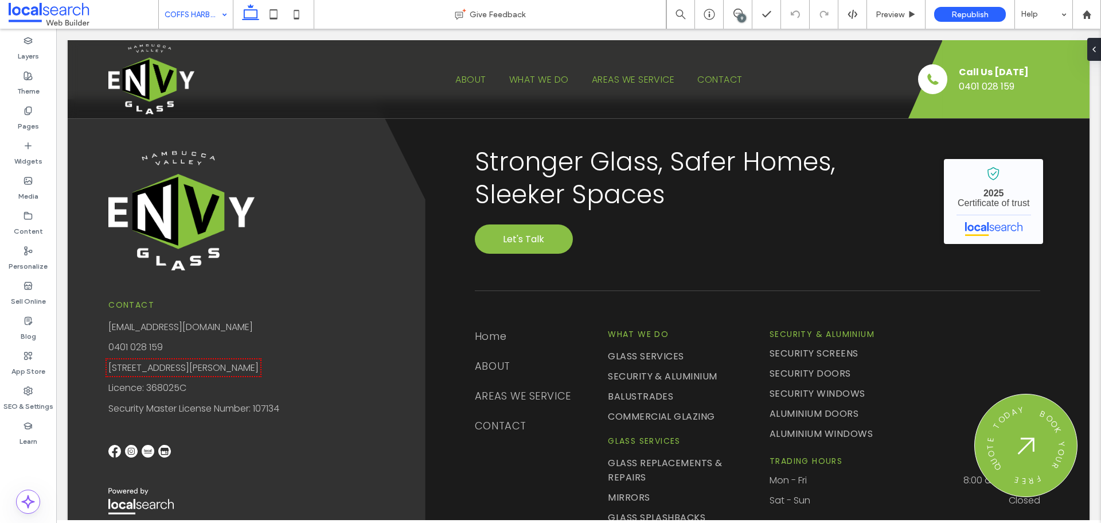
click at [211, 6] on input at bounding box center [193, 14] width 57 height 29
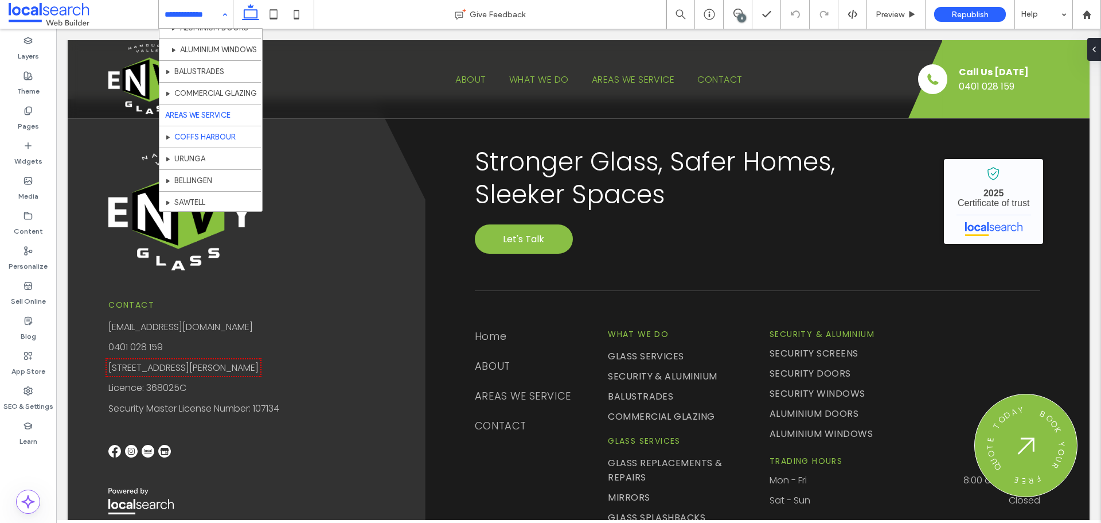
scroll to position [317, 0]
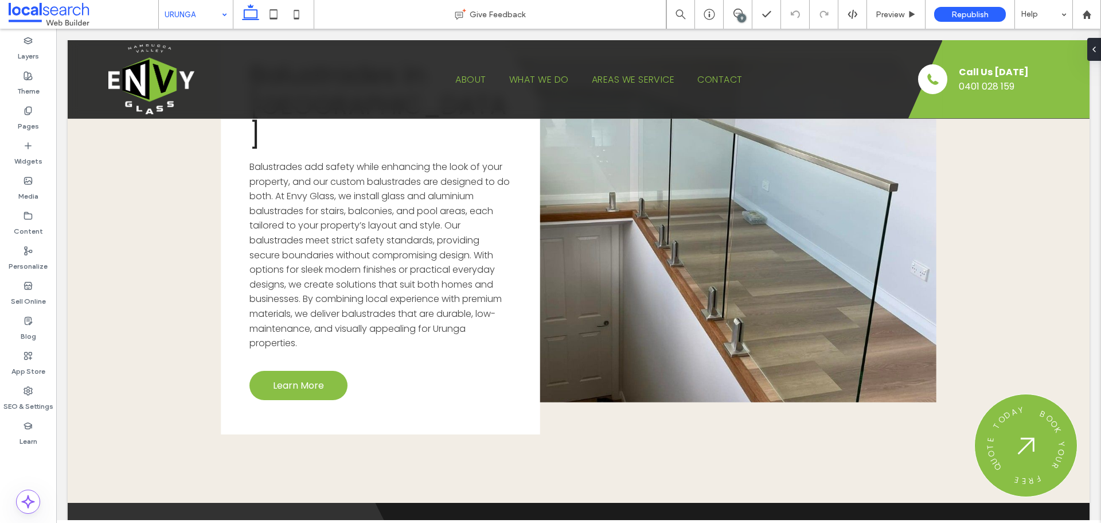
scroll to position [4060, 0]
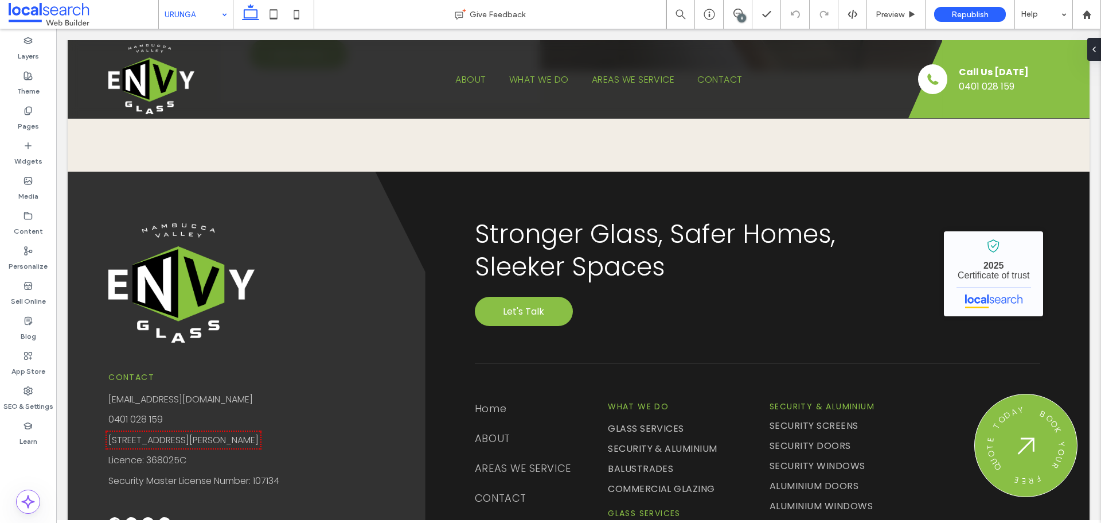
click at [204, 16] on input at bounding box center [193, 14] width 57 height 29
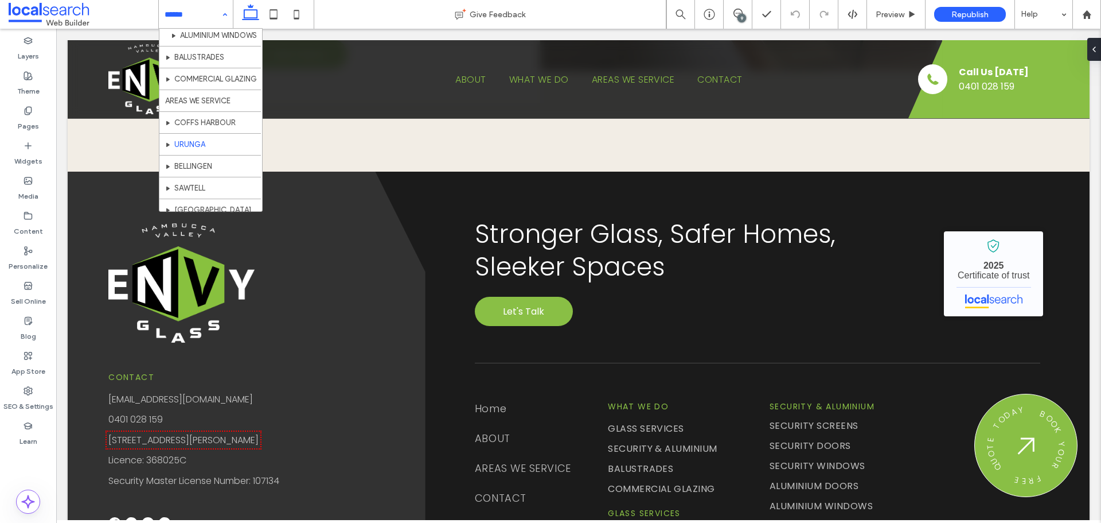
scroll to position [317, 0]
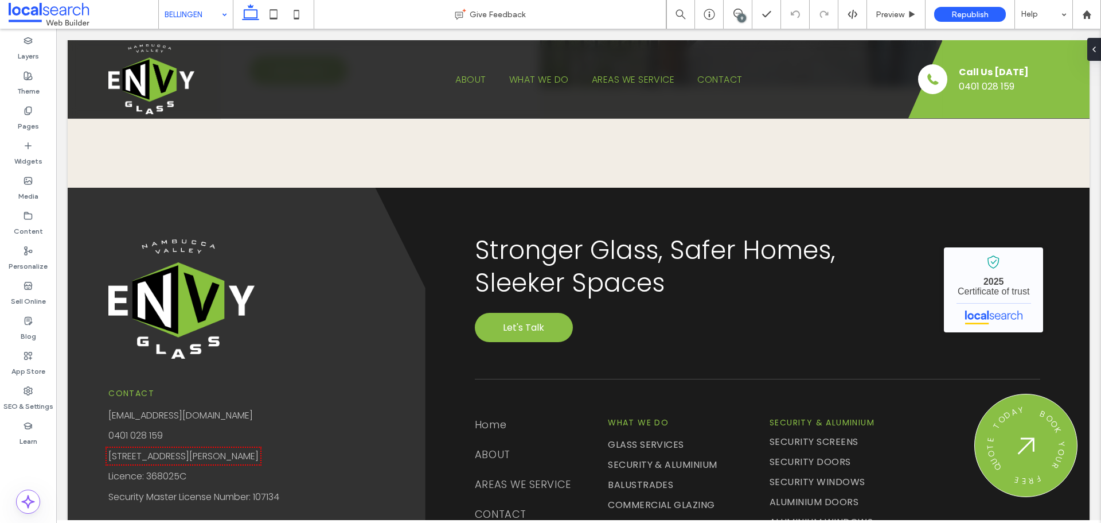
scroll to position [4090, 0]
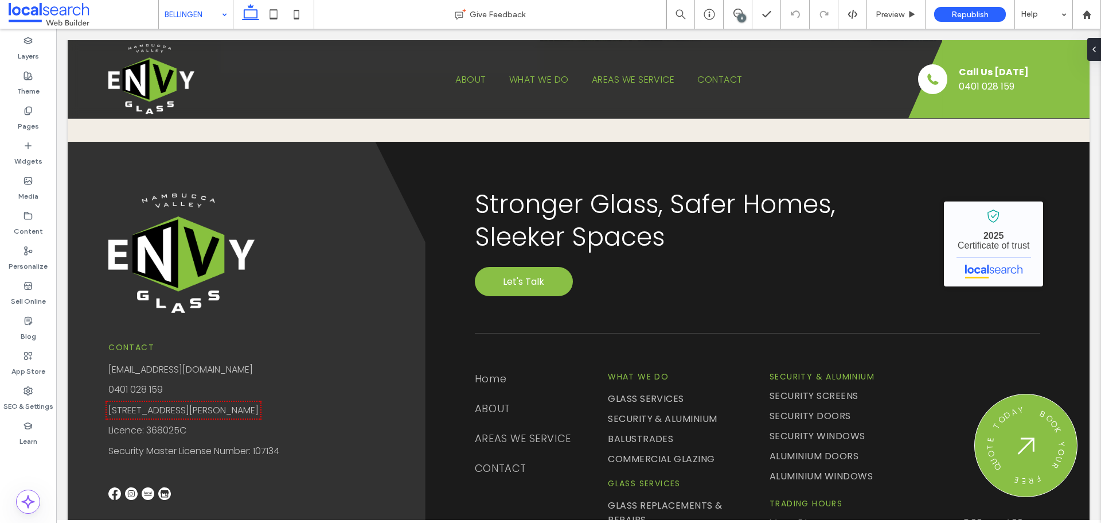
click at [197, 19] on input at bounding box center [193, 14] width 57 height 29
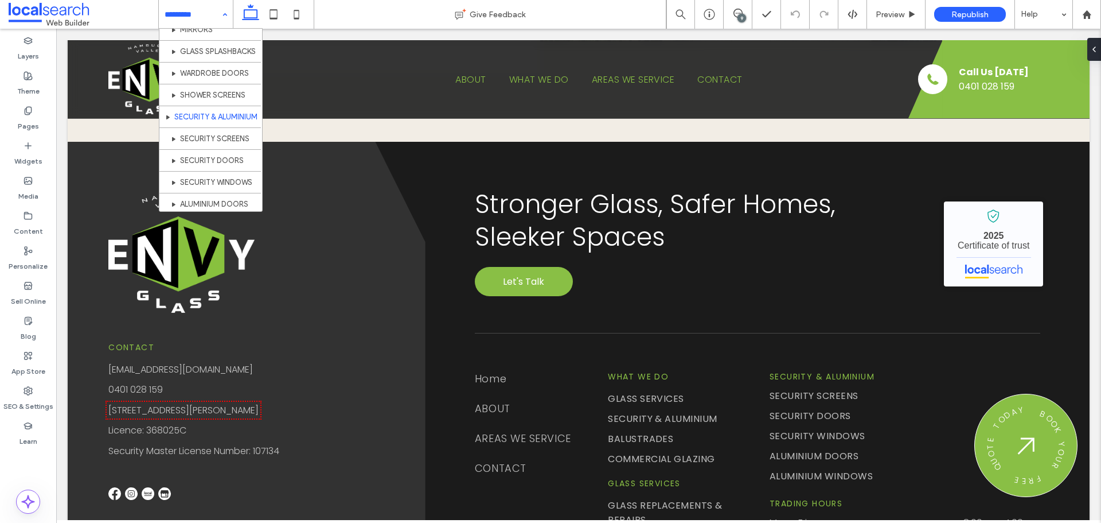
scroll to position [317, 0]
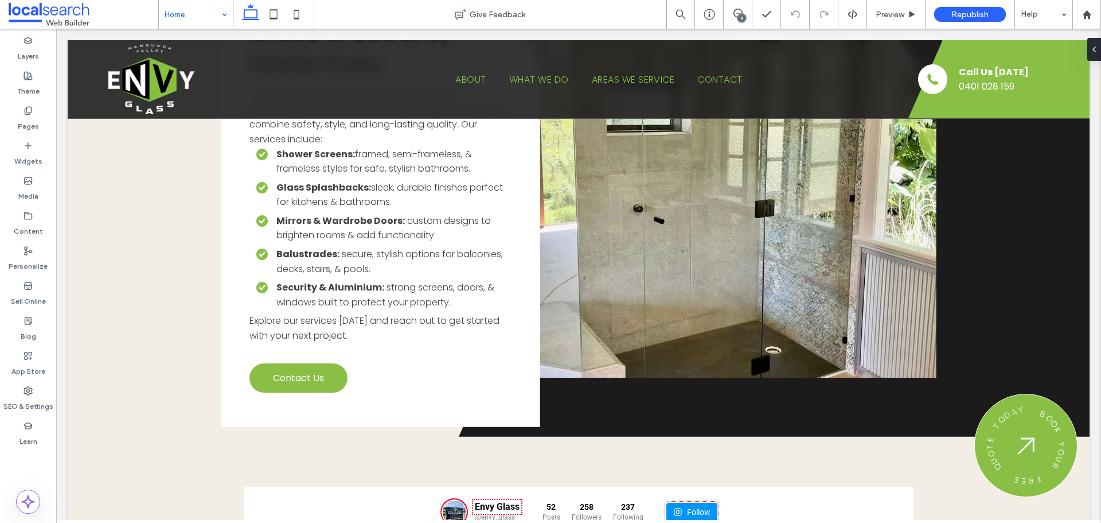
click at [201, 7] on input at bounding box center [193, 14] width 57 height 29
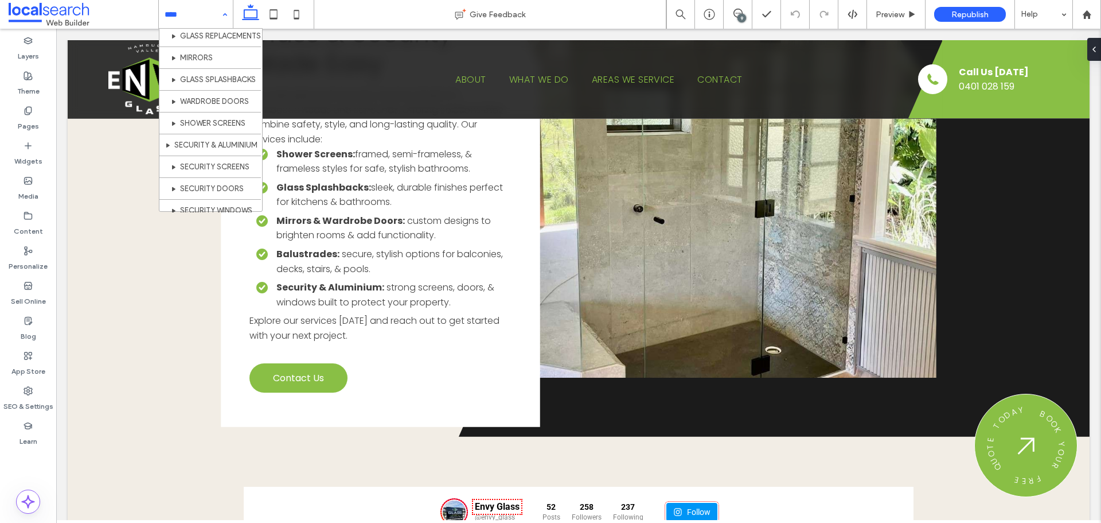
scroll to position [317, 0]
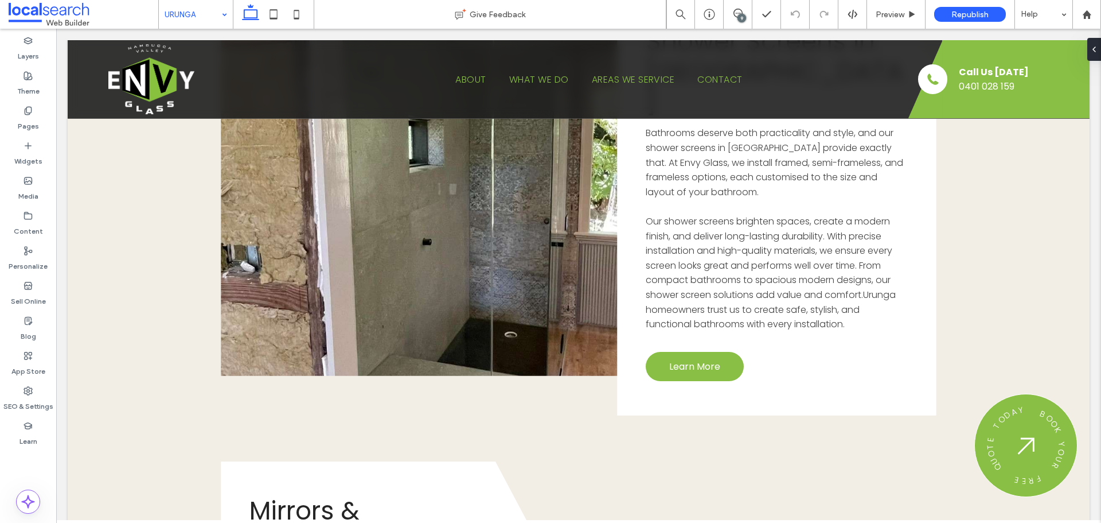
scroll to position [2696, 0]
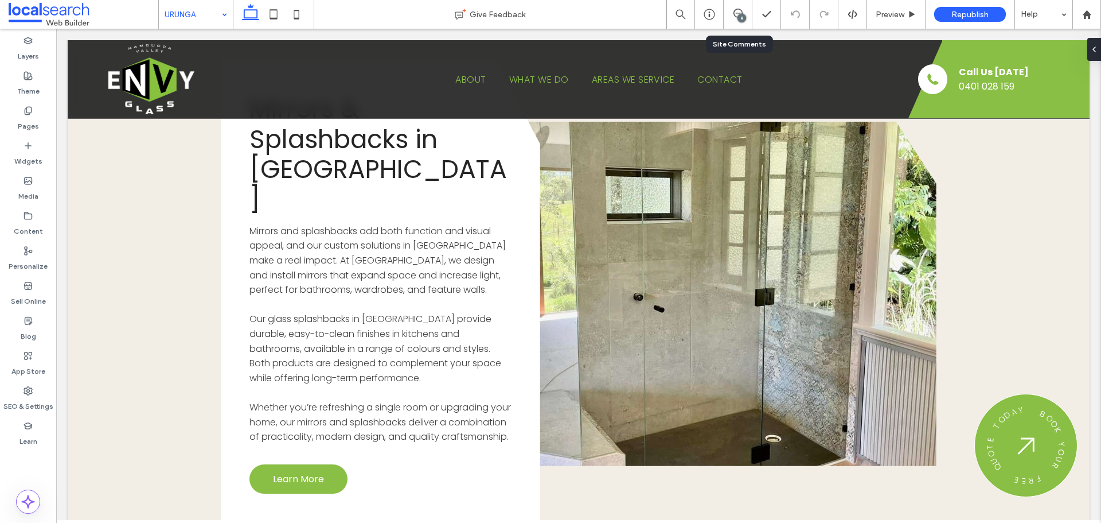
click at [737, 18] on div "9" at bounding box center [738, 14] width 28 height 11
click at [739, 13] on use at bounding box center [738, 13] width 9 height 9
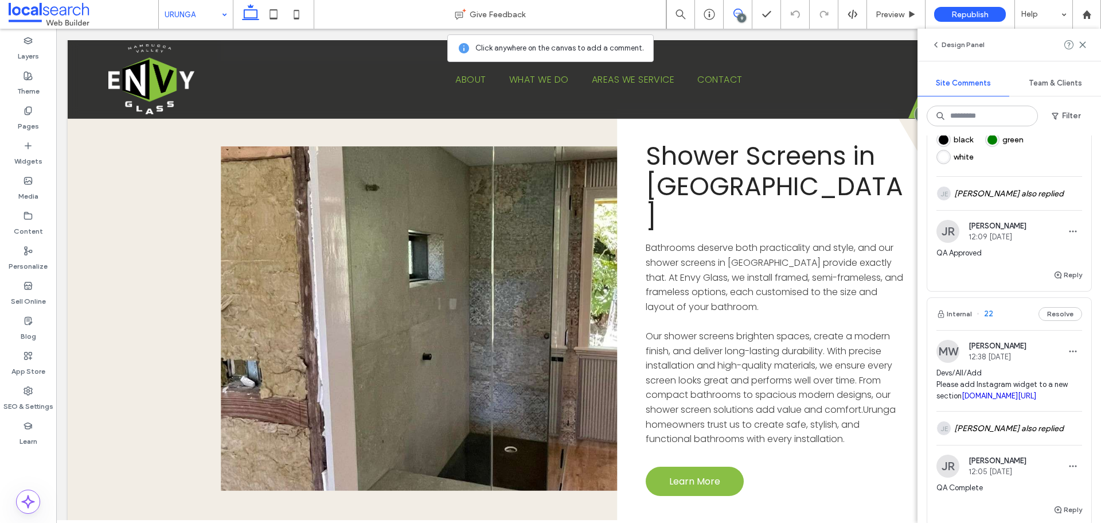
scroll to position [1778, 0]
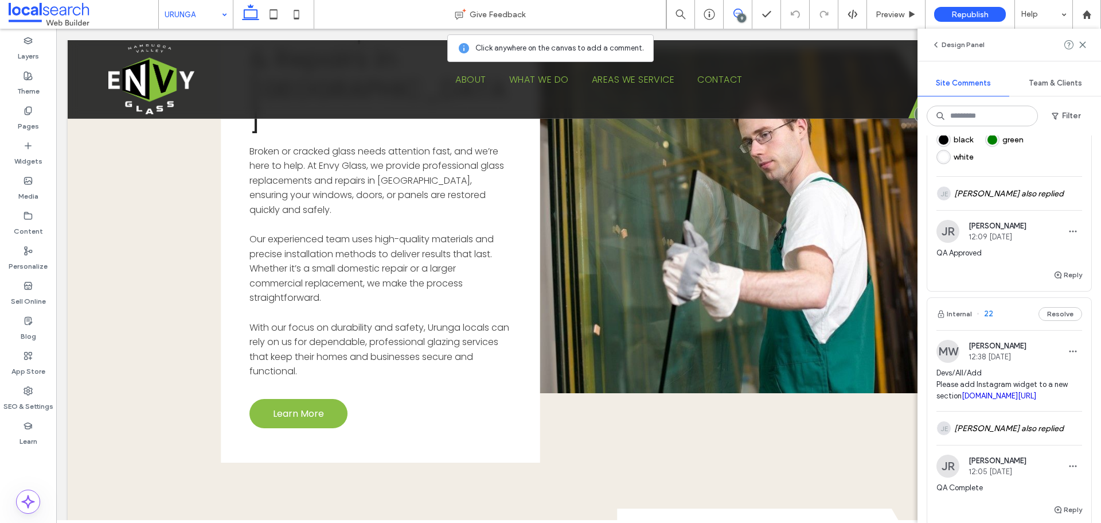
click at [741, 14] on div "9" at bounding box center [742, 18] width 9 height 9
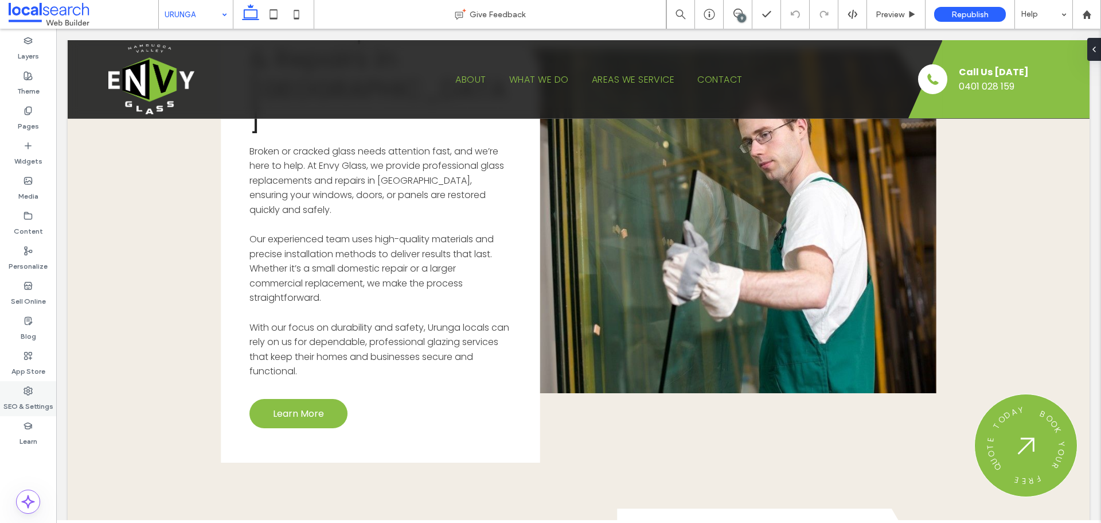
click at [34, 403] on label "SEO & Settings" at bounding box center [28, 403] width 50 height 16
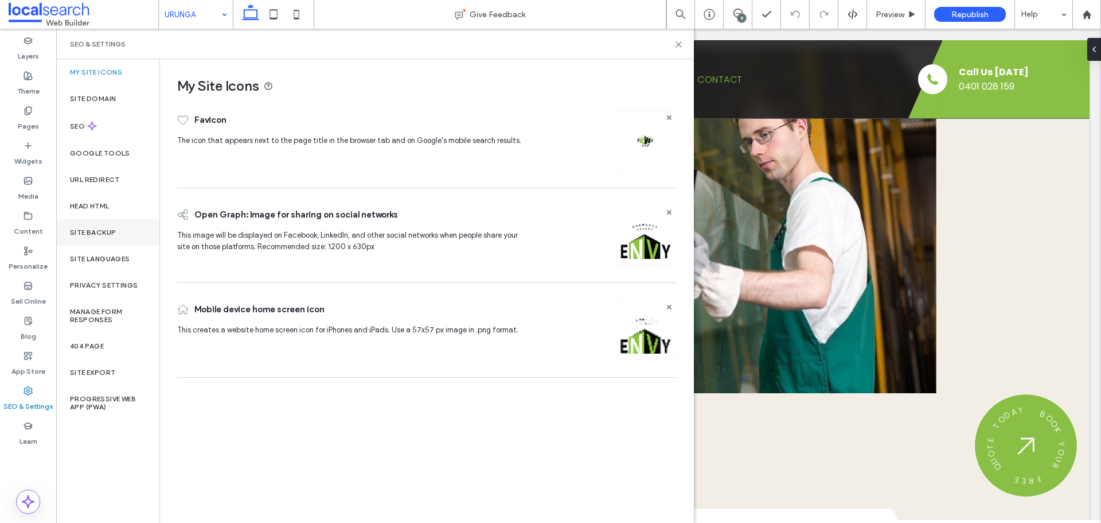
click at [131, 237] on div "Site Backup" at bounding box center [107, 232] width 103 height 26
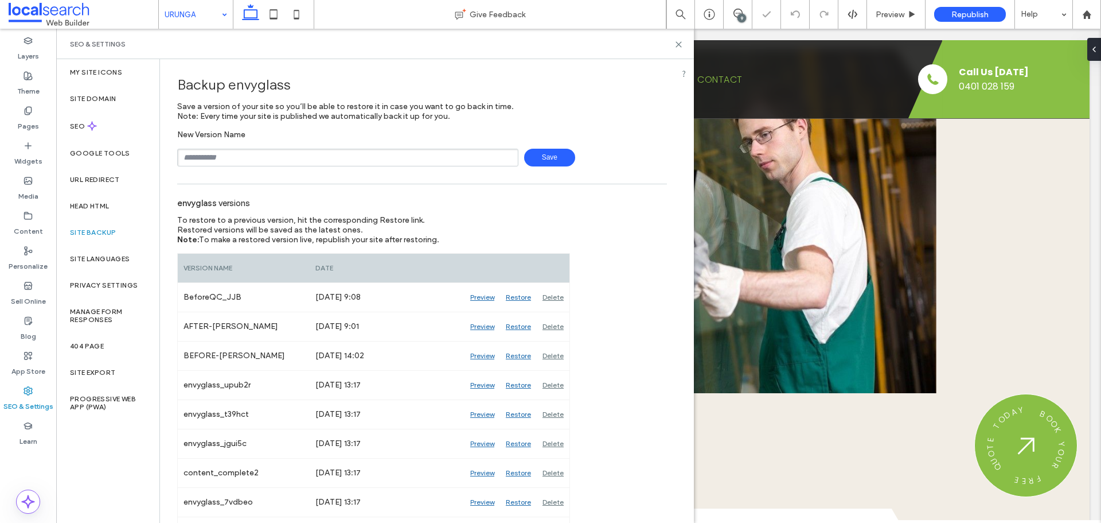
click at [255, 157] on input "text" at bounding box center [347, 158] width 341 height 18
type input "**********"
click at [542, 157] on span "Save" at bounding box center [549, 158] width 51 height 18
